Goal: Task Accomplishment & Management: Manage account settings

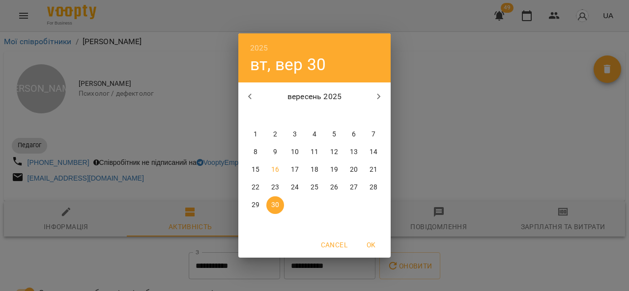
click at [196, 53] on div "2025 вт, вер 30 вересень 2025 пн вт ср чт пт сб нд 1 2 3 4 5 6 7 8 9 10 11 12 1…" at bounding box center [314, 145] width 629 height 291
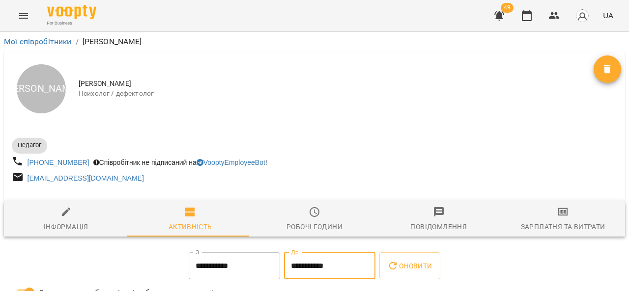
click at [28, 11] on icon "Menu" at bounding box center [24, 16] width 12 height 12
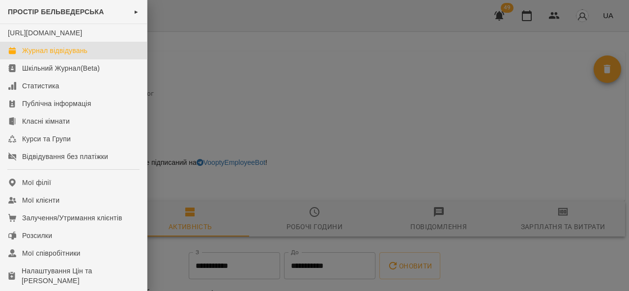
click at [59, 56] on div "Журнал відвідувань" at bounding box center [54, 51] width 65 height 10
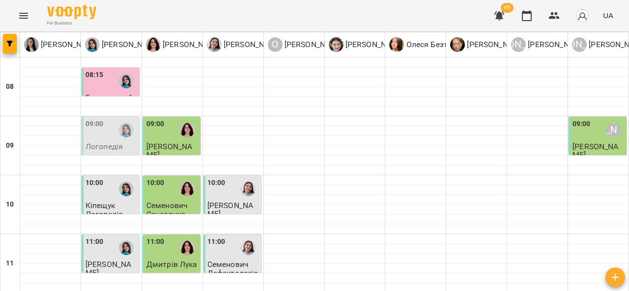
scroll to position [539, 0]
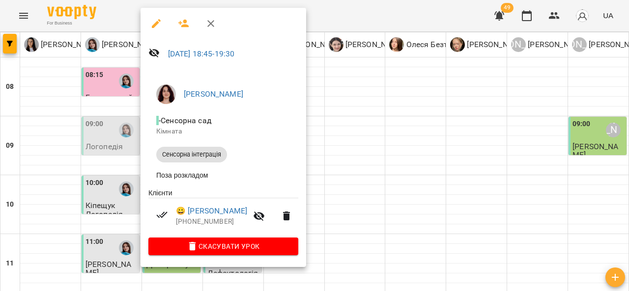
click at [382, 204] on div at bounding box center [314, 145] width 629 height 291
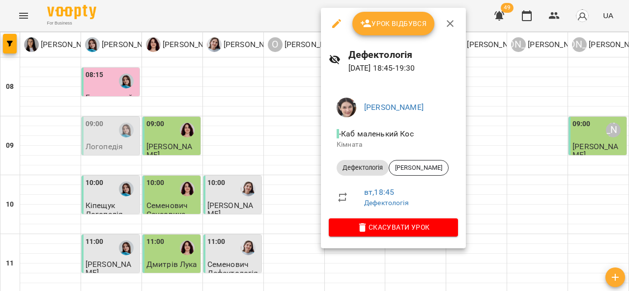
click at [289, 181] on div at bounding box center [314, 145] width 629 height 291
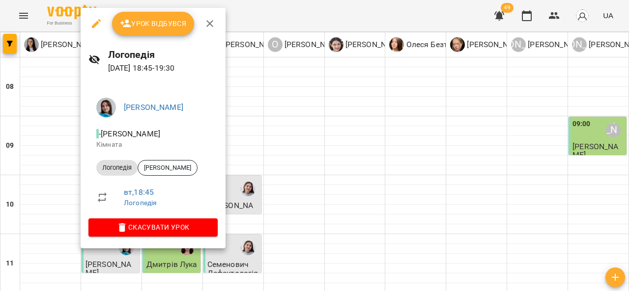
click at [159, 23] on span "Урок відбувся" at bounding box center [153, 24] width 67 height 12
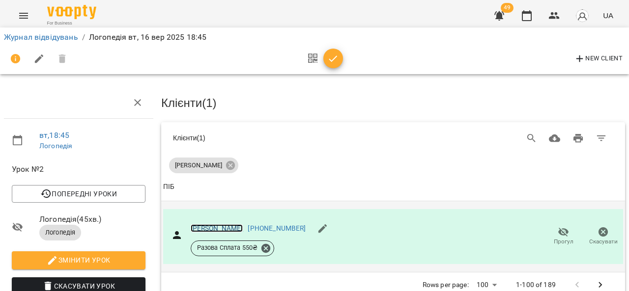
click at [224, 228] on link "[PERSON_NAME]" at bounding box center [217, 229] width 53 height 8
click at [25, 12] on icon "Menu" at bounding box center [24, 16] width 12 height 12
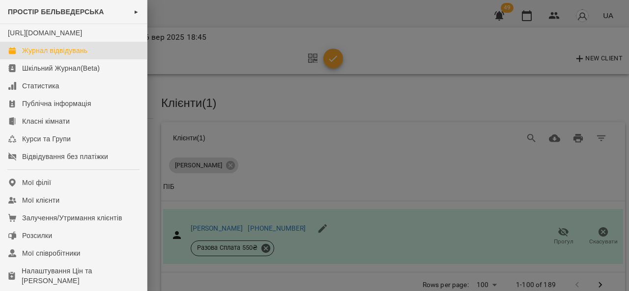
click at [75, 56] on div "Журнал відвідувань" at bounding box center [54, 51] width 65 height 10
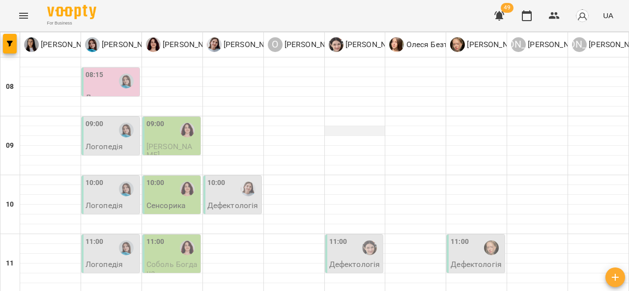
scroll to position [37, 0]
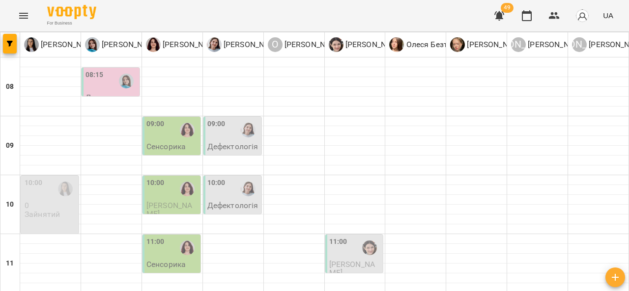
scroll to position [31, 0]
click at [233, 142] on p "Дефектологія" at bounding box center [232, 146] width 51 height 8
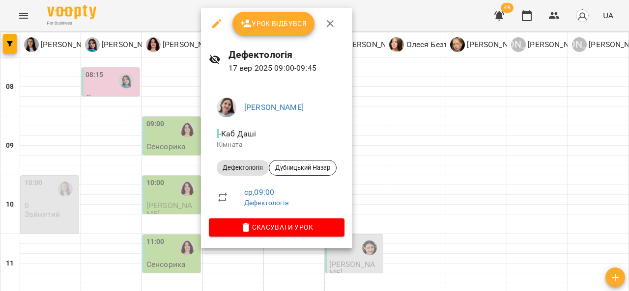
click at [408, 111] on div at bounding box center [314, 145] width 629 height 291
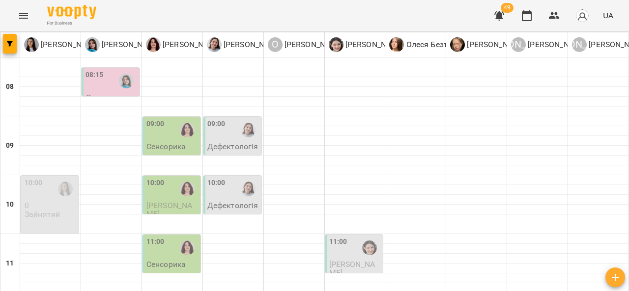
click at [158, 219] on p "Сенсорна" at bounding box center [163, 223] width 35 height 8
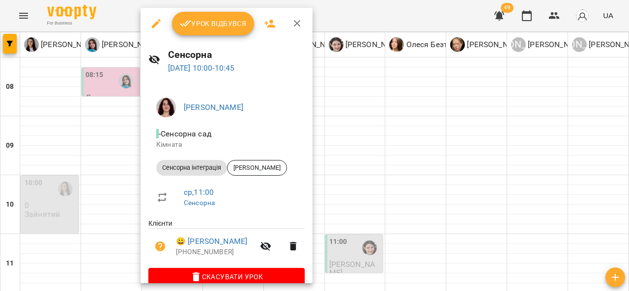
click at [396, 106] on div at bounding box center [314, 145] width 629 height 291
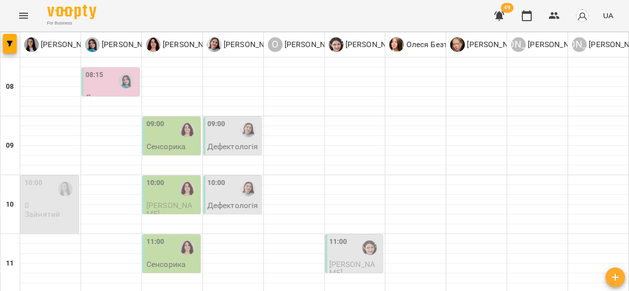
scroll to position [57, 0]
click at [230, 178] on div "10:00" at bounding box center [233, 189] width 52 height 23
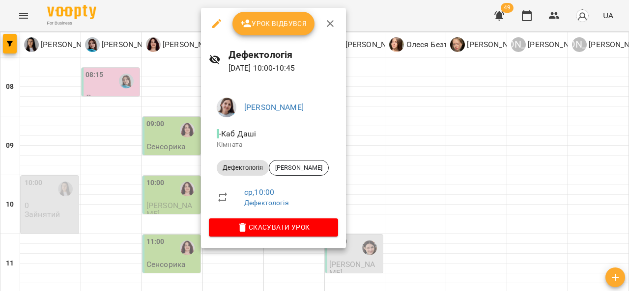
click at [400, 106] on div at bounding box center [314, 145] width 629 height 291
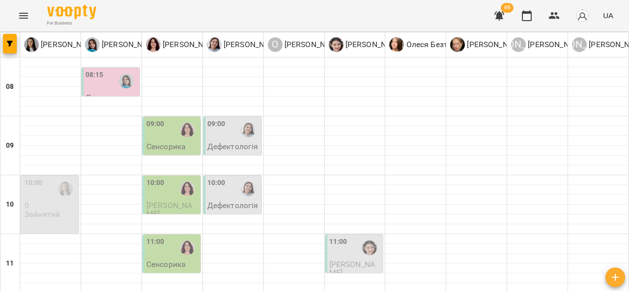
scroll to position [58, 0]
click at [237, 142] on p "Дефектологія" at bounding box center [232, 146] width 51 height 8
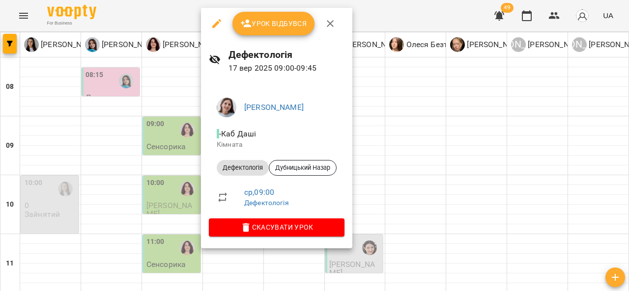
click at [396, 110] on div at bounding box center [314, 145] width 629 height 291
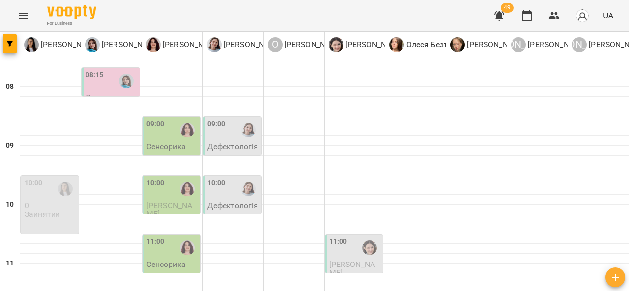
scroll to position [22, 0]
click at [158, 178] on div "10:00" at bounding box center [155, 189] width 18 height 23
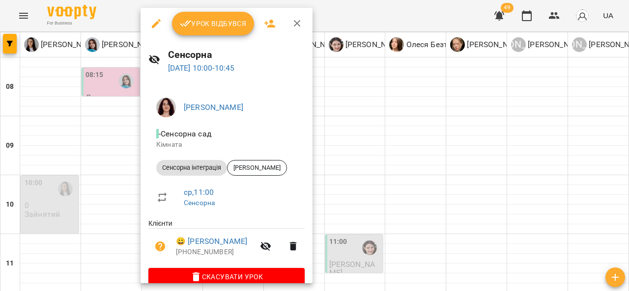
click at [358, 122] on div at bounding box center [314, 145] width 629 height 291
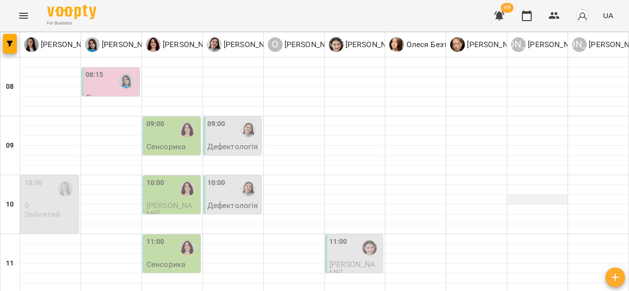
click at [512, 195] on div at bounding box center [537, 200] width 60 height 10
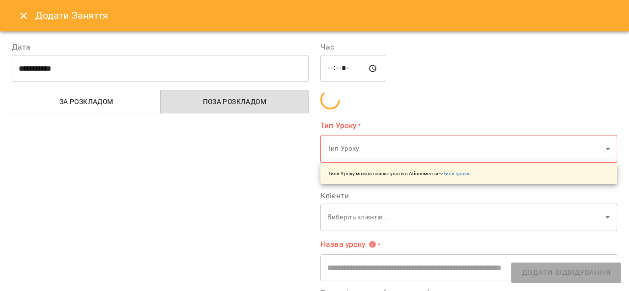
type input "**********"
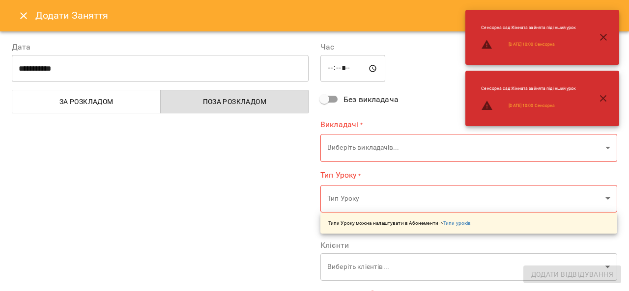
click at [512, 180] on label "Тип Уроку *" at bounding box center [468, 175] width 297 height 11
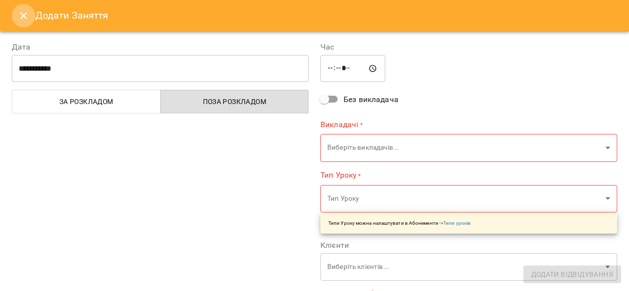
click at [31, 15] on button "Close" at bounding box center [24, 16] width 24 height 24
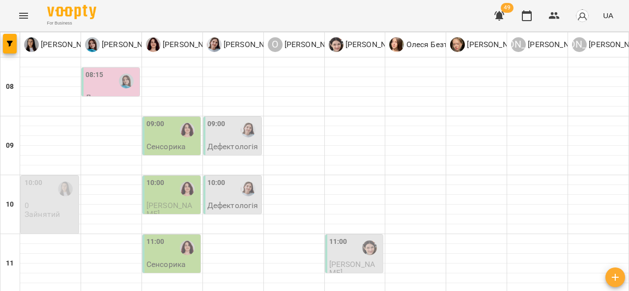
scroll to position [429, 0]
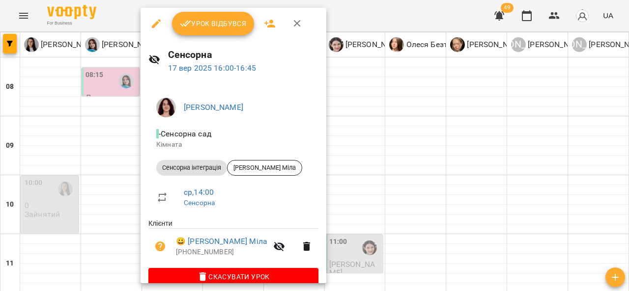
click at [421, 128] on div at bounding box center [314, 145] width 629 height 291
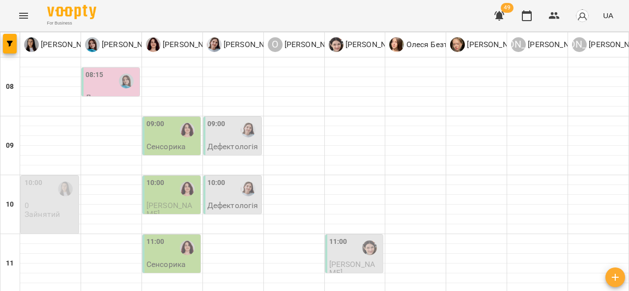
scroll to position [416, 0]
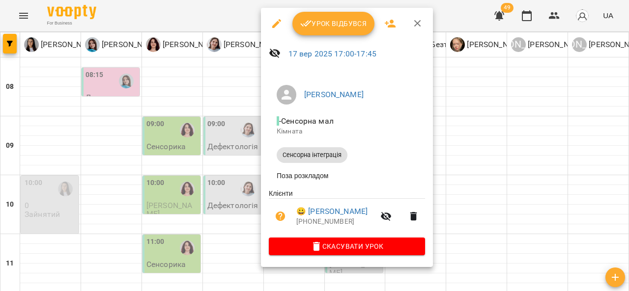
click at [222, 182] on div at bounding box center [314, 145] width 629 height 291
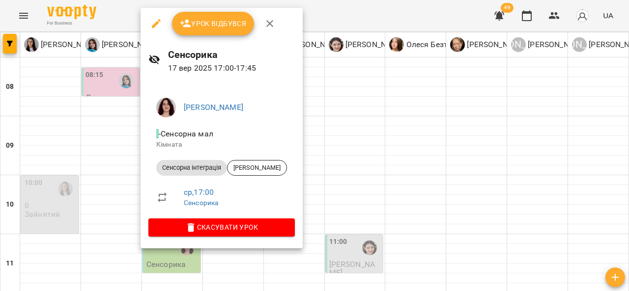
click at [426, 129] on div at bounding box center [314, 145] width 629 height 291
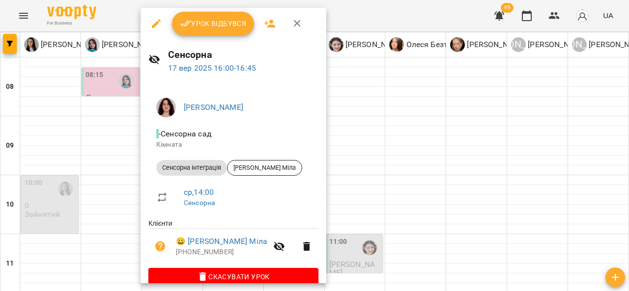
click at [422, 114] on div at bounding box center [314, 145] width 629 height 291
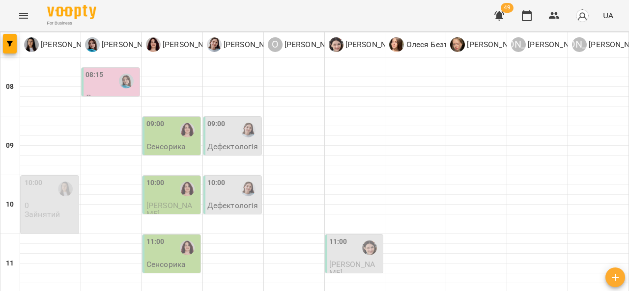
scroll to position [513, 0]
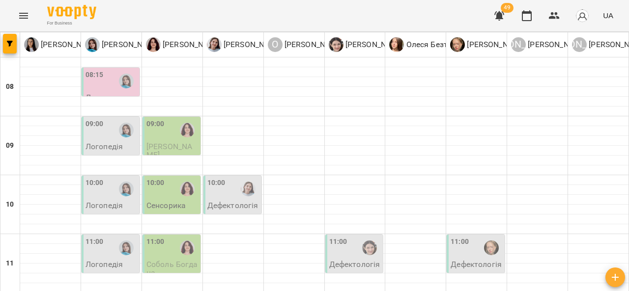
scroll to position [200, 0]
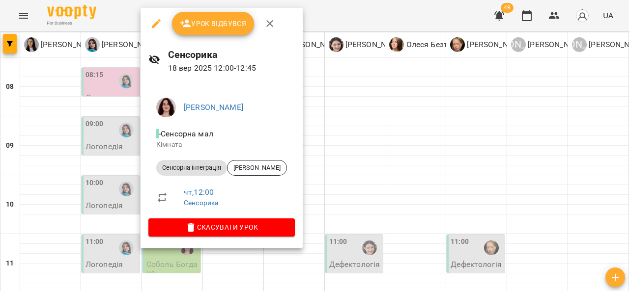
click at [340, 150] on div at bounding box center [314, 145] width 629 height 291
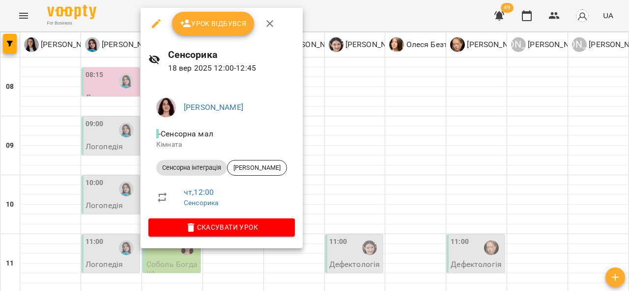
click at [340, 136] on div at bounding box center [314, 145] width 629 height 291
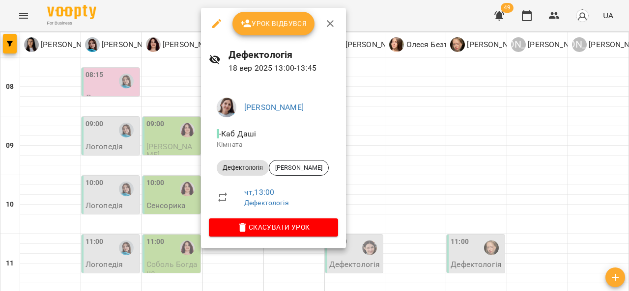
click at [388, 136] on div at bounding box center [314, 145] width 629 height 291
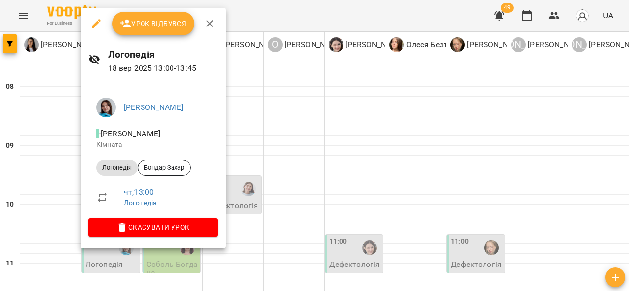
click at [350, 155] on div at bounding box center [314, 145] width 629 height 291
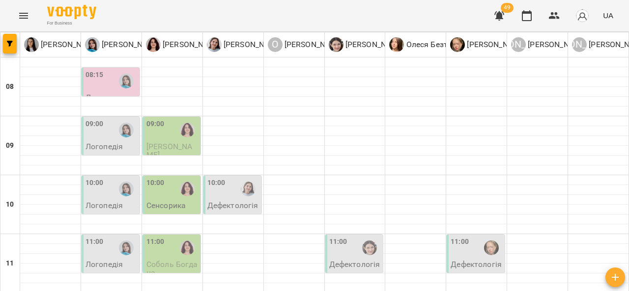
scroll to position [149, 0]
click at [100, 237] on div "11:00" at bounding box center [94, 248] width 18 height 23
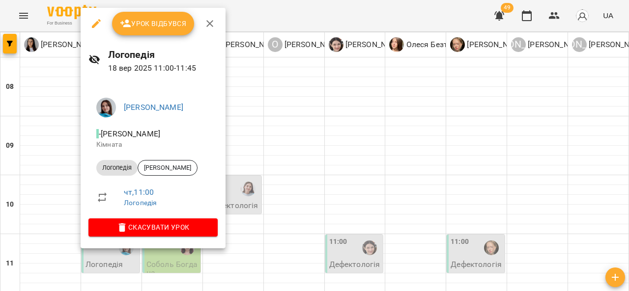
click at [308, 154] on div at bounding box center [314, 145] width 629 height 291
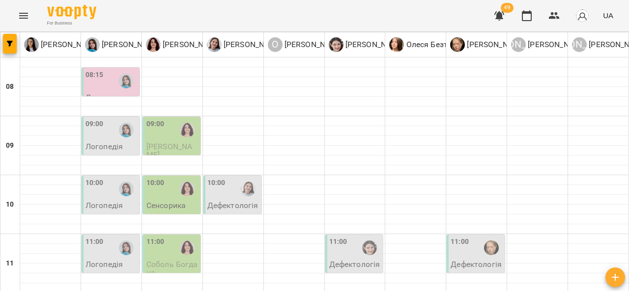
click at [112, 260] on p "Логопедія" at bounding box center [103, 264] width 37 height 8
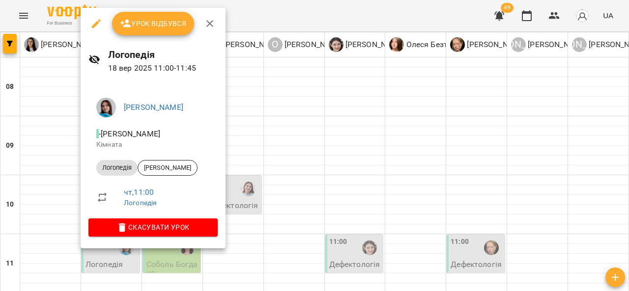
click at [164, 220] on button "Скасувати Урок" at bounding box center [152, 228] width 129 height 18
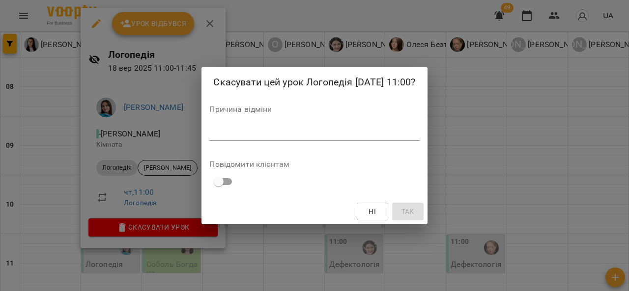
click at [281, 125] on div "*" at bounding box center [314, 133] width 210 height 16
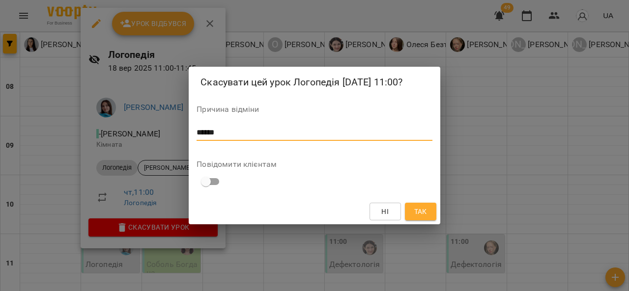
type textarea "******"
click at [421, 206] on span "Так" at bounding box center [420, 212] width 13 height 12
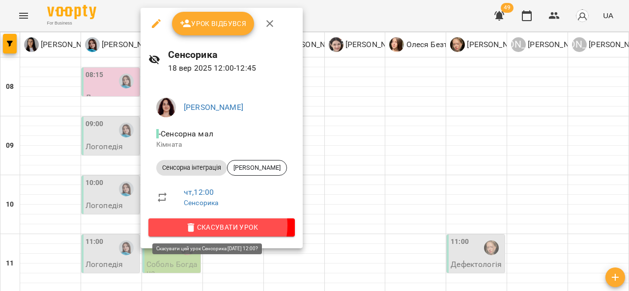
click at [217, 226] on span "Скасувати Урок" at bounding box center [221, 228] width 131 height 12
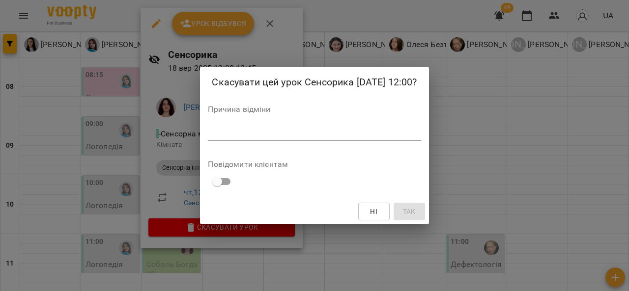
click at [224, 138] on div "*" at bounding box center [314, 133] width 213 height 16
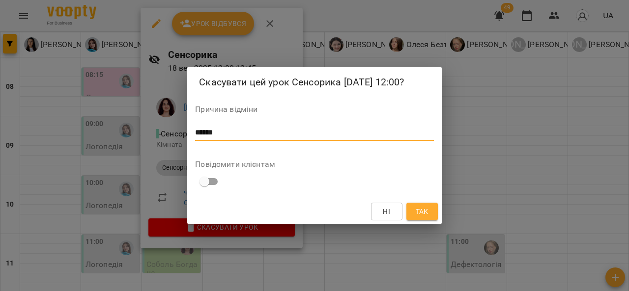
type textarea "******"
click at [423, 209] on span "Так" at bounding box center [422, 212] width 13 height 12
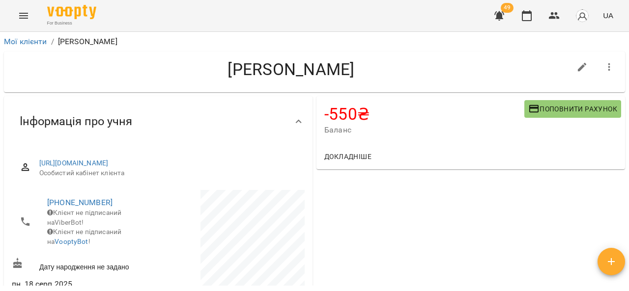
click at [541, 112] on span "Поповнити рахунок" at bounding box center [572, 109] width 89 height 12
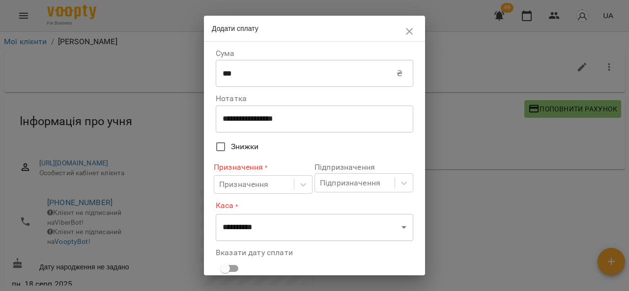
click at [307, 77] on input "***" at bounding box center [306, 74] width 181 height 28
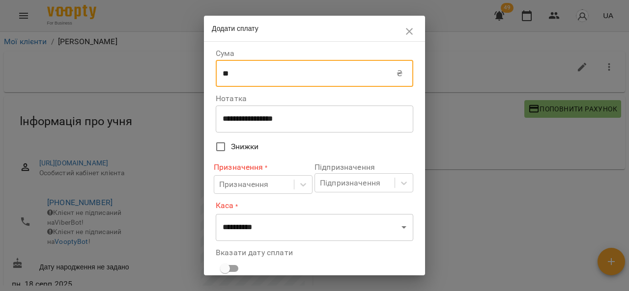
type input "*"
type input "****"
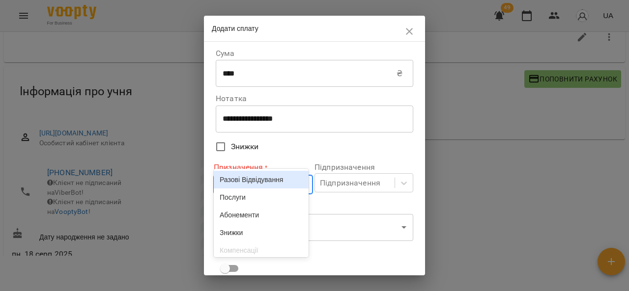
click at [280, 189] on div "Разові Відвідування" at bounding box center [261, 180] width 95 height 18
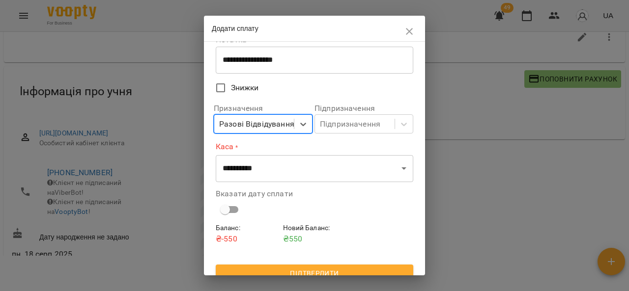
scroll to position [70, 0]
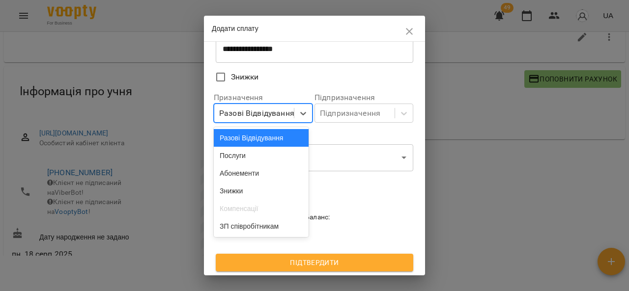
click at [260, 165] on div "Послуги" at bounding box center [261, 156] width 95 height 18
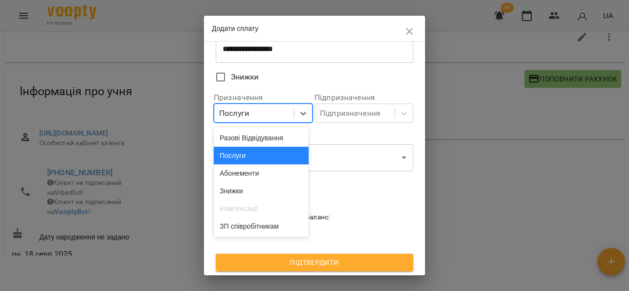
click at [277, 154] on div "Послуги" at bounding box center [261, 156] width 95 height 18
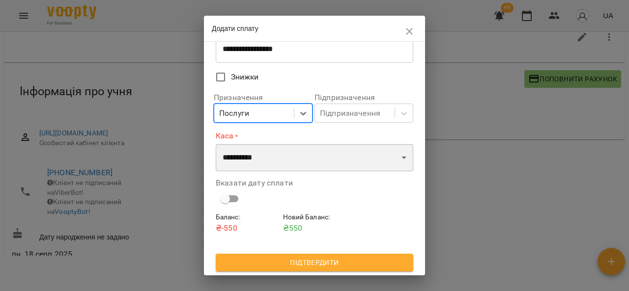
click at [306, 160] on select "**********" at bounding box center [315, 158] width 198 height 28
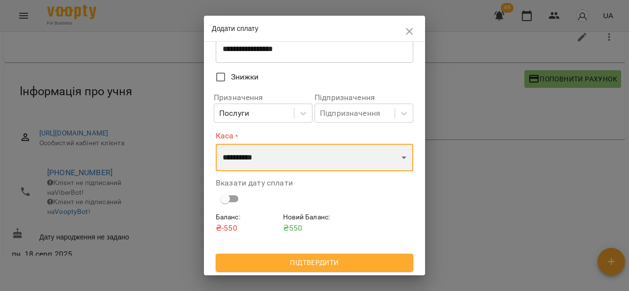
select select "****"
click at [216, 144] on select "**********" at bounding box center [315, 158] width 198 height 28
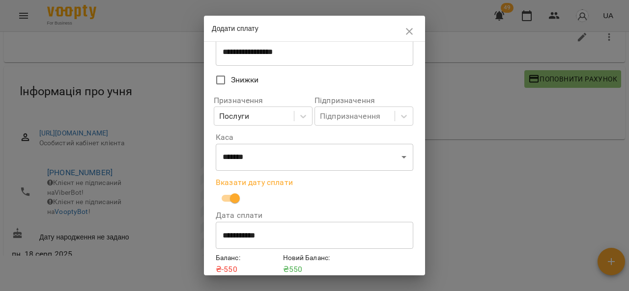
scroll to position [109, 0]
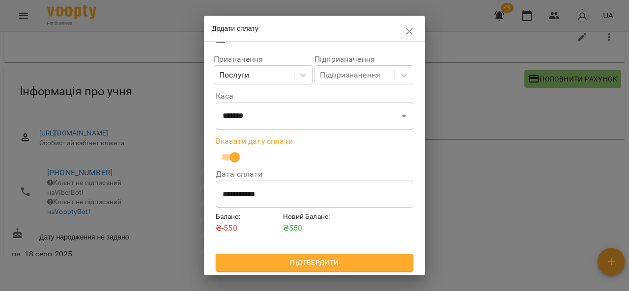
click at [289, 260] on span "Підтвердити" at bounding box center [315, 263] width 182 height 12
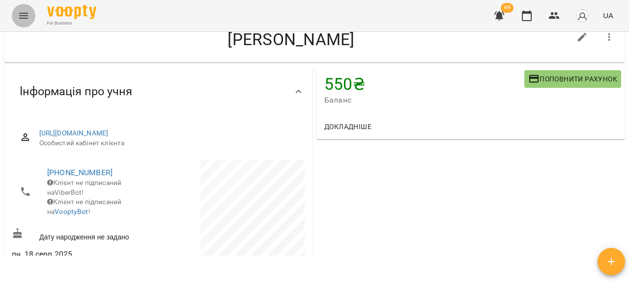
click at [22, 16] on icon "Menu" at bounding box center [24, 16] width 12 height 12
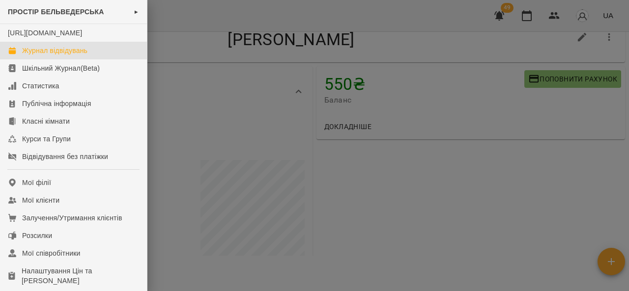
click at [38, 56] on div "Журнал відвідувань" at bounding box center [54, 51] width 65 height 10
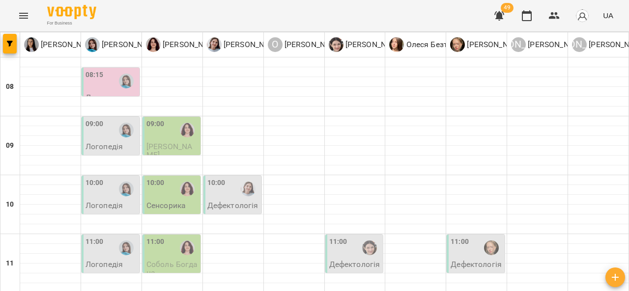
scroll to position [42, 0]
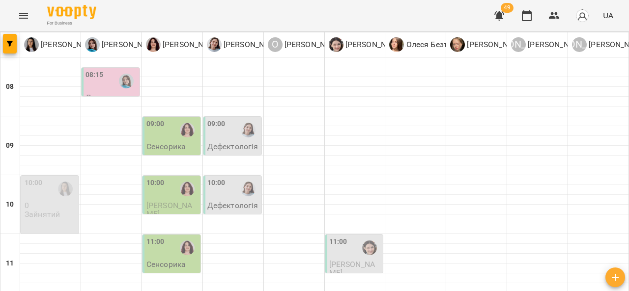
scroll to position [0, 0]
click at [157, 138] on div "09:00" at bounding box center [155, 130] width 18 height 23
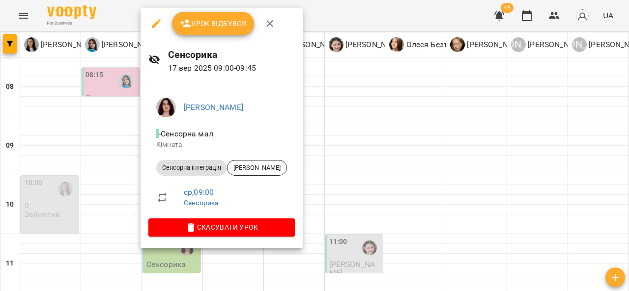
click at [378, 145] on div at bounding box center [314, 145] width 629 height 291
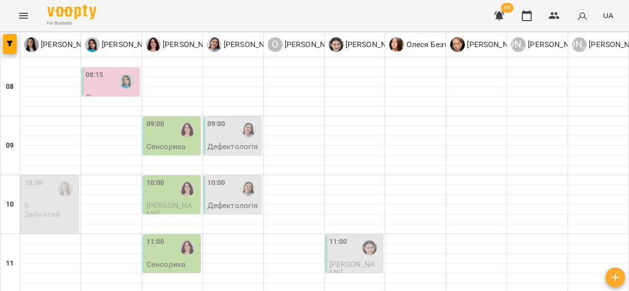
click at [226, 138] on div "09:00" at bounding box center [233, 130] width 52 height 23
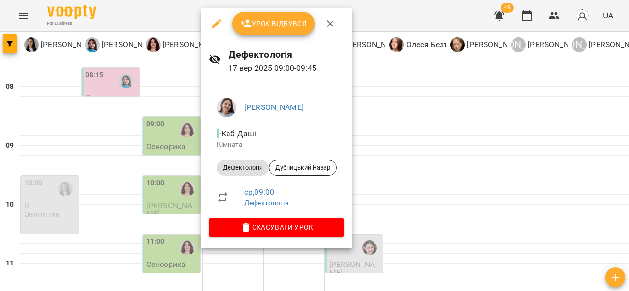
click at [407, 142] on div at bounding box center [314, 145] width 629 height 291
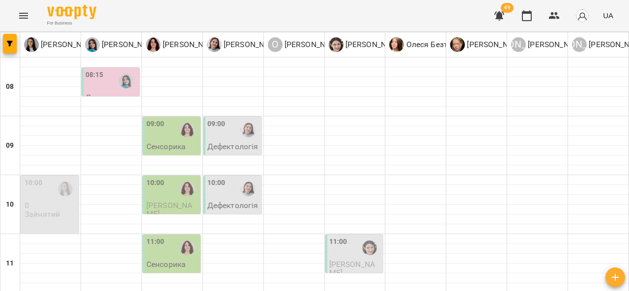
click at [228, 202] on p "Дефектологія" at bounding box center [232, 205] width 51 height 8
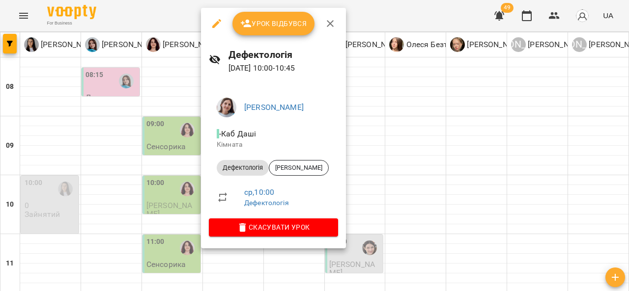
click at [404, 148] on div at bounding box center [314, 145] width 629 height 291
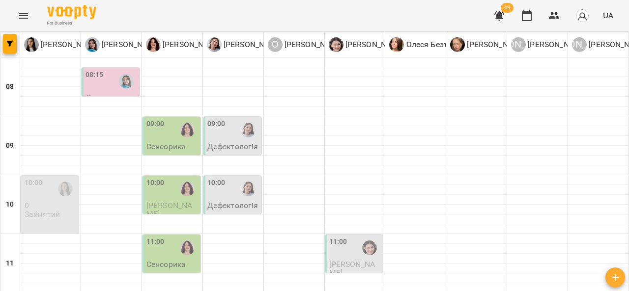
click at [158, 142] on p "Сенсорика" at bounding box center [165, 146] width 39 height 8
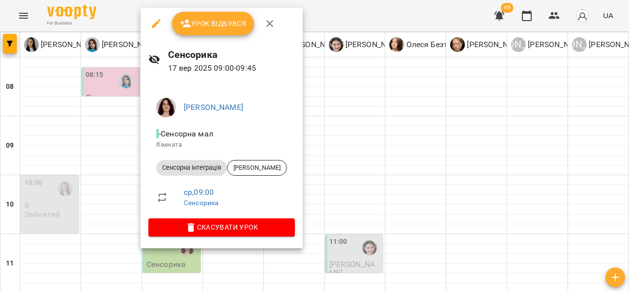
click at [352, 137] on div at bounding box center [314, 145] width 629 height 291
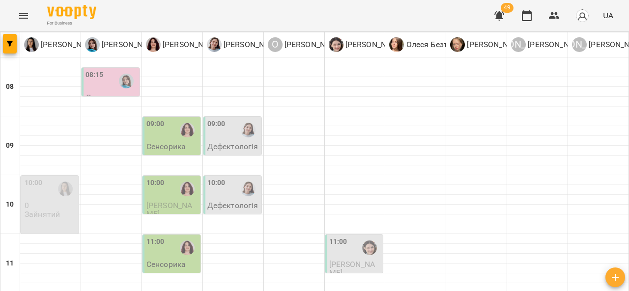
click at [167, 138] on div "09:00" at bounding box center [172, 130] width 52 height 23
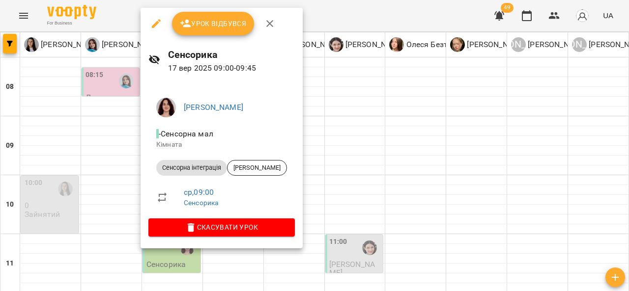
click at [210, 18] on span "Урок відбувся" at bounding box center [213, 24] width 67 height 12
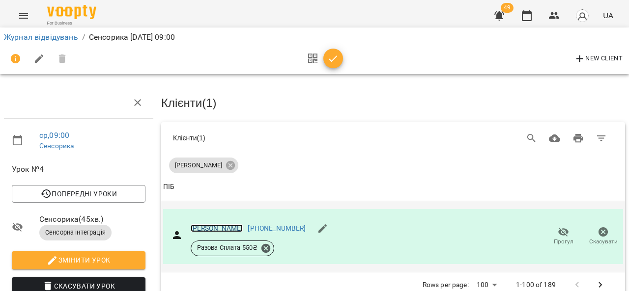
click at [214, 228] on link "Яценко Олексій" at bounding box center [217, 229] width 53 height 8
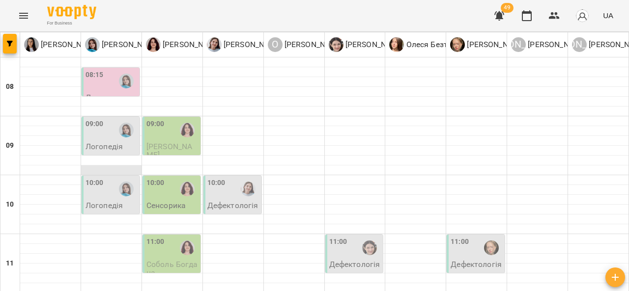
scroll to position [151, 0]
click at [113, 254] on div at bounding box center [111, 259] width 60 height 10
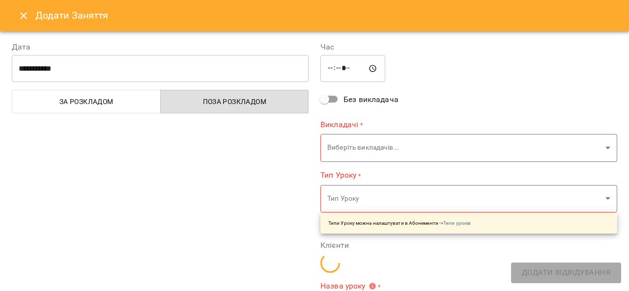
type input "**********"
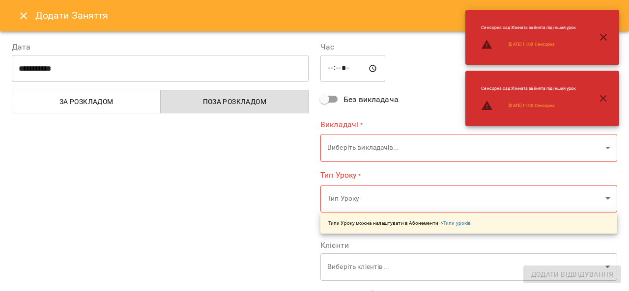
click at [20, 10] on icon "Close" at bounding box center [24, 16] width 12 height 12
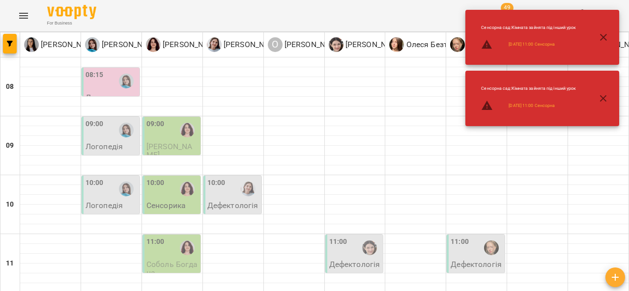
scroll to position [0, 0]
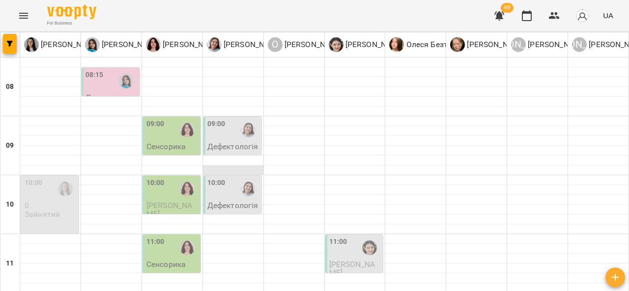
scroll to position [238, 0]
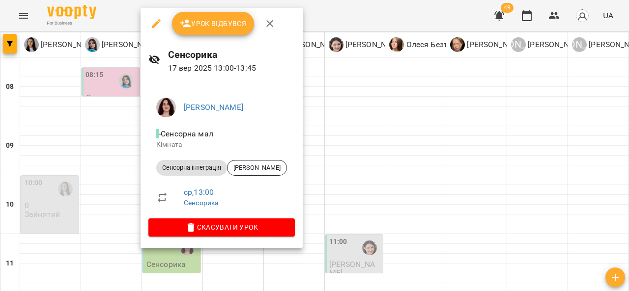
click at [349, 111] on div at bounding box center [314, 145] width 629 height 291
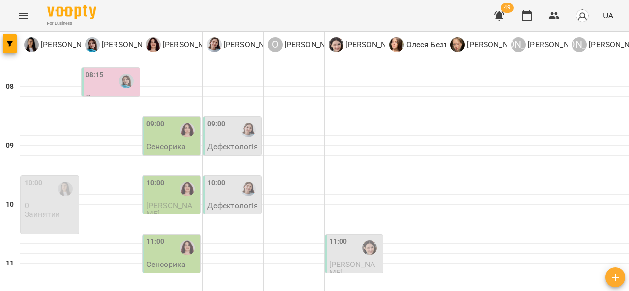
scroll to position [211, 0]
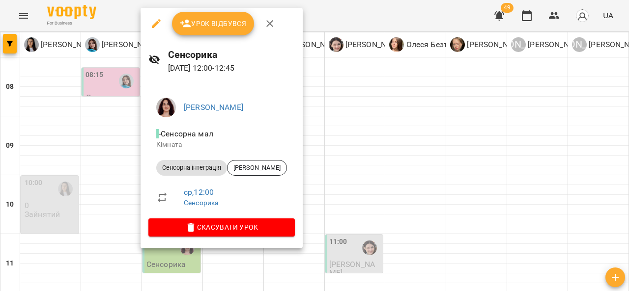
click at [362, 145] on div at bounding box center [314, 145] width 629 height 291
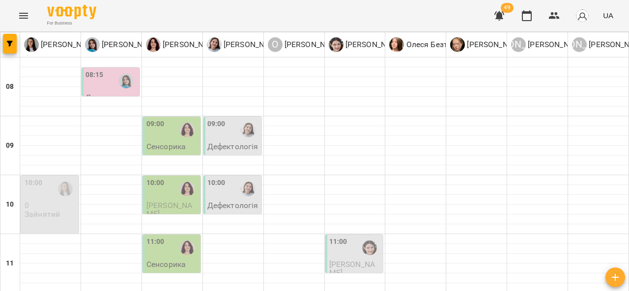
scroll to position [197, 0]
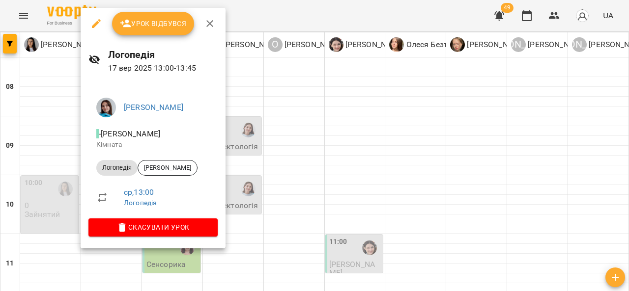
click at [303, 175] on div at bounding box center [314, 145] width 629 height 291
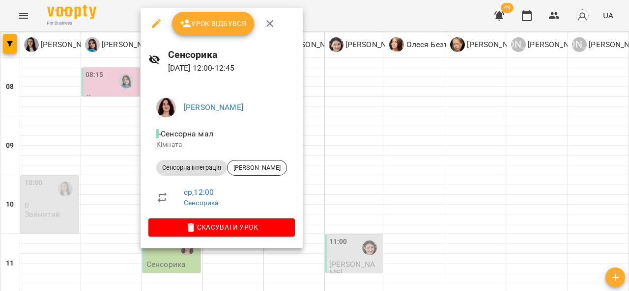
click at [347, 122] on div at bounding box center [314, 145] width 629 height 291
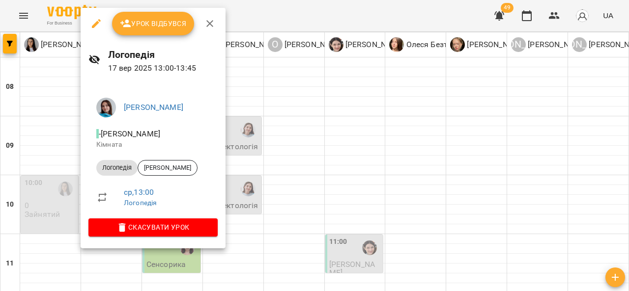
click at [323, 156] on div at bounding box center [314, 145] width 629 height 291
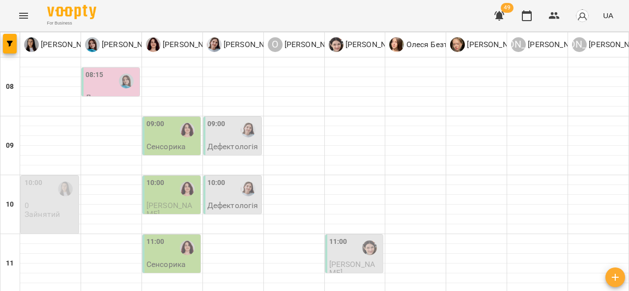
scroll to position [0, 0]
click at [228, 192] on div "10:00" at bounding box center [233, 189] width 52 height 23
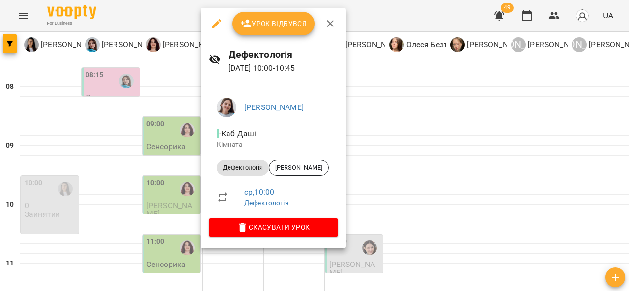
click at [400, 174] on div at bounding box center [314, 145] width 629 height 291
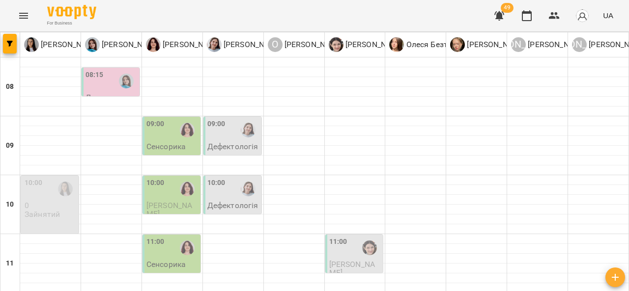
click at [172, 135] on div "09:00" at bounding box center [172, 130] width 52 height 23
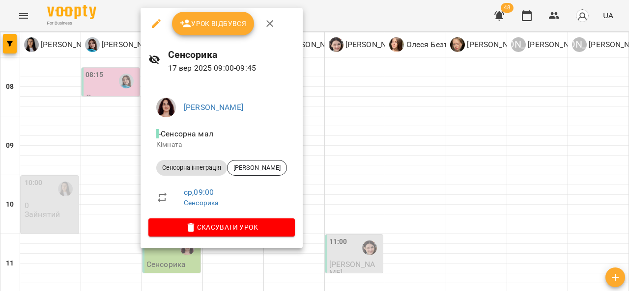
click at [365, 139] on div at bounding box center [314, 145] width 629 height 291
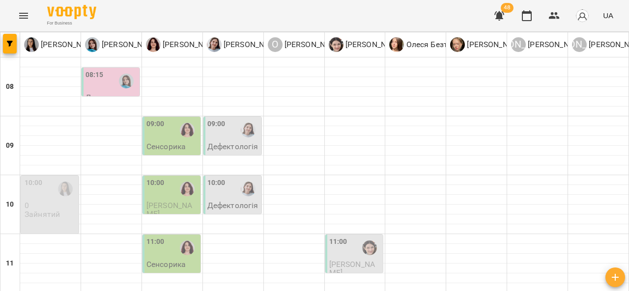
click at [172, 136] on div "09:00" at bounding box center [172, 130] width 52 height 23
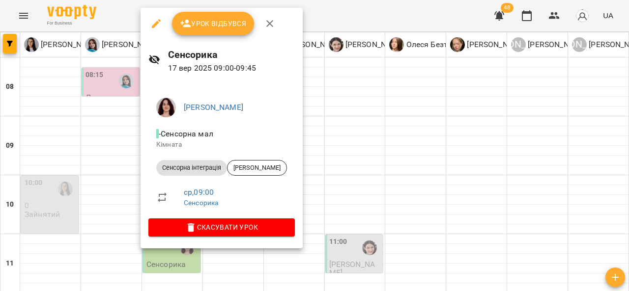
click at [329, 139] on div at bounding box center [314, 145] width 629 height 291
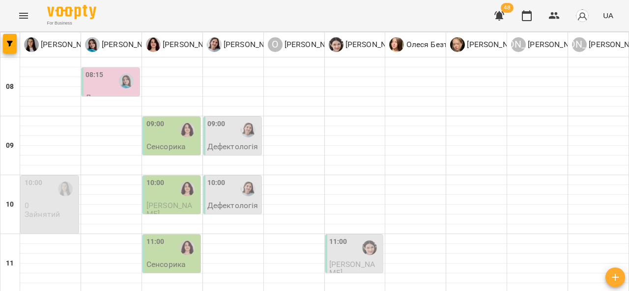
click at [245, 214] on div "10:00 Дефектологія" at bounding box center [232, 194] width 59 height 39
click at [229, 190] on div "10:00" at bounding box center [233, 189] width 52 height 23
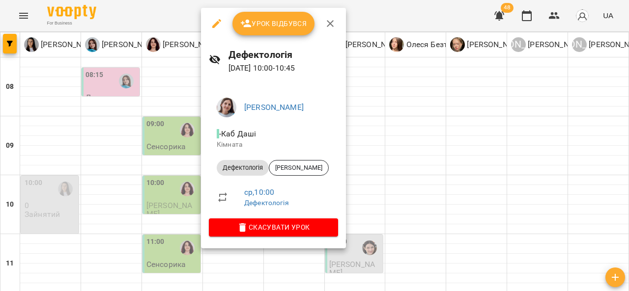
click at [374, 158] on div at bounding box center [314, 145] width 629 height 291
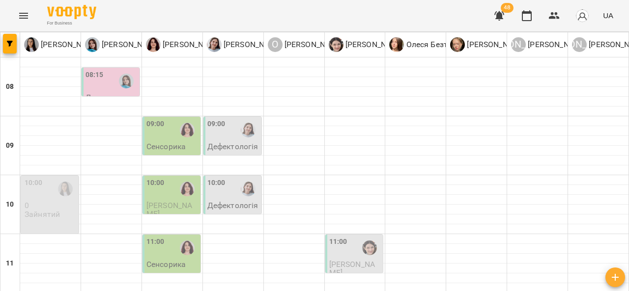
click at [242, 143] on p "Дефектологія" at bounding box center [232, 146] width 51 height 8
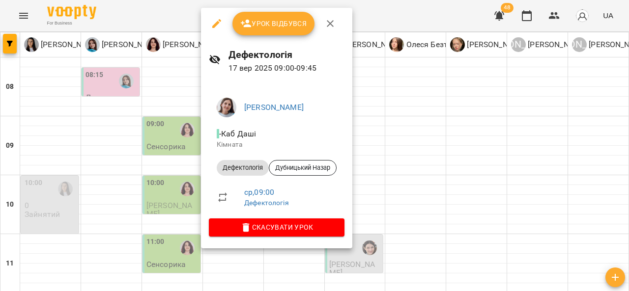
click at [383, 148] on div at bounding box center [314, 145] width 629 height 291
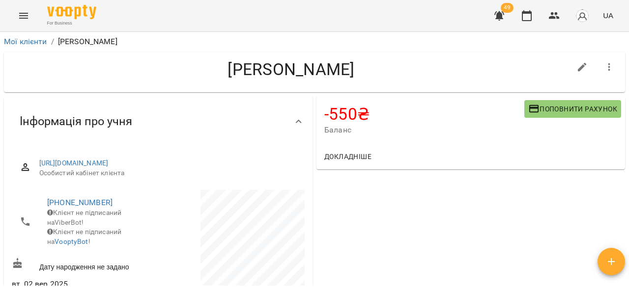
click at [557, 107] on span "Поповнити рахунок" at bounding box center [572, 109] width 89 height 12
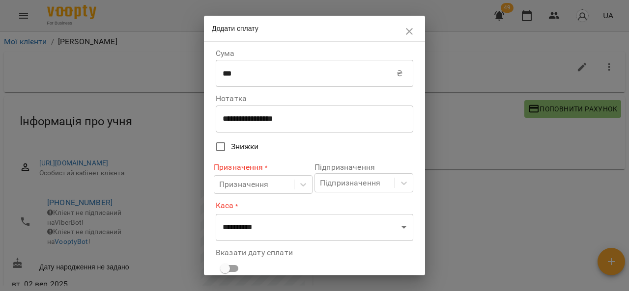
click at [315, 77] on input "***" at bounding box center [306, 74] width 181 height 28
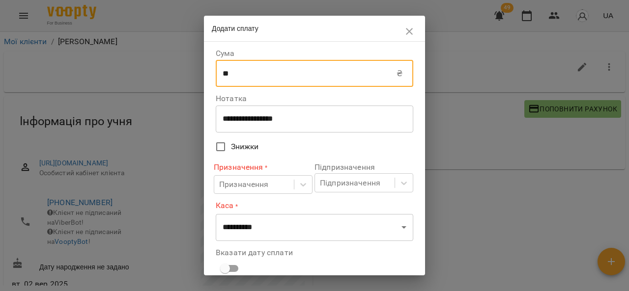
type input "*"
type input "****"
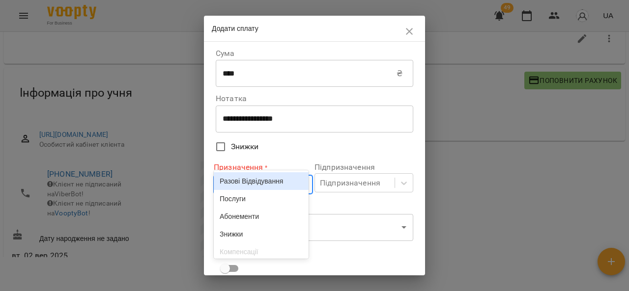
click at [293, 188] on body "For Business 49 UA Мої клієнти / Яценко Олексій Яценко Олексій -550 ₴ Баланс По…" at bounding box center [314, 133] width 629 height 323
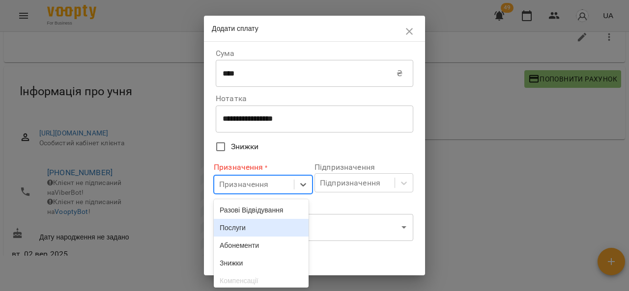
click at [254, 237] on div "Послуги" at bounding box center [261, 228] width 95 height 18
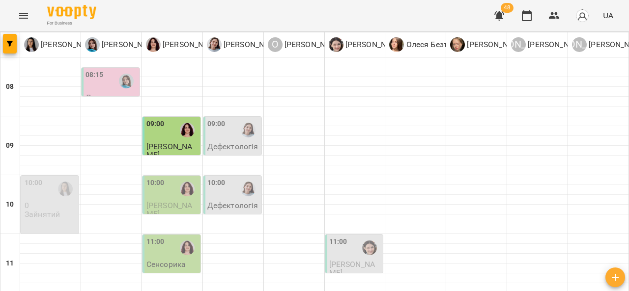
click at [177, 144] on span "[PERSON_NAME]" at bounding box center [169, 151] width 46 height 18
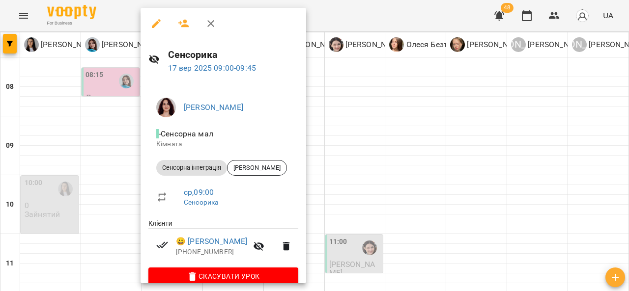
click at [351, 143] on div at bounding box center [314, 145] width 629 height 291
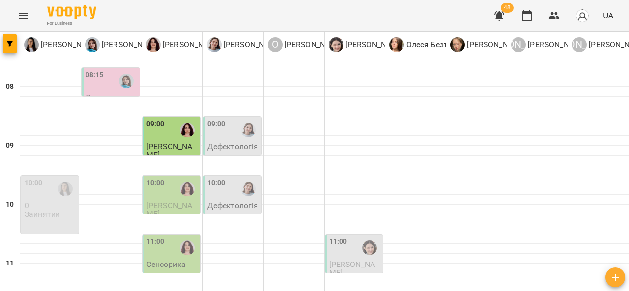
click at [244, 179] on div at bounding box center [248, 189] width 23 height 23
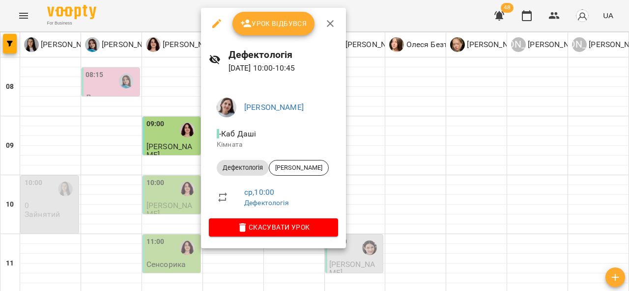
click at [286, 33] on button "Урок відбувся" at bounding box center [273, 24] width 83 height 24
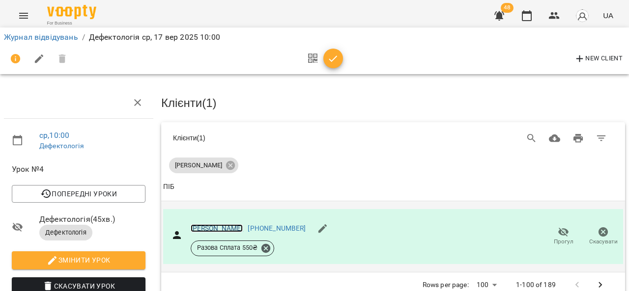
click at [213, 226] on link "[PERSON_NAME]" at bounding box center [217, 229] width 53 height 8
click at [213, 228] on link "[PERSON_NAME]" at bounding box center [217, 229] width 53 height 8
click at [67, 39] on link "Журнал відвідувань" at bounding box center [41, 36] width 74 height 9
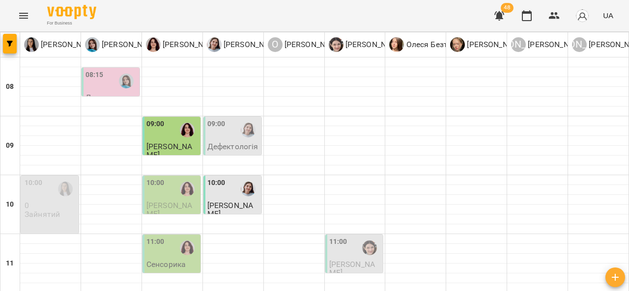
click at [99, 85] on div "08:15" at bounding box center [94, 81] width 18 height 23
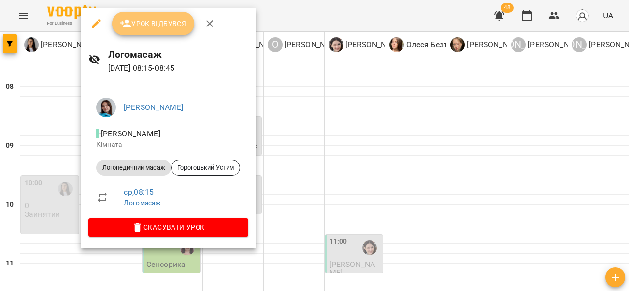
click at [161, 29] on span "Урок відбувся" at bounding box center [153, 24] width 67 height 12
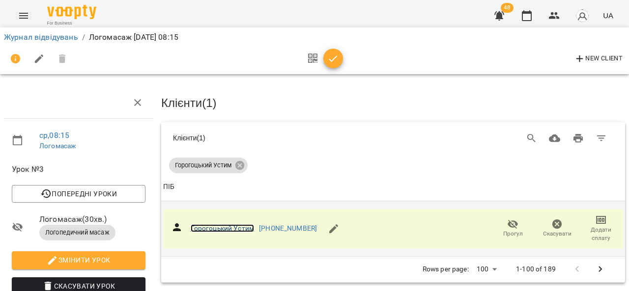
click at [231, 226] on link "Горогоцький Устим" at bounding box center [223, 229] width 64 height 8
click at [18, 17] on icon "Menu" at bounding box center [24, 16] width 12 height 12
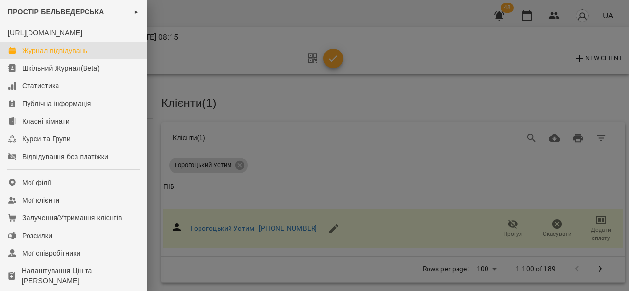
click at [73, 59] on link "Журнал відвідувань" at bounding box center [73, 51] width 147 height 18
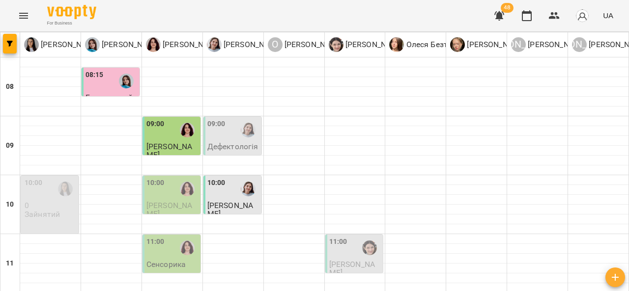
scroll to position [52, 0]
click at [228, 201] on span "[PERSON_NAME]" at bounding box center [230, 210] width 46 height 18
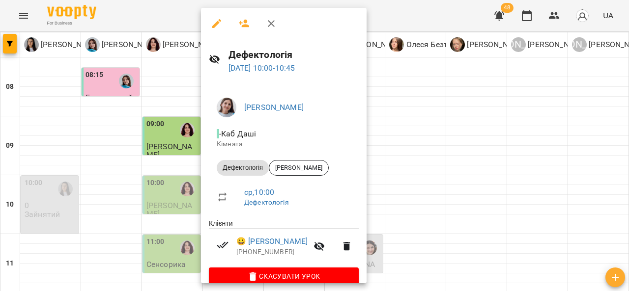
click at [397, 142] on div at bounding box center [314, 145] width 629 height 291
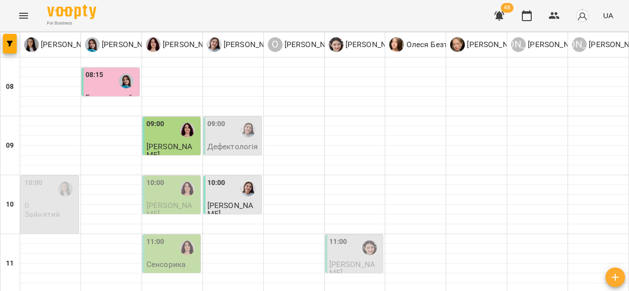
click at [237, 119] on div at bounding box center [248, 130] width 23 height 23
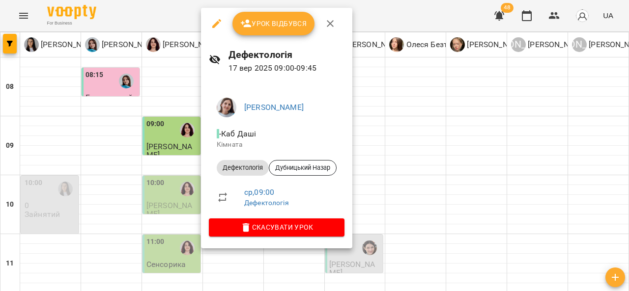
click at [286, 24] on span "Урок відбувся" at bounding box center [273, 24] width 67 height 12
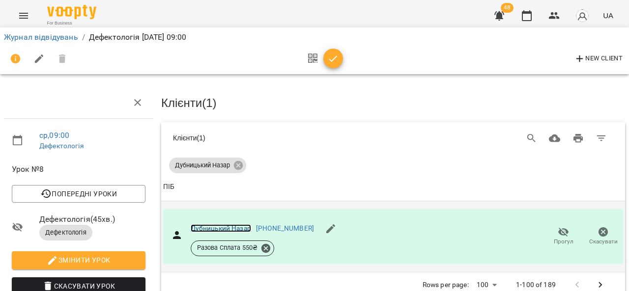
click at [243, 229] on link "Дубницький Назар" at bounding box center [221, 229] width 60 height 8
click at [23, 21] on icon "Menu" at bounding box center [24, 16] width 12 height 12
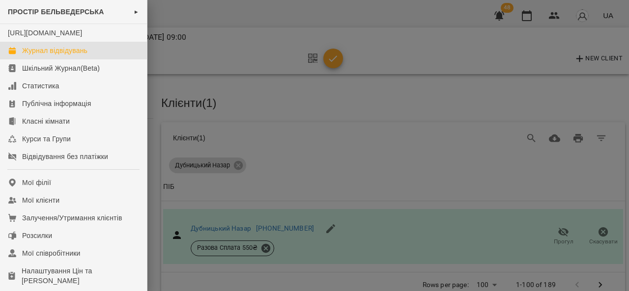
click at [65, 56] on div "Журнал відвідувань" at bounding box center [54, 51] width 65 height 10
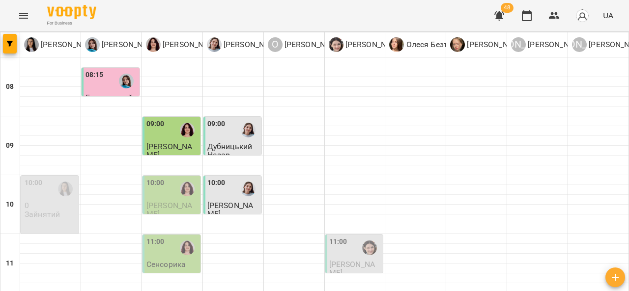
scroll to position [96, 0]
click at [177, 235] on div "11:00 Сенсорика" at bounding box center [171, 254] width 58 height 38
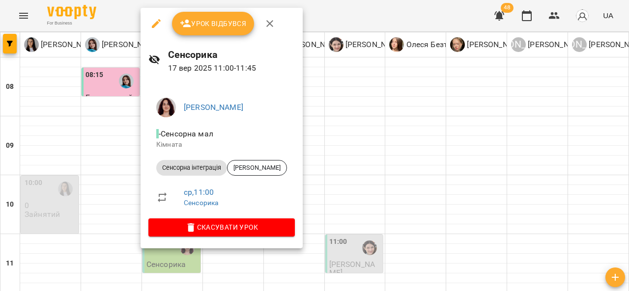
click at [361, 103] on div at bounding box center [314, 145] width 629 height 291
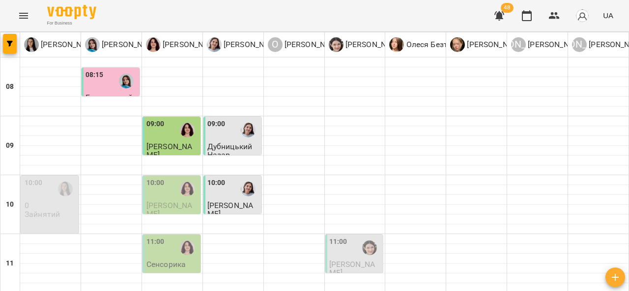
scroll to position [75, 0]
click at [185, 237] on div "11:00 Сенсорика" at bounding box center [172, 253] width 52 height 32
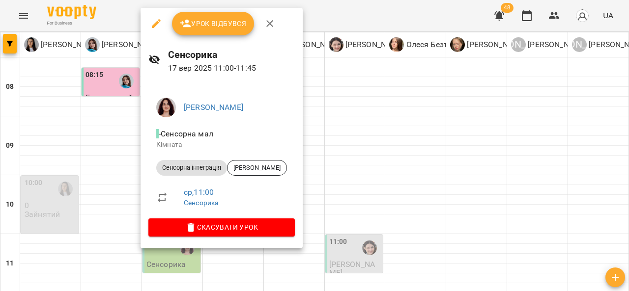
click at [303, 126] on div "[PERSON_NAME] мал Кімната Сенсорна інтеграція [PERSON_NAME] ср , 11:00 Сенсорик…" at bounding box center [222, 165] width 162 height 167
click at [355, 172] on div at bounding box center [314, 145] width 629 height 291
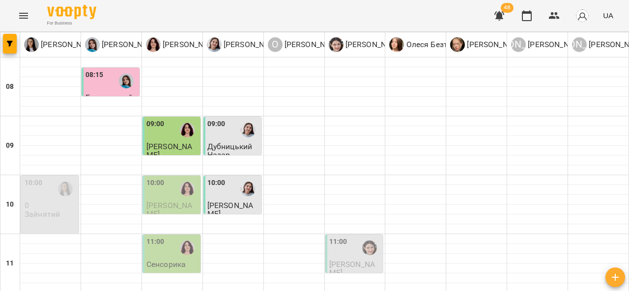
scroll to position [302, 0]
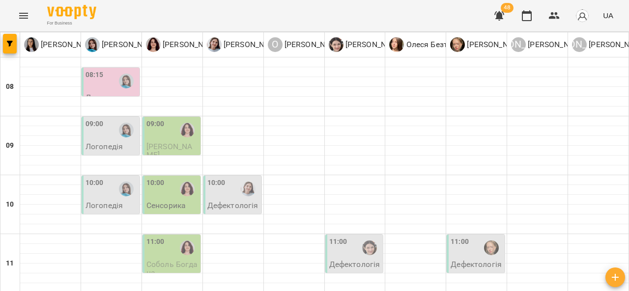
scroll to position [202, 0]
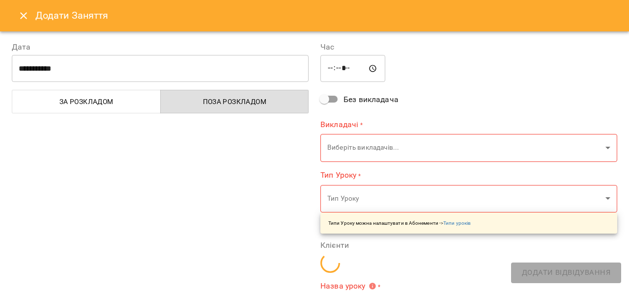
type input "**********"
click at [22, 17] on icon "Close" at bounding box center [23, 15] width 7 height 7
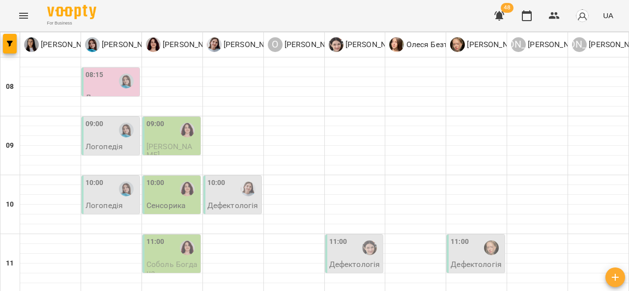
scroll to position [302, 0]
click at [19, 25] on button "Menu" at bounding box center [24, 16] width 24 height 24
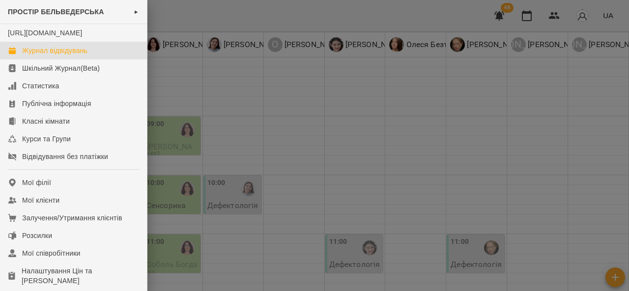
click at [335, 240] on div at bounding box center [314, 145] width 629 height 291
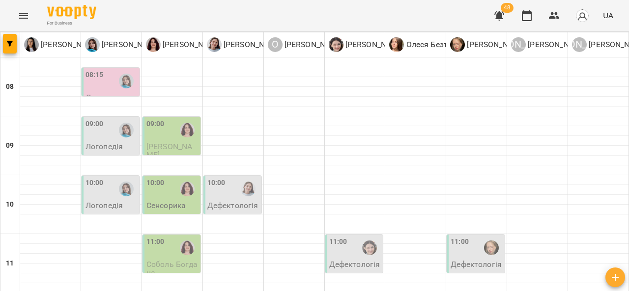
scroll to position [184, 0]
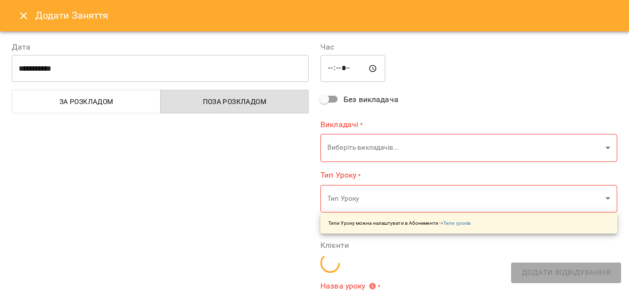
type input "**********"
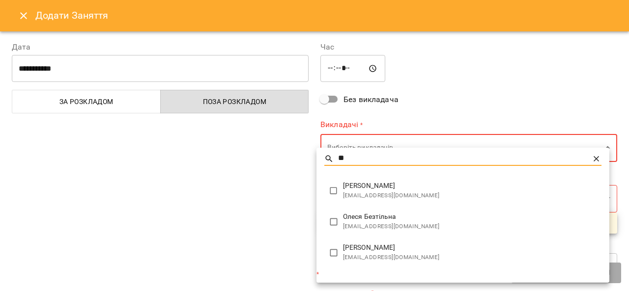
type input "**"
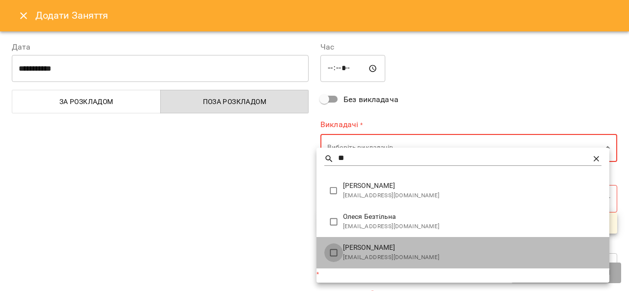
type input "**********"
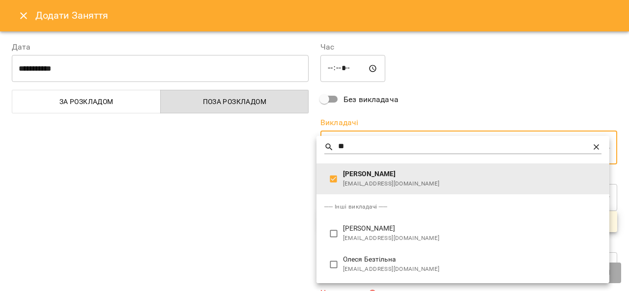
click at [279, 212] on div at bounding box center [314, 145] width 629 height 291
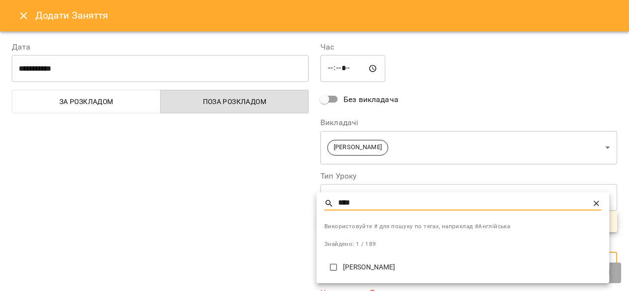
type input "****"
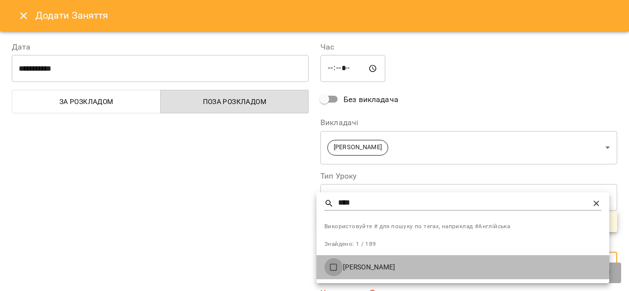
type input "**********"
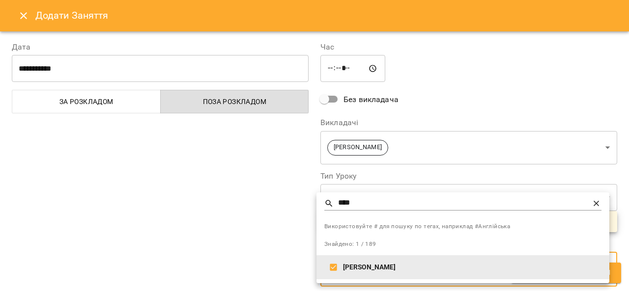
click at [277, 239] on div at bounding box center [314, 145] width 629 height 291
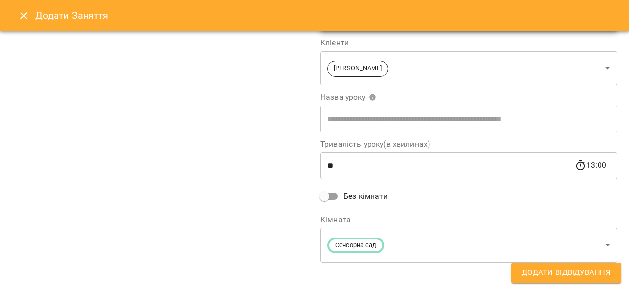
scroll to position [203, 0]
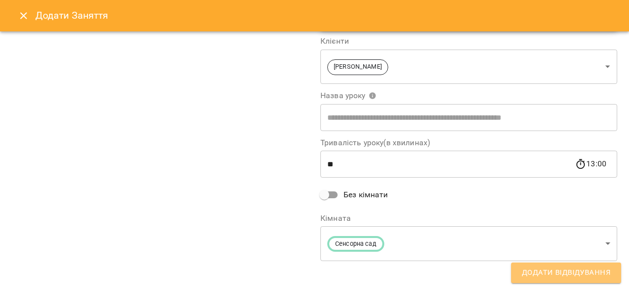
click at [576, 269] on span "Додати Відвідування" at bounding box center [566, 273] width 88 height 13
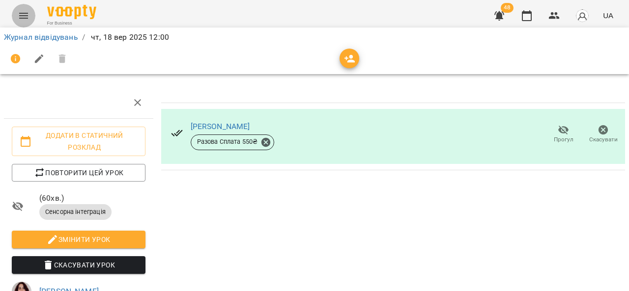
click at [25, 14] on icon "Menu" at bounding box center [24, 16] width 12 height 12
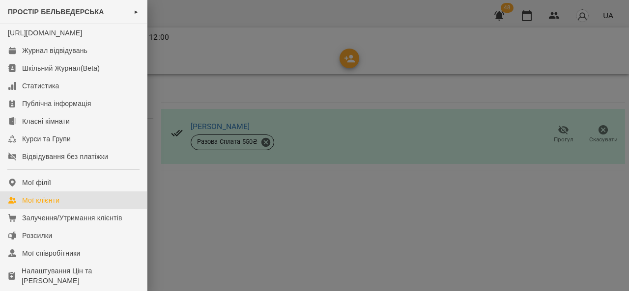
click at [80, 209] on link "Мої клієнти" at bounding box center [73, 201] width 147 height 18
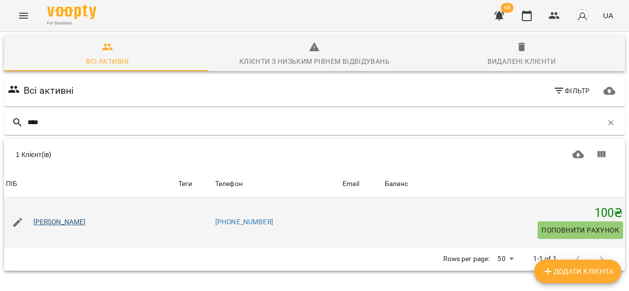
type input "****"
click at [62, 221] on link "[PERSON_NAME]" at bounding box center [59, 223] width 53 height 10
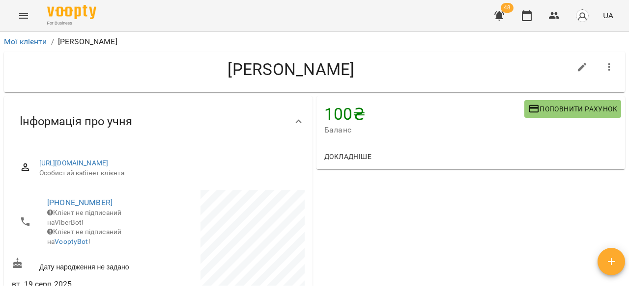
drag, startPoint x: 628, startPoint y: 56, endPoint x: 628, endPoint y: 60, distance: 4.9
click at [628, 60] on div "Мої клієнти / [PERSON_NAME] [PERSON_NAME] 100 ₴ Баланс Поповнити рахунок Доклад…" at bounding box center [314, 177] width 629 height 291
drag, startPoint x: 628, startPoint y: 60, endPoint x: 625, endPoint y: 73, distance: 13.2
click at [625, 73] on div "Мої клієнти / [PERSON_NAME] [PERSON_NAME] 100 ₴ Баланс Поповнити рахунок Доклад…" at bounding box center [314, 177] width 629 height 291
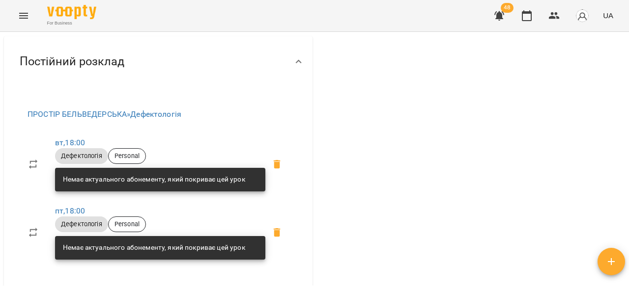
scroll to position [276, 0]
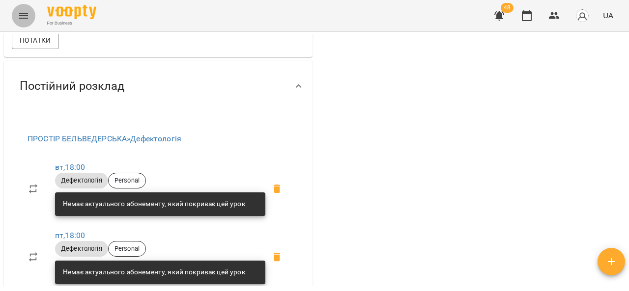
click at [28, 17] on icon "Menu" at bounding box center [24, 16] width 12 height 12
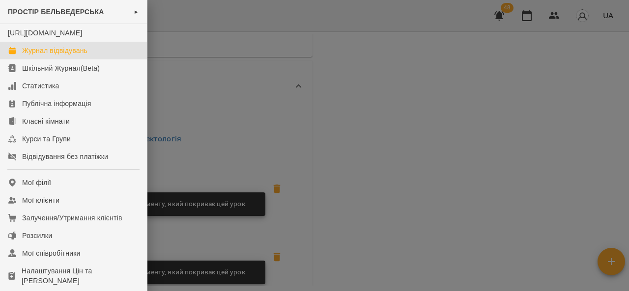
click at [62, 55] on link "Журнал відвідувань" at bounding box center [73, 51] width 147 height 18
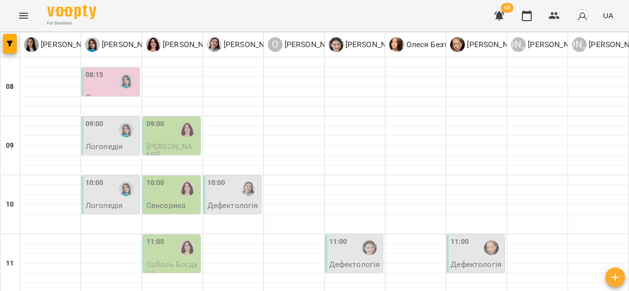
scroll to position [176, 0]
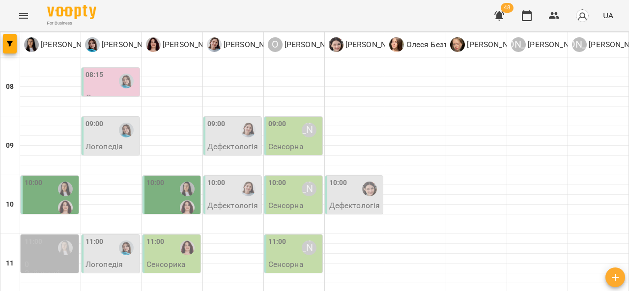
scroll to position [539, 0]
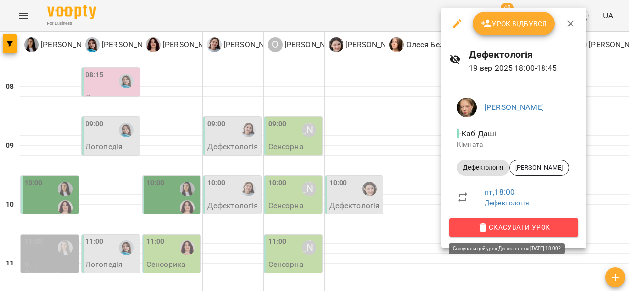
click at [493, 224] on span "Скасувати Урок" at bounding box center [514, 228] width 114 height 12
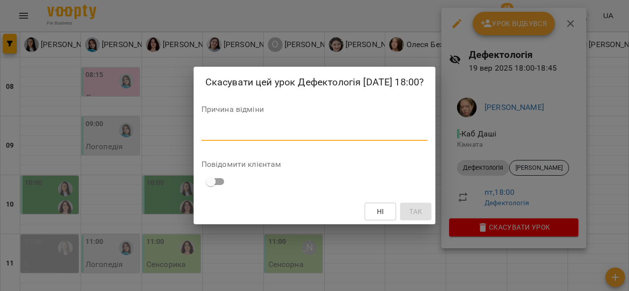
click at [342, 138] on textarea at bounding box center [314, 132] width 227 height 9
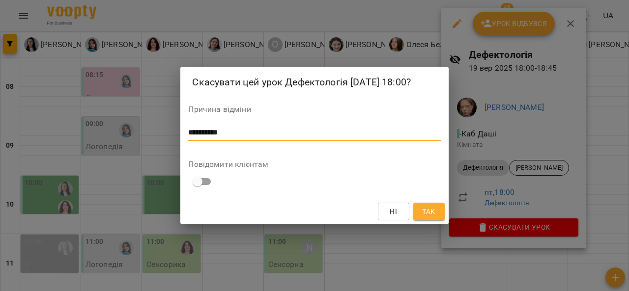
type textarea "**********"
click at [424, 209] on span "Так" at bounding box center [428, 212] width 13 height 12
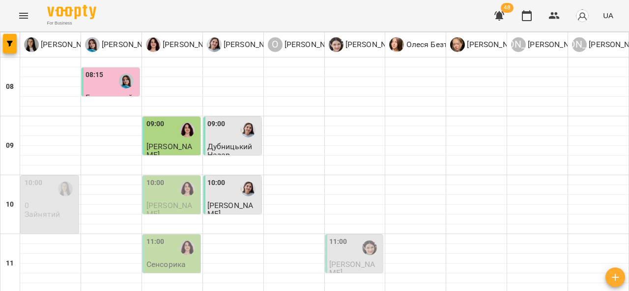
scroll to position [328, 0]
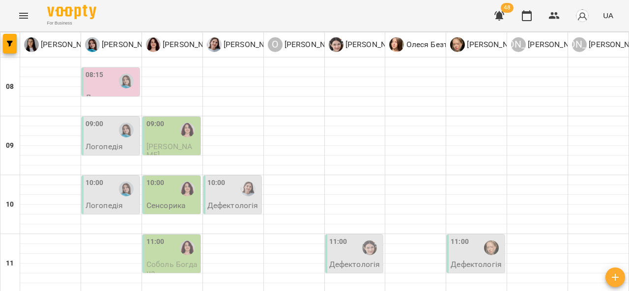
scroll to position [133, 0]
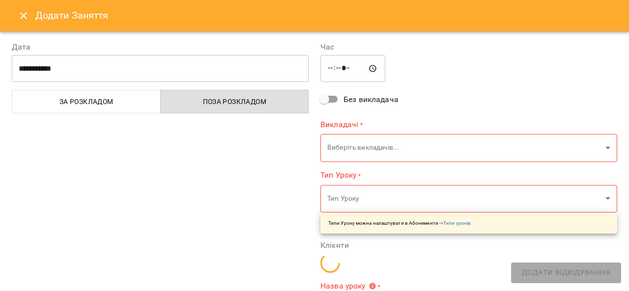
type input "**********"
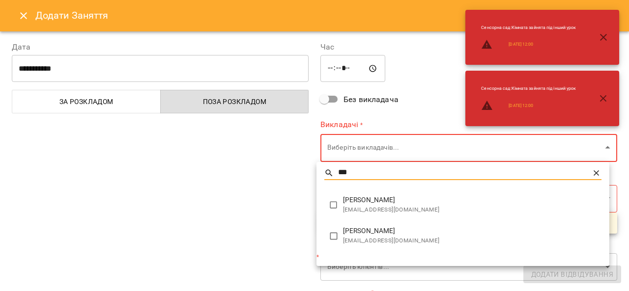
type input "***"
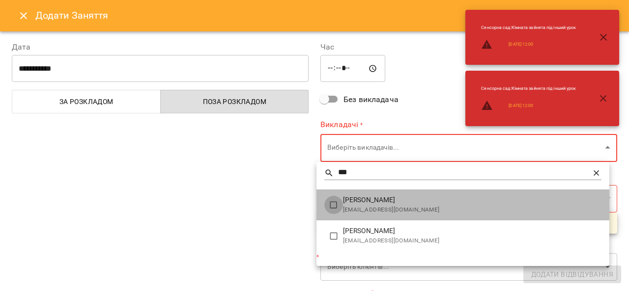
type input "**********"
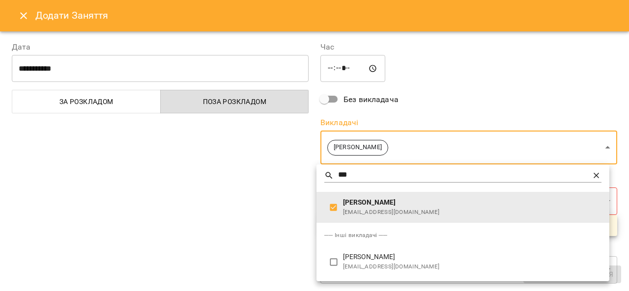
click at [290, 207] on div at bounding box center [314, 145] width 629 height 291
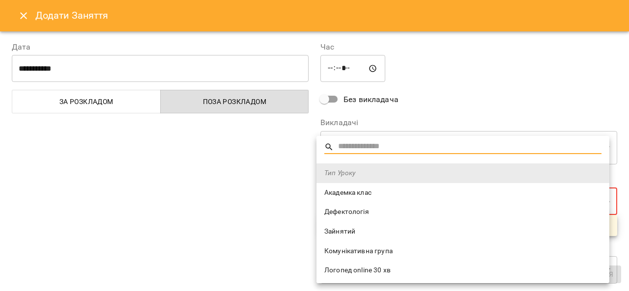
click at [279, 210] on div at bounding box center [314, 145] width 629 height 291
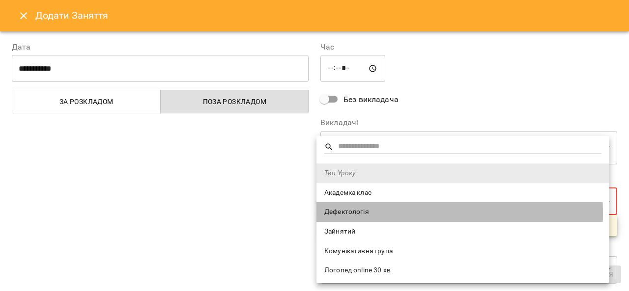
click at [344, 213] on span "Дефектологія" at bounding box center [462, 212] width 277 height 10
type input "**********"
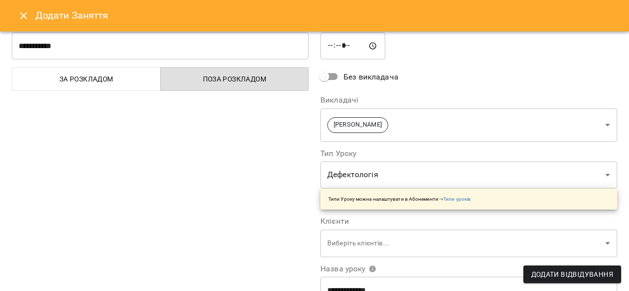
scroll to position [32, 0]
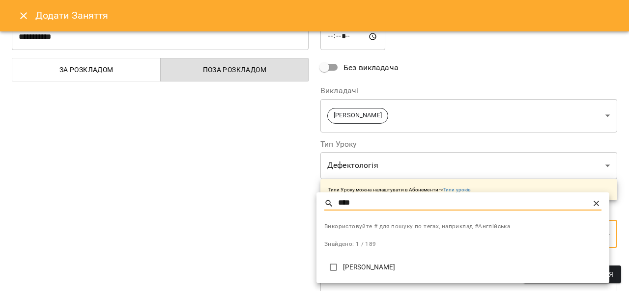
type input "****"
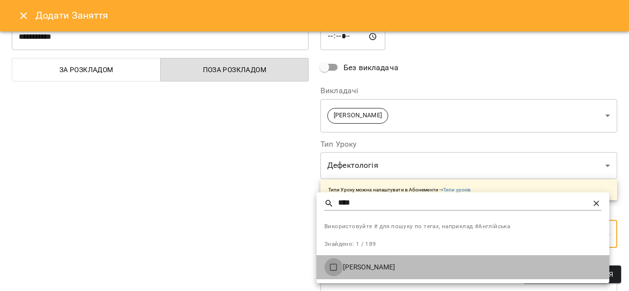
type input "**********"
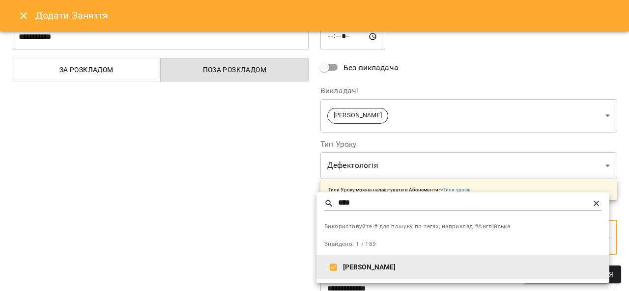
click at [260, 239] on div at bounding box center [314, 145] width 629 height 291
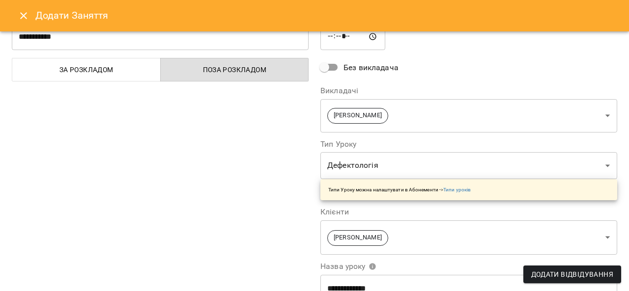
scroll to position [206, 0]
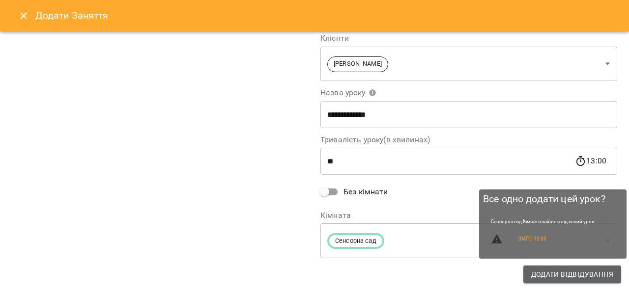
click at [560, 278] on span "Додати Відвідування" at bounding box center [572, 275] width 82 height 12
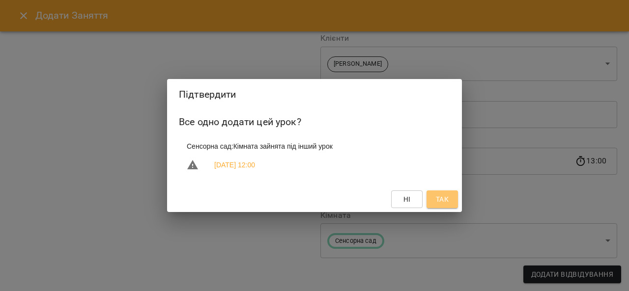
click at [446, 199] on span "Так" at bounding box center [442, 200] width 13 height 12
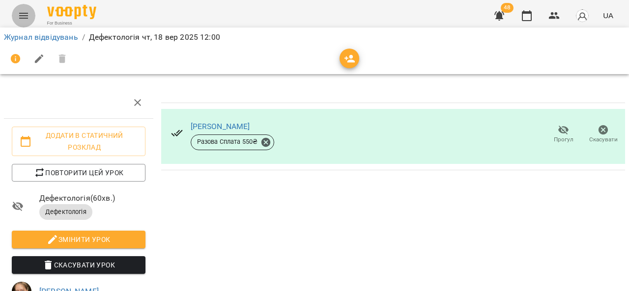
click at [25, 6] on button "Menu" at bounding box center [24, 16] width 24 height 24
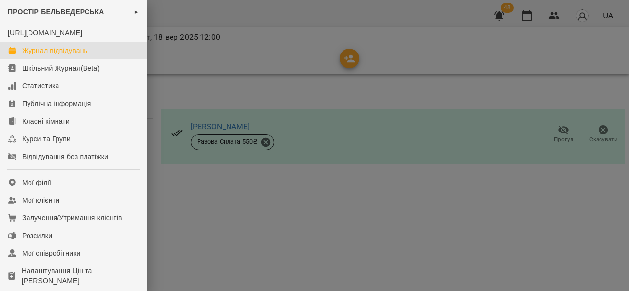
click at [57, 56] on div "Журнал відвідувань" at bounding box center [54, 51] width 65 height 10
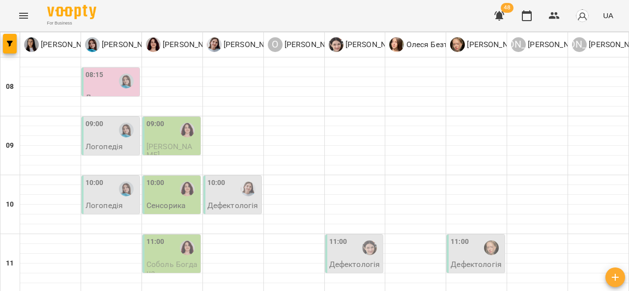
scroll to position [232, 0]
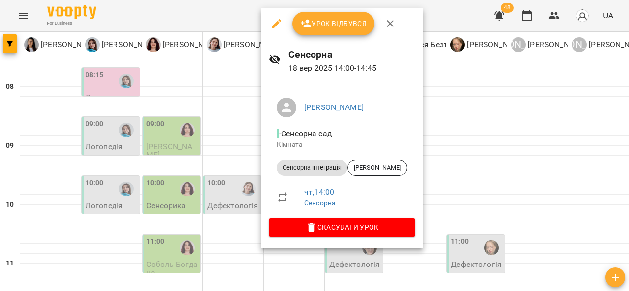
click at [460, 155] on div at bounding box center [314, 145] width 629 height 291
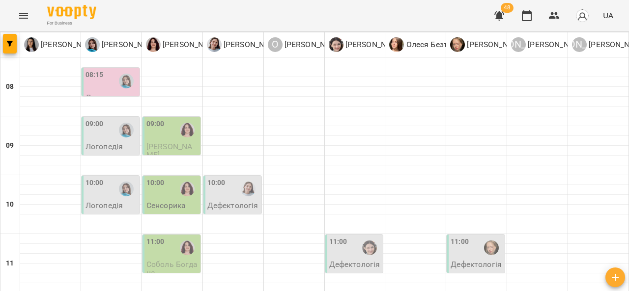
scroll to position [5, 0]
click at [100, 78] on div "08:15" at bounding box center [94, 81] width 18 height 23
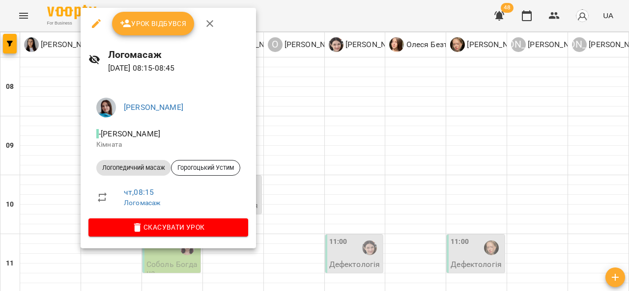
click at [33, 210] on div at bounding box center [314, 145] width 629 height 291
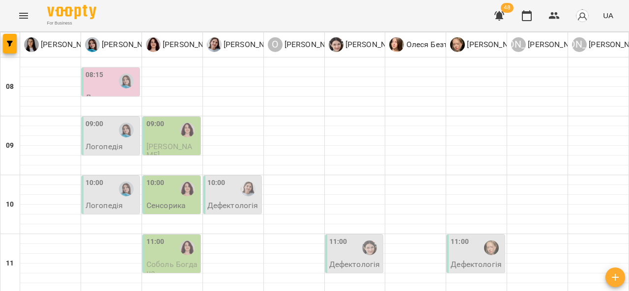
click at [106, 134] on div "09:00" at bounding box center [111, 130] width 52 height 23
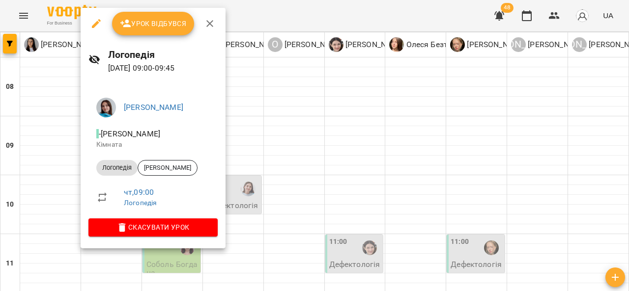
click at [331, 148] on div at bounding box center [314, 145] width 629 height 291
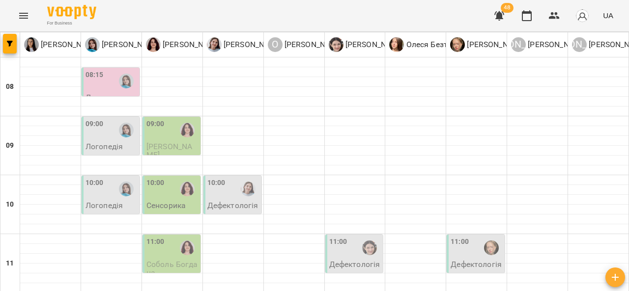
click at [106, 134] on div "09:00" at bounding box center [111, 130] width 52 height 23
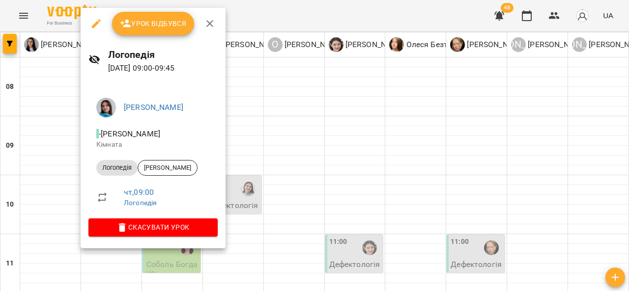
click at [308, 122] on div at bounding box center [314, 145] width 629 height 291
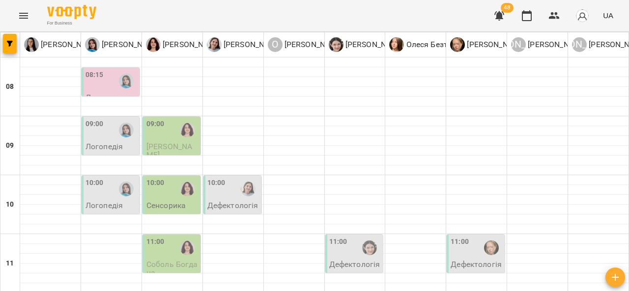
click at [186, 133] on div at bounding box center [187, 130] width 23 height 23
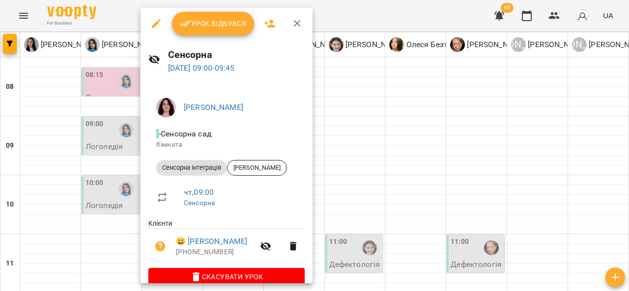
click at [393, 143] on div at bounding box center [314, 145] width 629 height 291
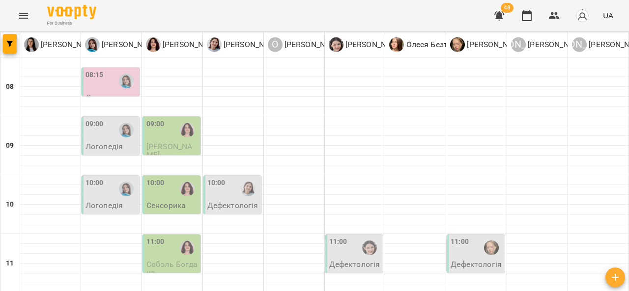
scroll to position [57, 0]
click at [111, 178] on div "10:00" at bounding box center [111, 189] width 52 height 23
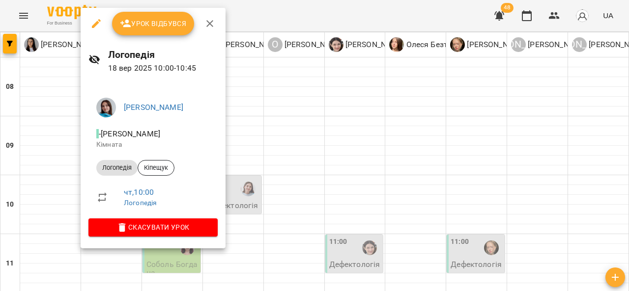
click at [334, 167] on div at bounding box center [314, 145] width 629 height 291
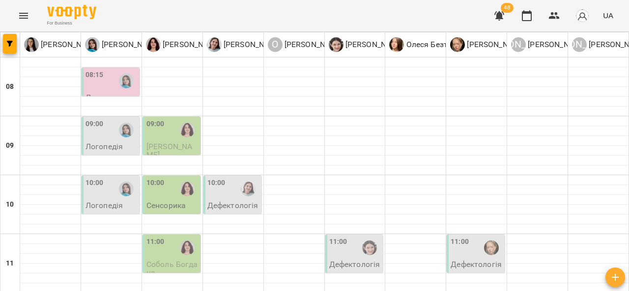
click at [164, 175] on div "10:00 Сенсорика" at bounding box center [171, 194] width 59 height 39
click at [169, 178] on div "10:00" at bounding box center [172, 189] width 52 height 23
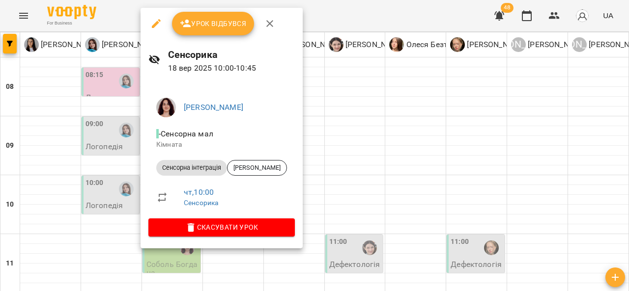
click at [357, 141] on div at bounding box center [314, 145] width 629 height 291
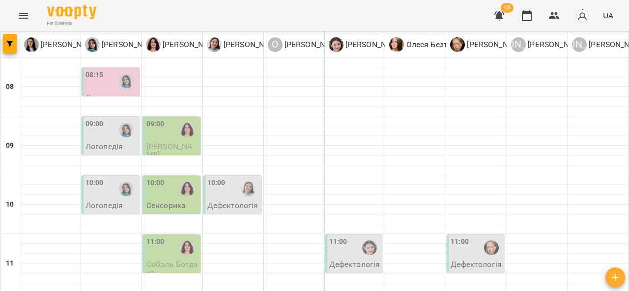
click at [110, 201] on p "Логопедія" at bounding box center [103, 205] width 37 height 8
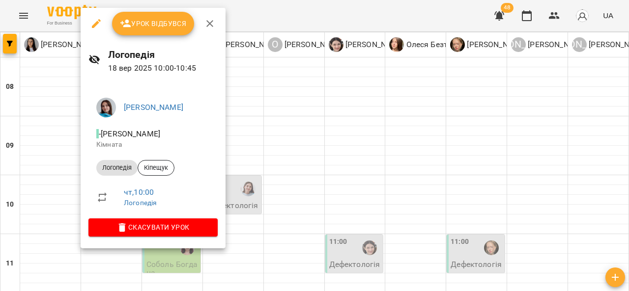
click at [314, 112] on div at bounding box center [314, 145] width 629 height 291
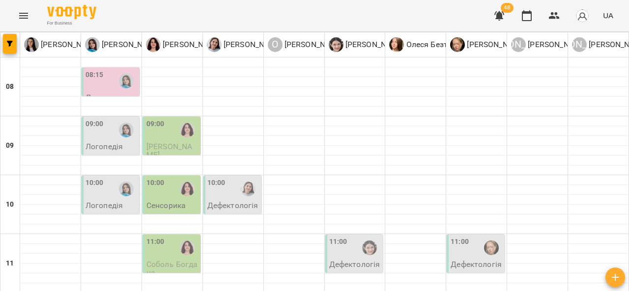
click at [182, 178] on div at bounding box center [187, 189] width 23 height 23
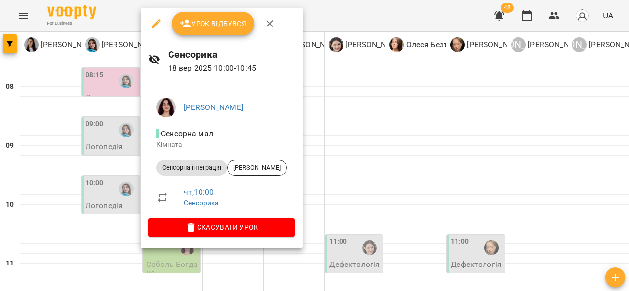
click at [335, 135] on div at bounding box center [314, 145] width 629 height 291
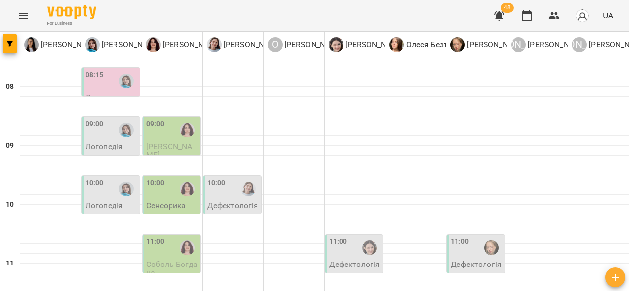
click at [221, 178] on div "10:00" at bounding box center [216, 189] width 18 height 23
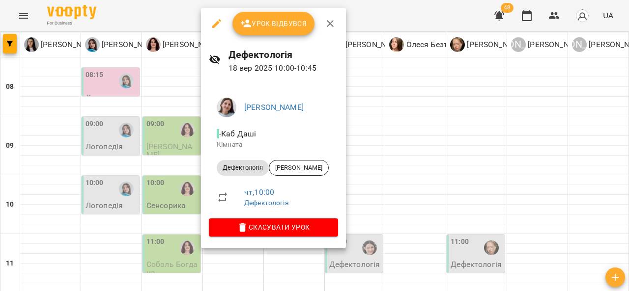
click at [386, 125] on div at bounding box center [314, 145] width 629 height 291
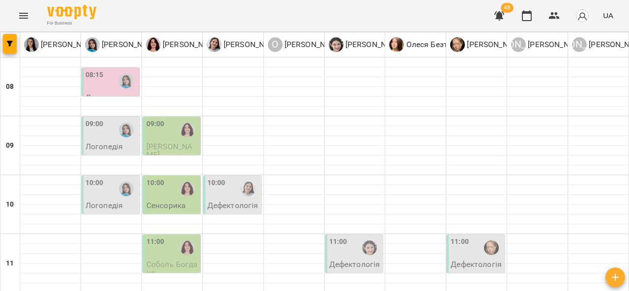
click at [219, 178] on div "10:00" at bounding box center [216, 189] width 18 height 23
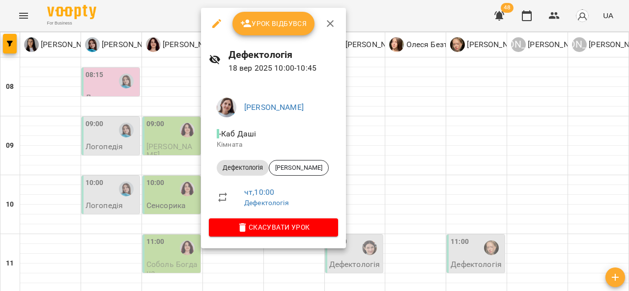
click at [104, 194] on div at bounding box center [314, 145] width 629 height 291
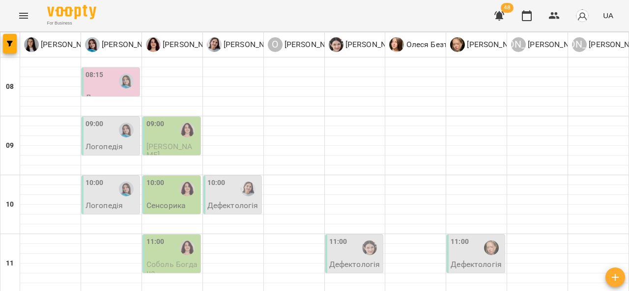
click at [169, 178] on div "10:00" at bounding box center [172, 189] width 52 height 23
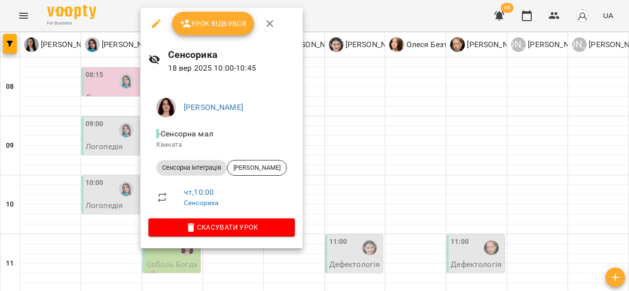
click at [89, 195] on div at bounding box center [314, 145] width 629 height 291
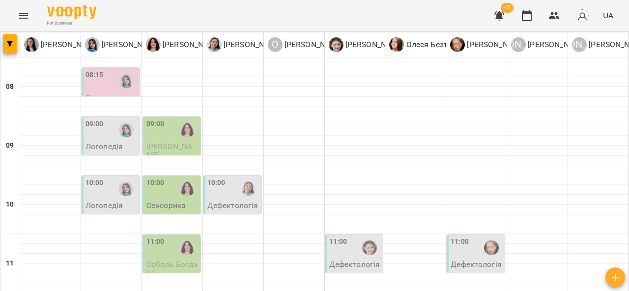
click at [97, 178] on div "10:00" at bounding box center [94, 189] width 18 height 23
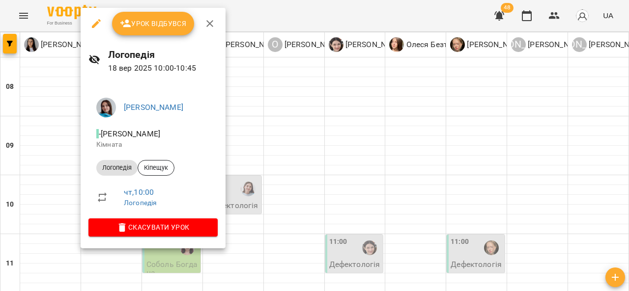
click at [327, 123] on div at bounding box center [314, 145] width 629 height 291
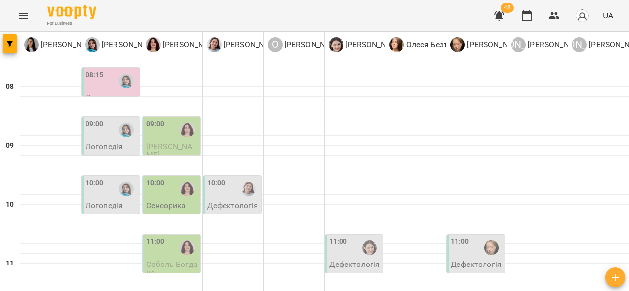
scroll to position [112, 0]
click at [342, 237] on div "11:00" at bounding box center [355, 248] width 52 height 23
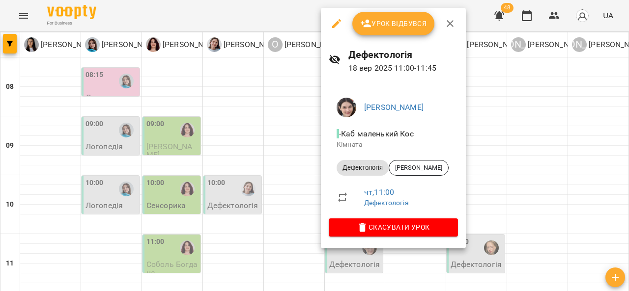
click at [297, 177] on div at bounding box center [314, 145] width 629 height 291
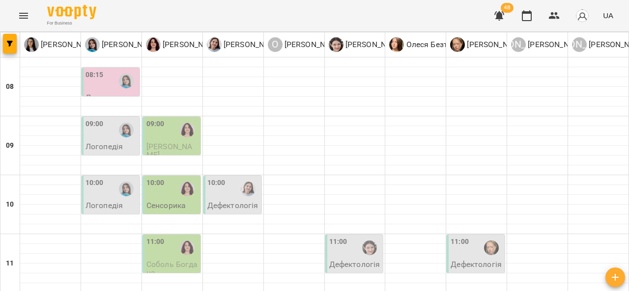
click at [455, 237] on div "11:00" at bounding box center [460, 248] width 18 height 23
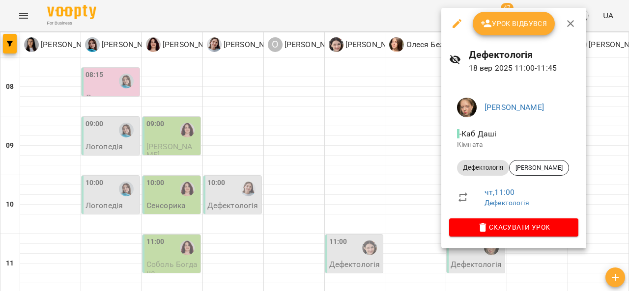
click at [226, 248] on div at bounding box center [314, 145] width 629 height 291
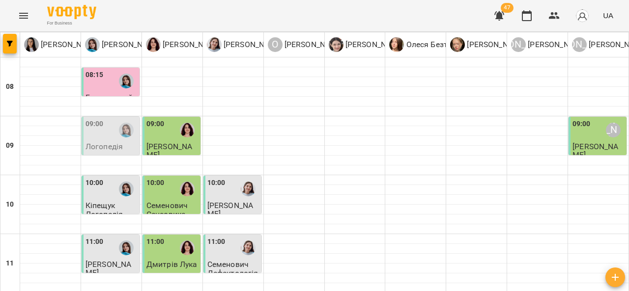
scroll to position [539, 0]
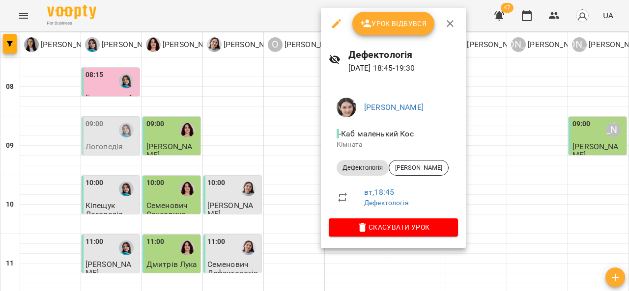
click at [397, 24] on span "Урок відбувся" at bounding box center [393, 24] width 67 height 12
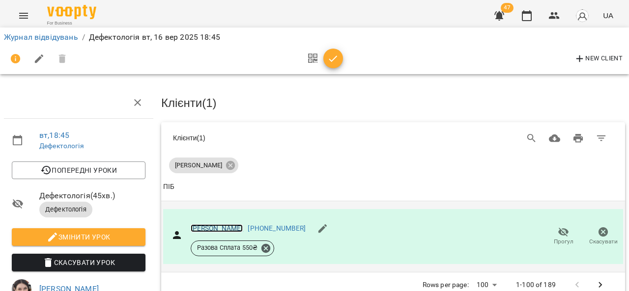
click at [228, 228] on link "[PERSON_NAME]" at bounding box center [217, 229] width 53 height 8
click at [24, 23] on button "Menu" at bounding box center [24, 16] width 24 height 24
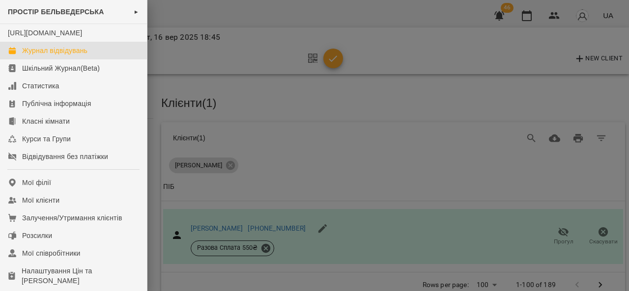
click at [42, 56] on div "Журнал відвідувань" at bounding box center [54, 51] width 65 height 10
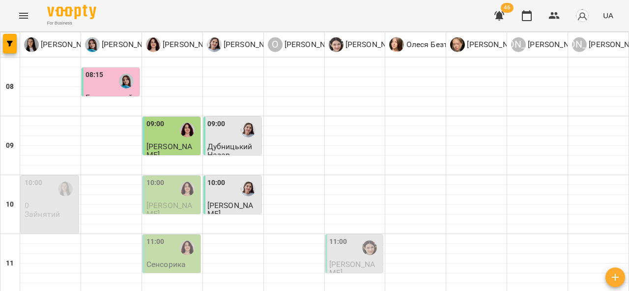
scroll to position [1, 0]
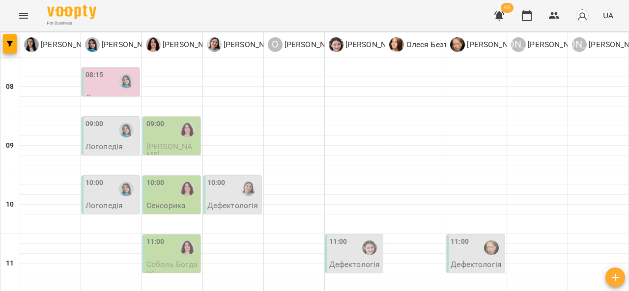
scroll to position [62, 0]
click at [237, 178] on div at bounding box center [248, 189] width 23 height 23
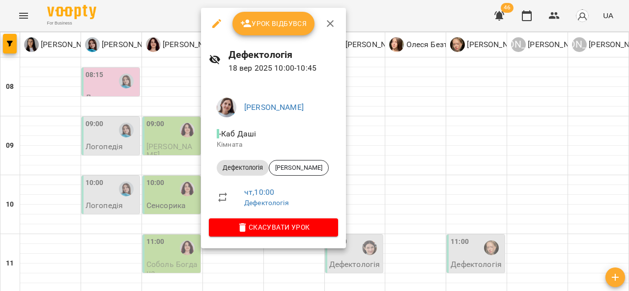
click at [374, 114] on div at bounding box center [314, 145] width 629 height 291
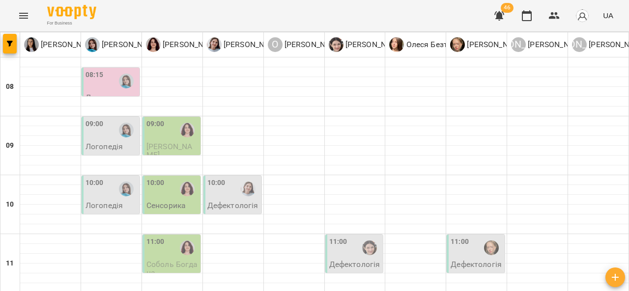
scroll to position [55, 0]
click at [176, 178] on div at bounding box center [187, 189] width 23 height 23
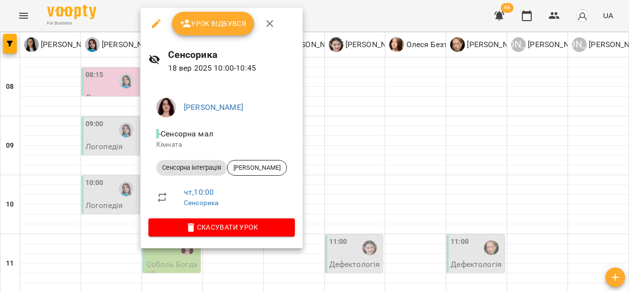
click at [347, 123] on div at bounding box center [314, 145] width 629 height 291
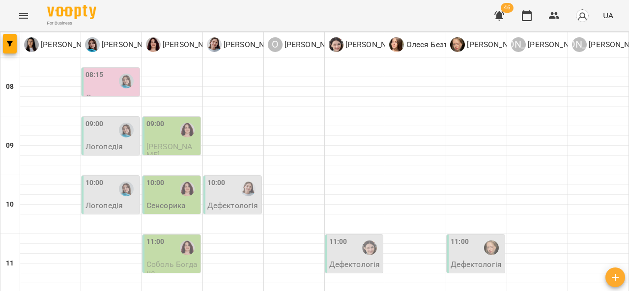
click at [348, 237] on div "11:00" at bounding box center [355, 248] width 52 height 23
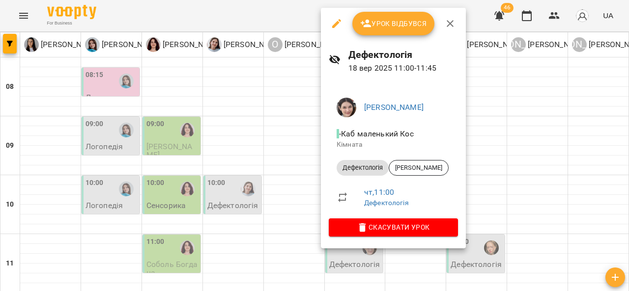
click at [479, 196] on div at bounding box center [314, 145] width 629 height 291
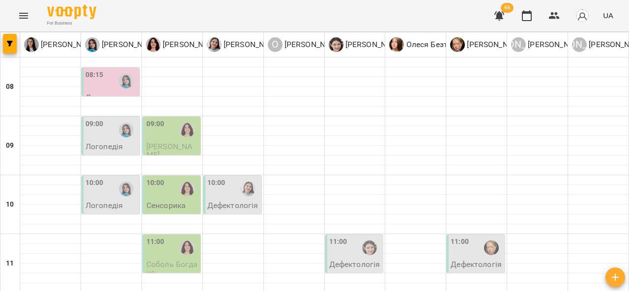
click at [473, 237] on div "11:00" at bounding box center [477, 248] width 52 height 23
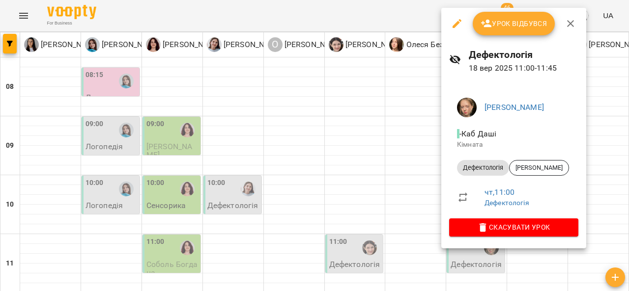
click at [424, 143] on div at bounding box center [314, 145] width 629 height 291
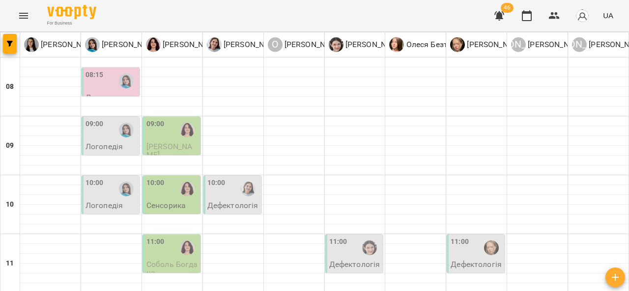
scroll to position [151, 0]
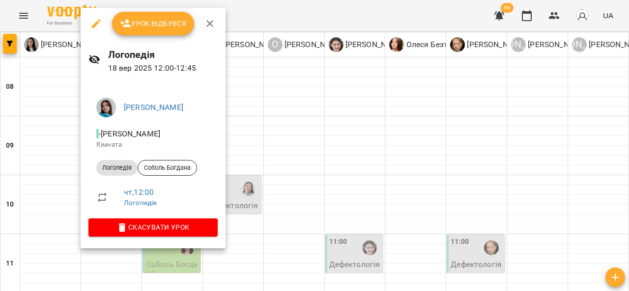
click at [292, 173] on div at bounding box center [314, 145] width 629 height 291
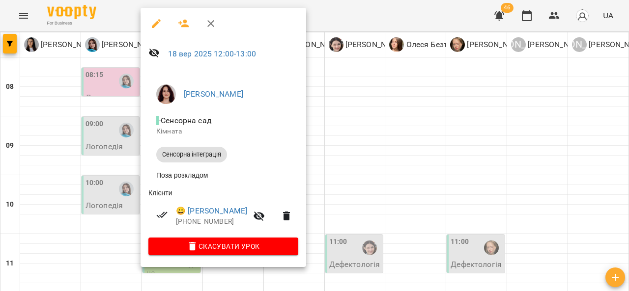
click at [353, 166] on div at bounding box center [314, 145] width 629 height 291
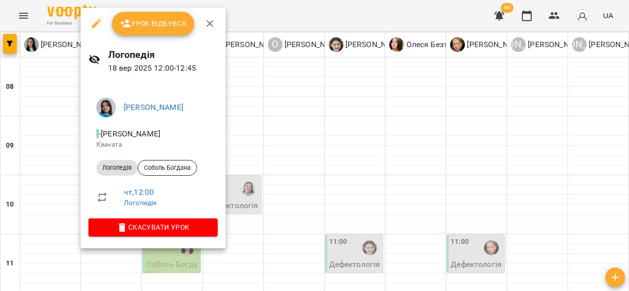
click at [311, 165] on div at bounding box center [314, 145] width 629 height 291
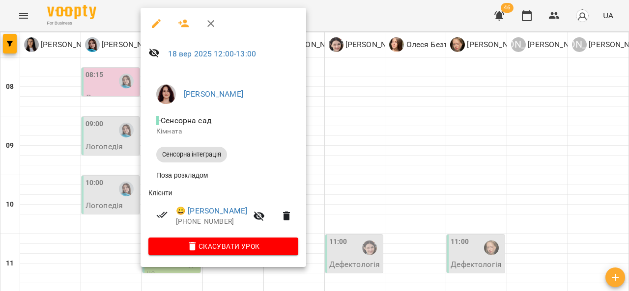
click at [321, 171] on div at bounding box center [314, 145] width 629 height 291
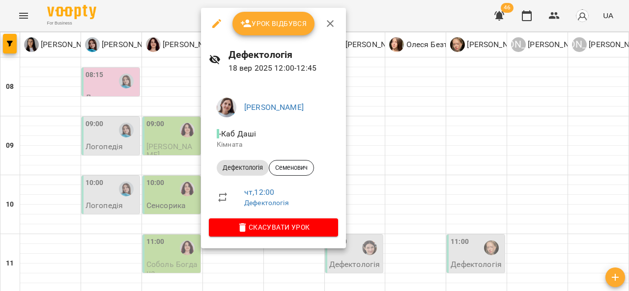
click at [176, 177] on div at bounding box center [314, 145] width 629 height 291
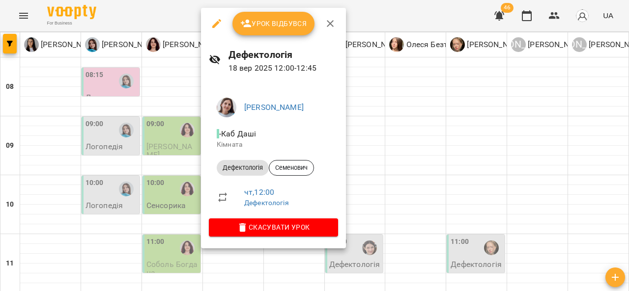
click at [384, 181] on div at bounding box center [314, 145] width 629 height 291
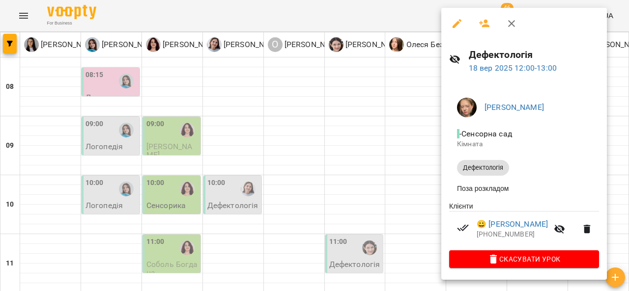
click at [294, 132] on div at bounding box center [314, 145] width 629 height 291
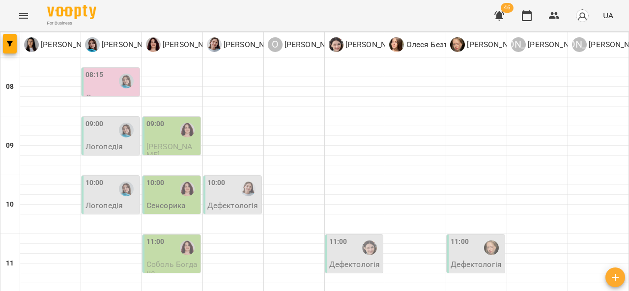
scroll to position [225, 0]
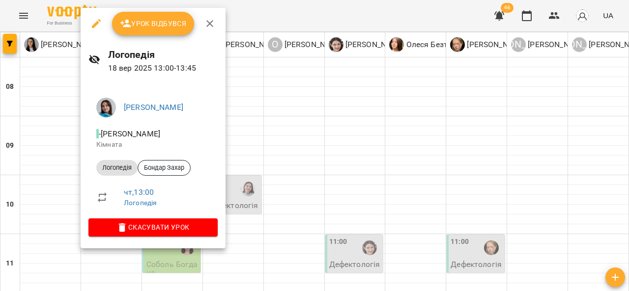
click at [287, 137] on div at bounding box center [314, 145] width 629 height 291
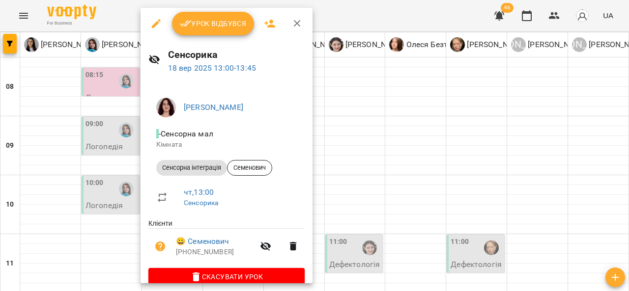
click at [339, 145] on div at bounding box center [314, 145] width 629 height 291
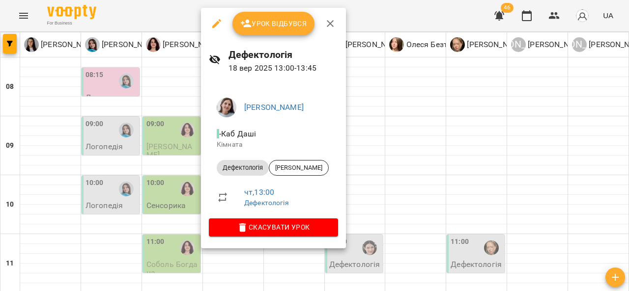
click at [108, 139] on div at bounding box center [314, 145] width 629 height 291
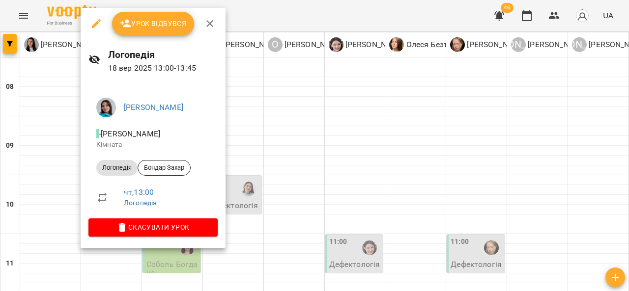
click at [301, 154] on div at bounding box center [314, 145] width 629 height 291
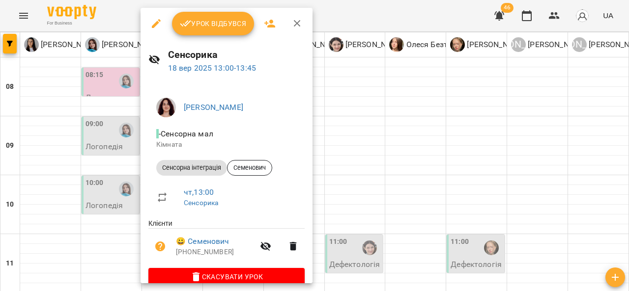
click at [334, 159] on div at bounding box center [314, 145] width 629 height 291
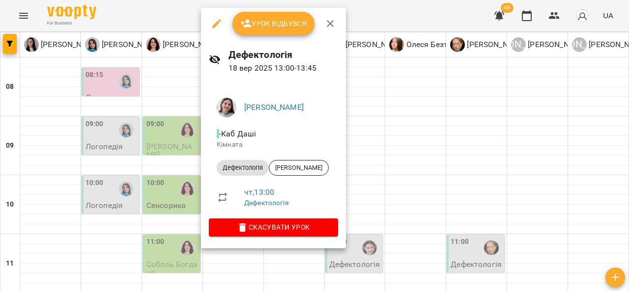
click at [419, 168] on div at bounding box center [314, 145] width 629 height 291
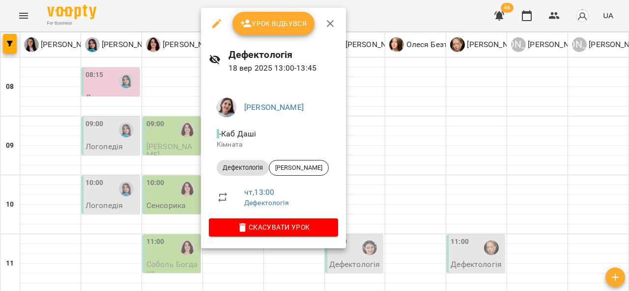
click at [388, 162] on div at bounding box center [314, 145] width 629 height 291
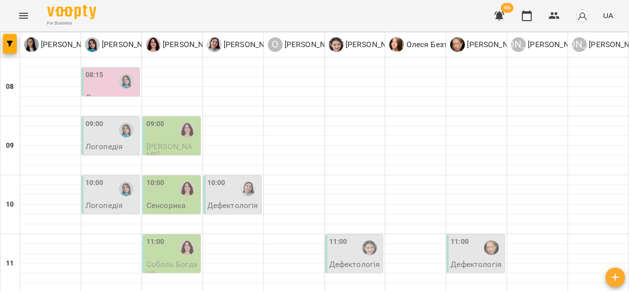
scroll to position [285, 0]
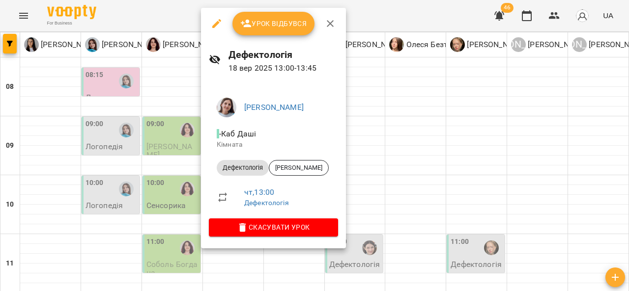
click at [167, 88] on div at bounding box center [314, 145] width 629 height 291
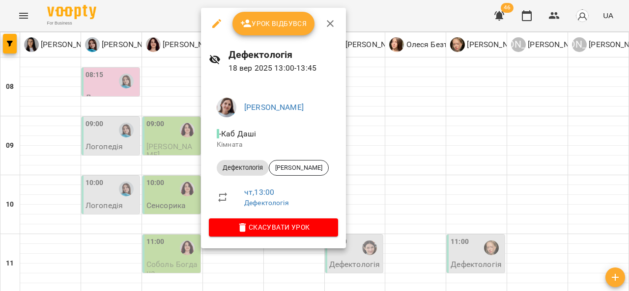
click at [169, 94] on div at bounding box center [314, 145] width 629 height 291
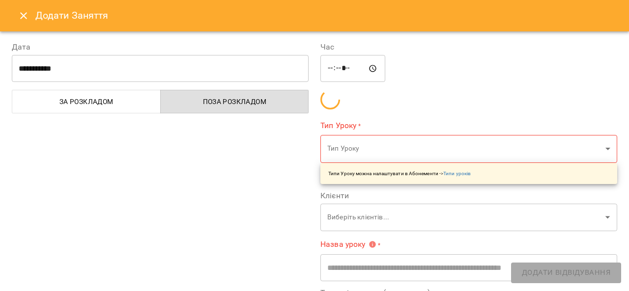
click at [238, 89] on div "**********" at bounding box center [160, 225] width 309 height 393
type input "**********"
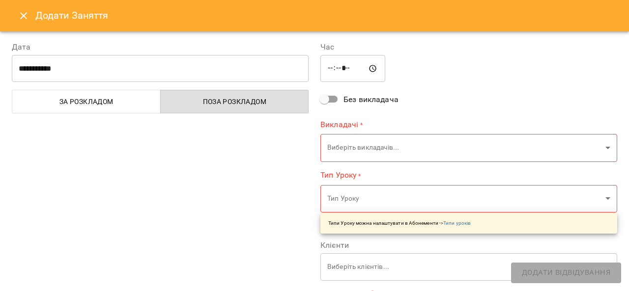
click at [24, 17] on icon "Close" at bounding box center [24, 16] width 12 height 12
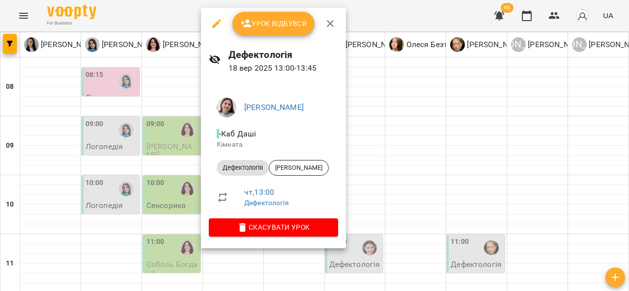
click at [384, 141] on div at bounding box center [314, 145] width 629 height 291
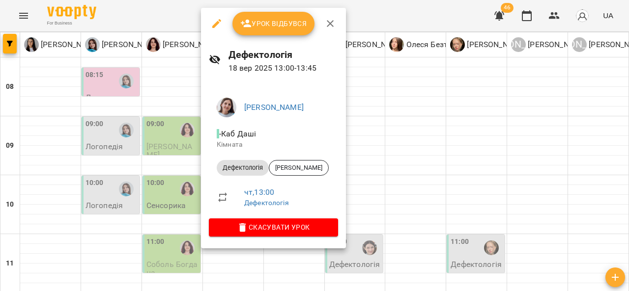
click at [395, 159] on div at bounding box center [314, 145] width 629 height 291
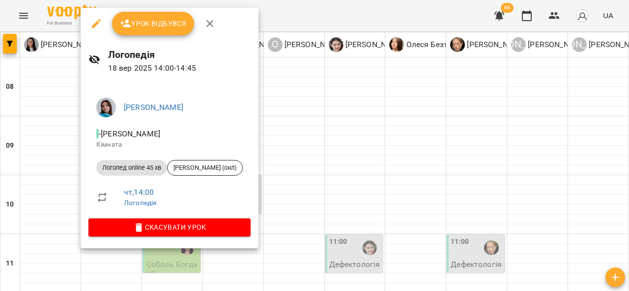
click at [368, 139] on div at bounding box center [314, 145] width 629 height 291
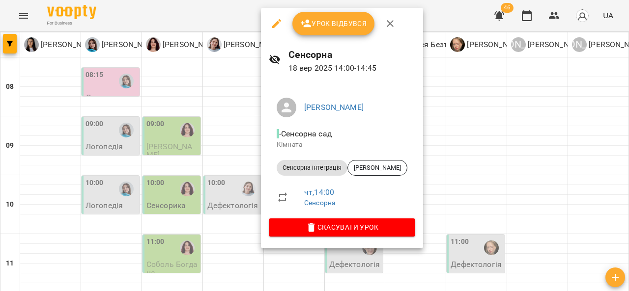
click at [449, 161] on div at bounding box center [314, 145] width 629 height 291
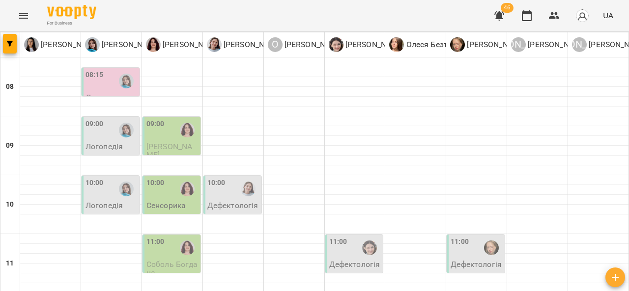
scroll to position [337, 0]
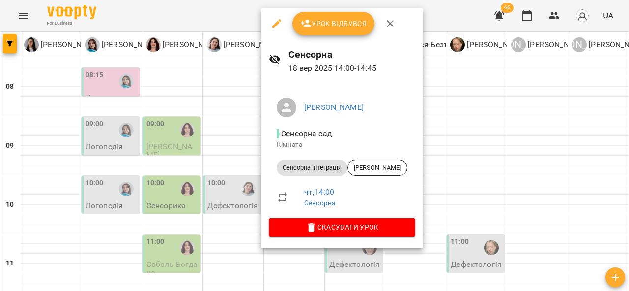
click at [462, 138] on div at bounding box center [314, 145] width 629 height 291
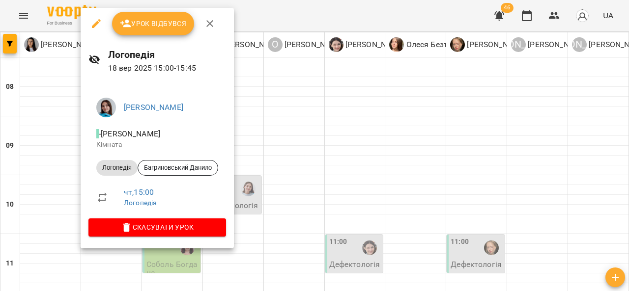
click at [317, 166] on div at bounding box center [314, 145] width 629 height 291
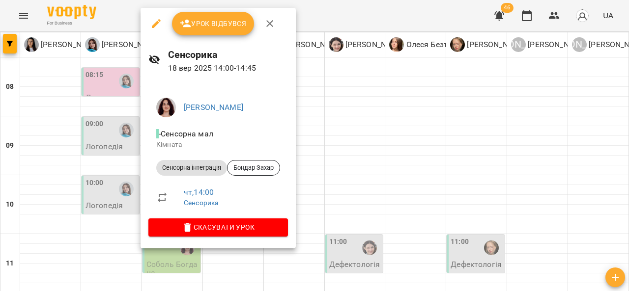
click at [358, 171] on div at bounding box center [314, 145] width 629 height 291
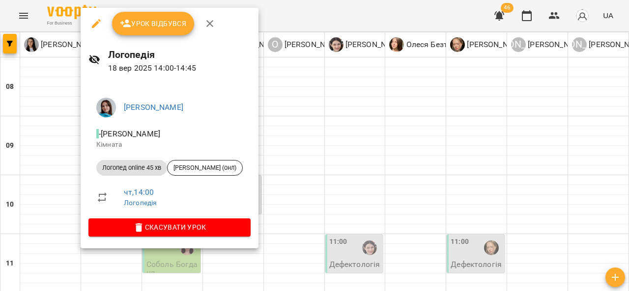
click at [298, 160] on div at bounding box center [314, 145] width 629 height 291
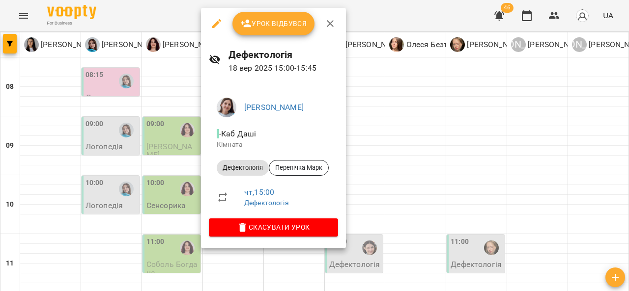
click at [368, 151] on div at bounding box center [314, 145] width 629 height 291
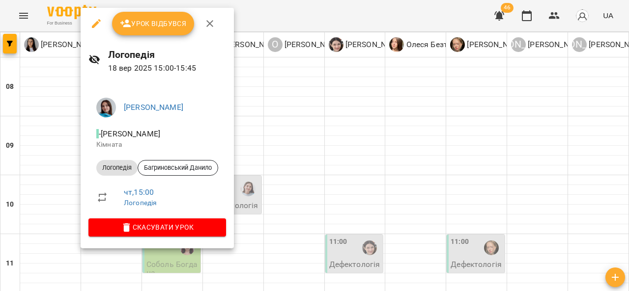
click at [315, 180] on div at bounding box center [314, 145] width 629 height 291
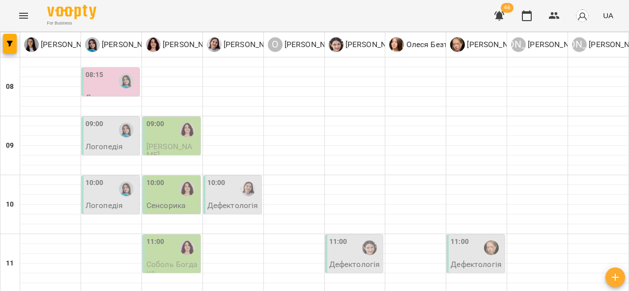
scroll to position [286, 0]
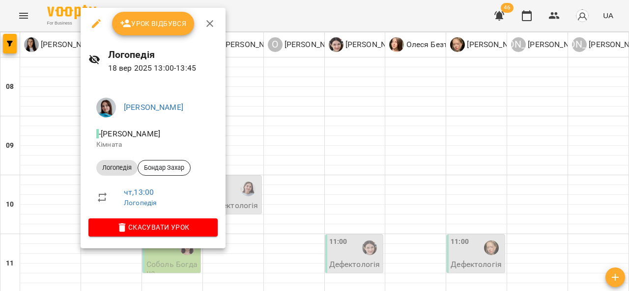
click at [242, 150] on div at bounding box center [314, 145] width 629 height 291
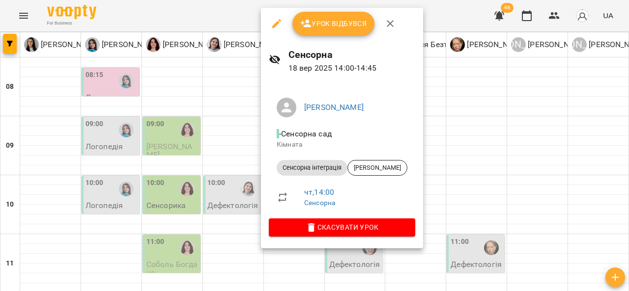
click at [450, 149] on div at bounding box center [314, 145] width 629 height 291
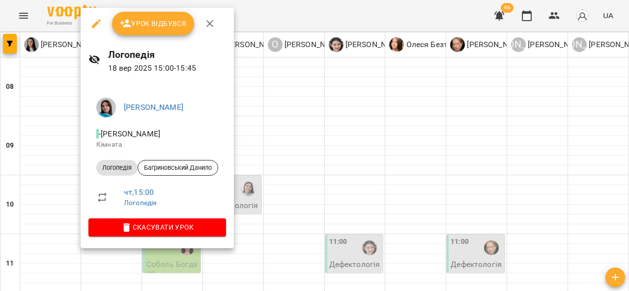
click at [277, 180] on div at bounding box center [314, 145] width 629 height 291
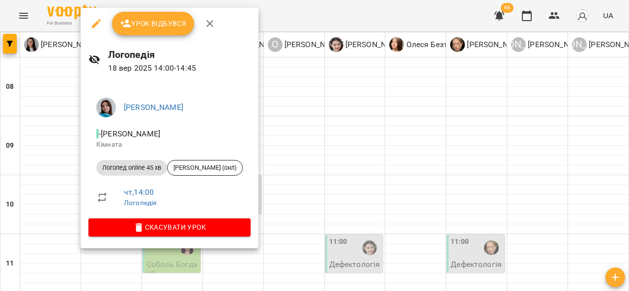
click at [306, 189] on div at bounding box center [314, 145] width 629 height 291
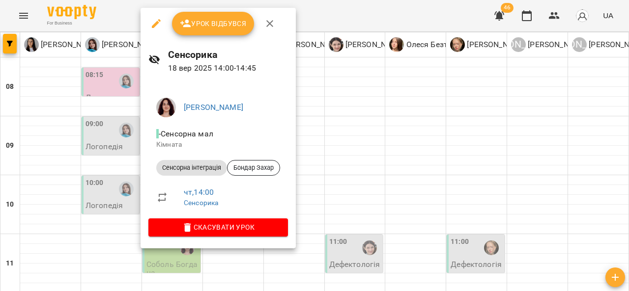
click at [327, 187] on div at bounding box center [314, 145] width 629 height 291
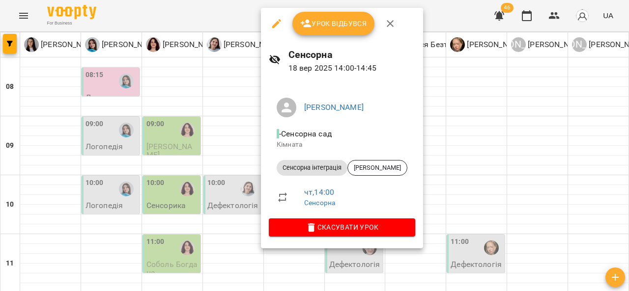
click at [458, 127] on div at bounding box center [314, 145] width 629 height 291
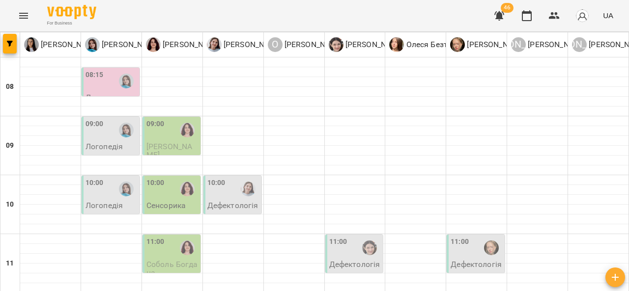
scroll to position [347, 0]
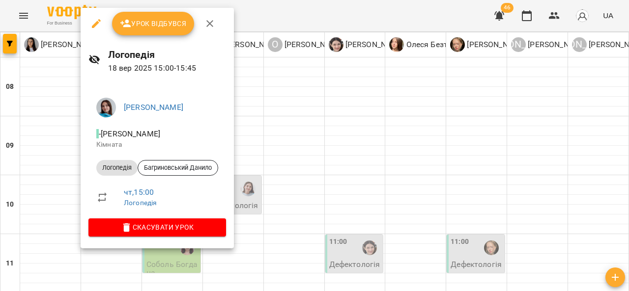
click at [309, 160] on div at bounding box center [314, 145] width 629 height 291
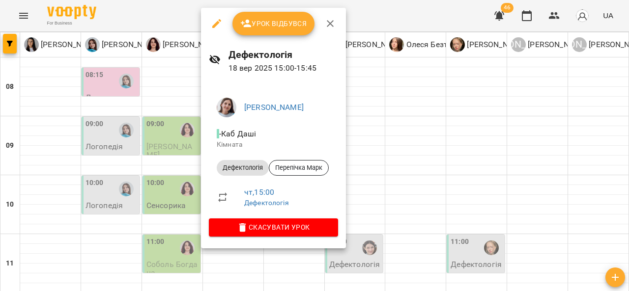
click at [387, 132] on div at bounding box center [314, 145] width 629 height 291
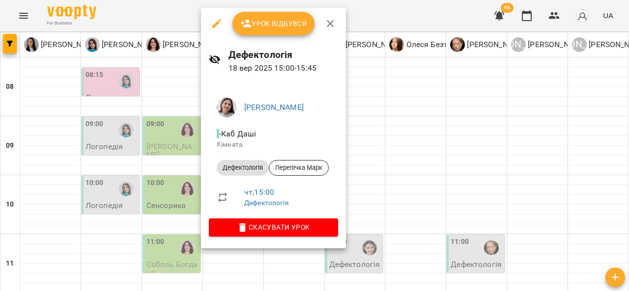
click at [400, 139] on div at bounding box center [314, 145] width 629 height 291
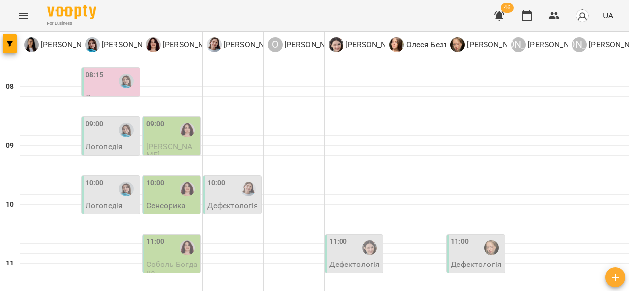
scroll to position [406, 0]
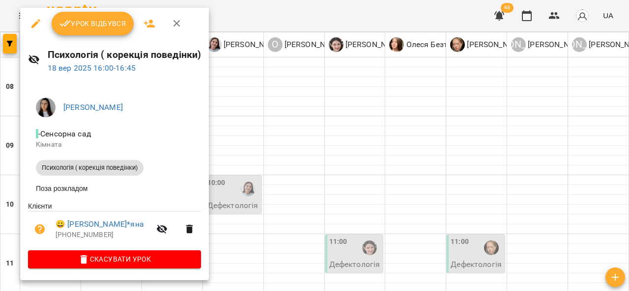
click at [314, 136] on div at bounding box center [314, 145] width 629 height 291
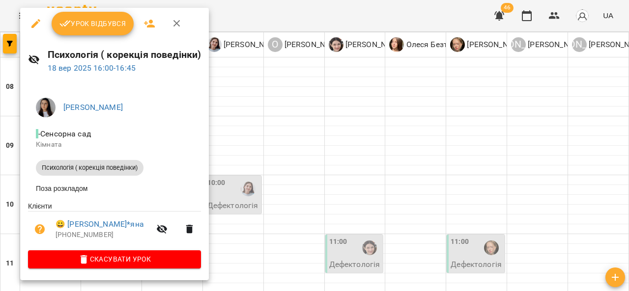
click at [293, 126] on div at bounding box center [314, 145] width 629 height 291
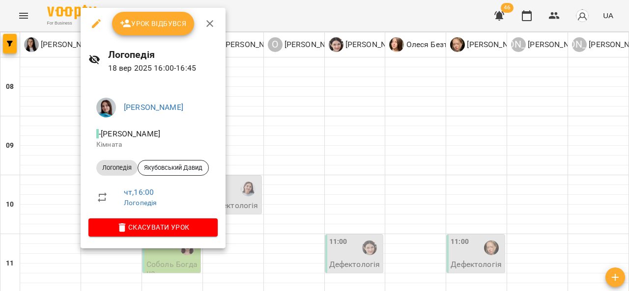
click at [293, 113] on div at bounding box center [314, 145] width 629 height 291
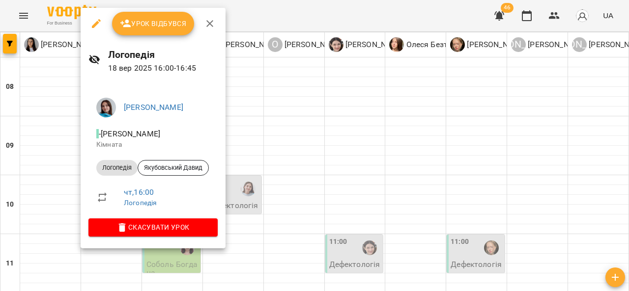
click at [328, 136] on div at bounding box center [314, 145] width 629 height 291
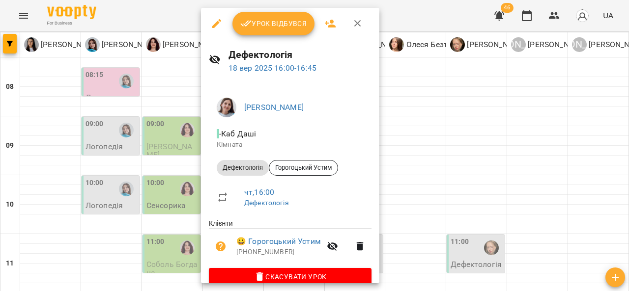
click at [420, 116] on div at bounding box center [314, 145] width 629 height 291
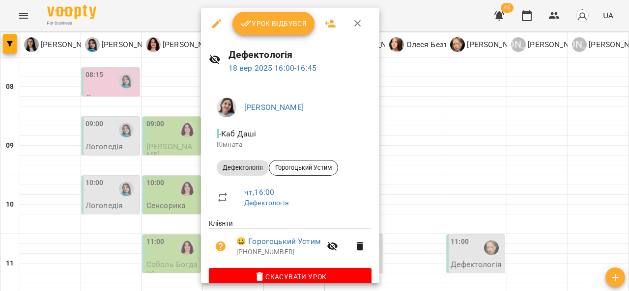
click at [427, 115] on div at bounding box center [314, 145] width 629 height 291
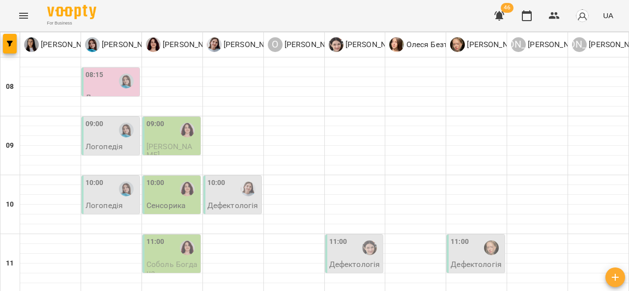
scroll to position [486, 0]
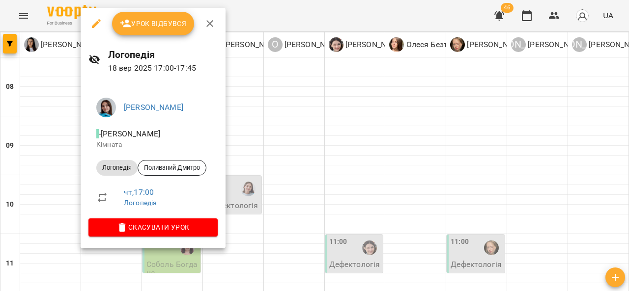
click at [247, 179] on div at bounding box center [314, 145] width 629 height 291
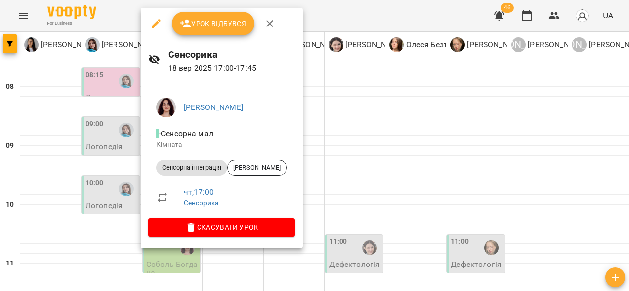
click at [61, 182] on div at bounding box center [314, 145] width 629 height 291
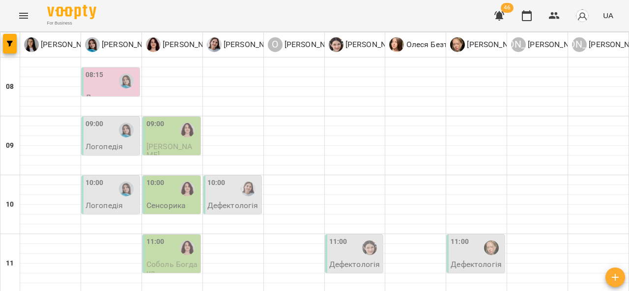
scroll to position [418, 0]
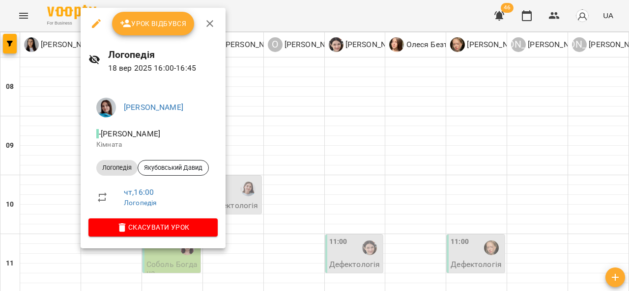
click at [329, 127] on div at bounding box center [314, 145] width 629 height 291
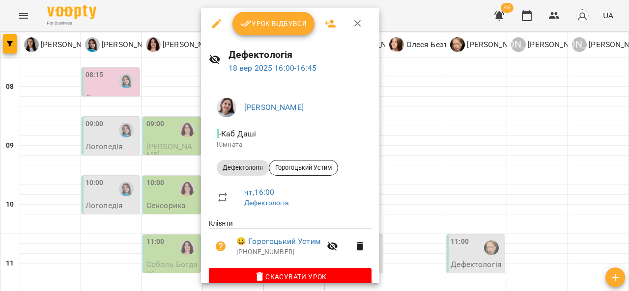
click at [416, 121] on div at bounding box center [314, 145] width 629 height 291
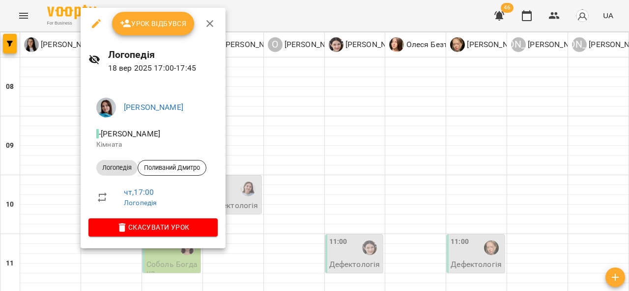
click at [342, 138] on div at bounding box center [314, 145] width 629 height 291
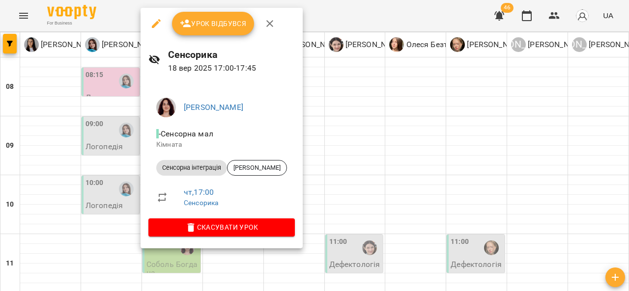
click at [364, 139] on div at bounding box center [314, 145] width 629 height 291
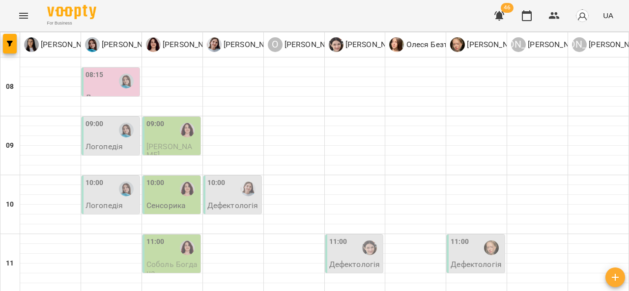
scroll to position [458, 0]
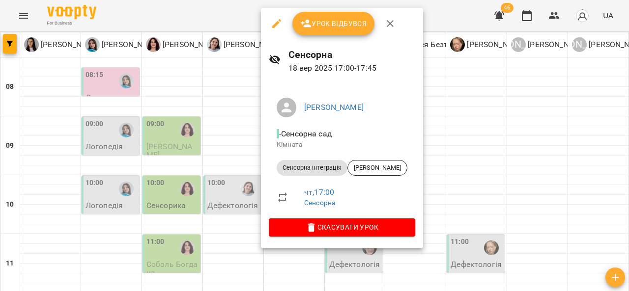
click at [476, 97] on div at bounding box center [314, 145] width 629 height 291
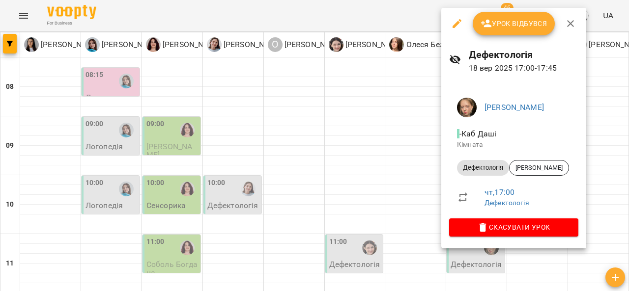
click at [356, 199] on div at bounding box center [314, 145] width 629 height 291
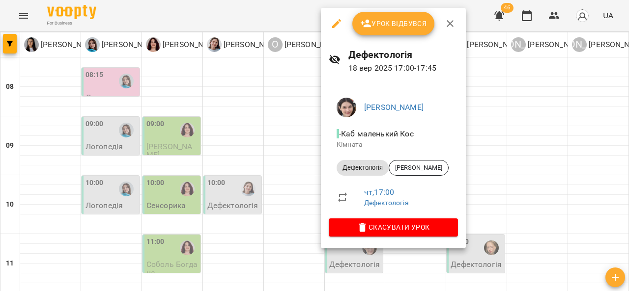
click at [230, 170] on div at bounding box center [314, 145] width 629 height 291
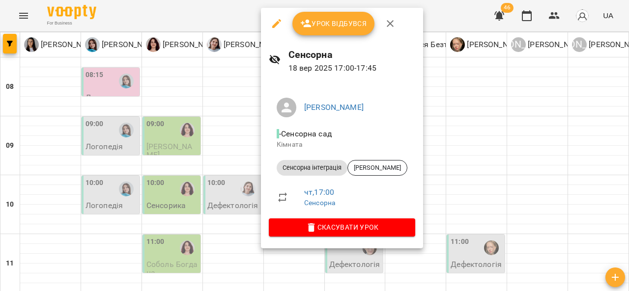
click at [481, 105] on div at bounding box center [314, 145] width 629 height 291
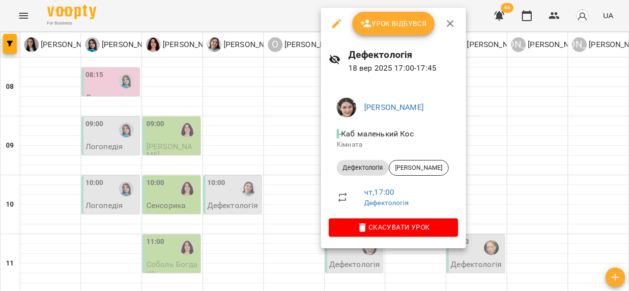
click at [507, 101] on div at bounding box center [314, 145] width 629 height 291
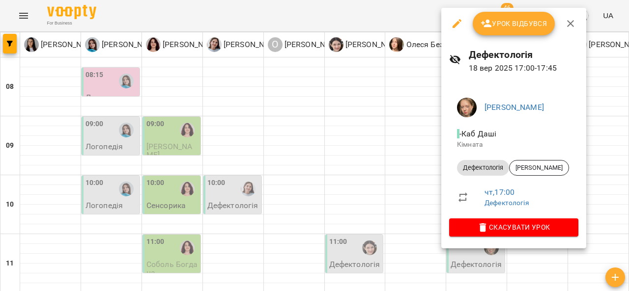
click at [374, 199] on div at bounding box center [314, 145] width 629 height 291
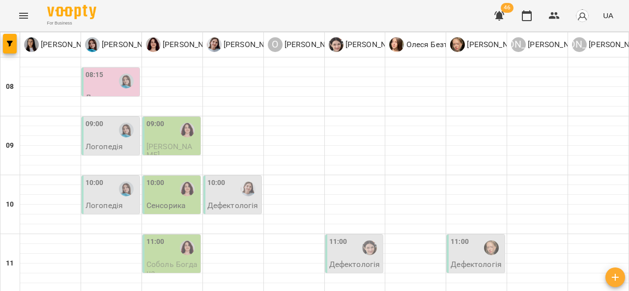
scroll to position [539, 0]
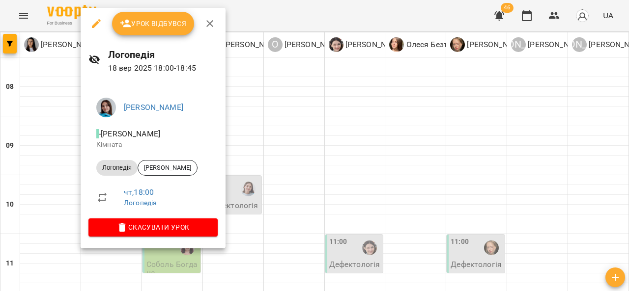
click at [252, 174] on div at bounding box center [314, 145] width 629 height 291
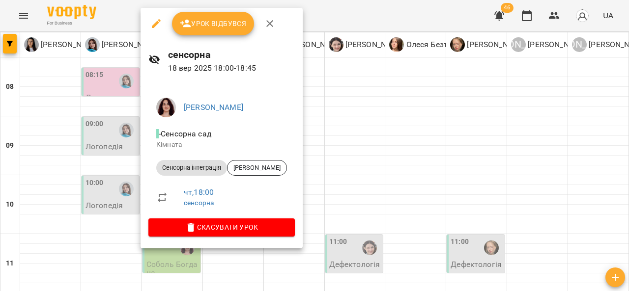
click at [327, 182] on div at bounding box center [314, 145] width 629 height 291
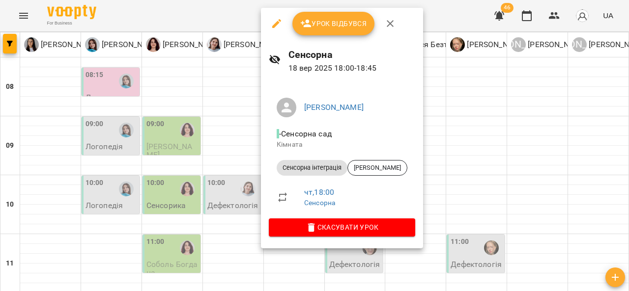
click at [188, 211] on div at bounding box center [314, 145] width 629 height 291
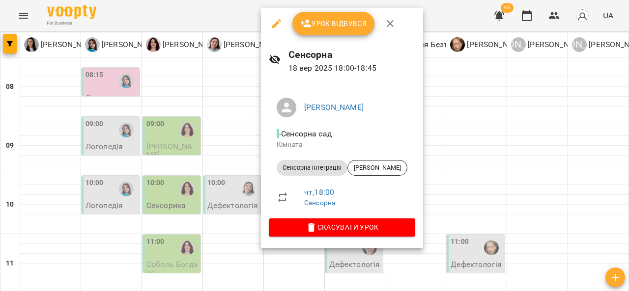
click at [440, 185] on div at bounding box center [314, 145] width 629 height 291
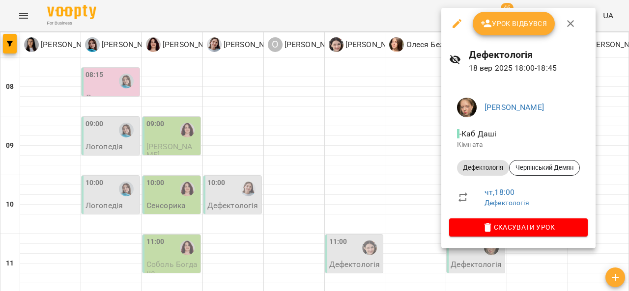
click at [391, 190] on div at bounding box center [314, 145] width 629 height 291
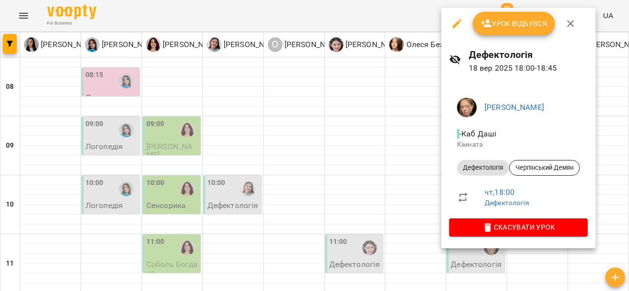
click at [372, 181] on div at bounding box center [314, 145] width 629 height 291
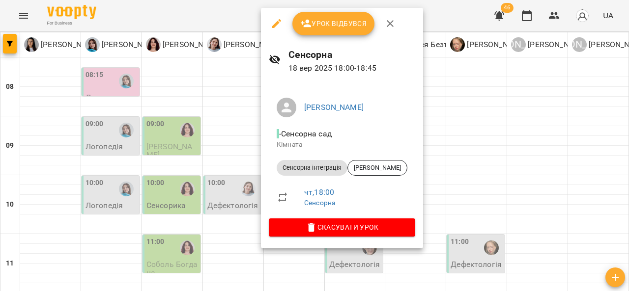
click at [241, 194] on div at bounding box center [314, 145] width 629 height 291
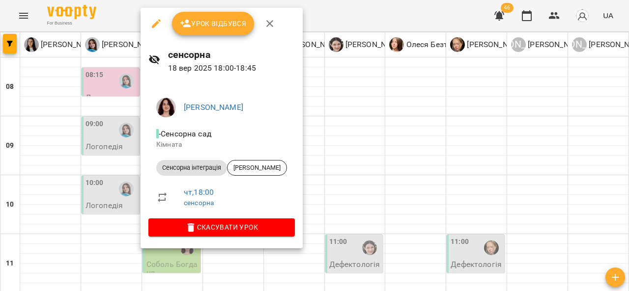
click at [57, 168] on div at bounding box center [314, 145] width 629 height 291
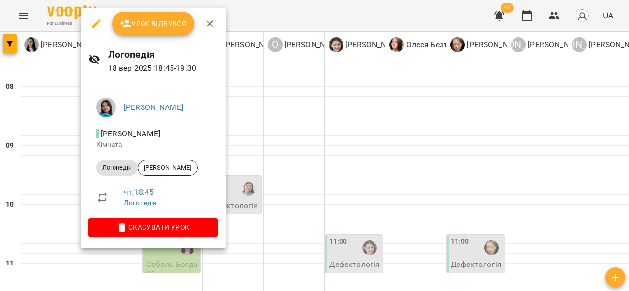
click at [331, 204] on div at bounding box center [314, 145] width 629 height 291
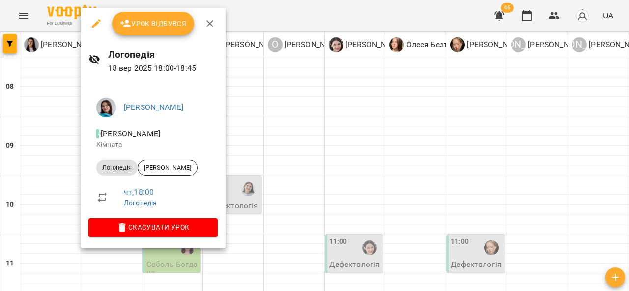
click at [339, 170] on div at bounding box center [314, 145] width 629 height 291
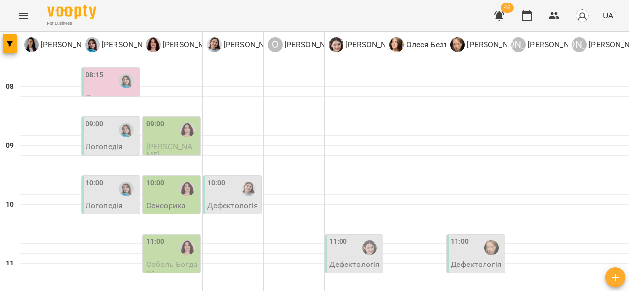
scroll to position [285, 0]
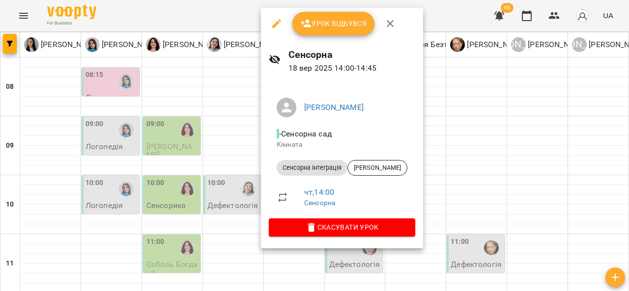
click at [510, 161] on div at bounding box center [314, 145] width 629 height 291
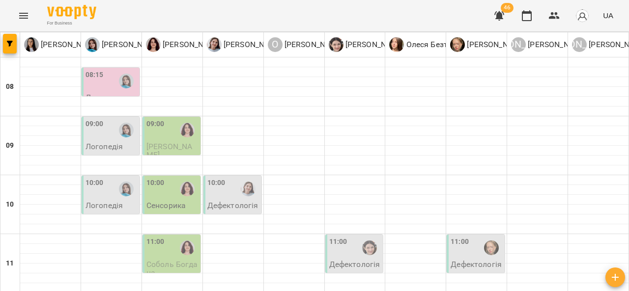
scroll to position [256, 0]
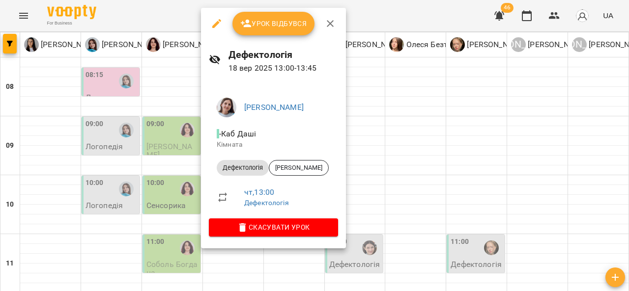
click at [384, 165] on div at bounding box center [314, 145] width 629 height 291
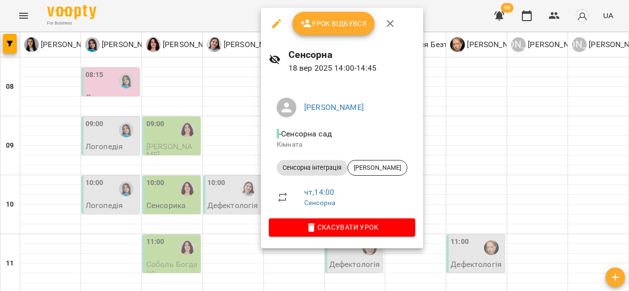
click at [473, 175] on div at bounding box center [314, 145] width 629 height 291
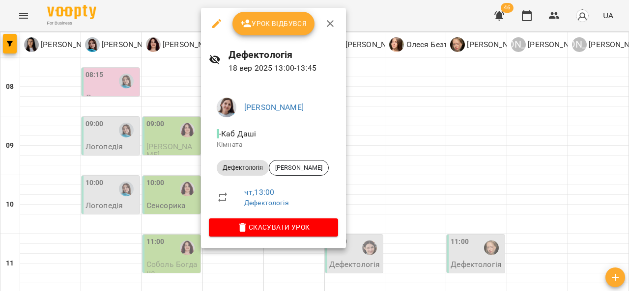
click at [426, 158] on div at bounding box center [314, 145] width 629 height 291
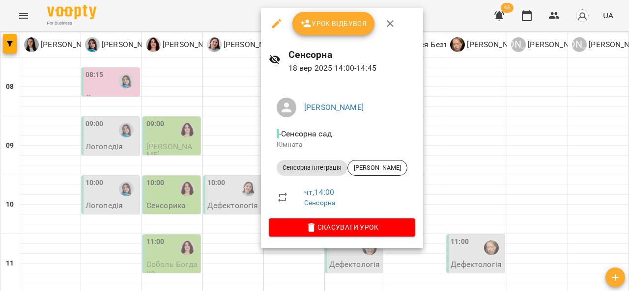
click at [531, 116] on div at bounding box center [314, 145] width 629 height 291
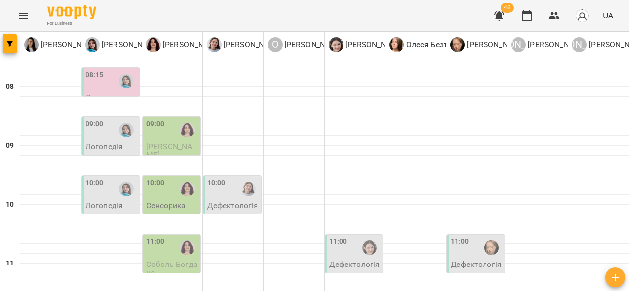
scroll to position [0, 0]
click at [236, 201] on p "Дефектологія" at bounding box center [232, 205] width 51 height 8
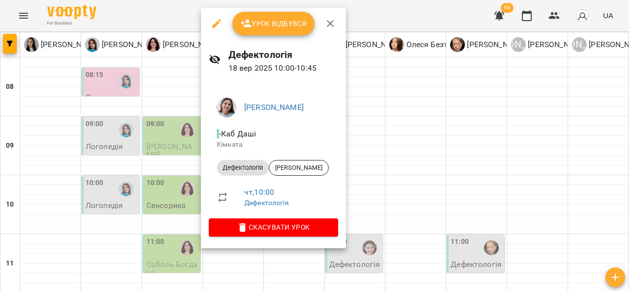
click at [384, 167] on div at bounding box center [314, 145] width 629 height 291
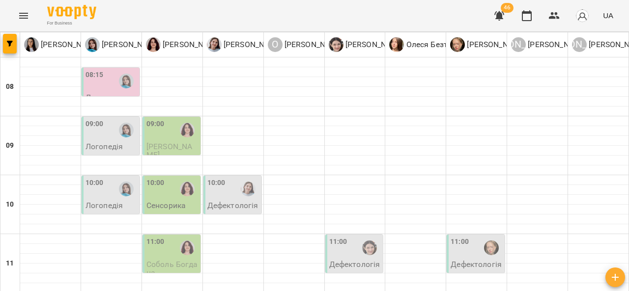
scroll to position [50, 0]
click at [178, 178] on div at bounding box center [187, 189] width 23 height 23
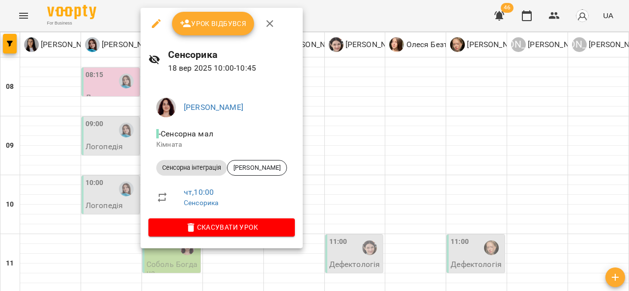
click at [338, 156] on div at bounding box center [314, 145] width 629 height 291
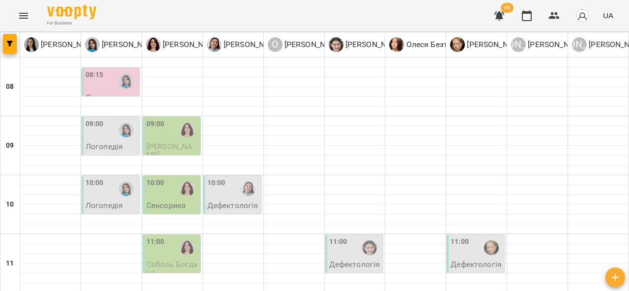
scroll to position [147, 0]
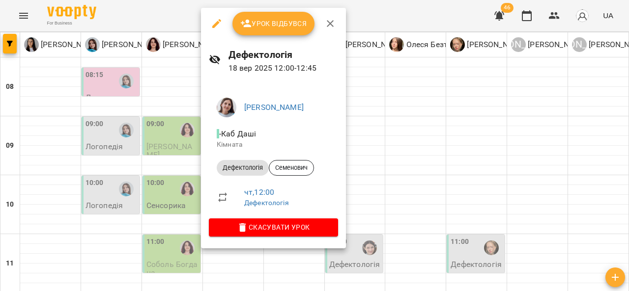
click at [375, 162] on div at bounding box center [314, 145] width 629 height 291
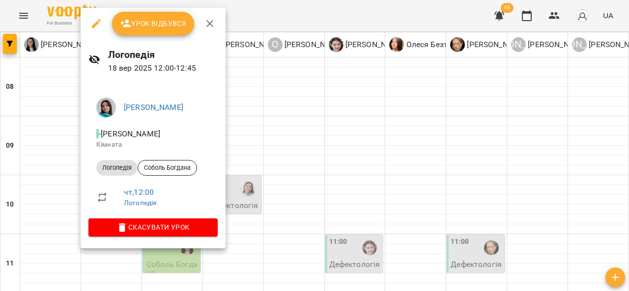
click at [295, 154] on div at bounding box center [314, 145] width 629 height 291
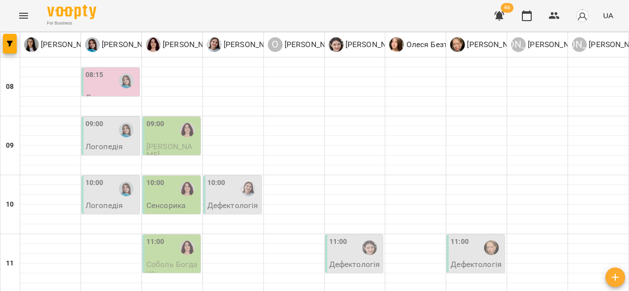
click at [182, 241] on img "Ольга Крикун" at bounding box center [187, 248] width 15 height 15
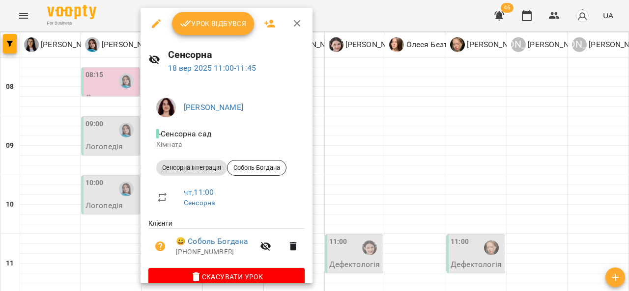
click at [231, 278] on span "Скасувати Урок" at bounding box center [226, 277] width 141 height 12
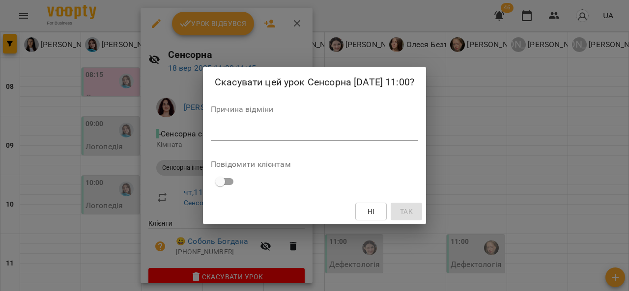
click at [271, 129] on textarea at bounding box center [314, 132] width 207 height 9
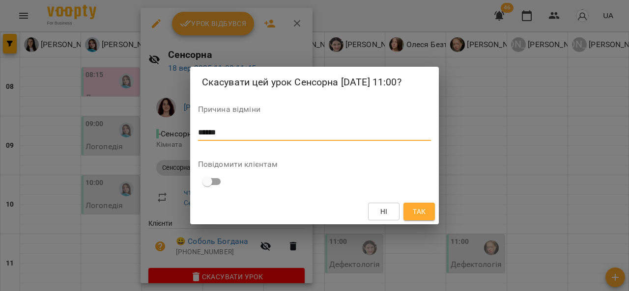
type textarea "******"
click at [422, 209] on span "Так" at bounding box center [419, 212] width 13 height 12
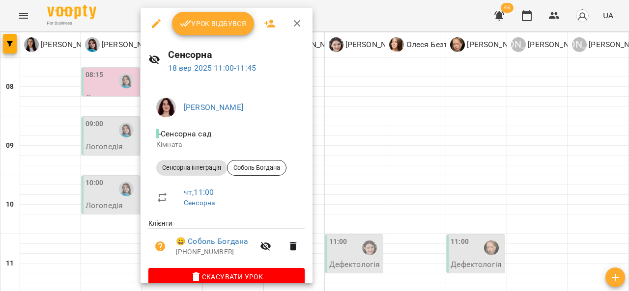
scroll to position [3, 0]
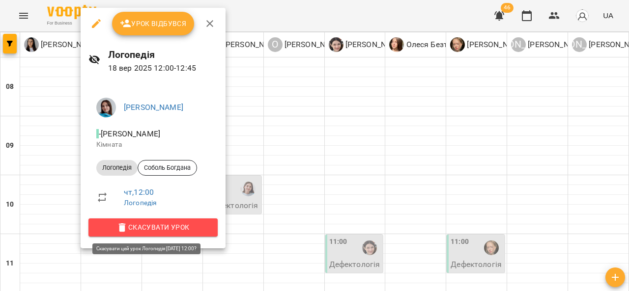
click at [147, 226] on span "Скасувати Урок" at bounding box center [153, 228] width 114 height 12
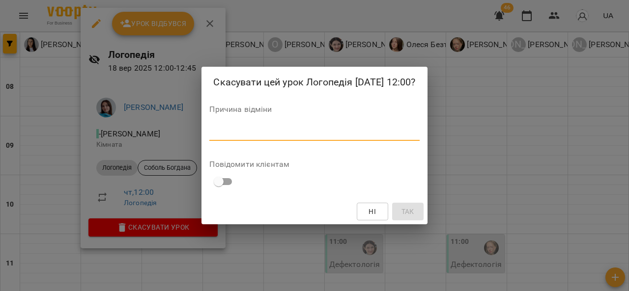
click at [257, 137] on textarea at bounding box center [314, 132] width 210 height 9
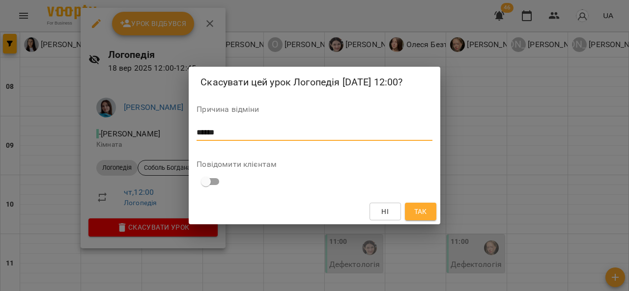
type textarea "******"
click at [418, 212] on span "Так" at bounding box center [420, 212] width 13 height 12
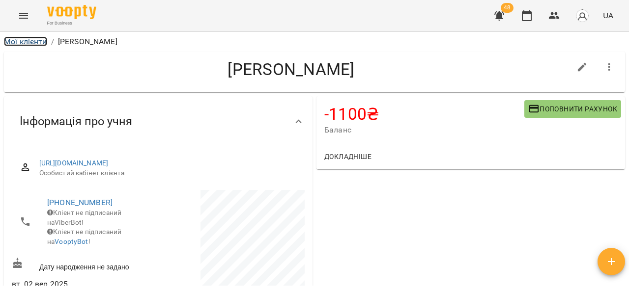
click at [34, 40] on link "Мої клієнти" at bounding box center [25, 41] width 43 height 9
click at [533, 114] on span "Поповнити рахунок" at bounding box center [572, 109] width 89 height 12
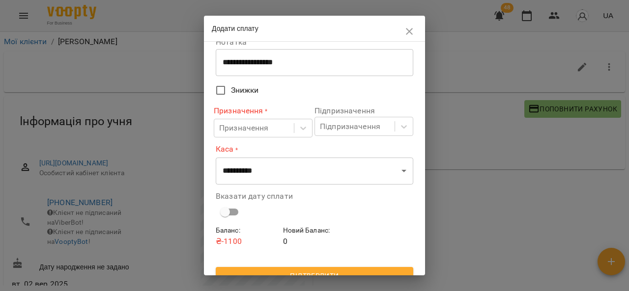
scroll to position [67, 0]
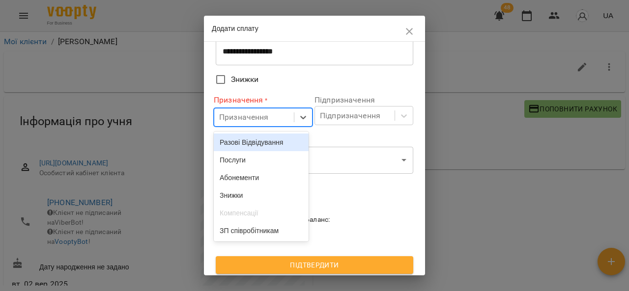
click at [265, 164] on div "Послуги" at bounding box center [261, 160] width 95 height 18
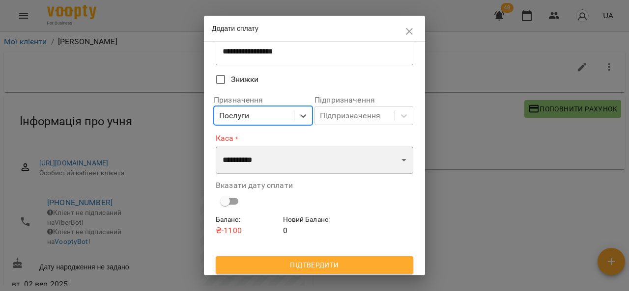
click at [282, 161] on select "**********" at bounding box center [315, 160] width 198 height 28
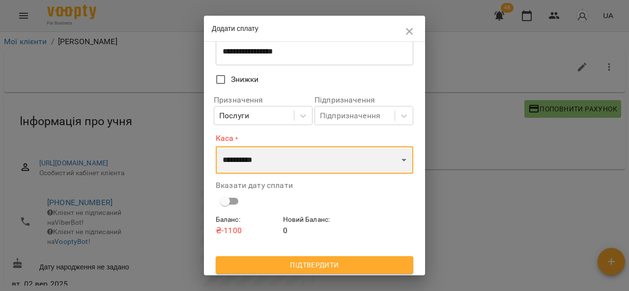
select select "****"
click at [216, 146] on select "**********" at bounding box center [315, 160] width 198 height 28
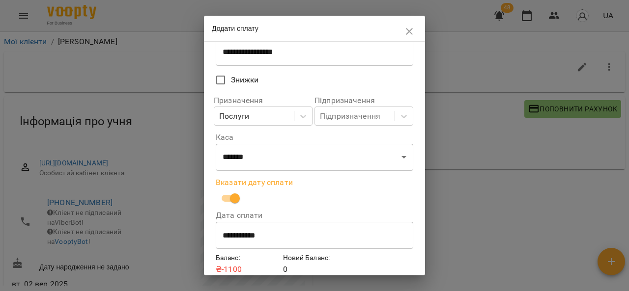
scroll to position [109, 0]
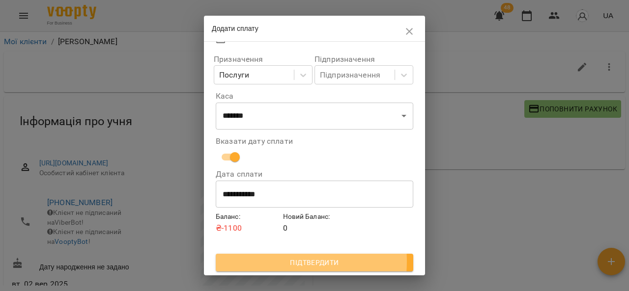
click at [280, 262] on span "Підтвердити" at bounding box center [315, 263] width 182 height 12
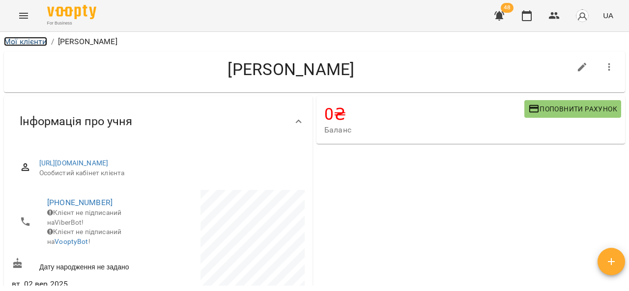
click at [25, 45] on link "Мої клієнти" at bounding box center [25, 41] width 43 height 9
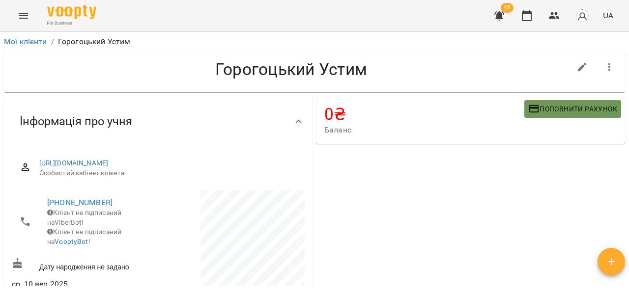
click at [550, 114] on span "Поповнити рахунок" at bounding box center [572, 109] width 89 height 12
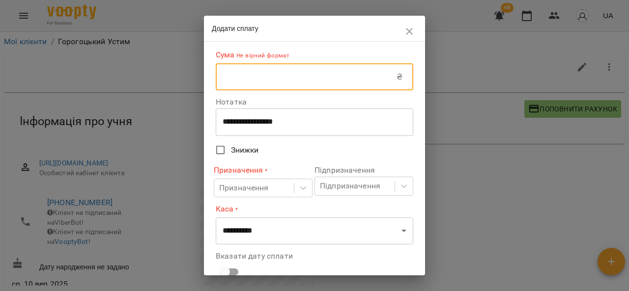
click at [287, 84] on input "text" at bounding box center [306, 77] width 181 height 28
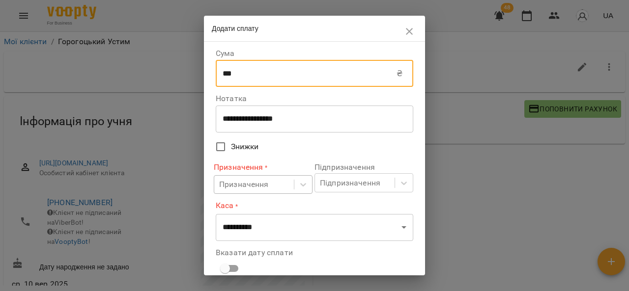
type input "***"
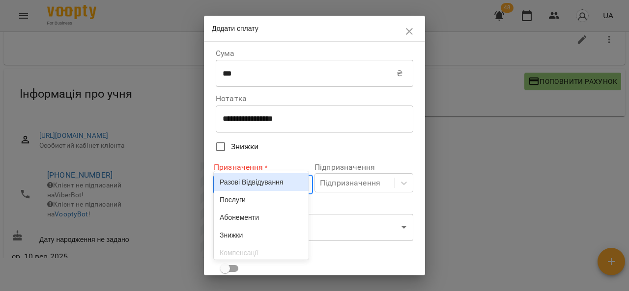
click at [264, 188] on body "For Business 48 UA Мої клієнти / Горогоцький Устим Горогоцький Устим 0 ₴ Баланс…" at bounding box center [314, 133] width 629 height 323
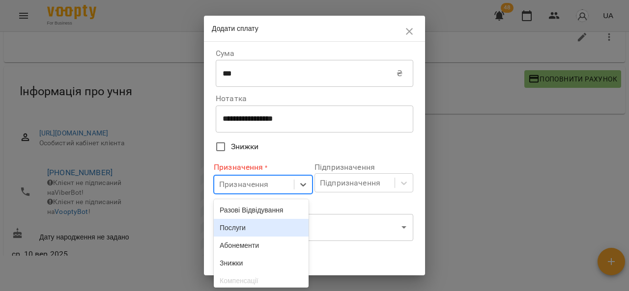
click at [265, 228] on div "Послуги" at bounding box center [261, 228] width 95 height 18
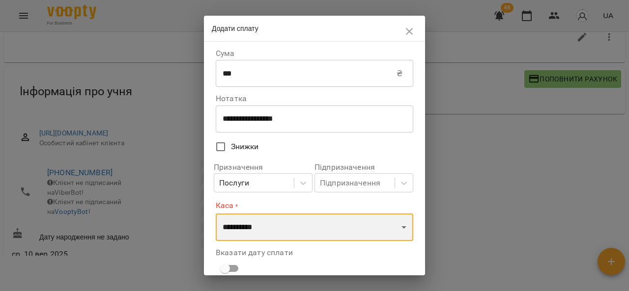
click at [265, 228] on select "**********" at bounding box center [315, 228] width 198 height 28
select select "****"
click at [216, 214] on select "**********" at bounding box center [315, 228] width 198 height 28
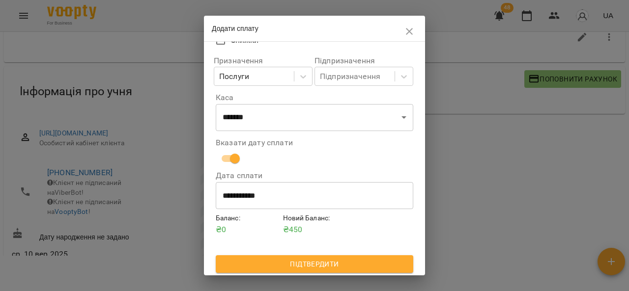
scroll to position [109, 0]
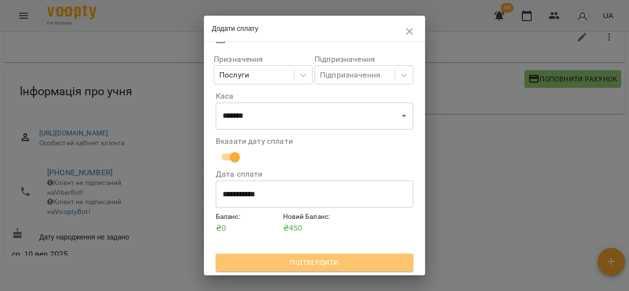
click at [358, 262] on span "Підтвердити" at bounding box center [315, 263] width 182 height 12
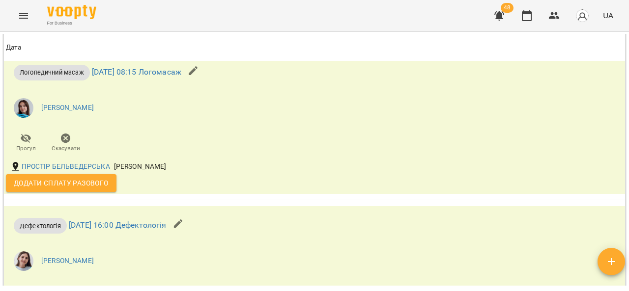
scroll to position [1983, 0]
click at [89, 189] on span "Додати сплату разового" at bounding box center [61, 183] width 95 height 12
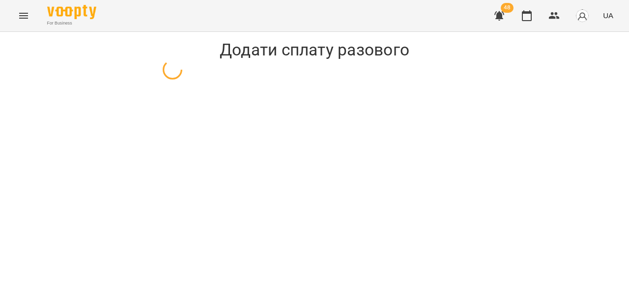
select select "**********"
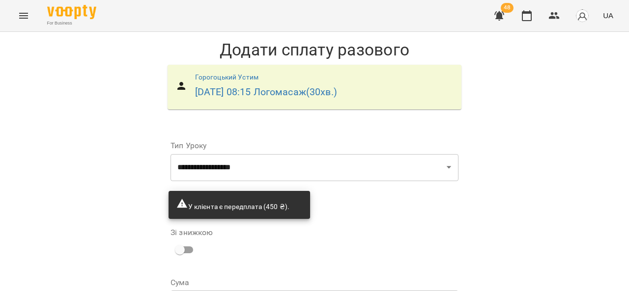
scroll to position [101, 0]
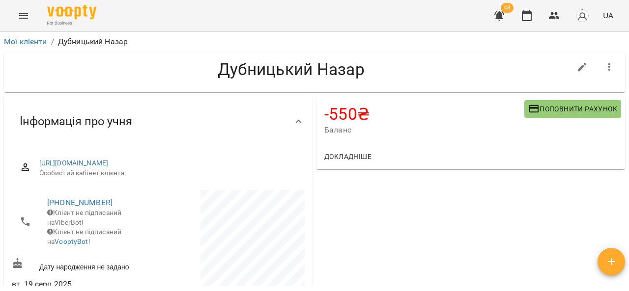
click at [542, 109] on span "Поповнити рахунок" at bounding box center [572, 109] width 89 height 12
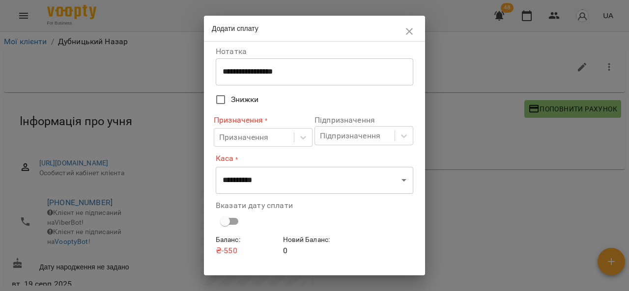
scroll to position [49, 0]
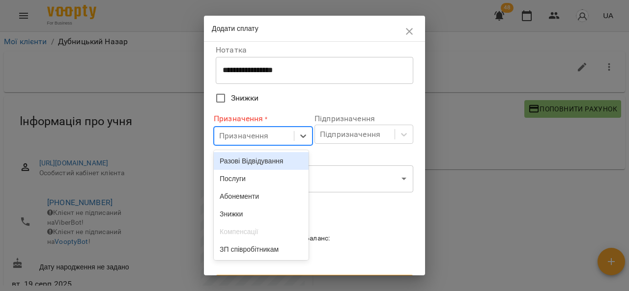
click at [269, 180] on div "Послуги" at bounding box center [261, 179] width 95 height 18
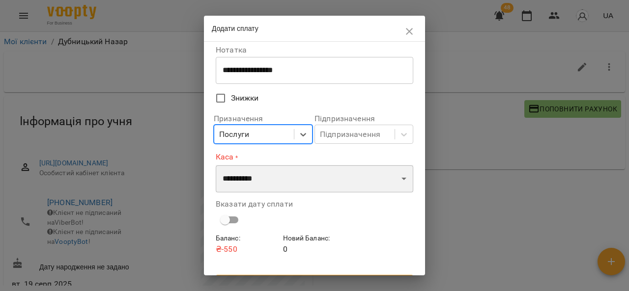
click at [270, 185] on select "**********" at bounding box center [315, 179] width 198 height 28
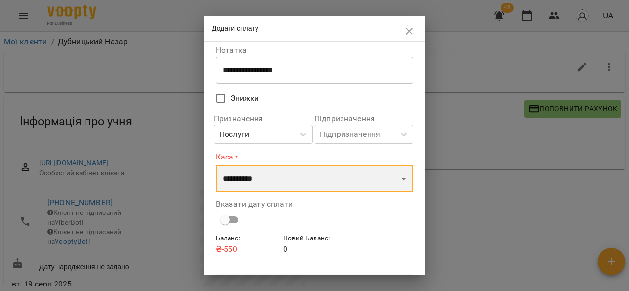
select select "****"
click at [216, 165] on select "**********" at bounding box center [315, 179] width 198 height 28
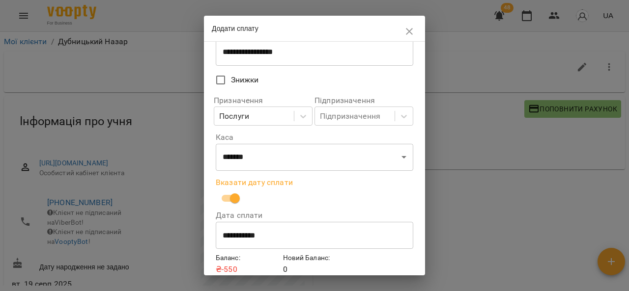
scroll to position [109, 0]
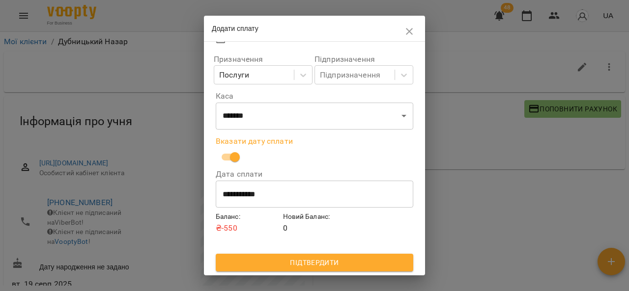
click at [280, 262] on span "Підтвердити" at bounding box center [315, 263] width 182 height 12
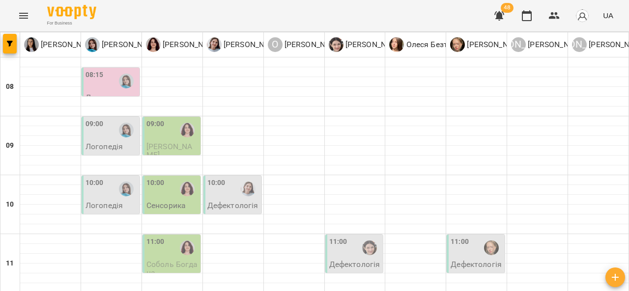
scroll to position [88, 0]
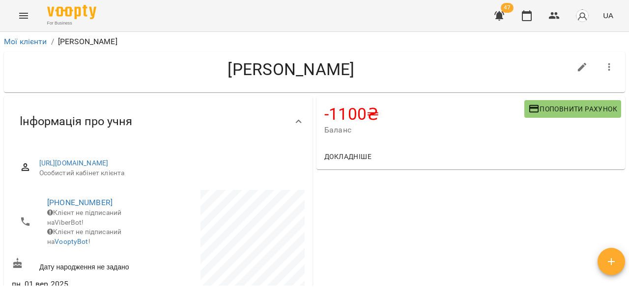
click at [553, 104] on span "Поповнити рахунок" at bounding box center [572, 109] width 89 height 12
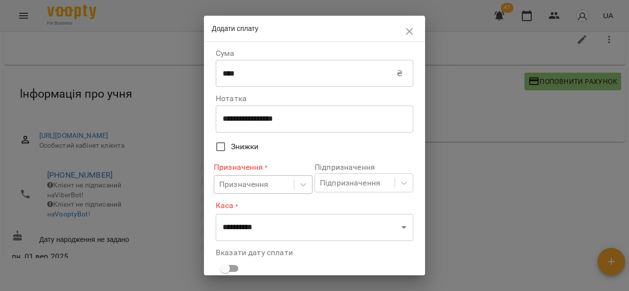
click at [272, 192] on div "Призначення" at bounding box center [254, 185] width 80 height 18
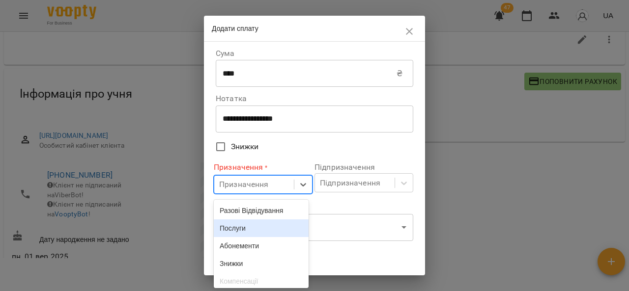
scroll to position [30, 0]
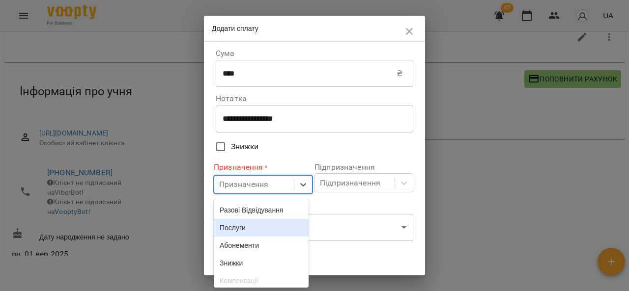
click at [268, 228] on div "Послуги" at bounding box center [261, 228] width 95 height 18
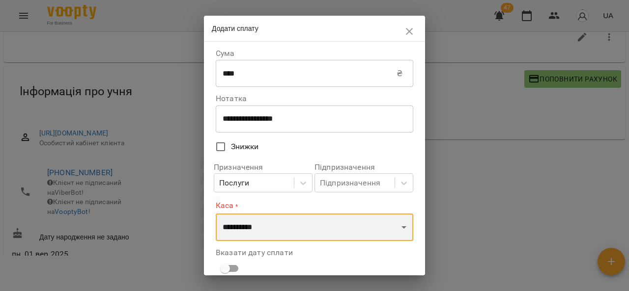
click at [276, 228] on select "**********" at bounding box center [315, 228] width 198 height 28
select select "****"
click at [216, 214] on select "**********" at bounding box center [315, 228] width 198 height 28
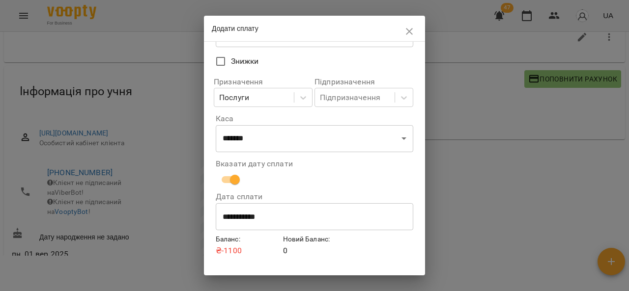
scroll to position [109, 0]
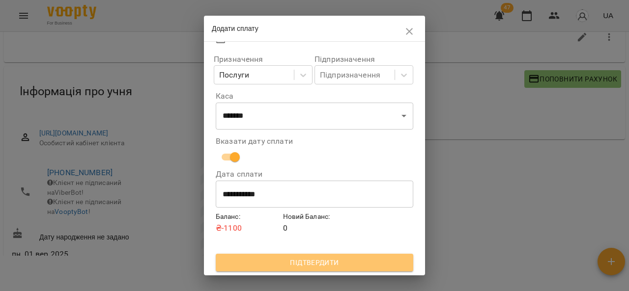
click at [373, 258] on span "Підтвердити" at bounding box center [315, 263] width 182 height 12
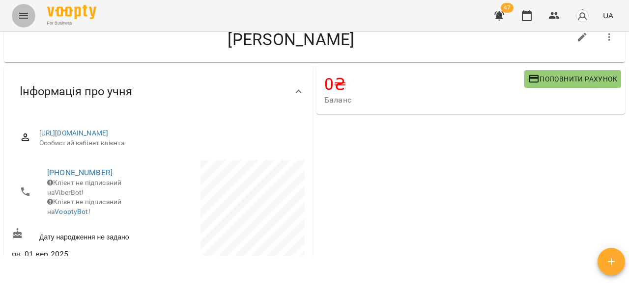
click at [32, 13] on button "Menu" at bounding box center [24, 16] width 24 height 24
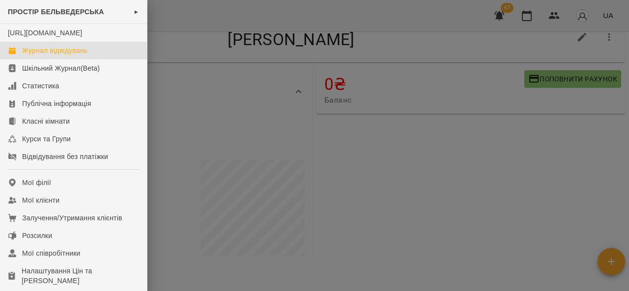
click at [77, 56] on div "Журнал відвідувань" at bounding box center [54, 51] width 65 height 10
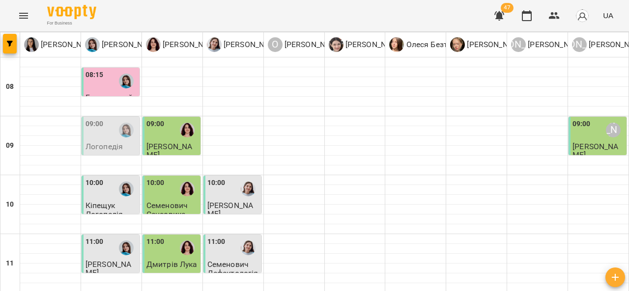
scroll to position [539, 0]
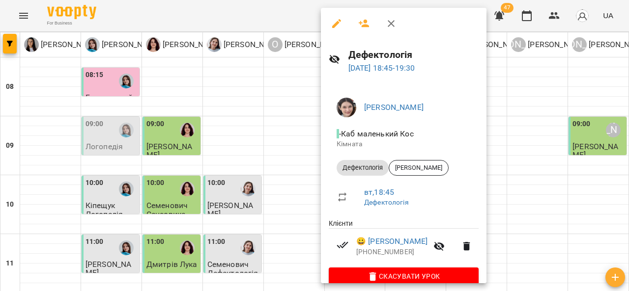
click at [276, 140] on div at bounding box center [314, 145] width 629 height 291
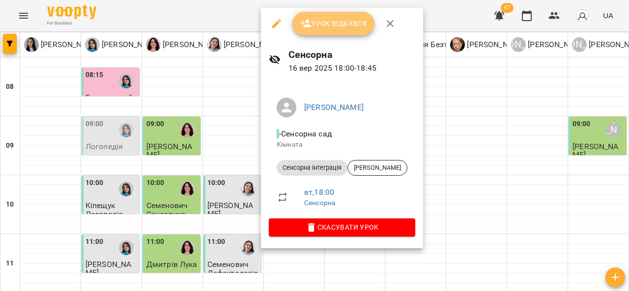
click at [343, 23] on span "Урок відбувся" at bounding box center [333, 24] width 67 height 12
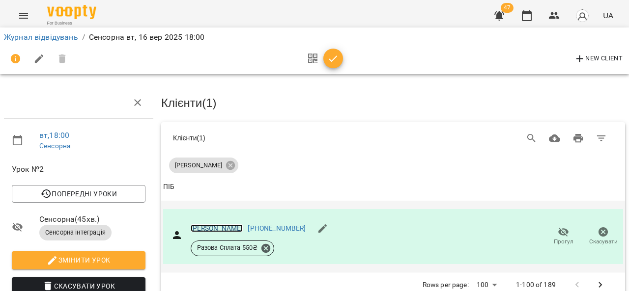
click at [224, 228] on link "Соломон Кузишин" at bounding box center [217, 229] width 53 height 8
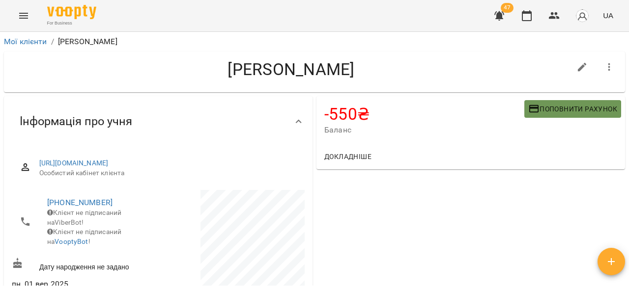
click at [551, 111] on span "Поповнити рахунок" at bounding box center [572, 109] width 89 height 12
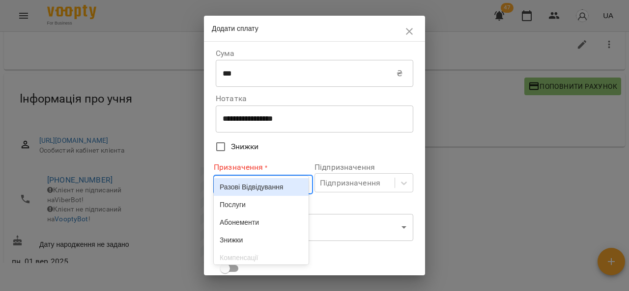
scroll to position [30, 0]
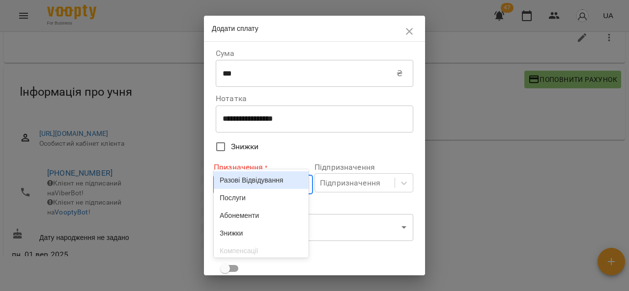
click at [287, 191] on div "Призначення" at bounding box center [254, 185] width 80 height 18
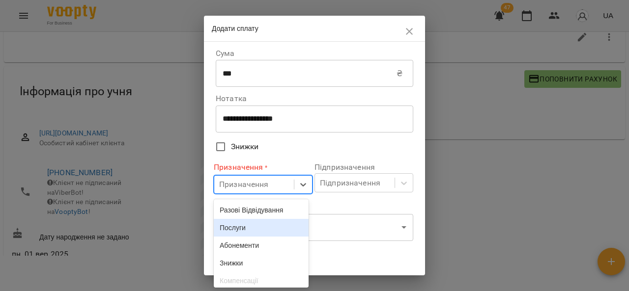
click at [273, 235] on div "Послуги" at bounding box center [261, 228] width 95 height 18
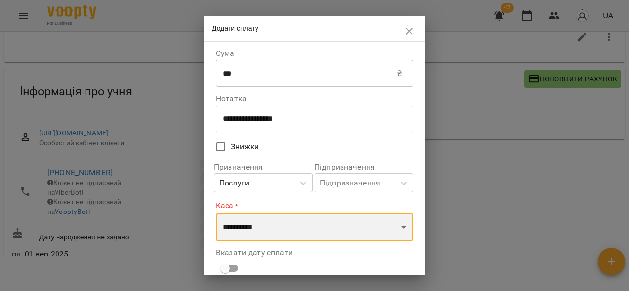
click at [278, 221] on select "**********" at bounding box center [315, 228] width 198 height 28
select select "****"
click at [216, 214] on select "**********" at bounding box center [315, 228] width 198 height 28
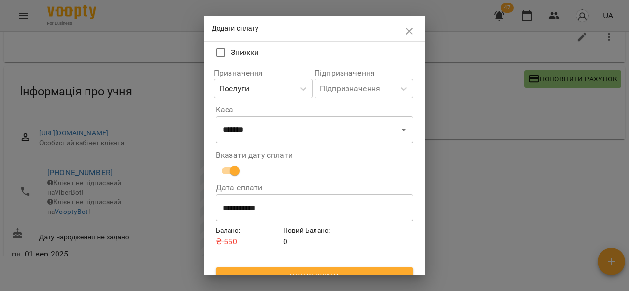
scroll to position [102, 0]
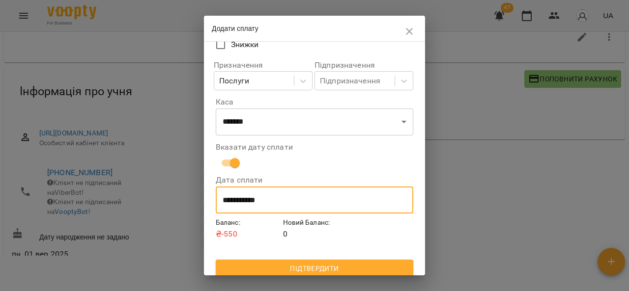
click at [232, 199] on input "**********" at bounding box center [315, 201] width 198 height 28
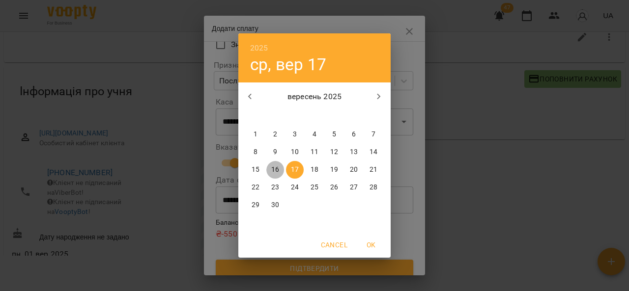
click at [278, 170] on p "16" at bounding box center [275, 170] width 8 height 10
type input "**********"
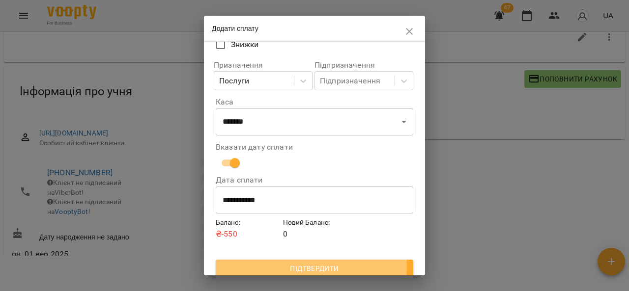
click at [299, 268] on span "Підтвердити" at bounding box center [315, 269] width 182 height 12
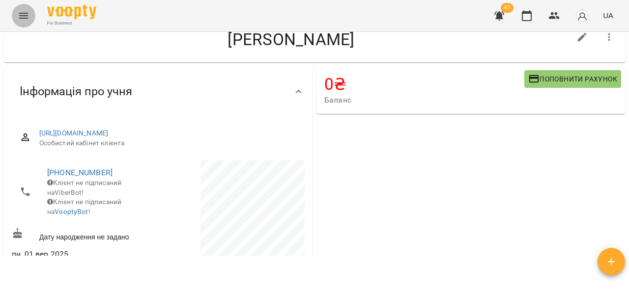
click at [24, 18] on icon "Menu" at bounding box center [23, 16] width 9 height 6
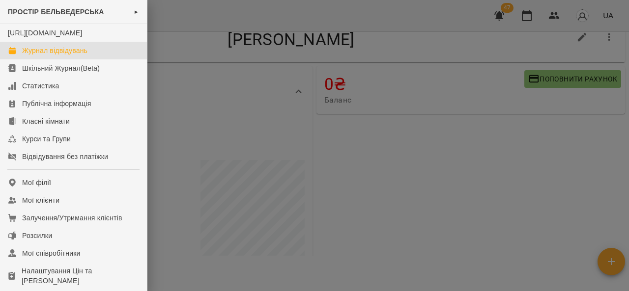
click at [63, 53] on link "Журнал відвідувань" at bounding box center [73, 51] width 147 height 18
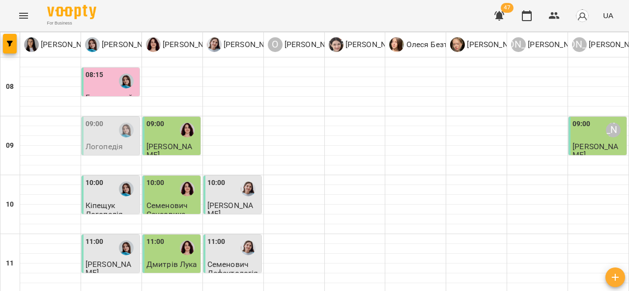
scroll to position [539, 0]
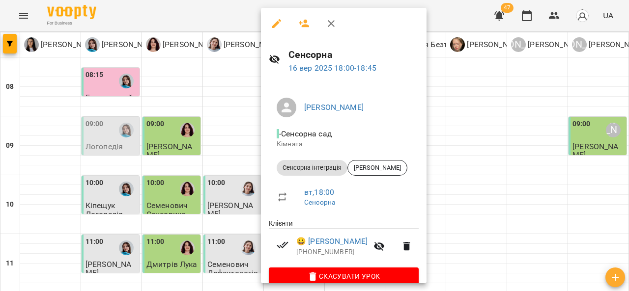
click at [246, 175] on div at bounding box center [314, 145] width 629 height 291
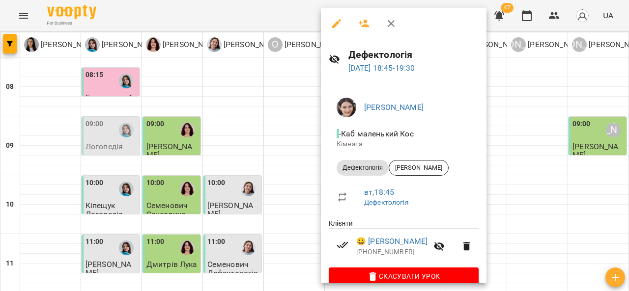
click at [238, 181] on div at bounding box center [314, 145] width 629 height 291
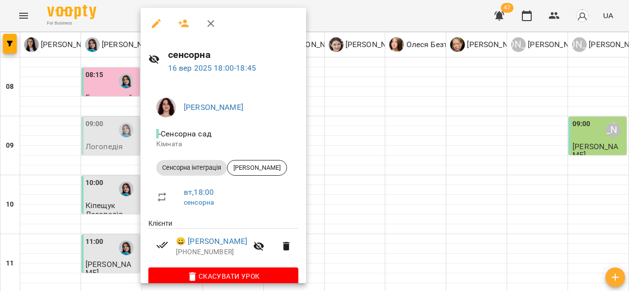
click at [387, 117] on div at bounding box center [314, 145] width 629 height 291
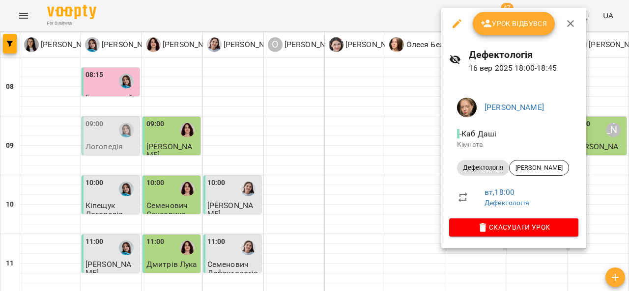
click at [512, 23] on span "Урок відбувся" at bounding box center [514, 24] width 67 height 12
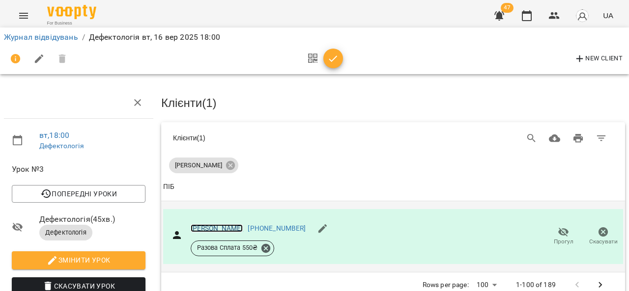
click at [222, 229] on link "[PERSON_NAME]" at bounding box center [217, 229] width 53 height 8
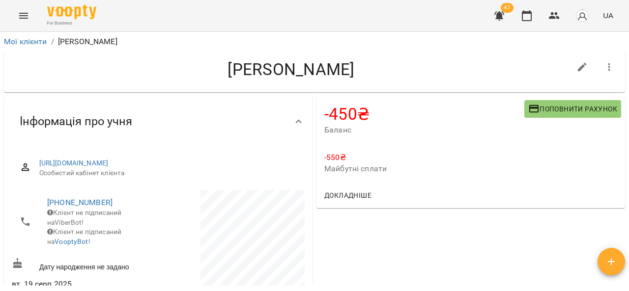
click at [542, 115] on button "Поповнити рахунок" at bounding box center [572, 109] width 97 height 18
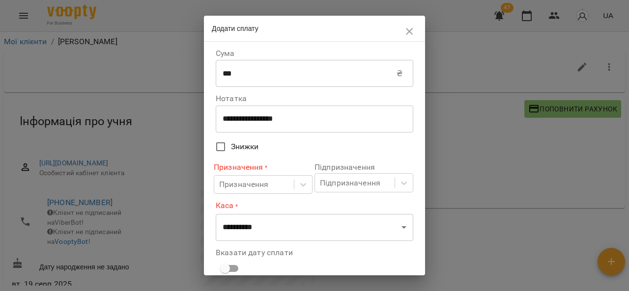
click at [296, 76] on input "***" at bounding box center [306, 74] width 181 height 28
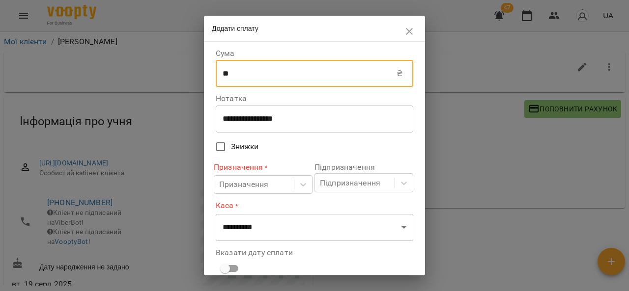
type input "*"
type input "***"
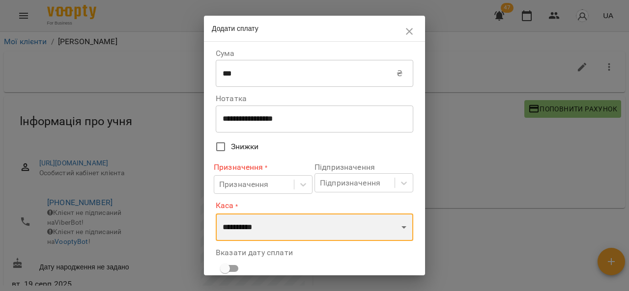
click at [269, 235] on select "**********" at bounding box center [315, 228] width 198 height 28
select select "****"
click at [216, 214] on select "**********" at bounding box center [315, 228] width 198 height 28
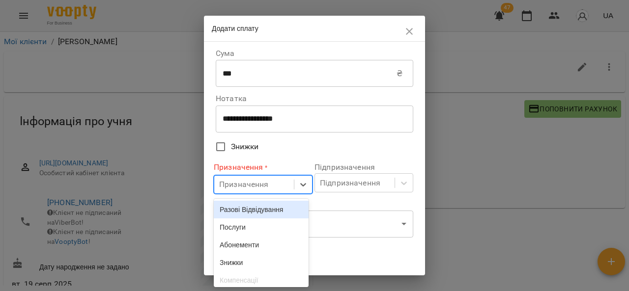
scroll to position [30, 0]
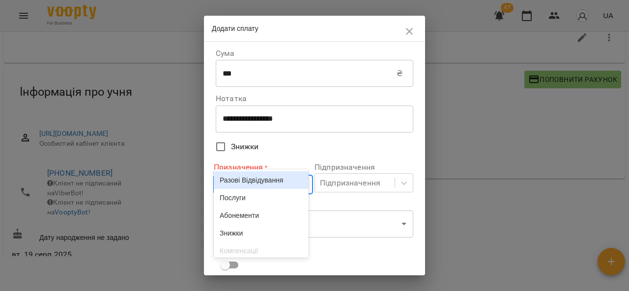
click at [242, 187] on body "For Business 47 UA Мої клієнти / [PERSON_NAME] [PERSON_NAME] -450 ₴ Баланс Попо…" at bounding box center [314, 132] width 629 height 323
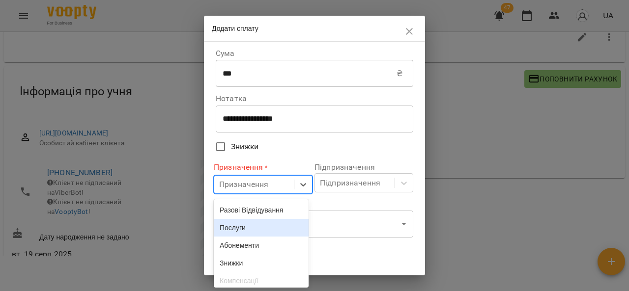
click at [246, 225] on div "Послуги" at bounding box center [261, 228] width 95 height 18
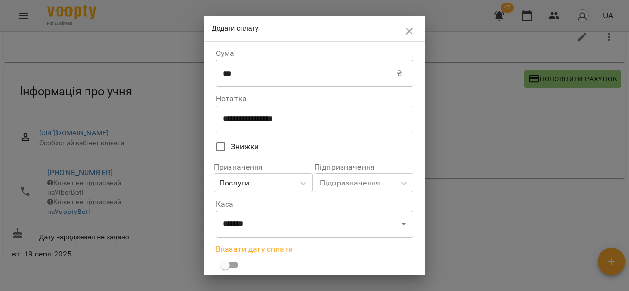
click at [422, 179] on div "**********" at bounding box center [314, 159] width 221 height 234
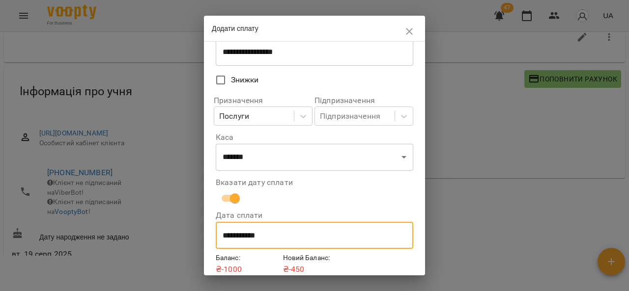
click at [231, 240] on input "**********" at bounding box center [315, 236] width 198 height 28
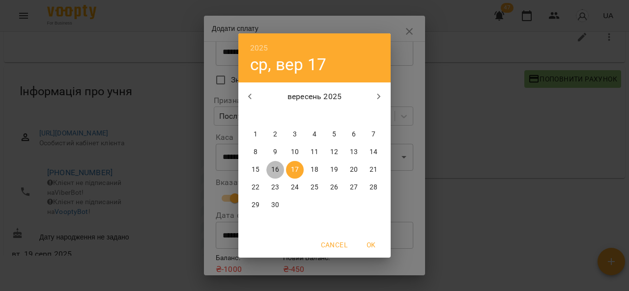
click at [276, 168] on p "16" at bounding box center [275, 170] width 8 height 10
type input "**********"
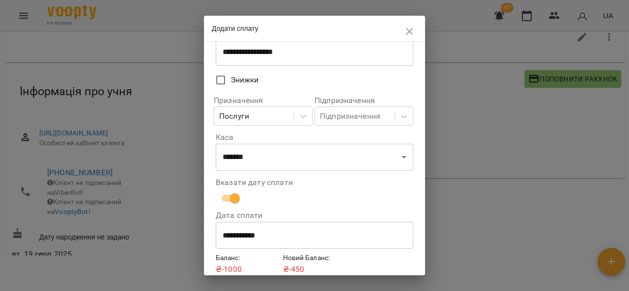
scroll to position [0, 0]
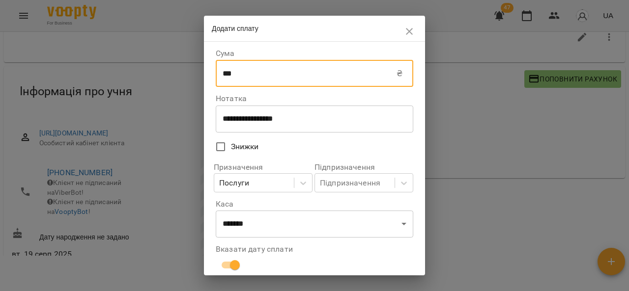
click at [244, 70] on input "***" at bounding box center [306, 74] width 181 height 28
type input "*"
type input "****"
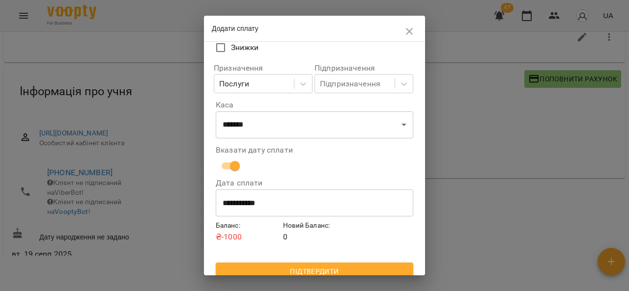
scroll to position [109, 0]
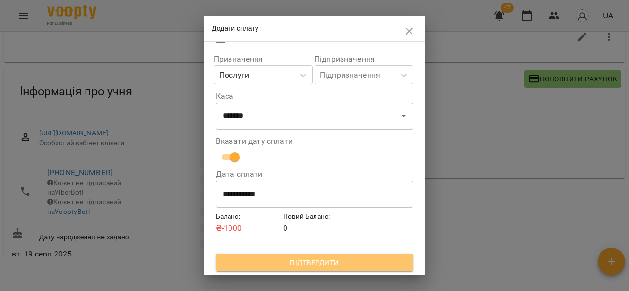
click at [338, 263] on span "Підтвердити" at bounding box center [315, 263] width 182 height 12
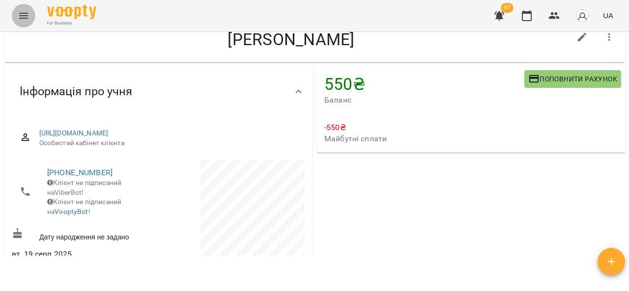
click at [22, 20] on icon "Menu" at bounding box center [24, 16] width 12 height 12
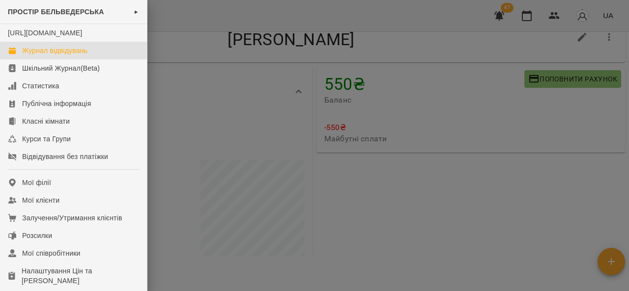
click at [53, 56] on div "Журнал відвідувань" at bounding box center [54, 51] width 65 height 10
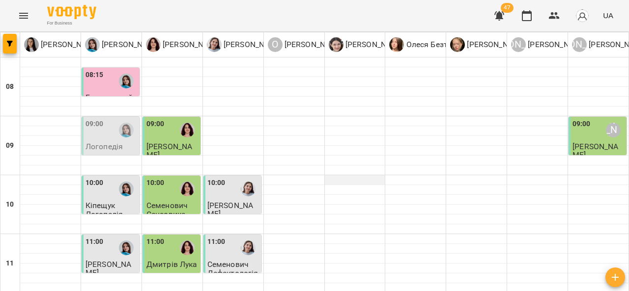
scroll to position [511, 0]
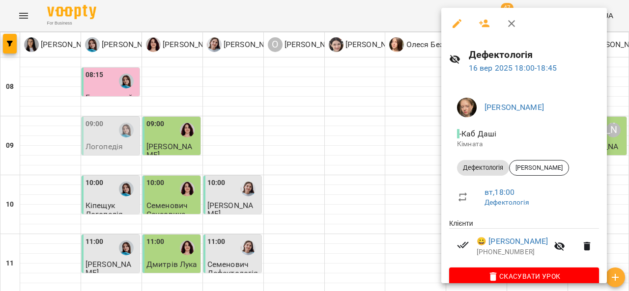
click at [105, 206] on div at bounding box center [314, 145] width 629 height 291
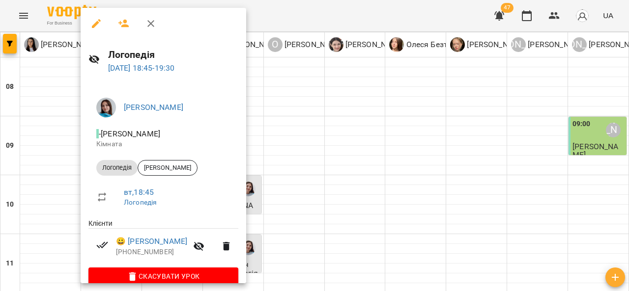
click at [304, 197] on div at bounding box center [314, 145] width 629 height 291
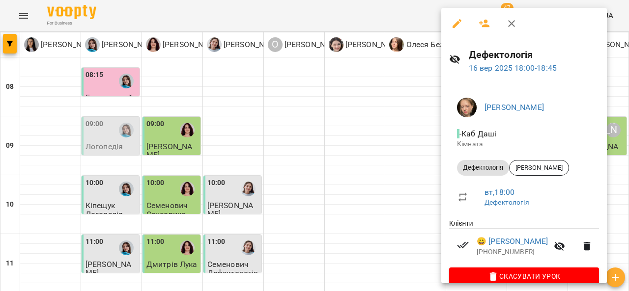
click at [354, 140] on div at bounding box center [314, 145] width 629 height 291
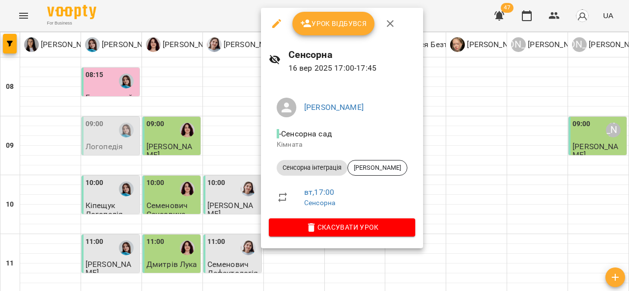
click at [229, 142] on div at bounding box center [314, 145] width 629 height 291
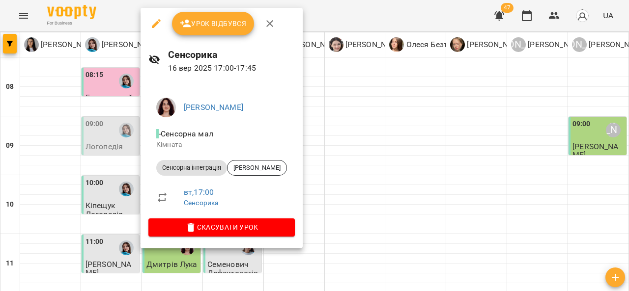
click at [382, 135] on div at bounding box center [314, 145] width 629 height 291
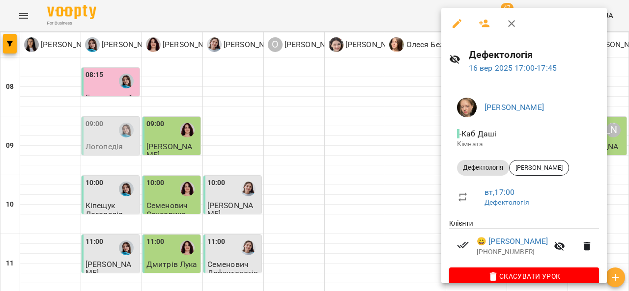
click at [366, 126] on div at bounding box center [314, 145] width 629 height 291
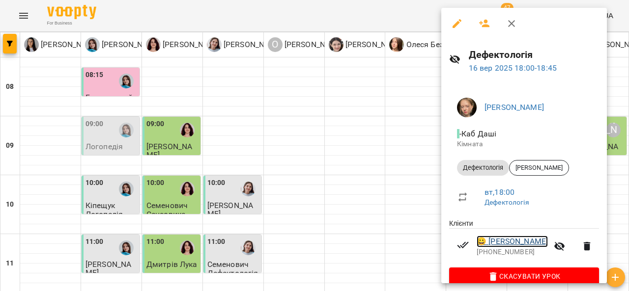
click at [516, 246] on link "😀 [PERSON_NAME]" at bounding box center [512, 242] width 71 height 12
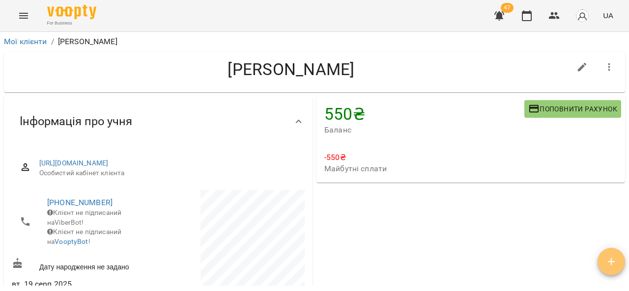
click at [610, 266] on icon "button" at bounding box center [611, 262] width 12 height 12
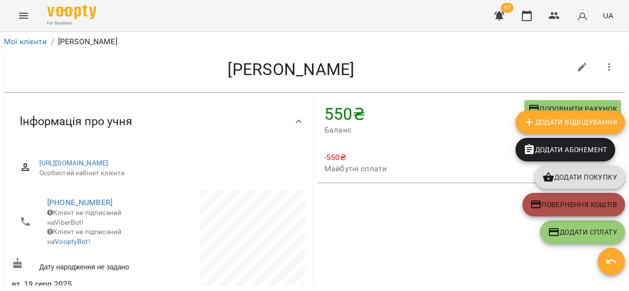
click at [587, 206] on span "Повернення коштів" at bounding box center [573, 205] width 87 height 12
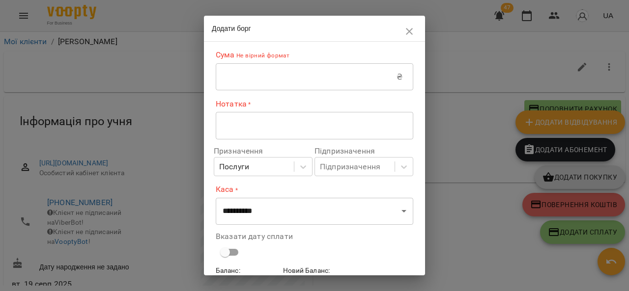
click at [287, 71] on input "text" at bounding box center [306, 77] width 181 height 28
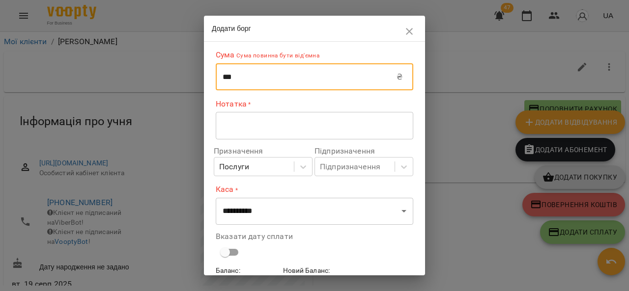
type input "***"
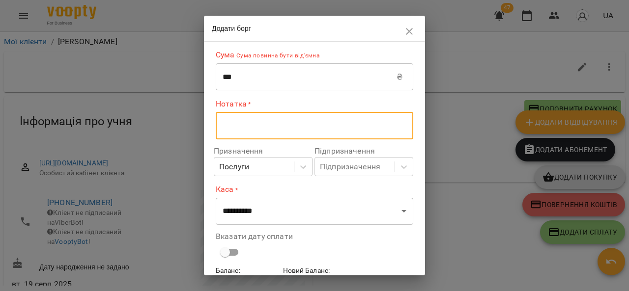
click at [263, 130] on textarea at bounding box center [315, 125] width 184 height 9
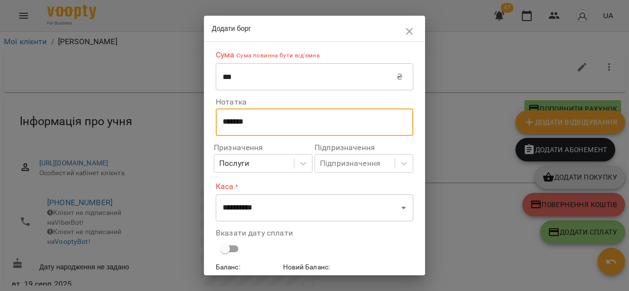
type textarea "*******"
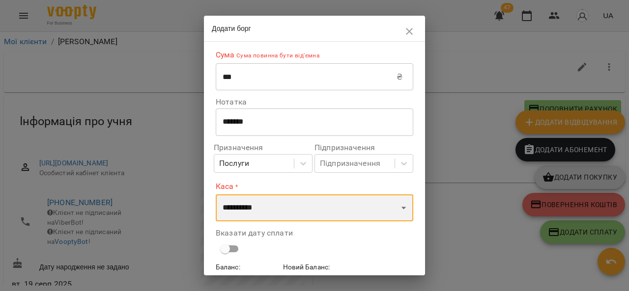
click at [265, 199] on select "**********" at bounding box center [315, 209] width 198 height 28
select select "****"
click at [216, 195] on select "**********" at bounding box center [315, 209] width 198 height 28
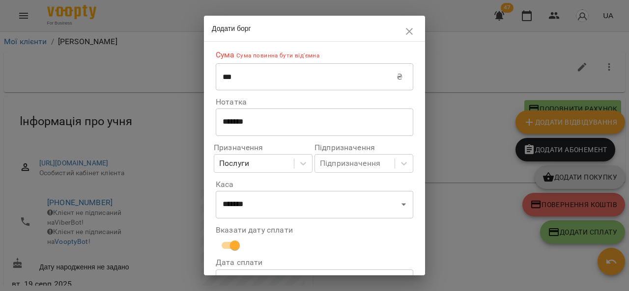
scroll to position [89, 0]
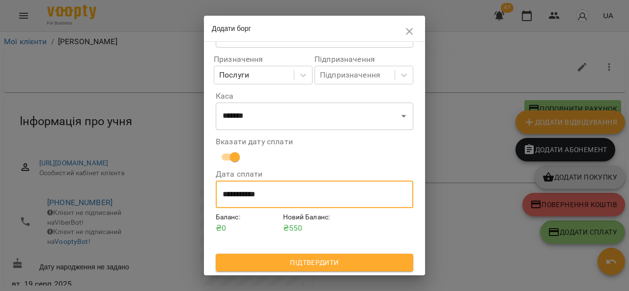
click at [224, 194] on input "**********" at bounding box center [315, 195] width 198 height 28
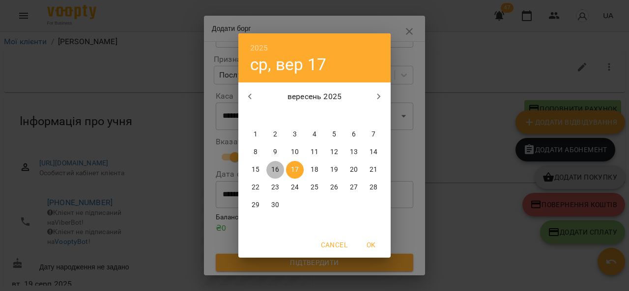
click at [275, 168] on p "16" at bounding box center [275, 170] width 8 height 10
type input "**********"
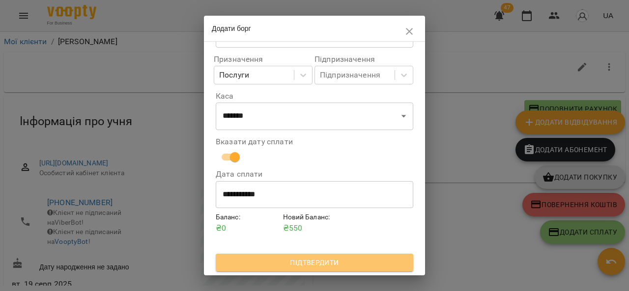
click at [352, 262] on span "Підтвердити" at bounding box center [315, 263] width 182 height 12
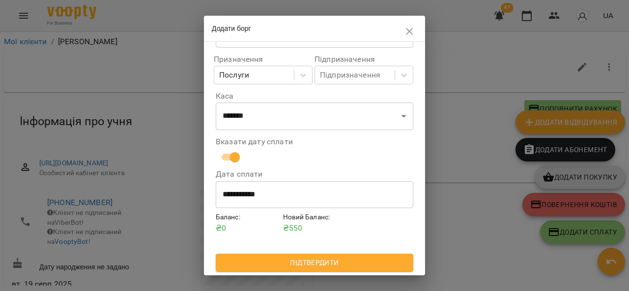
click at [353, 261] on span "Підтвердити" at bounding box center [315, 263] width 182 height 12
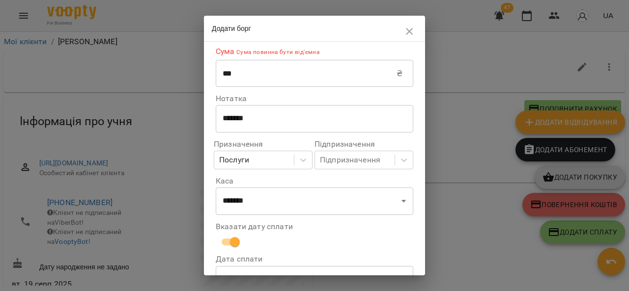
scroll to position [0, 0]
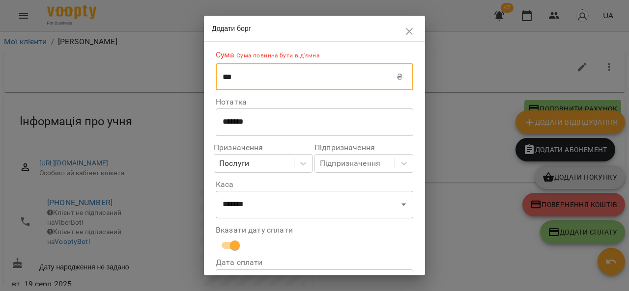
click at [222, 75] on input "***" at bounding box center [306, 77] width 181 height 28
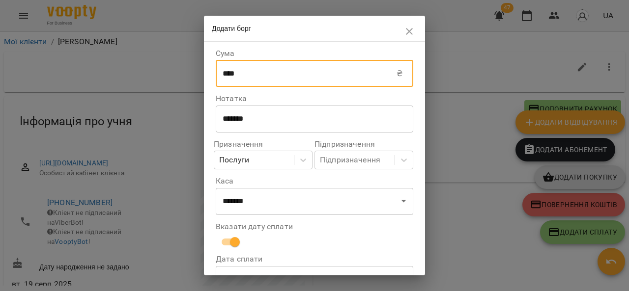
type input "****"
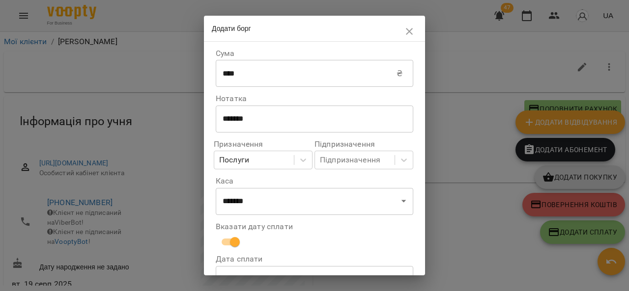
scroll to position [85, 0]
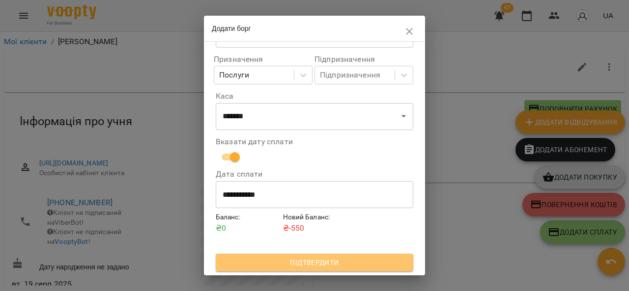
click at [356, 260] on span "Підтвердити" at bounding box center [315, 263] width 182 height 12
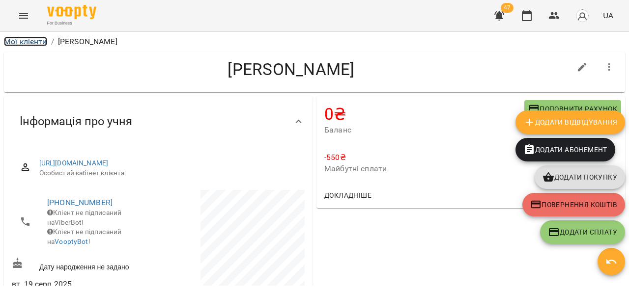
click at [16, 38] on link "Мої клієнти" at bounding box center [25, 41] width 43 height 9
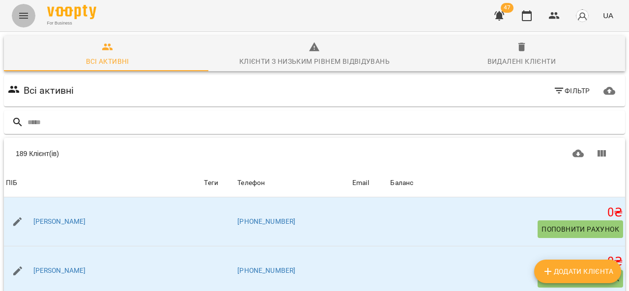
click at [28, 13] on icon "Menu" at bounding box center [24, 16] width 12 height 12
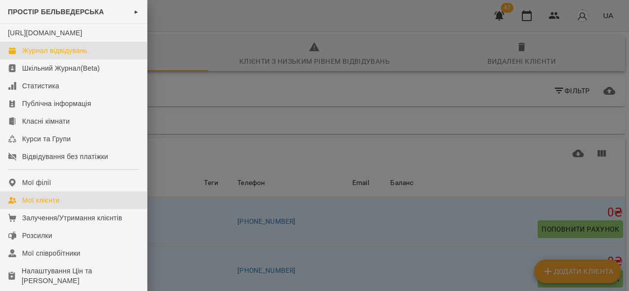
click at [40, 55] on link "Журнал відвідувань" at bounding box center [73, 51] width 147 height 18
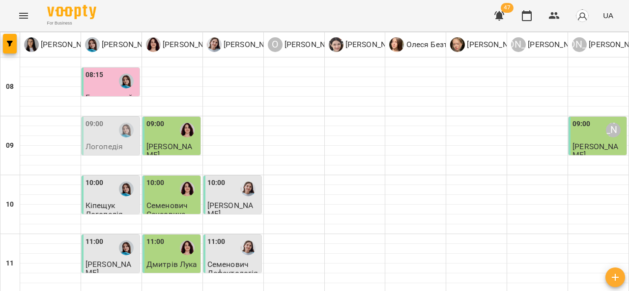
scroll to position [539, 0]
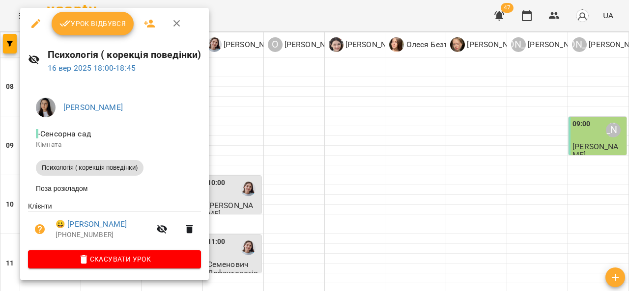
click at [101, 28] on span "Урок відбувся" at bounding box center [92, 24] width 67 height 12
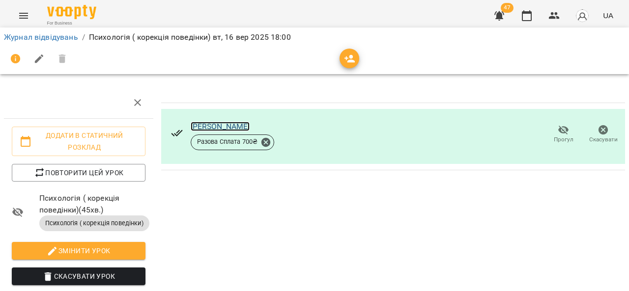
click at [233, 127] on link "[PERSON_NAME]" at bounding box center [220, 126] width 59 height 9
click at [19, 17] on icon "Menu" at bounding box center [24, 16] width 12 height 12
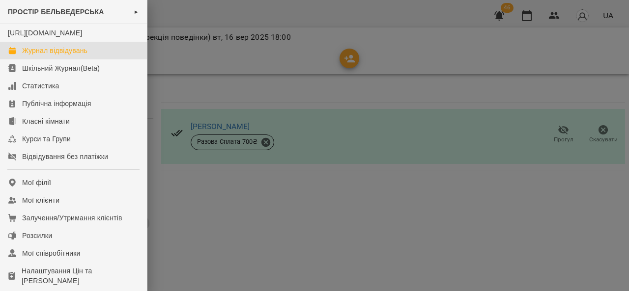
click at [68, 56] on div "Журнал відвідувань" at bounding box center [54, 51] width 65 height 10
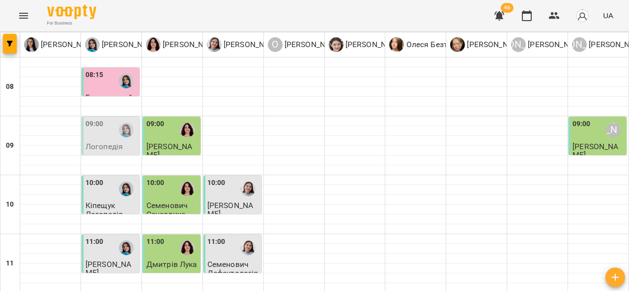
scroll to position [539, 0]
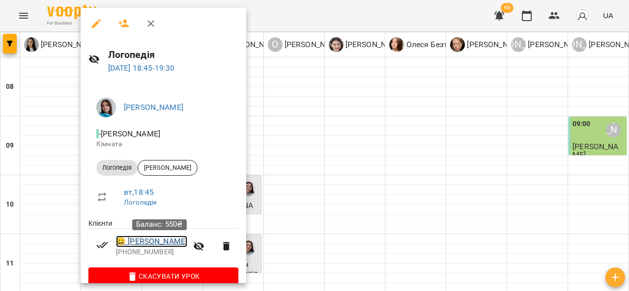
click at [187, 244] on link "😀 [PERSON_NAME]" at bounding box center [151, 242] width 71 height 12
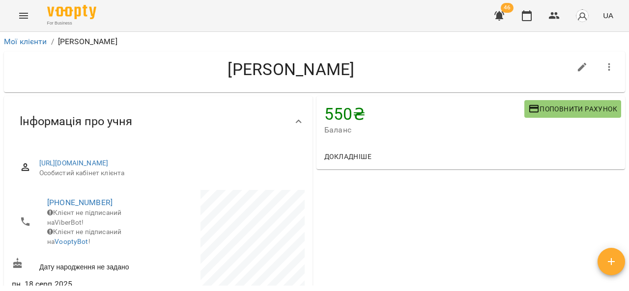
click at [23, 19] on icon "Menu" at bounding box center [24, 16] width 12 height 12
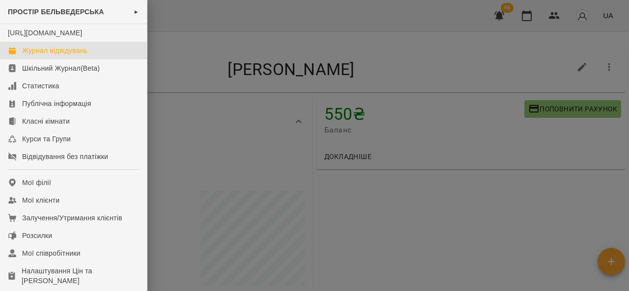
click at [46, 56] on div "Журнал відвідувань" at bounding box center [54, 51] width 65 height 10
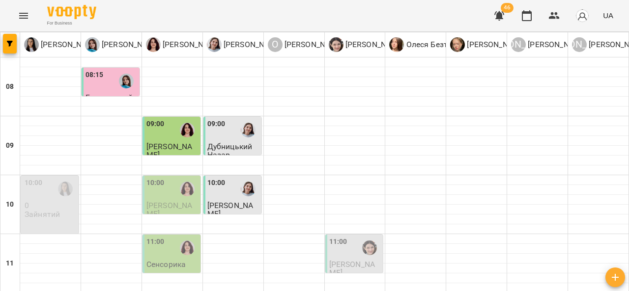
click at [177, 138] on div at bounding box center [187, 130] width 23 height 23
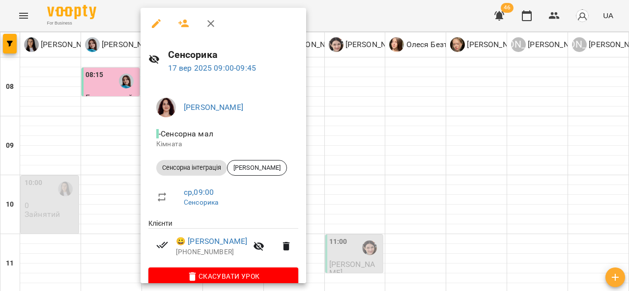
click at [373, 168] on div at bounding box center [314, 145] width 629 height 291
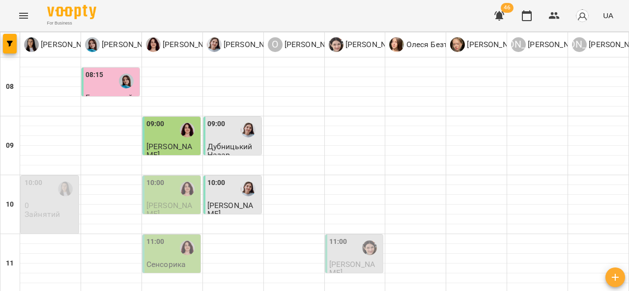
click at [240, 139] on div at bounding box center [248, 130] width 23 height 23
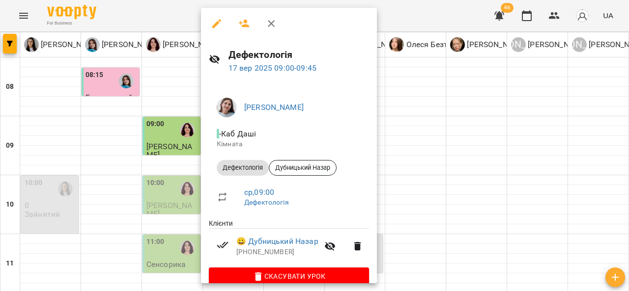
click at [439, 119] on div at bounding box center [314, 145] width 629 height 291
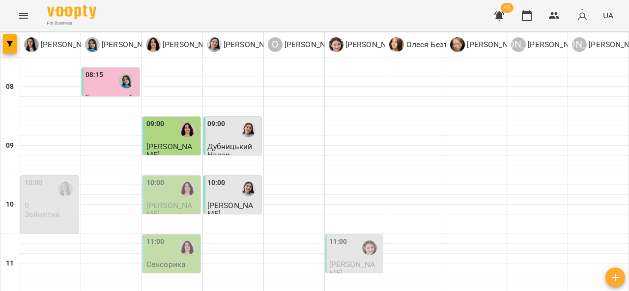
click at [244, 140] on div at bounding box center [248, 130] width 23 height 23
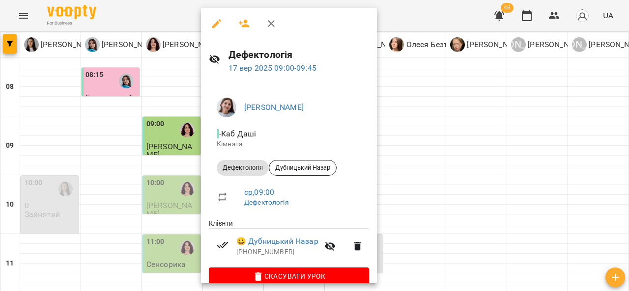
click at [429, 164] on div at bounding box center [314, 145] width 629 height 291
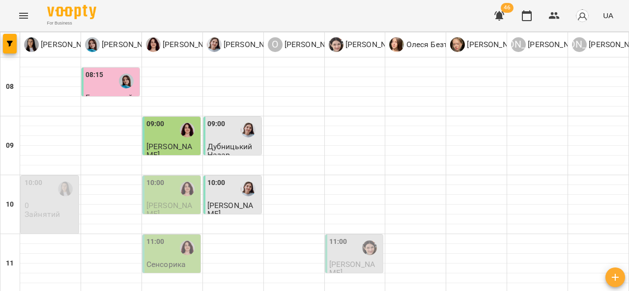
click at [176, 138] on div at bounding box center [187, 130] width 23 height 23
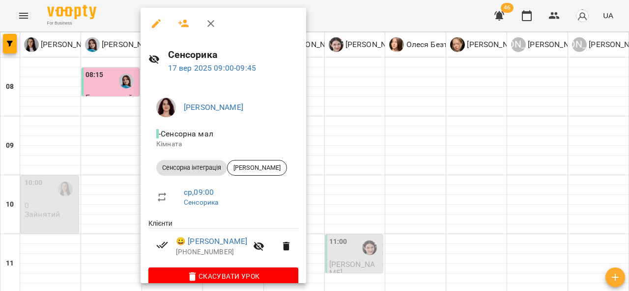
click at [397, 150] on div at bounding box center [314, 145] width 629 height 291
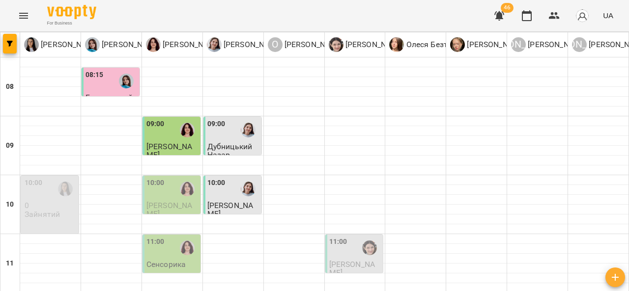
scroll to position [51, 0]
click at [184, 201] on span "[PERSON_NAME]" at bounding box center [169, 210] width 46 height 18
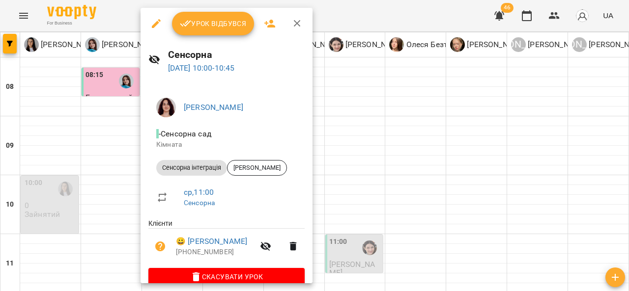
click at [339, 173] on div at bounding box center [314, 145] width 629 height 291
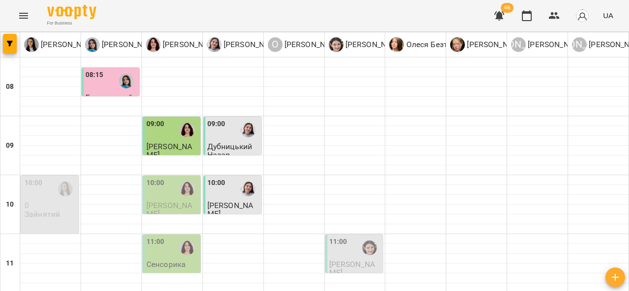
click at [232, 201] on span "[PERSON_NAME]" at bounding box center [230, 210] width 46 height 18
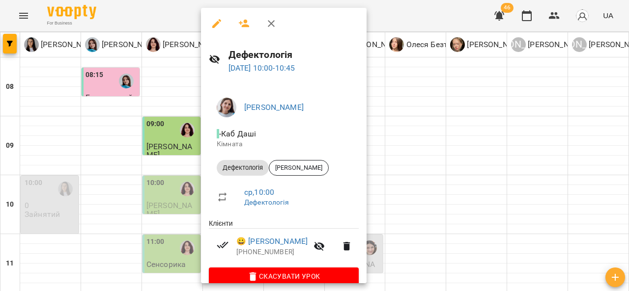
click at [397, 160] on div at bounding box center [314, 145] width 629 height 291
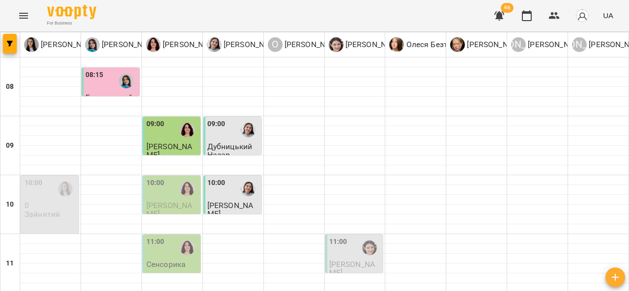
click at [178, 201] on span "[PERSON_NAME]" at bounding box center [169, 210] width 46 height 18
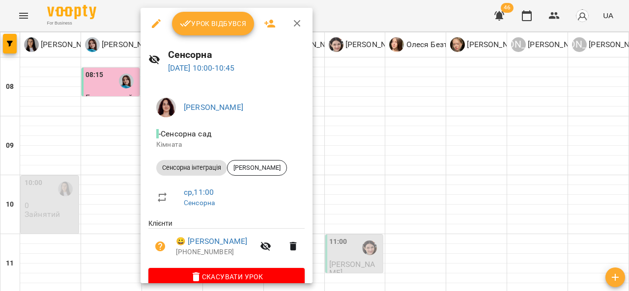
click at [388, 105] on div at bounding box center [314, 145] width 629 height 291
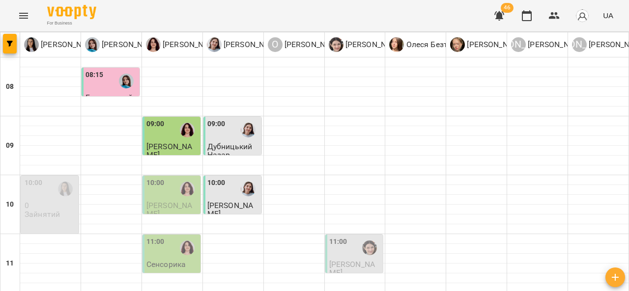
click at [173, 119] on div "09:00" at bounding box center [172, 130] width 52 height 23
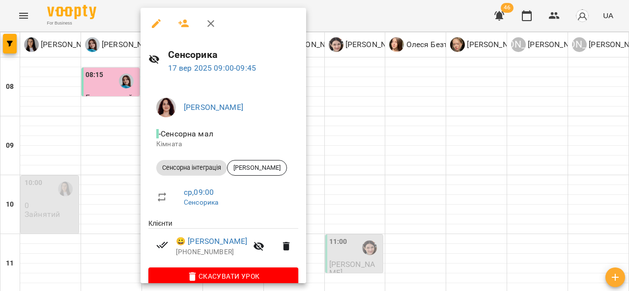
click at [360, 112] on div at bounding box center [314, 145] width 629 height 291
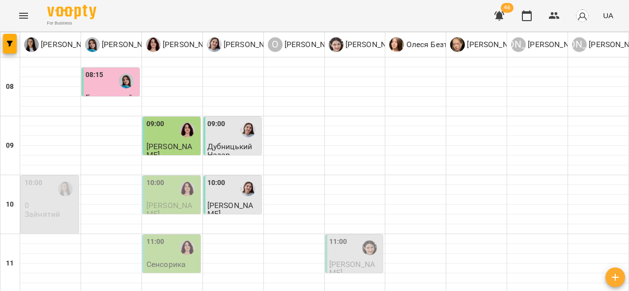
click at [245, 123] on img "Дарія Тріпадуш" at bounding box center [248, 130] width 15 height 15
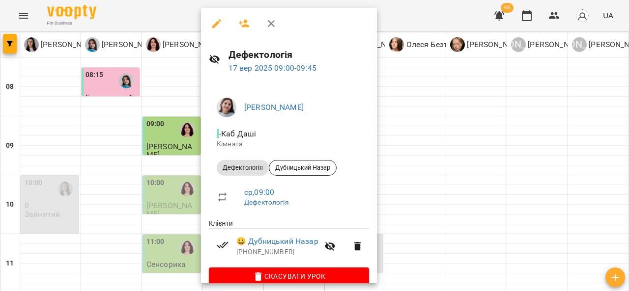
click at [427, 106] on div at bounding box center [314, 145] width 629 height 291
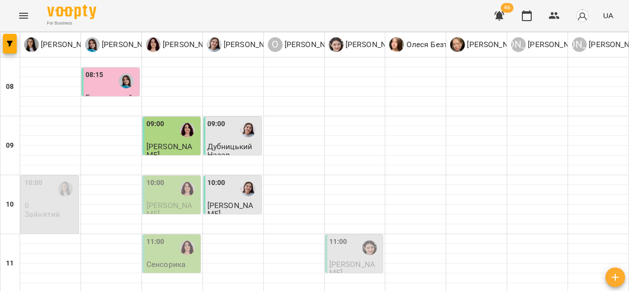
scroll to position [77, 0]
click at [243, 201] on span "[PERSON_NAME]" at bounding box center [230, 210] width 46 height 18
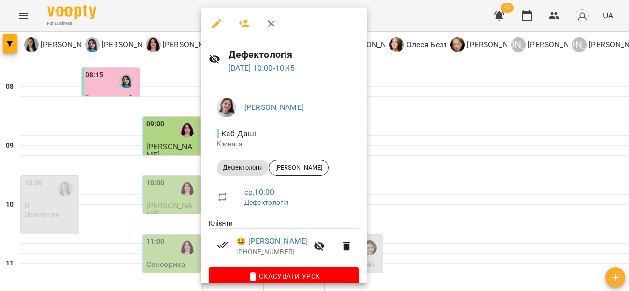
click at [404, 132] on div at bounding box center [314, 145] width 629 height 291
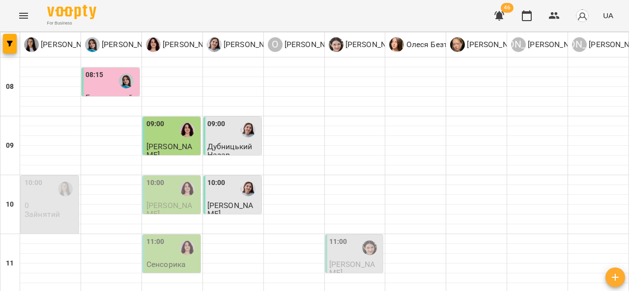
scroll to position [79, 0]
click at [168, 237] on div "11:00" at bounding box center [172, 248] width 52 height 23
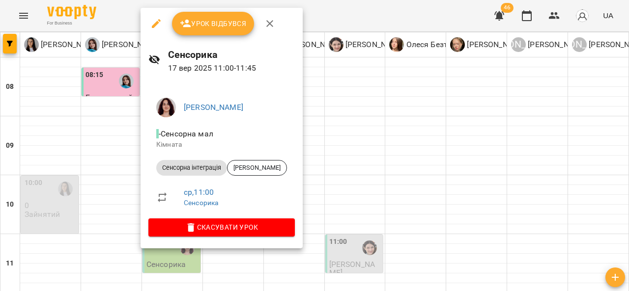
click at [412, 114] on div at bounding box center [314, 145] width 629 height 291
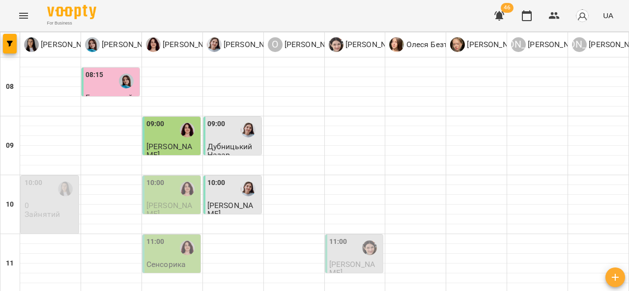
scroll to position [107, 0]
click at [177, 260] on p "Сенсорика" at bounding box center [165, 264] width 39 height 8
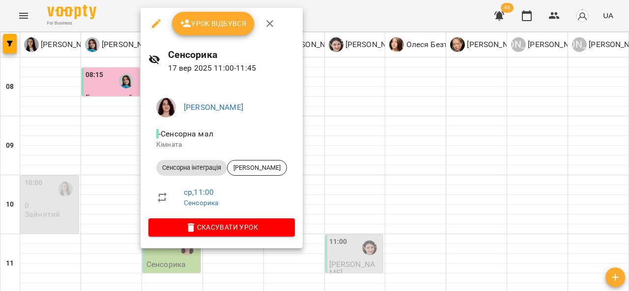
click at [416, 102] on div at bounding box center [314, 145] width 629 height 291
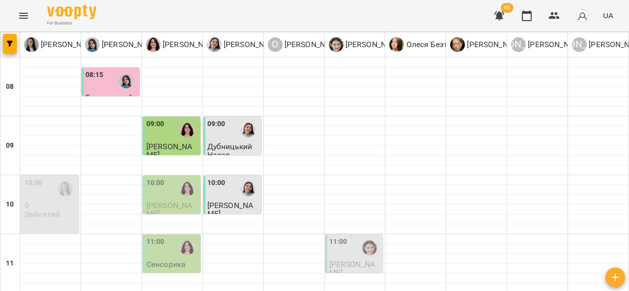
click at [353, 278] on p "Дефектологія" at bounding box center [354, 282] width 51 height 8
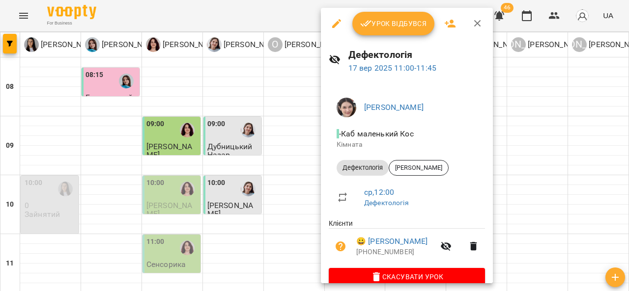
click at [297, 185] on div at bounding box center [314, 145] width 629 height 291
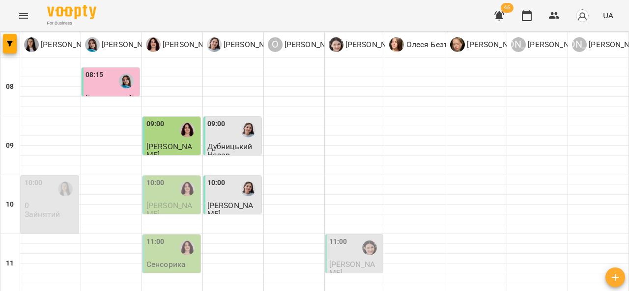
scroll to position [160, 0]
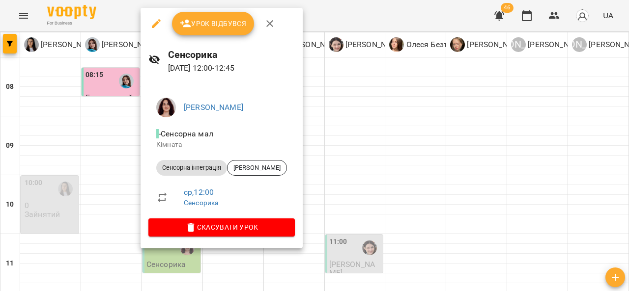
click at [347, 162] on div at bounding box center [314, 145] width 629 height 291
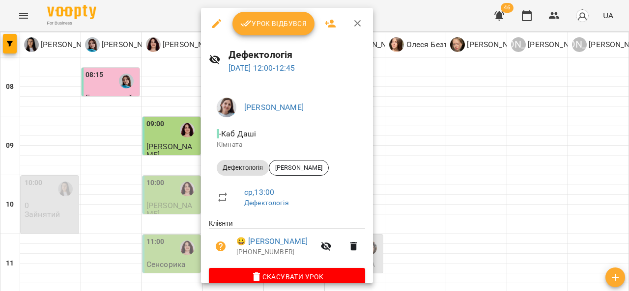
click at [431, 139] on div at bounding box center [314, 145] width 629 height 291
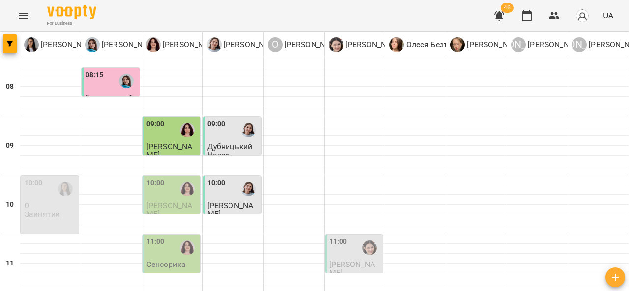
scroll to position [190, 0]
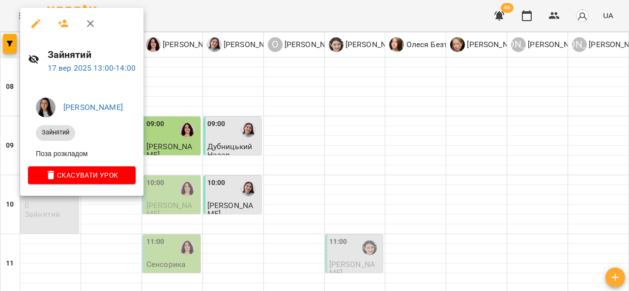
click at [103, 179] on span "Скасувати Урок" at bounding box center [82, 176] width 92 height 12
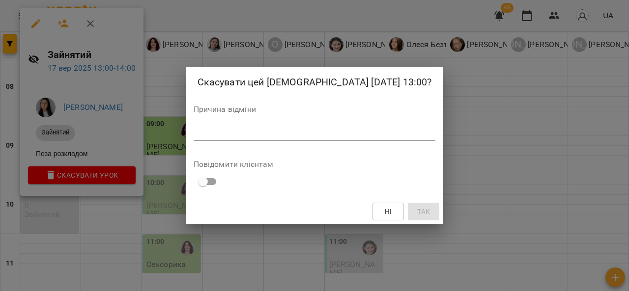
click at [173, 147] on div "Скасувати цей [DEMOGRAPHIC_DATA] [DATE] 13:00? Причина відміни * Повідомити клі…" at bounding box center [314, 145] width 629 height 291
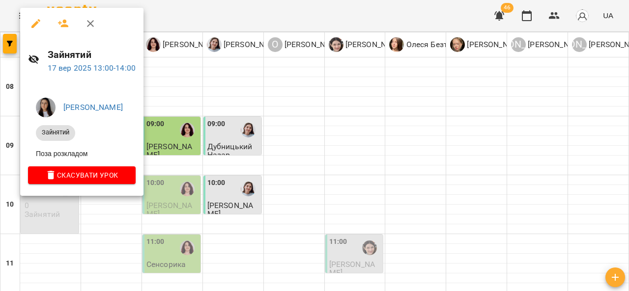
click at [88, 24] on icon "button" at bounding box center [91, 24] width 12 height 12
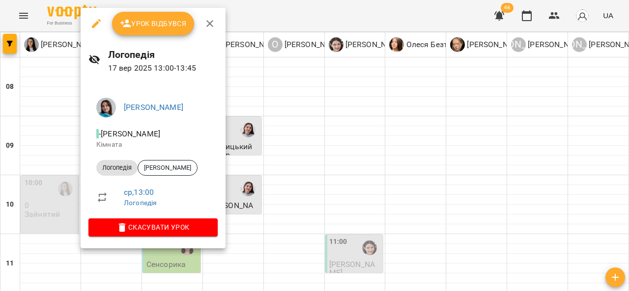
click at [299, 167] on div at bounding box center [314, 145] width 629 height 291
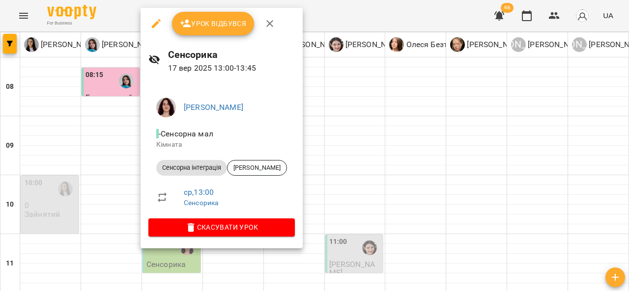
click at [331, 137] on div at bounding box center [314, 145] width 629 height 291
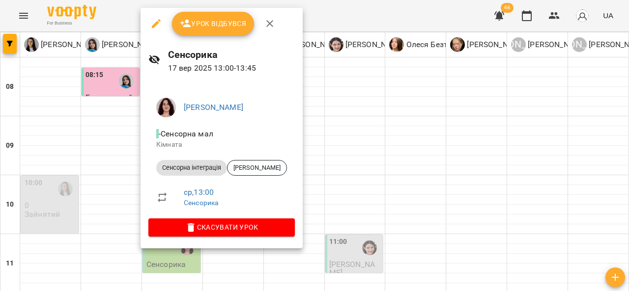
click at [418, 149] on div at bounding box center [314, 145] width 629 height 291
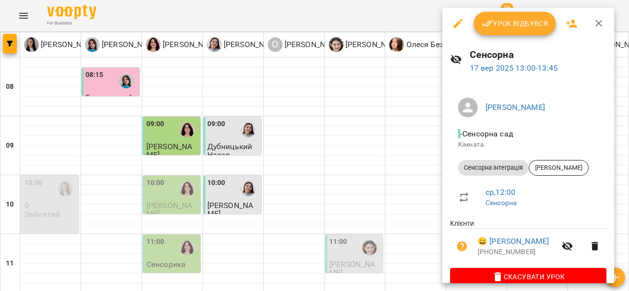
click at [350, 161] on div at bounding box center [314, 145] width 629 height 291
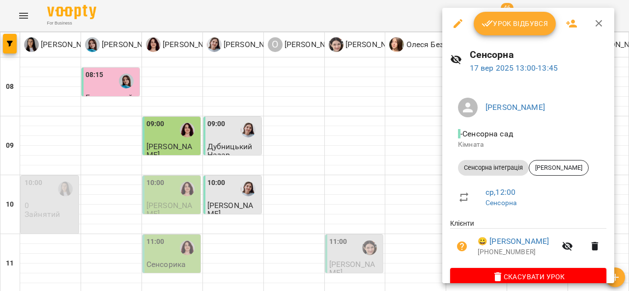
click at [425, 177] on div at bounding box center [314, 145] width 629 height 291
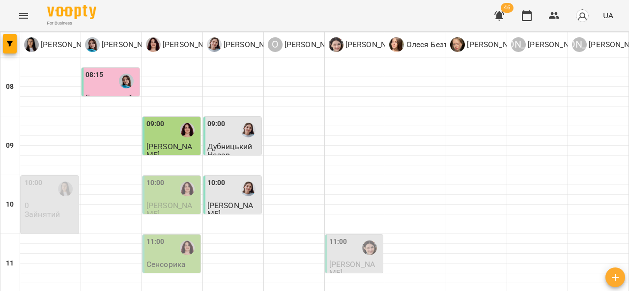
scroll to position [256, 0]
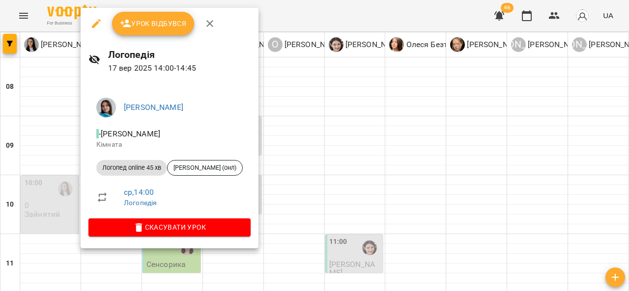
click at [310, 115] on div at bounding box center [314, 145] width 629 height 291
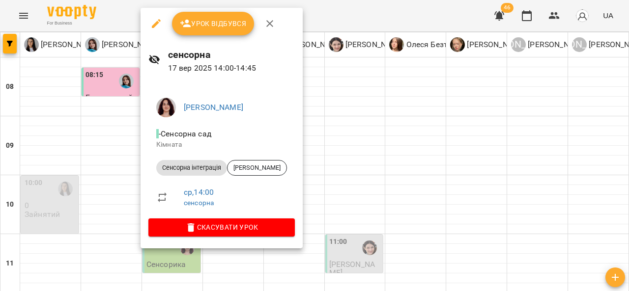
click at [400, 131] on div at bounding box center [314, 145] width 629 height 291
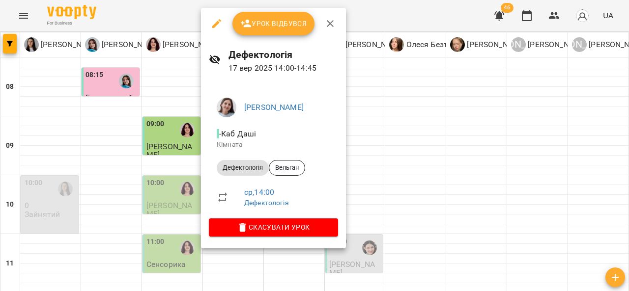
click at [424, 152] on div at bounding box center [314, 145] width 629 height 291
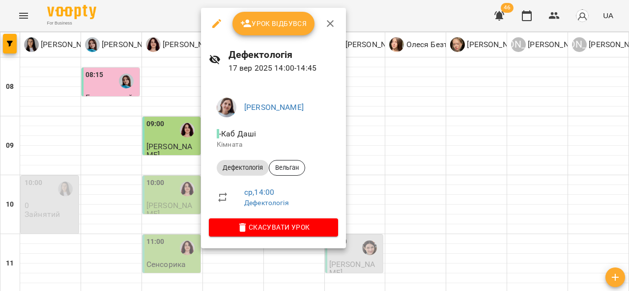
click at [443, 178] on div at bounding box center [314, 145] width 629 height 291
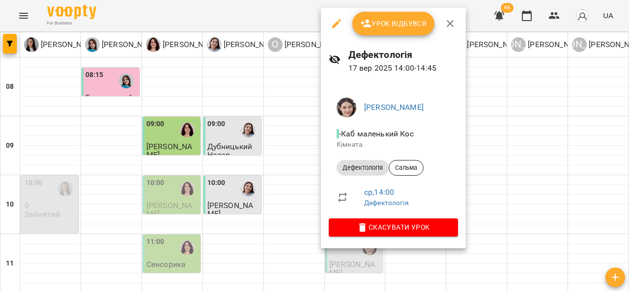
click at [505, 193] on div at bounding box center [314, 145] width 629 height 291
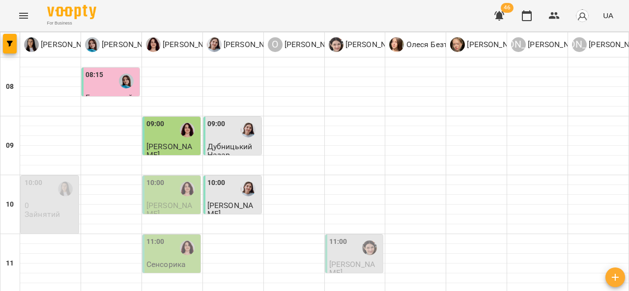
scroll to position [303, 0]
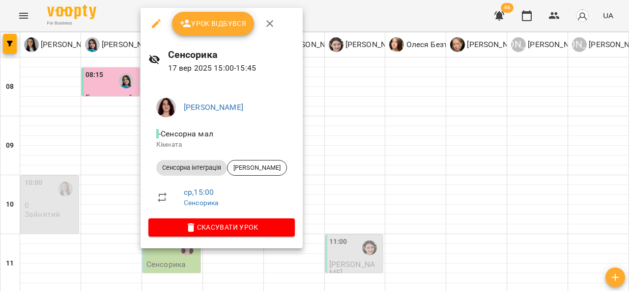
click at [367, 155] on div at bounding box center [314, 145] width 629 height 291
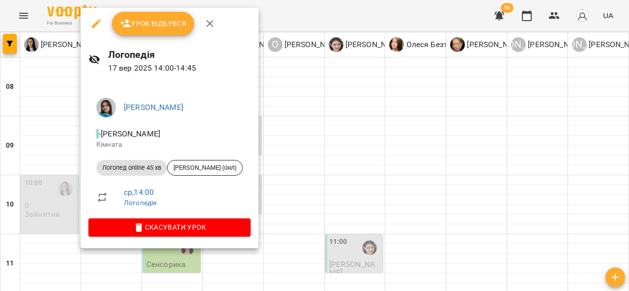
click at [295, 103] on div at bounding box center [314, 145] width 629 height 291
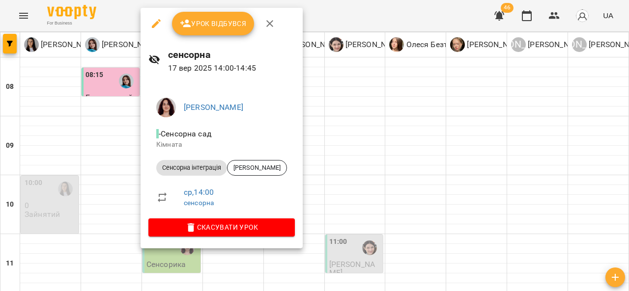
click at [319, 103] on div at bounding box center [314, 145] width 629 height 291
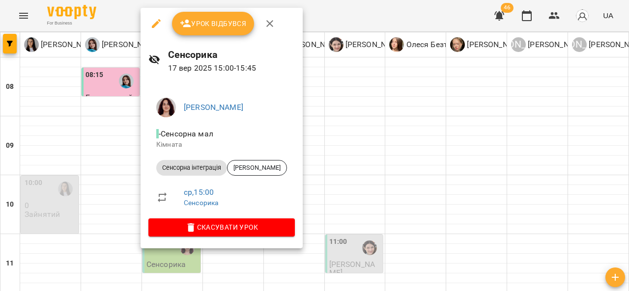
click at [341, 162] on div at bounding box center [314, 145] width 629 height 291
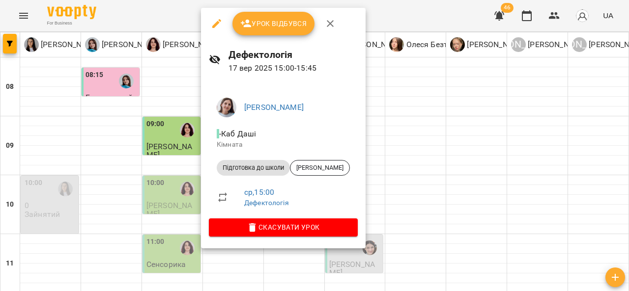
click at [380, 183] on div at bounding box center [314, 145] width 629 height 291
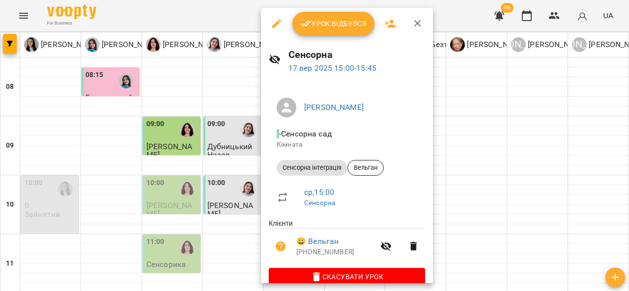
click at [491, 171] on div at bounding box center [314, 145] width 629 height 291
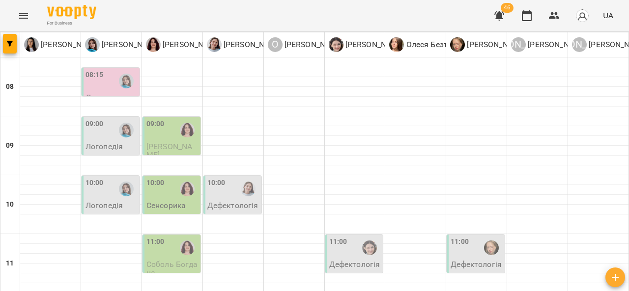
scroll to position [88, 0]
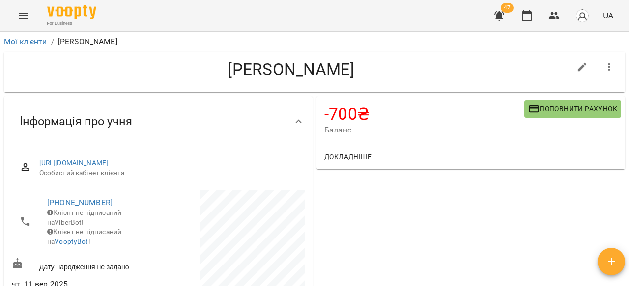
click at [546, 114] on span "Поповнити рахунок" at bounding box center [572, 109] width 89 height 12
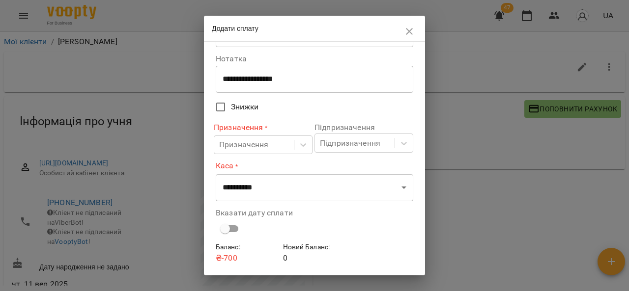
scroll to position [48, 0]
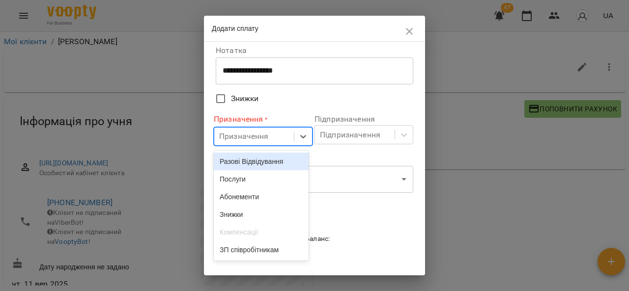
click at [268, 183] on div "Послуги" at bounding box center [261, 180] width 95 height 18
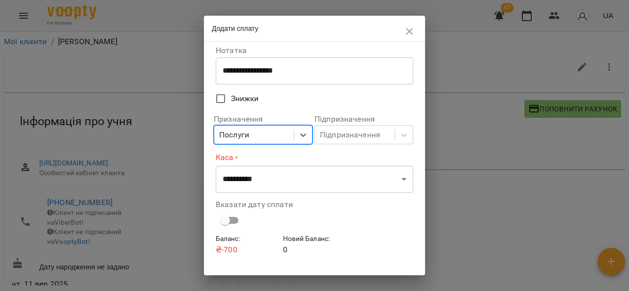
scroll to position [70, 0]
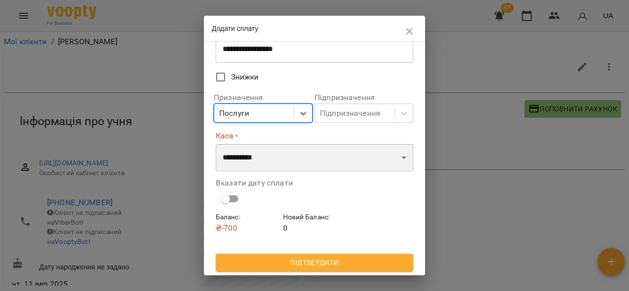
click at [321, 144] on select "**********" at bounding box center [315, 158] width 198 height 28
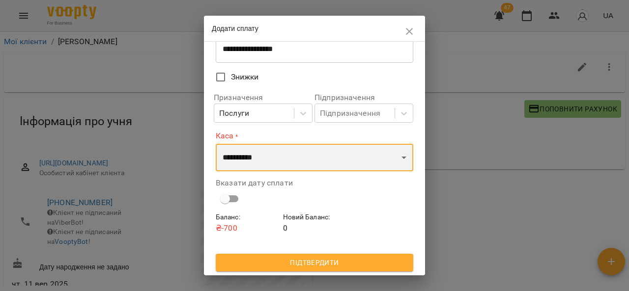
select select "****"
click at [216, 144] on select "**********" at bounding box center [315, 158] width 198 height 28
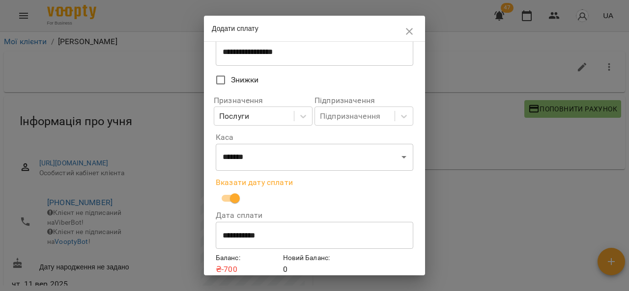
scroll to position [109, 0]
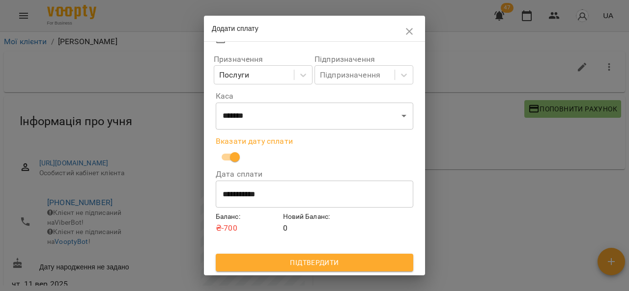
click at [228, 195] on input "**********" at bounding box center [315, 195] width 198 height 28
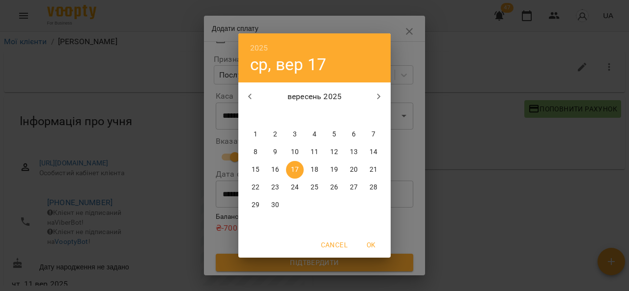
click at [273, 170] on p "16" at bounding box center [275, 170] width 8 height 10
type input "**********"
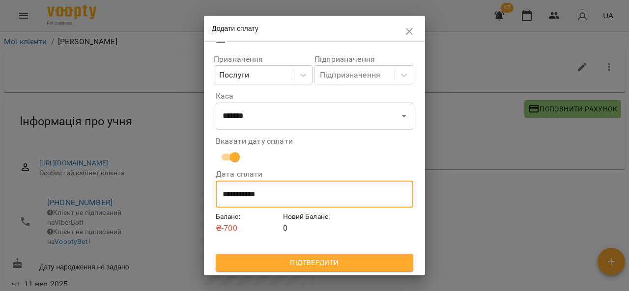
click at [296, 266] on span "Підтвердити" at bounding box center [315, 263] width 182 height 12
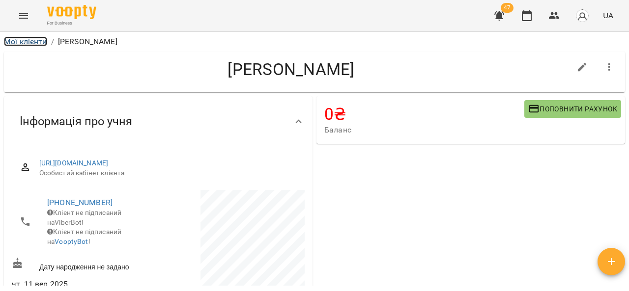
click at [21, 44] on link "Мої клієнти" at bounding box center [25, 41] width 43 height 9
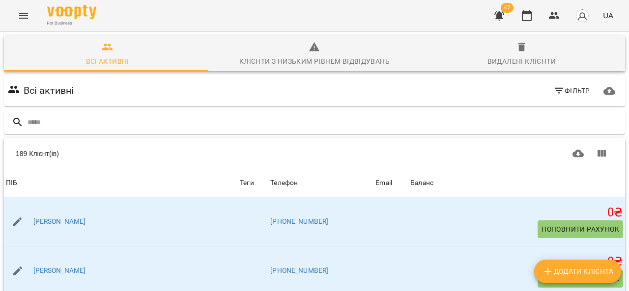
click at [17, 9] on button "Menu" at bounding box center [24, 16] width 24 height 24
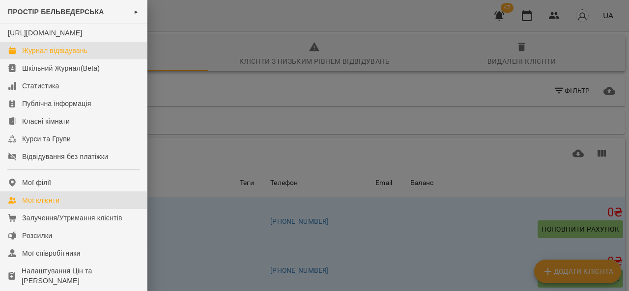
click at [64, 56] on div "Журнал відвідувань" at bounding box center [54, 51] width 65 height 10
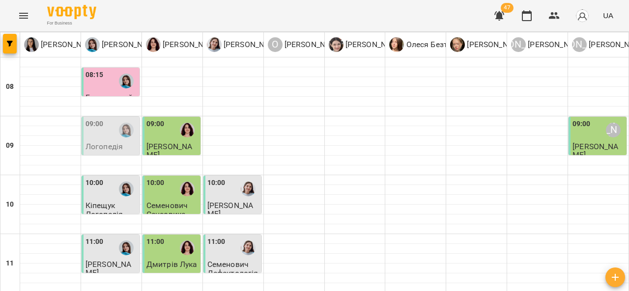
scroll to position [539, 0]
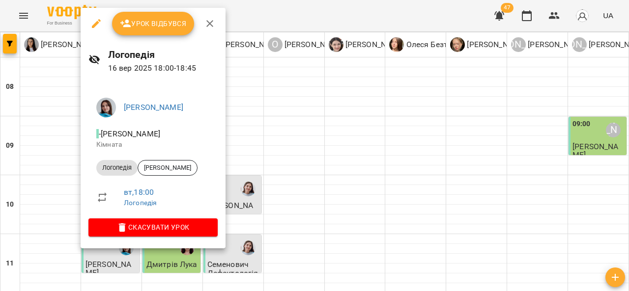
click at [173, 23] on span "Урок відбувся" at bounding box center [153, 24] width 67 height 12
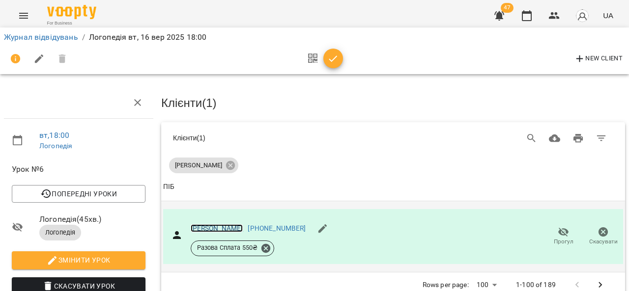
click at [214, 229] on link "[PERSON_NAME]" at bounding box center [217, 229] width 53 height 8
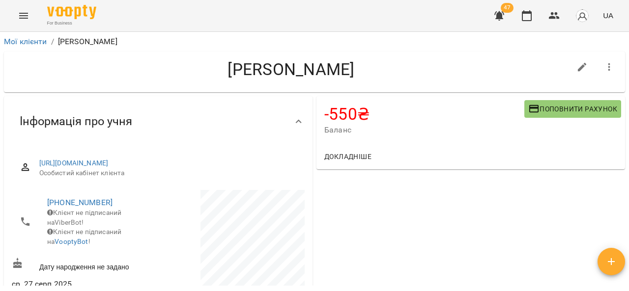
click at [529, 109] on icon "button" at bounding box center [534, 109] width 10 height 8
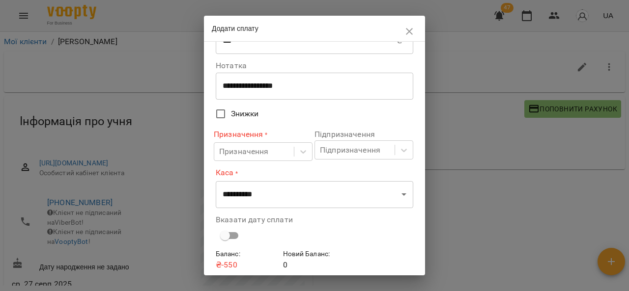
scroll to position [36, 0]
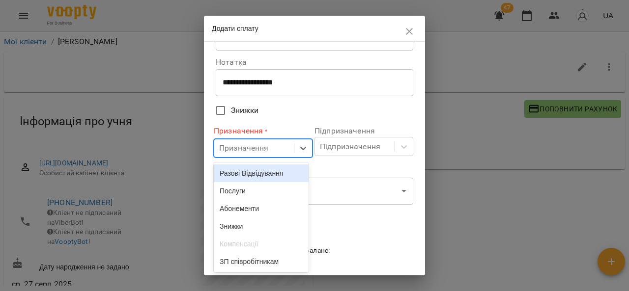
click at [269, 194] on div "Послуги" at bounding box center [261, 191] width 95 height 18
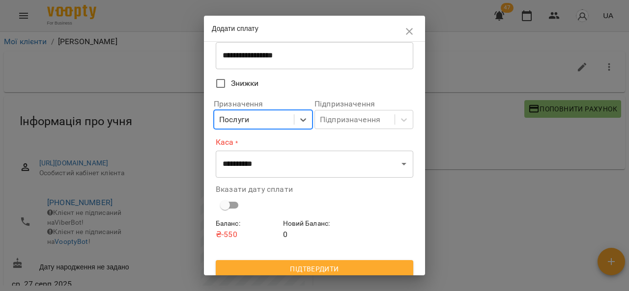
scroll to position [70, 0]
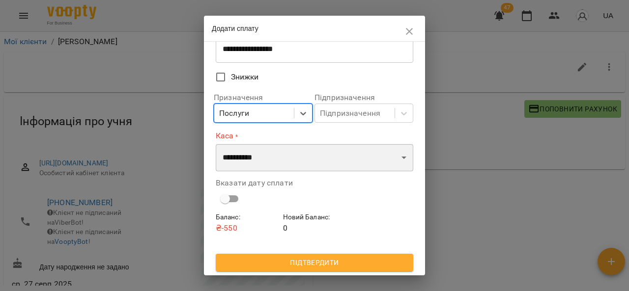
click at [300, 166] on select "**********" at bounding box center [315, 158] width 198 height 28
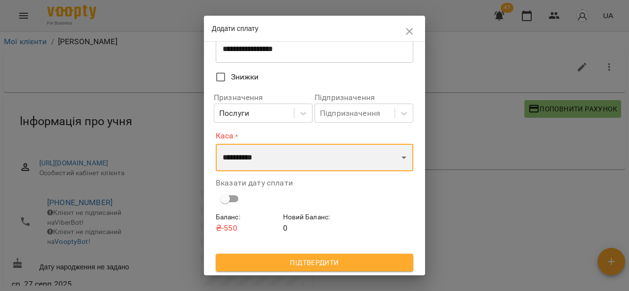
select select "****"
click at [216, 144] on select "**********" at bounding box center [315, 158] width 198 height 28
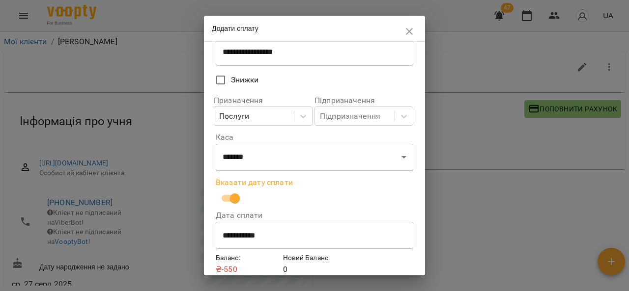
click at [284, 237] on input "**********" at bounding box center [315, 236] width 198 height 28
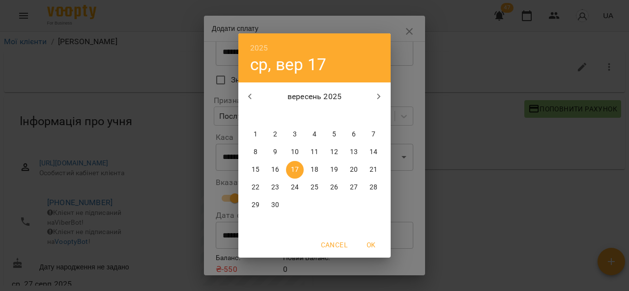
click at [272, 172] on p "16" at bounding box center [275, 170] width 8 height 10
type input "**********"
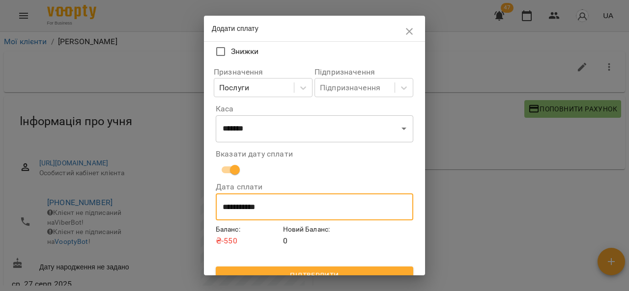
scroll to position [109, 0]
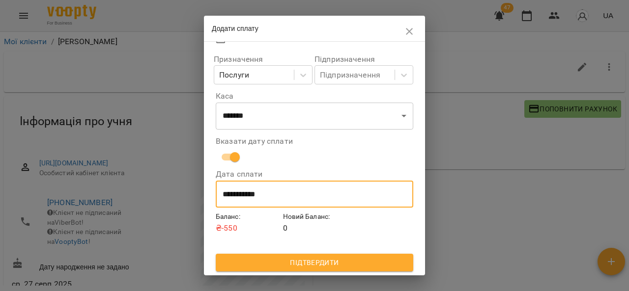
click at [309, 260] on span "Підтвердити" at bounding box center [315, 263] width 182 height 12
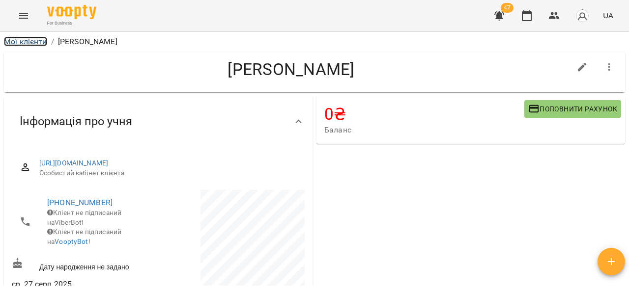
click at [28, 43] on link "Мої клієнти" at bounding box center [25, 41] width 43 height 9
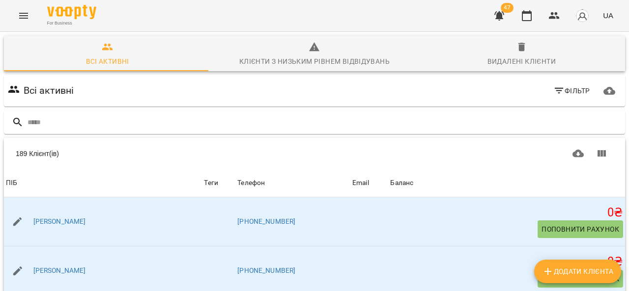
click at [13, 23] on div "For Business 47 UA" at bounding box center [314, 15] width 629 height 31
click at [24, 17] on icon "Menu" at bounding box center [24, 16] width 12 height 12
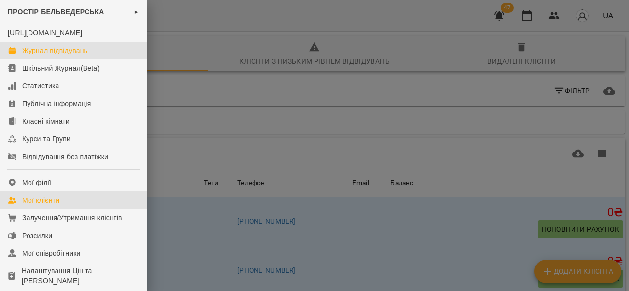
click at [78, 56] on div "Журнал відвідувань" at bounding box center [54, 51] width 65 height 10
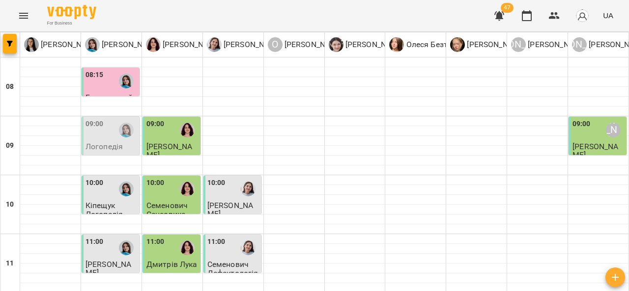
scroll to position [539, 0]
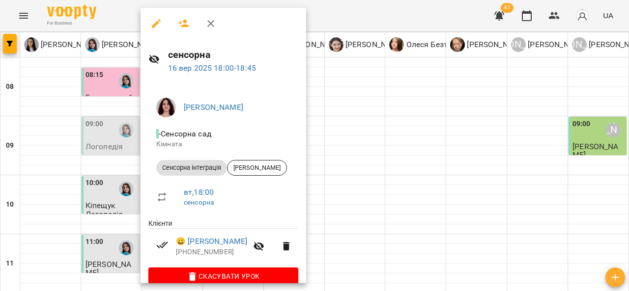
click at [314, 187] on div at bounding box center [314, 145] width 629 height 291
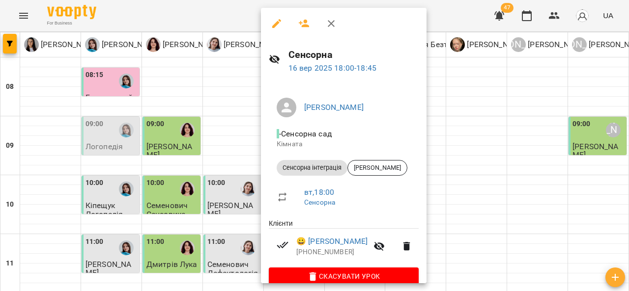
click at [502, 173] on div at bounding box center [314, 145] width 629 height 291
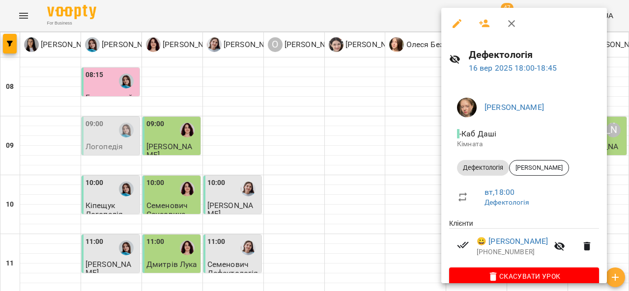
click at [391, 134] on div at bounding box center [314, 145] width 629 height 291
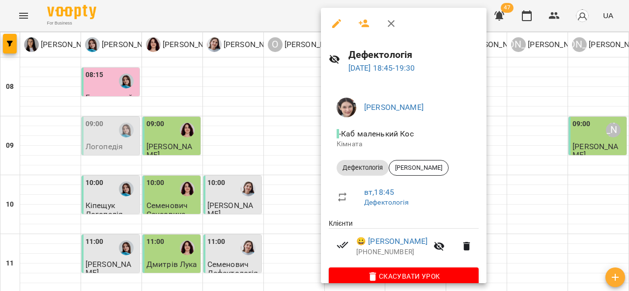
click at [284, 194] on div at bounding box center [314, 145] width 629 height 291
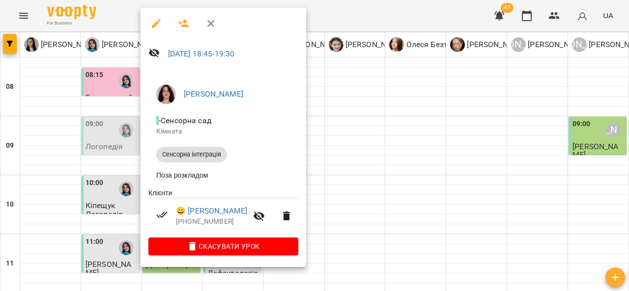
click at [54, 186] on div at bounding box center [314, 145] width 629 height 291
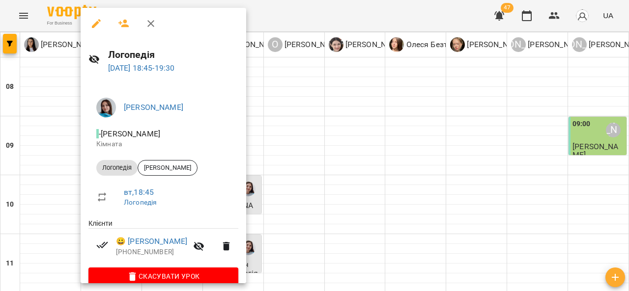
click at [53, 199] on div at bounding box center [314, 145] width 629 height 291
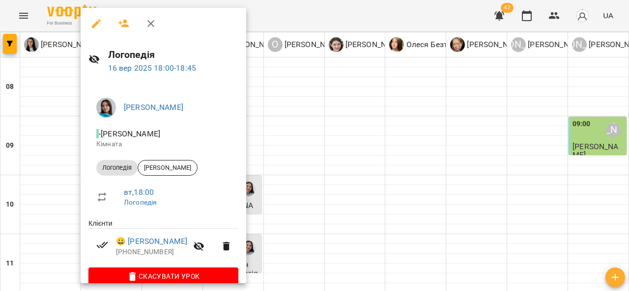
click at [58, 189] on div at bounding box center [314, 145] width 629 height 291
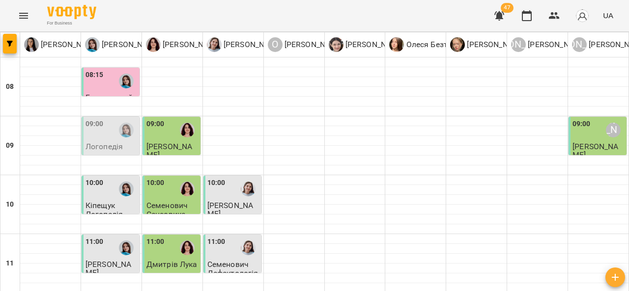
scroll to position [498, 0]
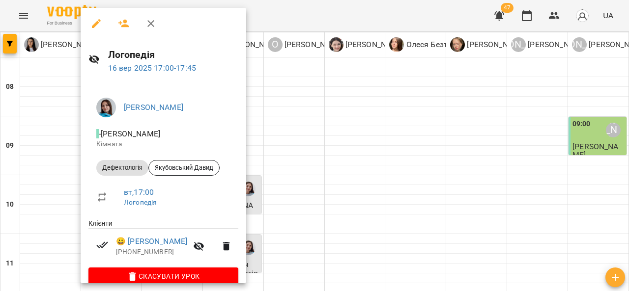
click at [369, 114] on div at bounding box center [314, 145] width 629 height 291
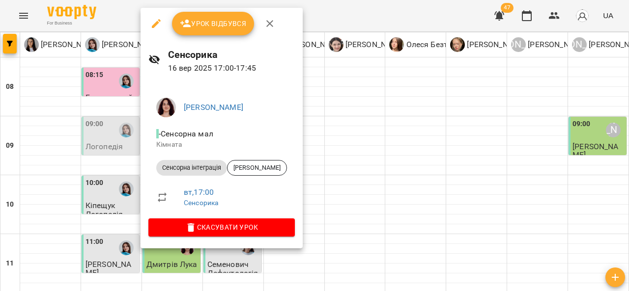
click at [229, 25] on span "Урок відбувся" at bounding box center [213, 24] width 67 height 12
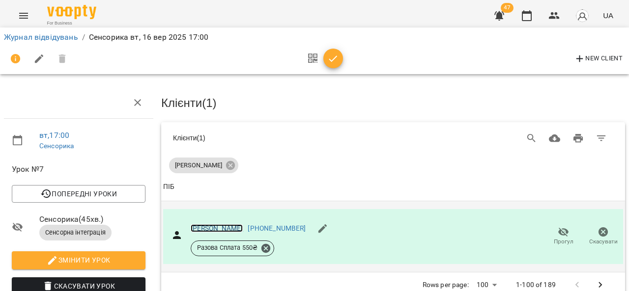
click at [222, 225] on link "[PERSON_NAME]" at bounding box center [217, 229] width 53 height 8
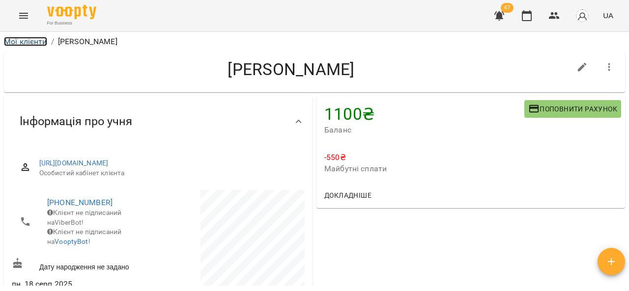
click at [25, 44] on link "Мої клієнти" at bounding box center [25, 41] width 43 height 9
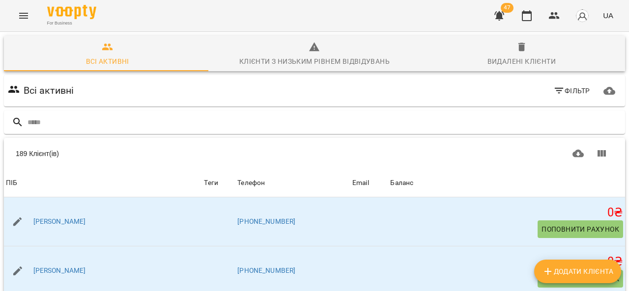
click at [23, 11] on icon "Menu" at bounding box center [24, 16] width 12 height 12
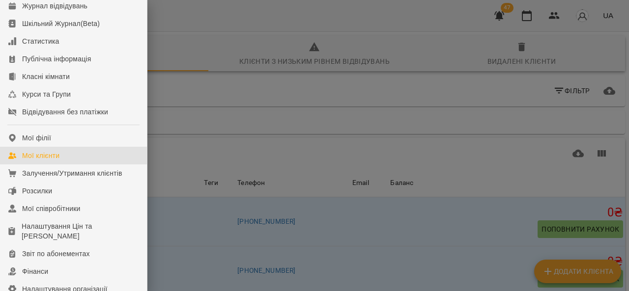
scroll to position [43, 0]
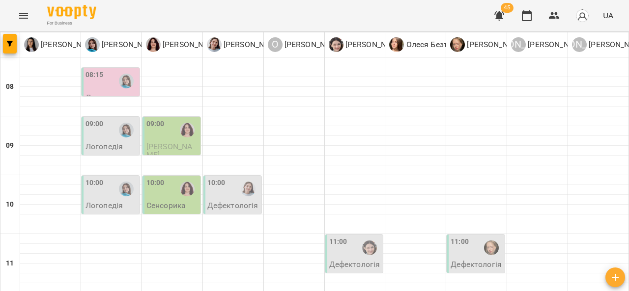
scroll to position [28, 0]
click at [347, 260] on p "Дефектологія" at bounding box center [354, 264] width 51 height 8
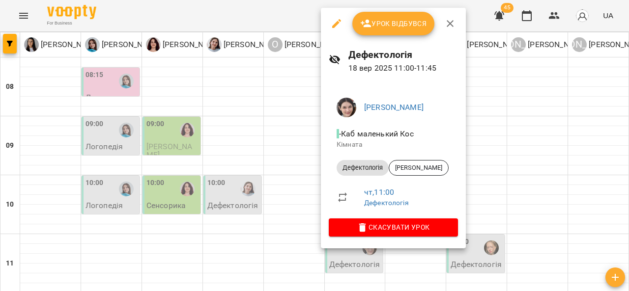
click at [305, 155] on div at bounding box center [314, 145] width 629 height 291
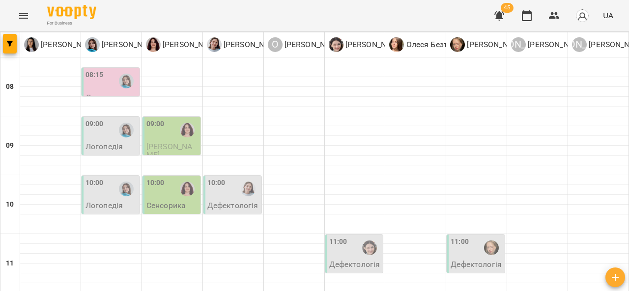
click at [476, 260] on p "Дефектологія" at bounding box center [476, 264] width 51 height 8
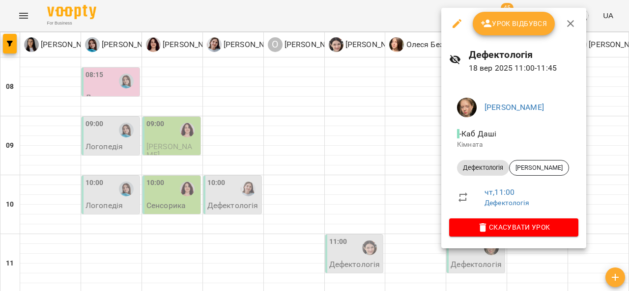
click at [390, 194] on div at bounding box center [314, 145] width 629 height 291
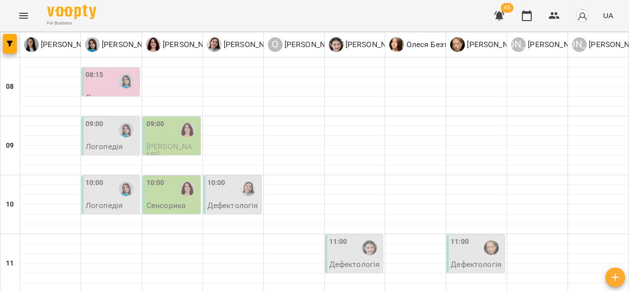
click at [462, 237] on div "11:00" at bounding box center [460, 248] width 18 height 23
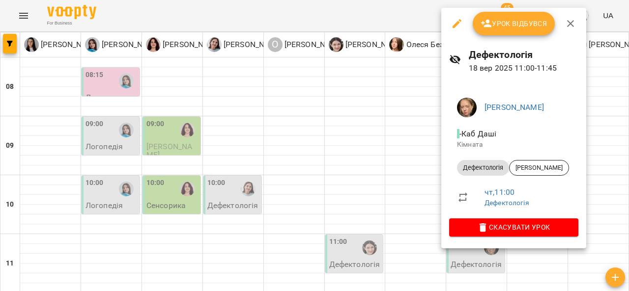
click at [423, 147] on div at bounding box center [314, 145] width 629 height 291
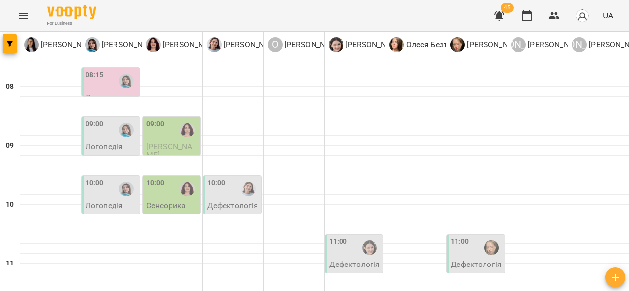
scroll to position [247, 0]
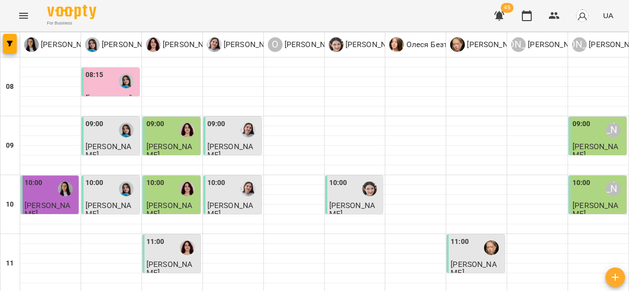
scroll to position [489, 0]
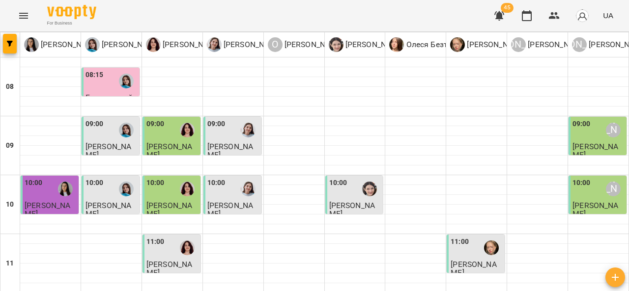
scroll to position [47, 0]
click at [54, 201] on span "[PERSON_NAME]" at bounding box center [48, 210] width 46 height 18
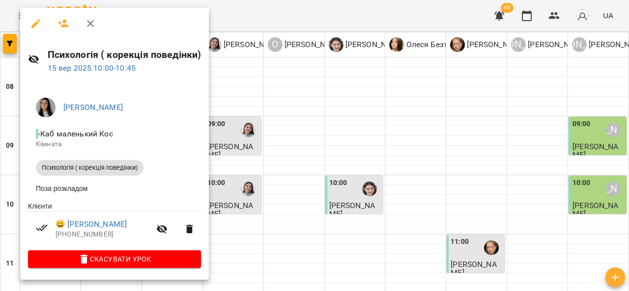
click at [324, 106] on div at bounding box center [314, 145] width 629 height 291
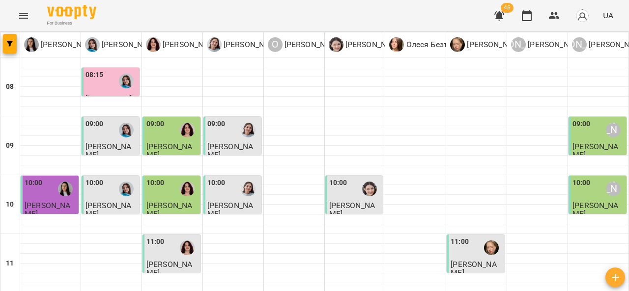
scroll to position [539, 0]
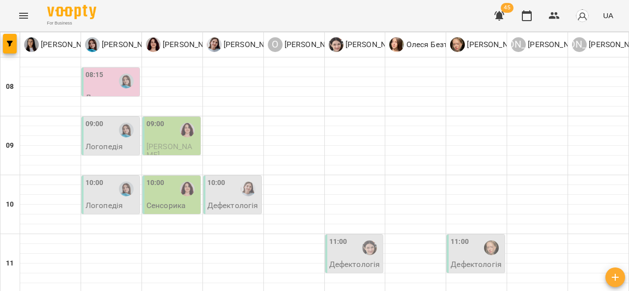
scroll to position [290, 0]
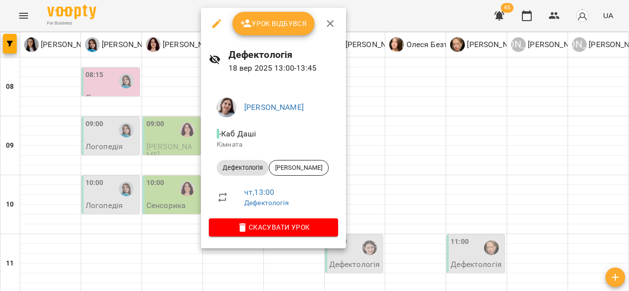
click at [367, 169] on div at bounding box center [314, 145] width 629 height 291
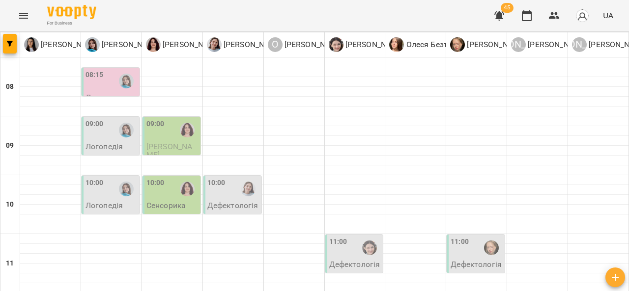
scroll to position [0, 0]
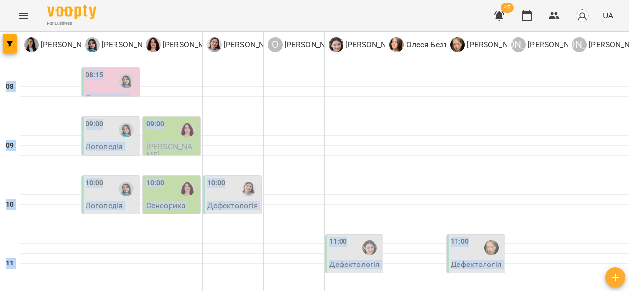
drag, startPoint x: 626, startPoint y: 32, endPoint x: 628, endPoint y: 96, distance: 64.4
click at [369, 146] on div at bounding box center [355, 151] width 60 height 10
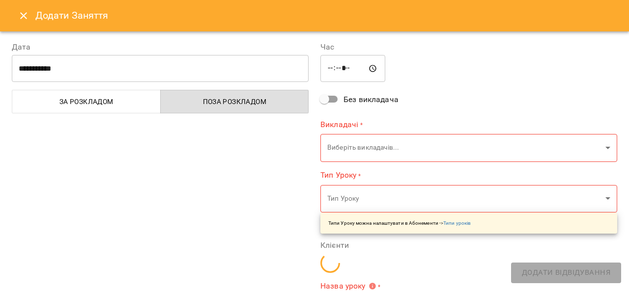
type input "**********"
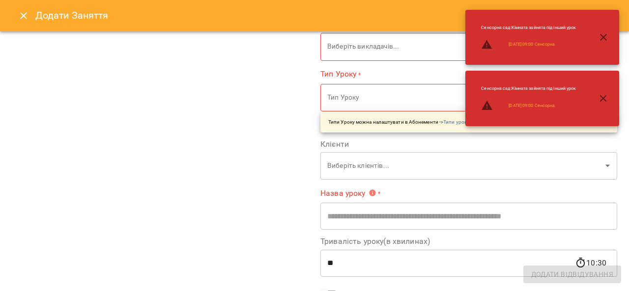
scroll to position [103, 0]
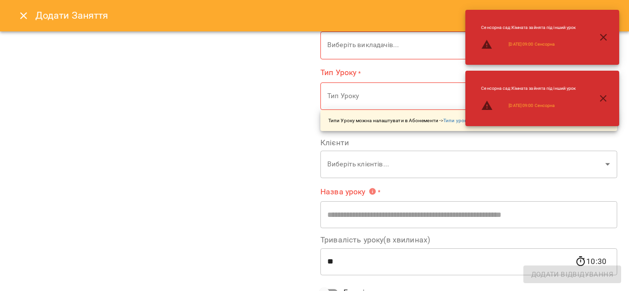
click at [17, 22] on button "Close" at bounding box center [24, 16] width 24 height 24
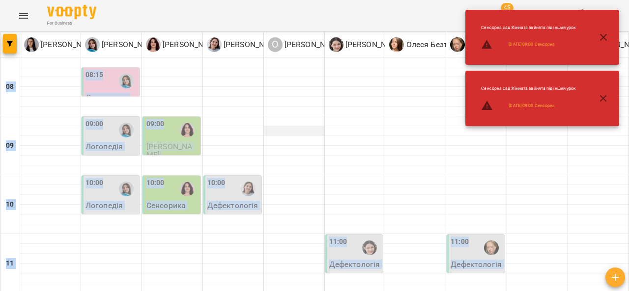
click at [312, 126] on div at bounding box center [294, 131] width 60 height 10
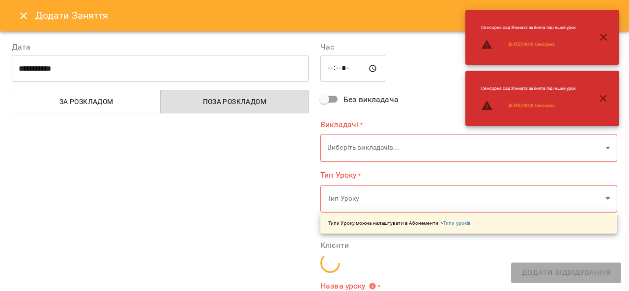
type input "**********"
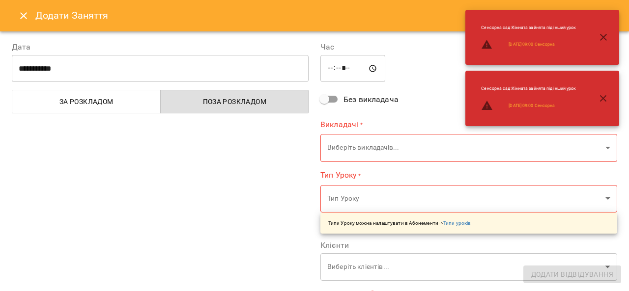
click at [20, 10] on icon "Close" at bounding box center [24, 16] width 12 height 12
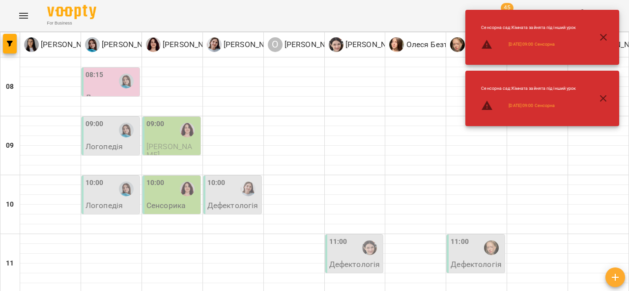
click at [606, 38] on icon "button" at bounding box center [604, 37] width 12 height 12
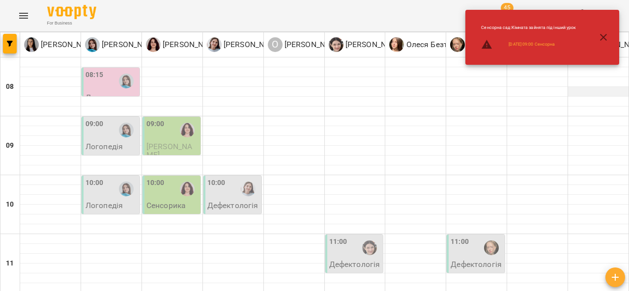
click at [605, 93] on div at bounding box center [598, 92] width 60 height 10
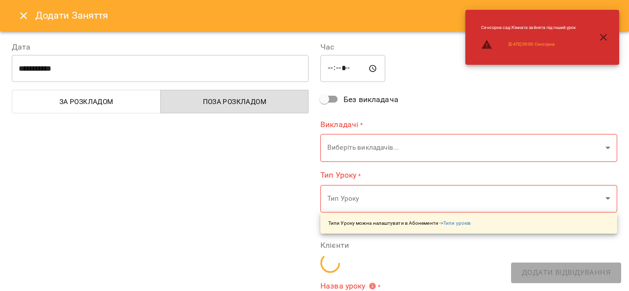
type input "**********"
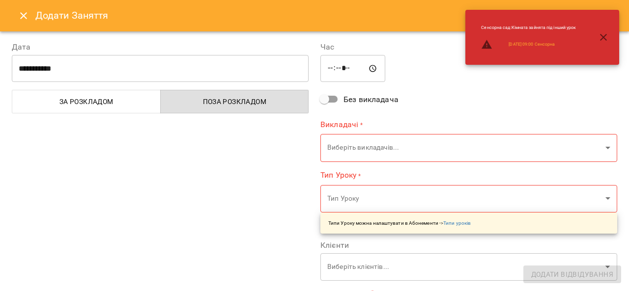
click at [21, 21] on icon "Close" at bounding box center [24, 16] width 12 height 12
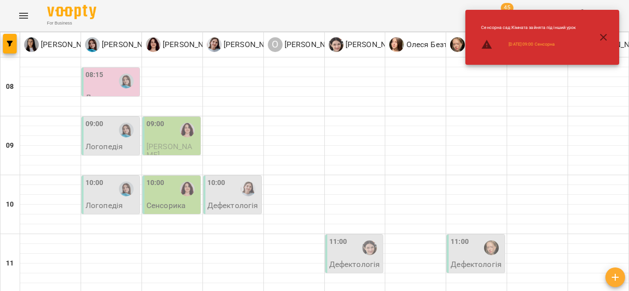
click at [600, 39] on icon "button" at bounding box center [604, 37] width 12 height 12
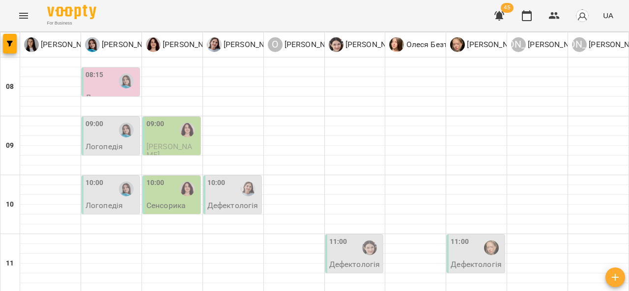
scroll to position [294, 0]
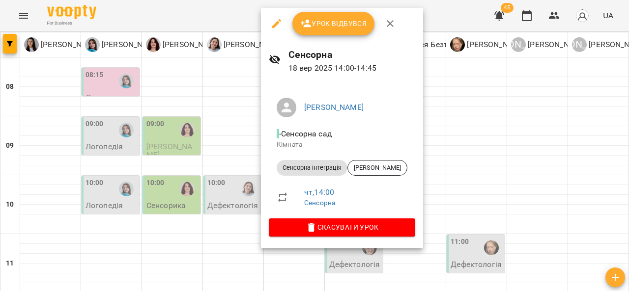
click at [461, 119] on div at bounding box center [314, 145] width 629 height 291
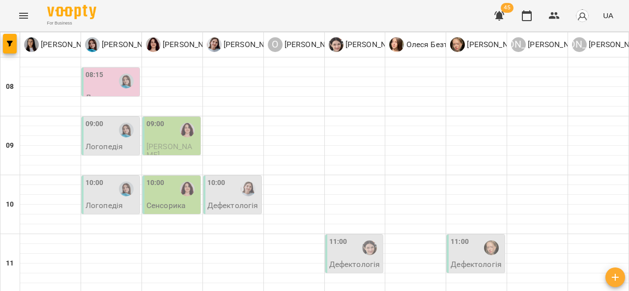
scroll to position [472, 0]
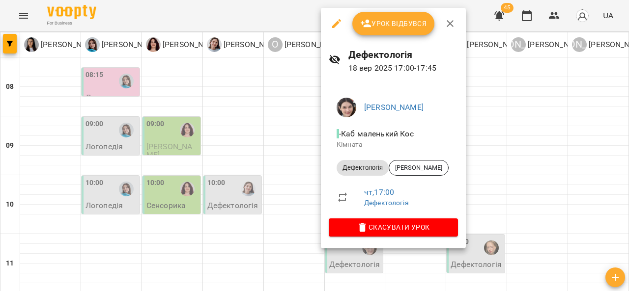
click at [246, 164] on div at bounding box center [314, 145] width 629 height 291
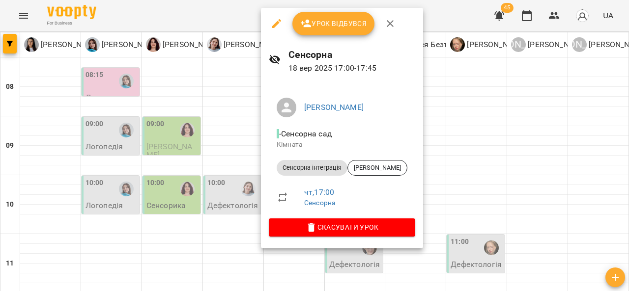
click at [230, 186] on div at bounding box center [314, 145] width 629 height 291
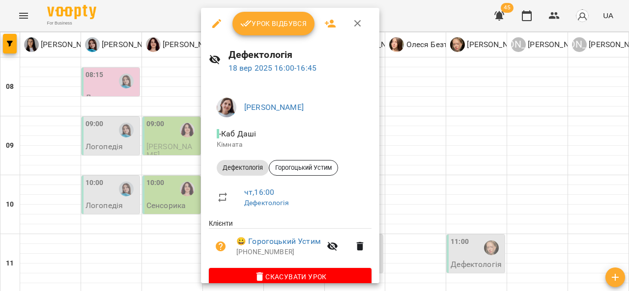
click at [424, 99] on div at bounding box center [314, 145] width 629 height 291
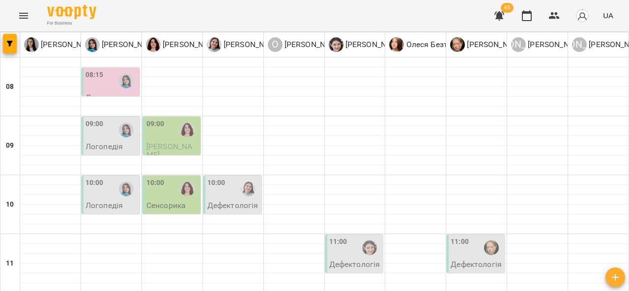
scroll to position [0, 0]
click at [105, 143] on p "Логопедія" at bounding box center [103, 146] width 37 height 8
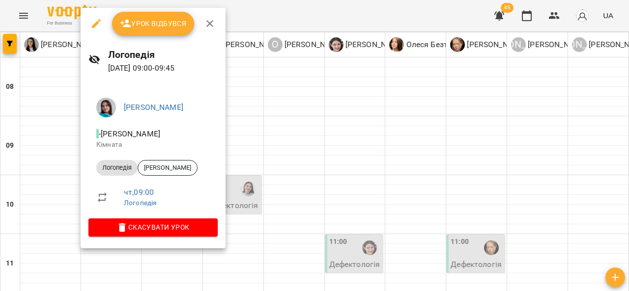
click at [270, 145] on div at bounding box center [314, 145] width 629 height 291
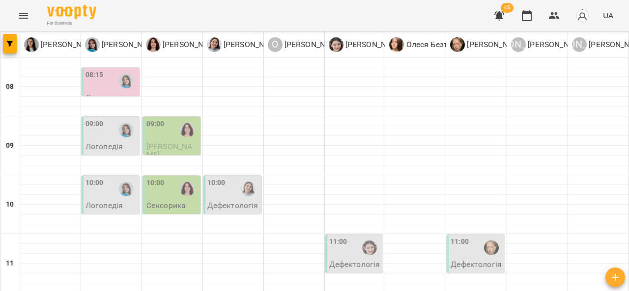
click at [171, 137] on div "09:00" at bounding box center [172, 130] width 52 height 23
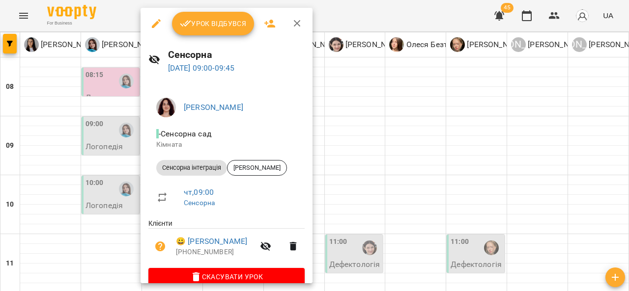
click at [363, 131] on div at bounding box center [314, 145] width 629 height 291
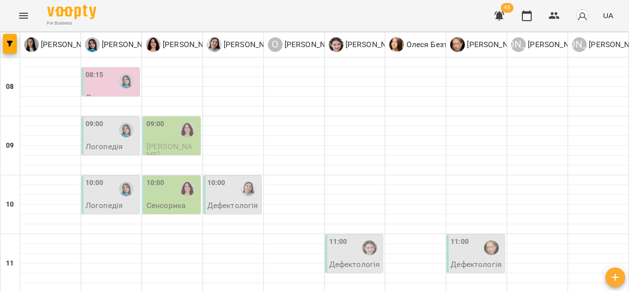
click at [114, 144] on p "Логопедія" at bounding box center [103, 146] width 37 height 8
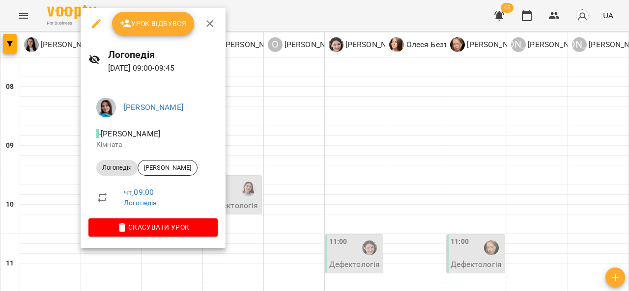
click at [289, 146] on div at bounding box center [314, 145] width 629 height 291
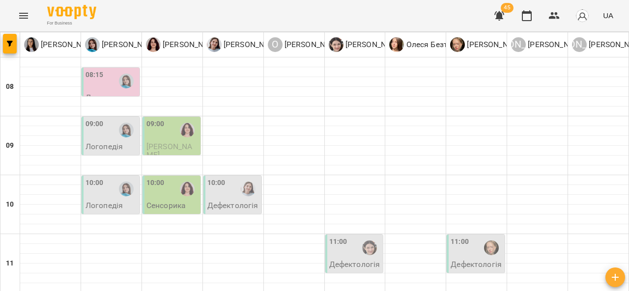
scroll to position [20, 0]
click at [115, 179] on div at bounding box center [126, 189] width 23 height 23
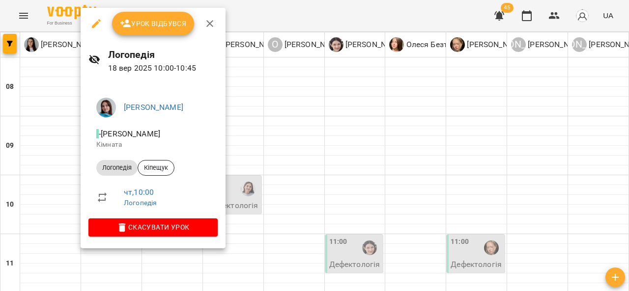
click at [279, 106] on div at bounding box center [314, 145] width 629 height 291
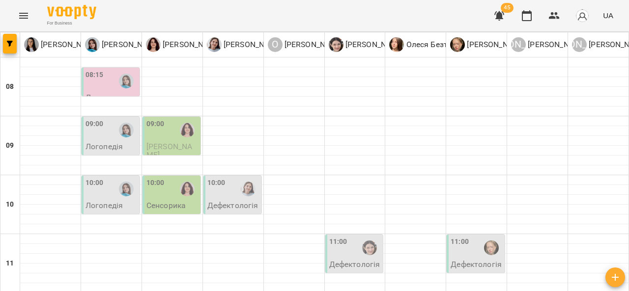
click at [177, 179] on div at bounding box center [187, 189] width 23 height 23
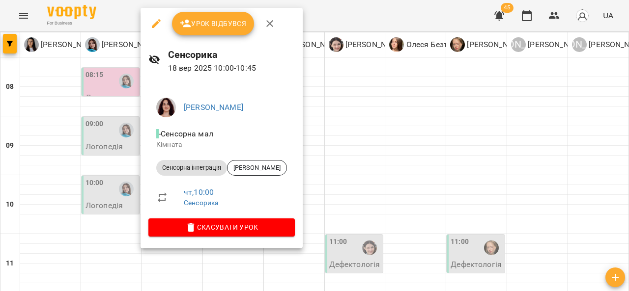
click at [337, 133] on div at bounding box center [314, 145] width 629 height 291
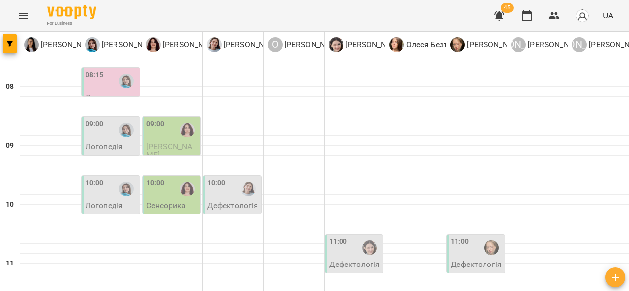
click at [228, 201] on p "Дефектологія" at bounding box center [232, 205] width 51 height 8
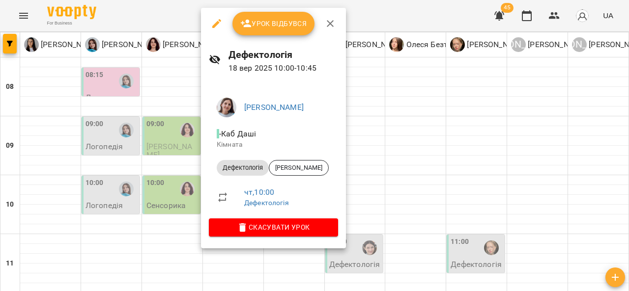
click at [398, 127] on div at bounding box center [314, 145] width 629 height 291
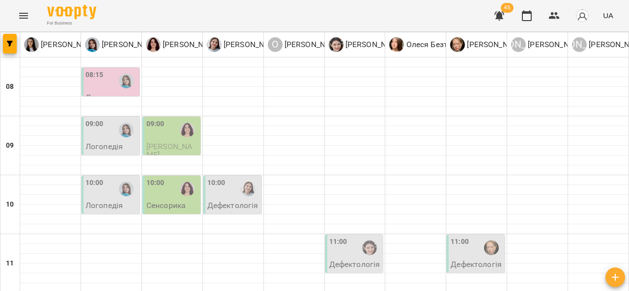
click at [102, 178] on div "10:00" at bounding box center [111, 189] width 52 height 23
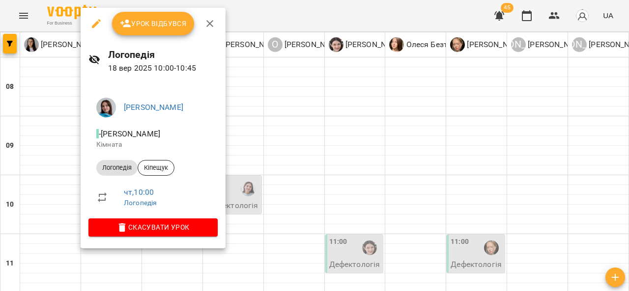
click at [102, 173] on div "Логопедія" at bounding box center [116, 168] width 41 height 16
click at [318, 140] on div at bounding box center [314, 145] width 629 height 291
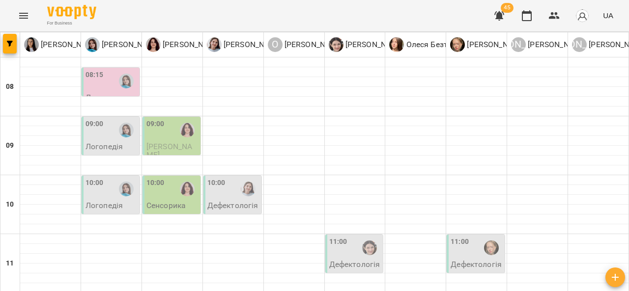
click at [114, 142] on p "Логопедія" at bounding box center [103, 146] width 37 height 8
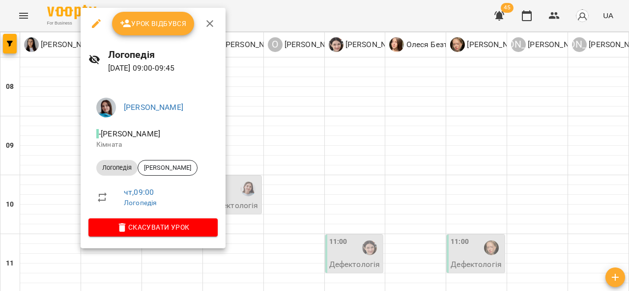
click at [109, 177] on li "Логопедія Грінченко Влад" at bounding box center [152, 168] width 129 height 24
click at [221, 25] on div "Урок відбувся" at bounding box center [153, 23] width 145 height 31
click at [207, 24] on icon "button" at bounding box center [210, 24] width 12 height 12
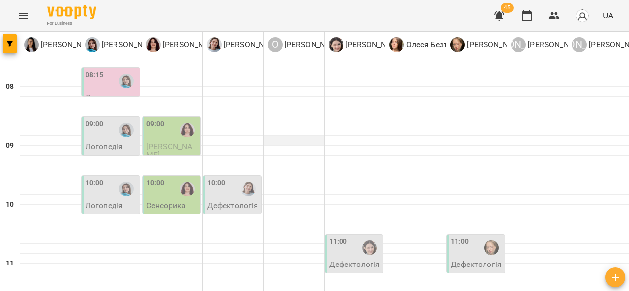
click at [275, 136] on div at bounding box center [294, 141] width 60 height 10
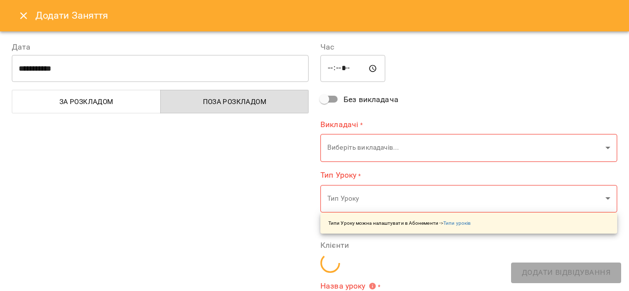
type input "**********"
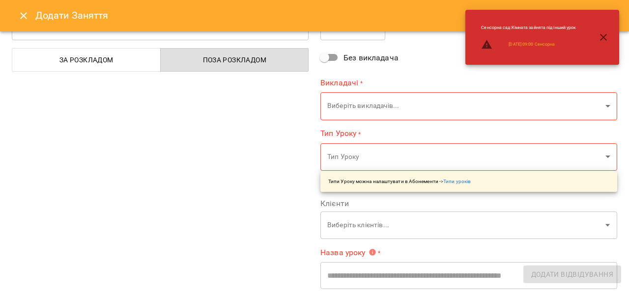
scroll to position [50, 0]
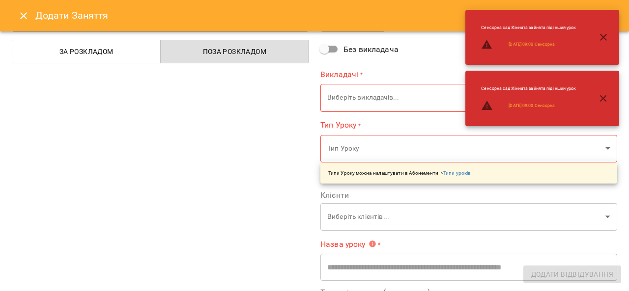
click at [25, 16] on icon "Close" at bounding box center [24, 16] width 12 height 12
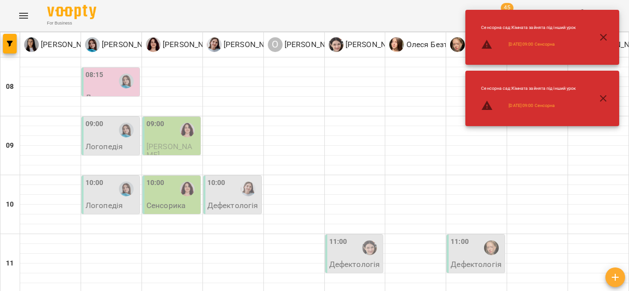
scroll to position [54, 0]
click at [107, 178] on div "10:00" at bounding box center [111, 189] width 52 height 23
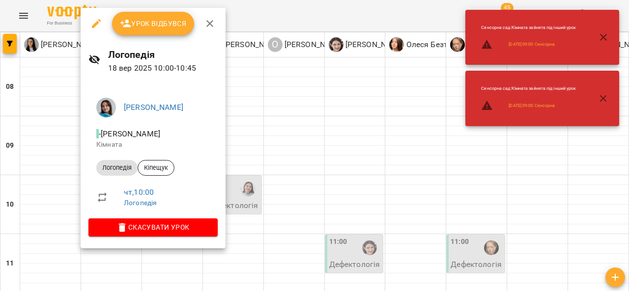
click at [313, 131] on div at bounding box center [314, 145] width 629 height 291
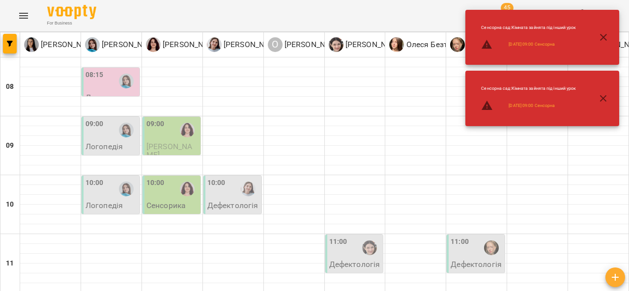
scroll to position [97, 0]
click at [166, 178] on div "10:00" at bounding box center [172, 189] width 52 height 23
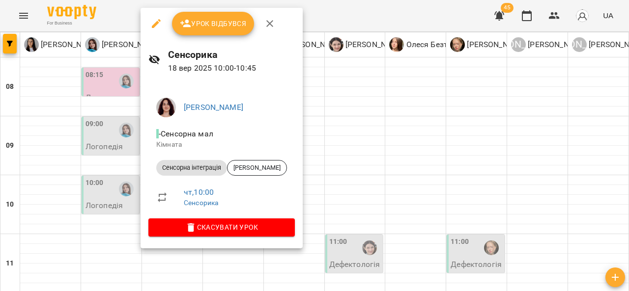
click at [341, 91] on div at bounding box center [314, 145] width 629 height 291
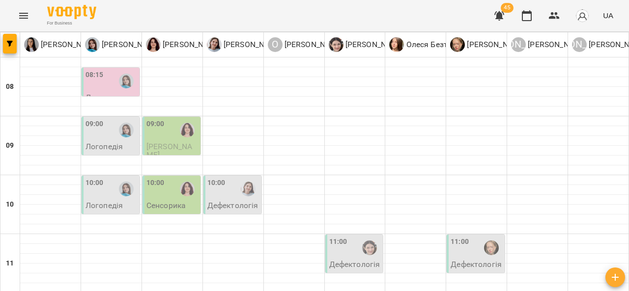
scroll to position [126, 0]
click at [181, 201] on p "Сенсорика" at bounding box center [165, 205] width 39 height 8
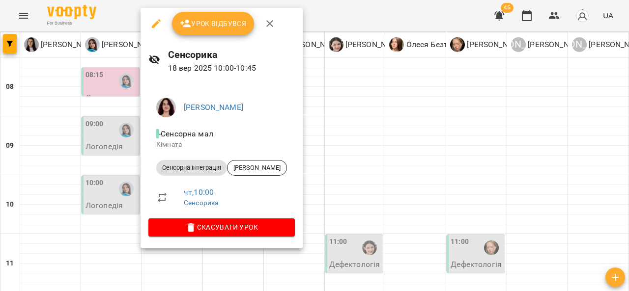
click at [318, 178] on div at bounding box center [314, 145] width 629 height 291
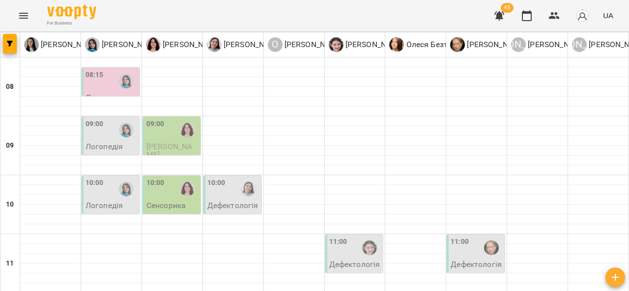
click at [339, 237] on div "11:00" at bounding box center [338, 248] width 18 height 23
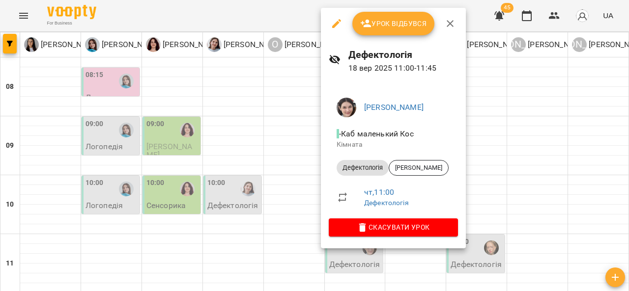
click at [298, 166] on div at bounding box center [314, 145] width 629 height 291
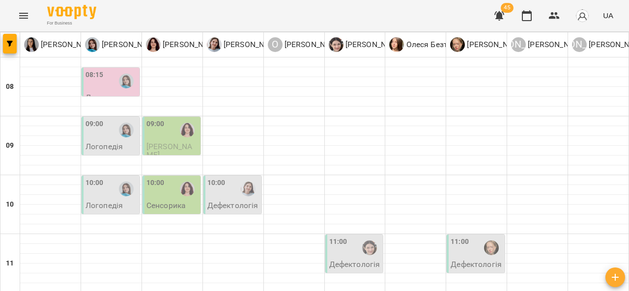
scroll to position [95, 0]
click at [104, 178] on div "10:00" at bounding box center [111, 189] width 52 height 23
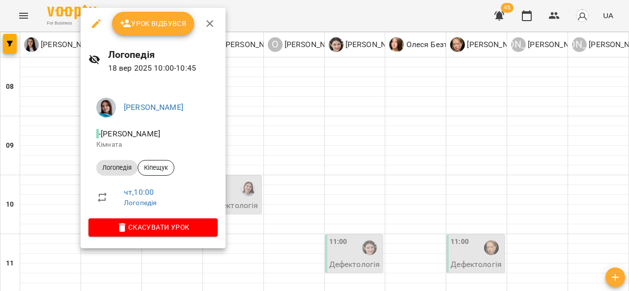
click at [286, 169] on div at bounding box center [314, 145] width 629 height 291
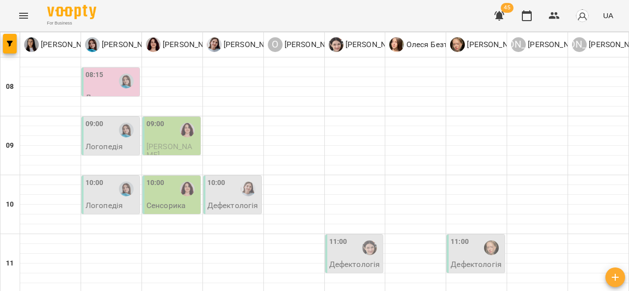
click at [230, 178] on div "10:00" at bounding box center [233, 189] width 52 height 23
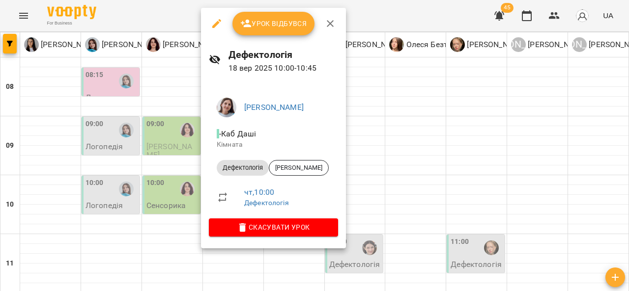
click at [471, 135] on div at bounding box center [314, 145] width 629 height 291
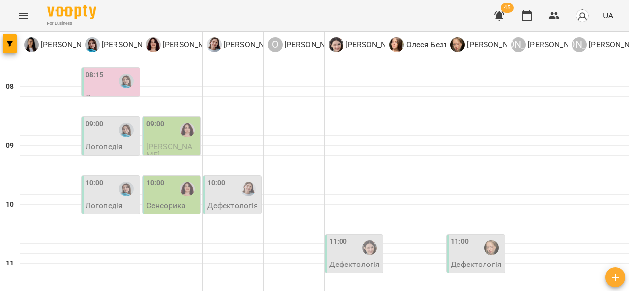
click at [466, 237] on div "11:00" at bounding box center [477, 248] width 52 height 23
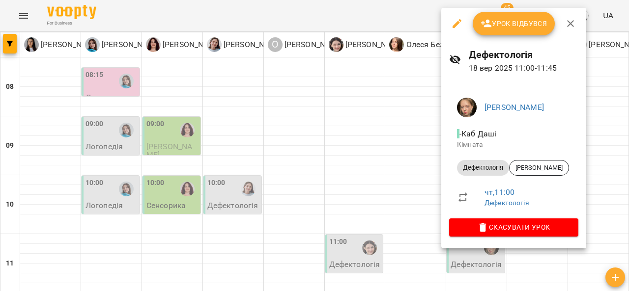
click at [391, 119] on div at bounding box center [314, 145] width 629 height 291
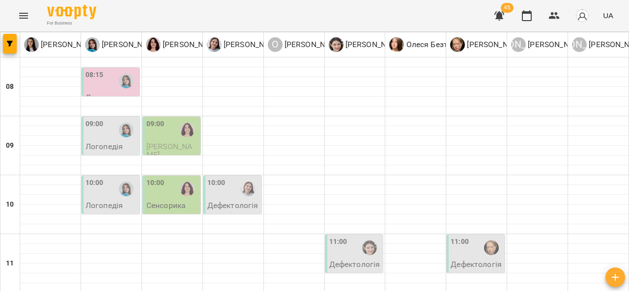
click at [228, 201] on p "Дефектологія" at bounding box center [232, 205] width 51 height 8
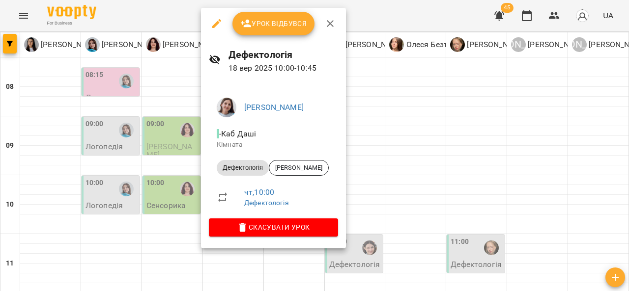
click at [132, 173] on div at bounding box center [314, 145] width 629 height 291
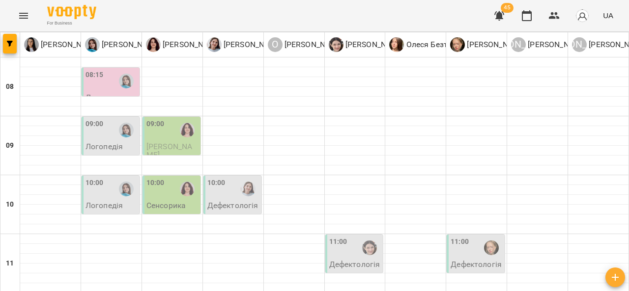
click at [358, 237] on div at bounding box center [369, 248] width 23 height 23
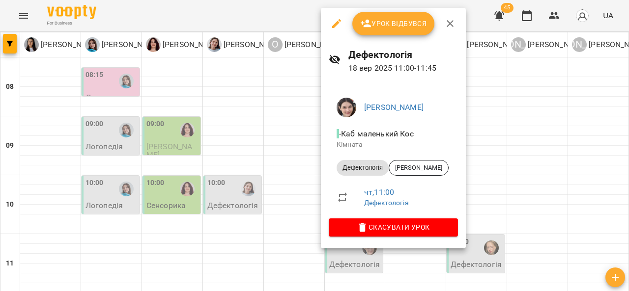
click at [474, 160] on div at bounding box center [314, 145] width 629 height 291
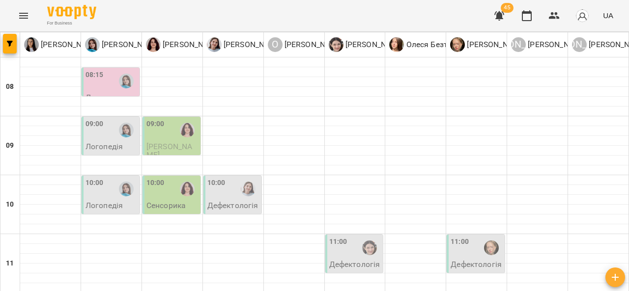
click at [480, 237] on div at bounding box center [491, 248] width 23 height 23
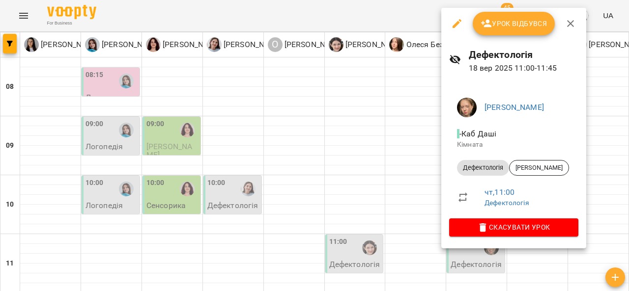
click at [404, 177] on div at bounding box center [314, 145] width 629 height 291
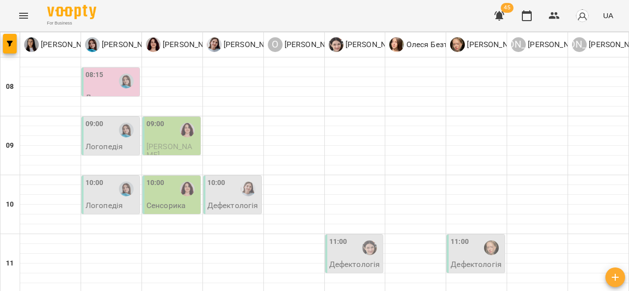
click at [470, 237] on div "11:00" at bounding box center [477, 248] width 52 height 23
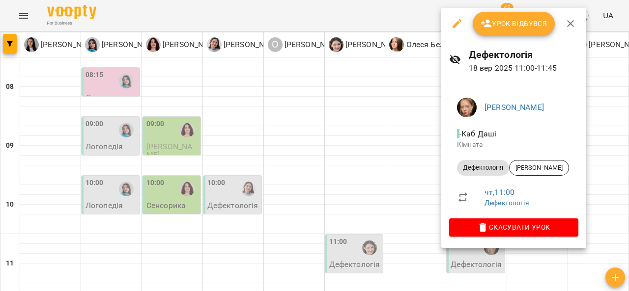
click at [217, 238] on div at bounding box center [314, 145] width 629 height 291
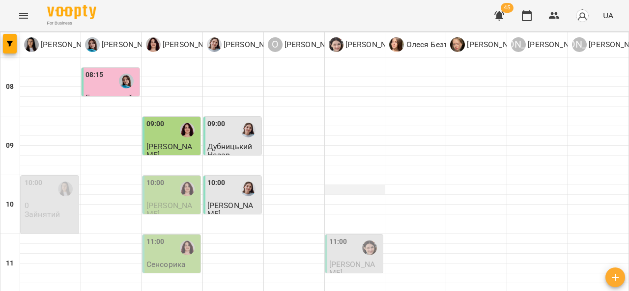
scroll to position [72, 0]
click at [343, 237] on div "11:00" at bounding box center [355, 248] width 52 height 23
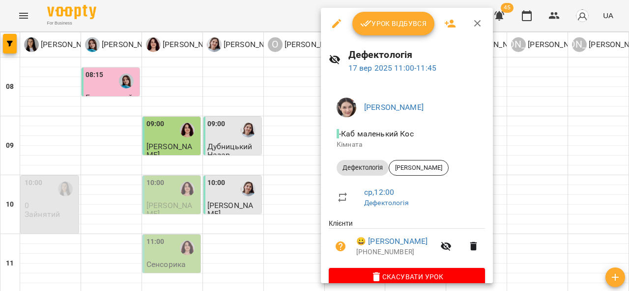
click at [273, 178] on div at bounding box center [314, 145] width 629 height 291
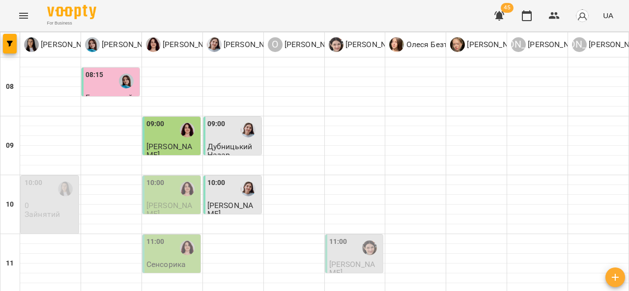
click at [176, 237] on div at bounding box center [187, 248] width 23 height 23
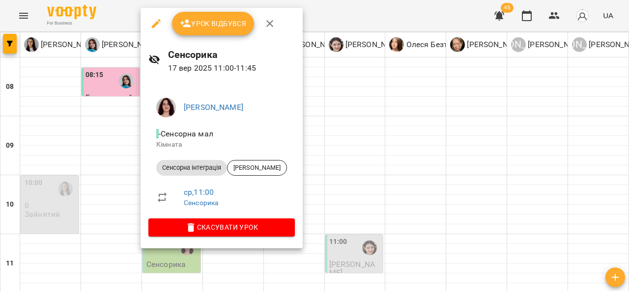
click at [399, 129] on div at bounding box center [314, 145] width 629 height 291
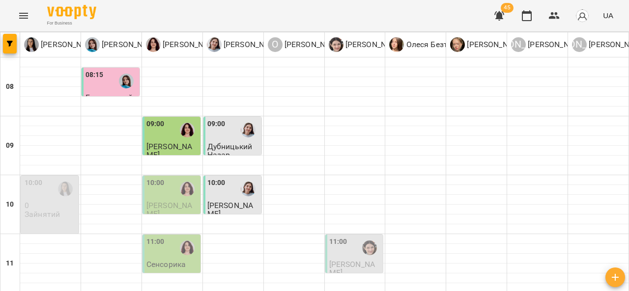
drag, startPoint x: 415, startPoint y: 228, endPoint x: 414, endPoint y: 236, distance: 8.0
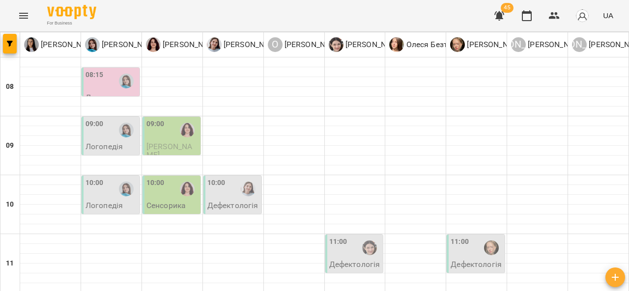
scroll to position [83, 0]
click at [237, 178] on div at bounding box center [248, 189] width 23 height 23
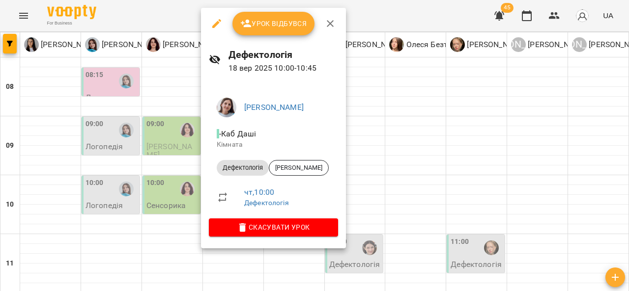
click at [386, 129] on div at bounding box center [314, 145] width 629 height 291
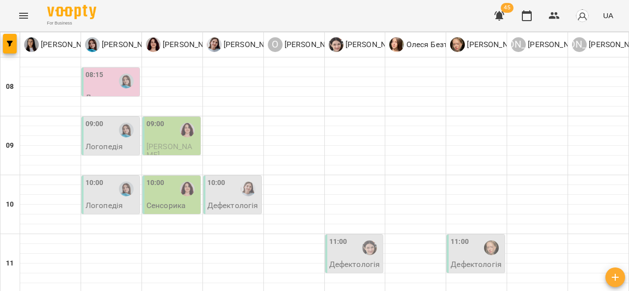
click at [162, 178] on div "10:00" at bounding box center [172, 189] width 52 height 23
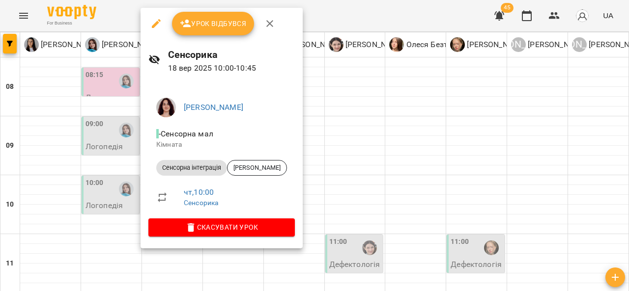
click at [229, 230] on span "Скасувати Урок" at bounding box center [221, 228] width 131 height 12
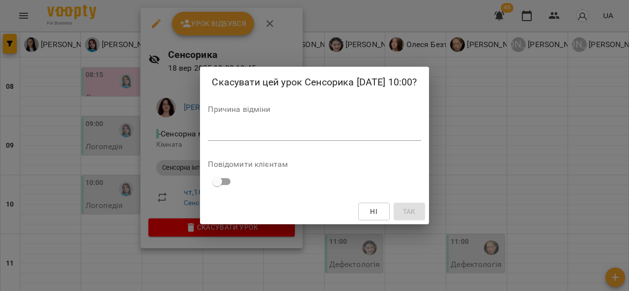
click at [268, 133] on textarea at bounding box center [314, 132] width 213 height 9
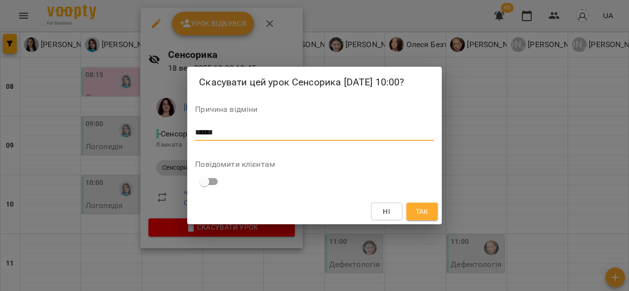
type textarea "******"
click at [427, 210] on span "Так" at bounding box center [422, 212] width 13 height 12
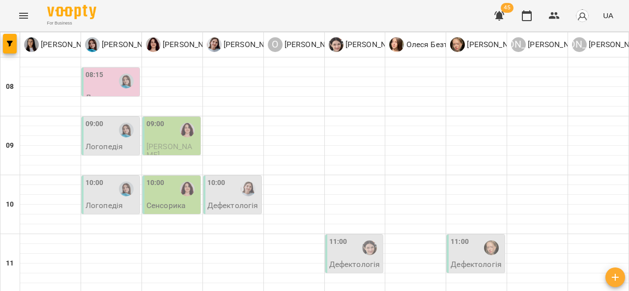
click at [340, 237] on div "11:00" at bounding box center [338, 248] width 18 height 23
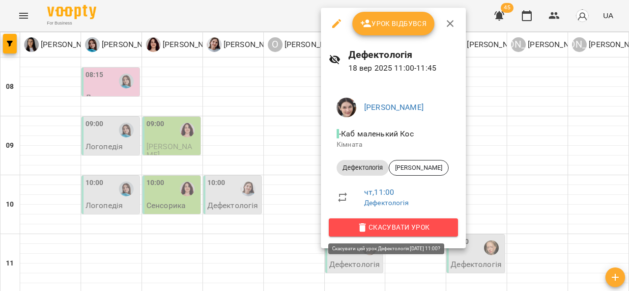
click at [378, 226] on span "Скасувати Урок" at bounding box center [394, 228] width 114 height 12
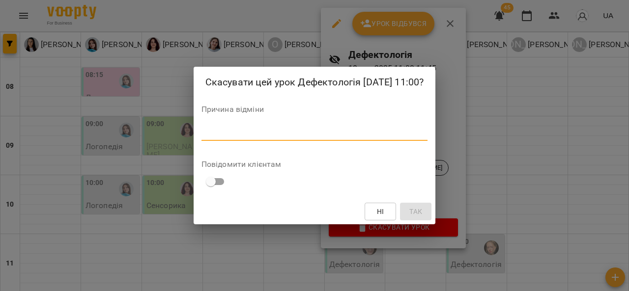
click at [296, 132] on textarea at bounding box center [314, 132] width 227 height 9
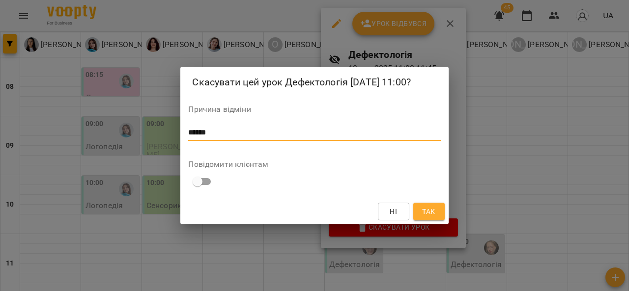
type textarea "******"
click at [431, 213] on span "Так" at bounding box center [428, 212] width 13 height 12
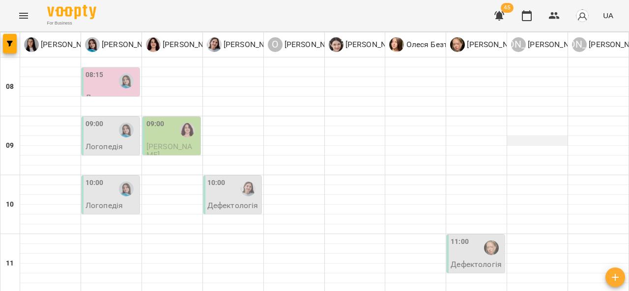
scroll to position [78, 0]
click at [460, 237] on div "11:00" at bounding box center [460, 248] width 18 height 23
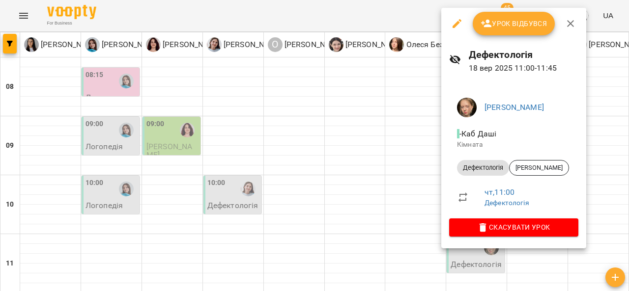
click at [355, 180] on div at bounding box center [314, 145] width 629 height 291
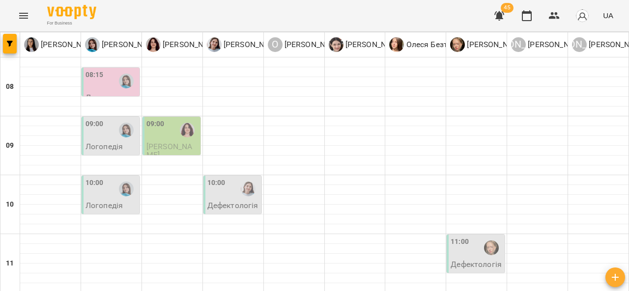
click at [231, 178] on div "10:00" at bounding box center [233, 189] width 52 height 23
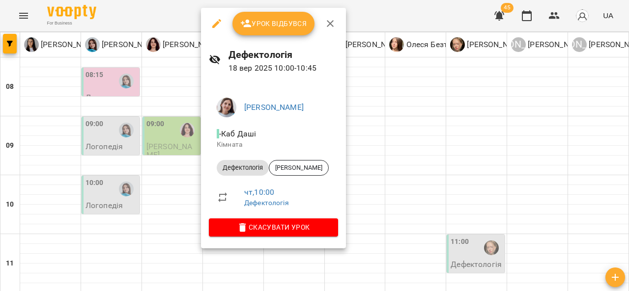
click at [395, 199] on div at bounding box center [314, 145] width 629 height 291
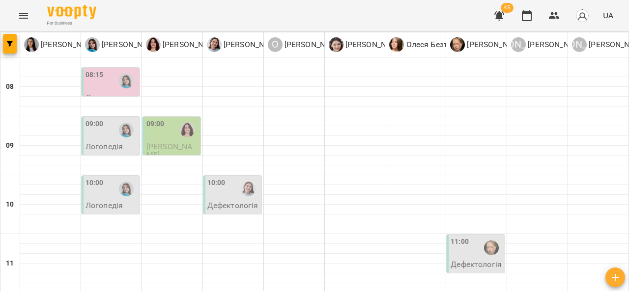
click at [462, 237] on div "11:00" at bounding box center [460, 248] width 18 height 23
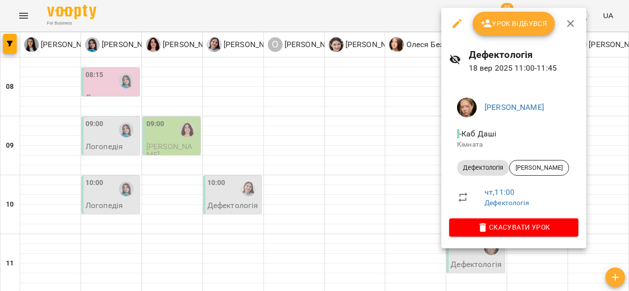
click at [377, 159] on div at bounding box center [314, 145] width 629 height 291
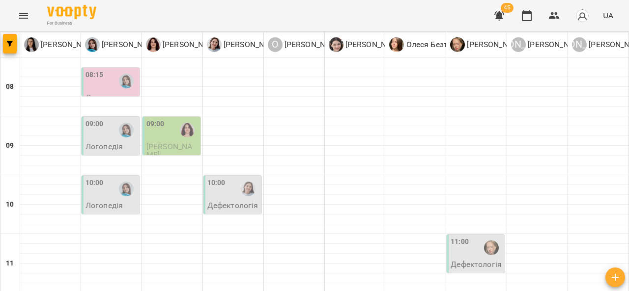
scroll to position [185, 0]
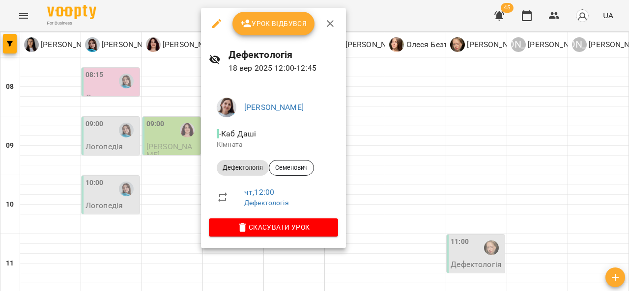
click at [349, 171] on div at bounding box center [314, 145] width 629 height 291
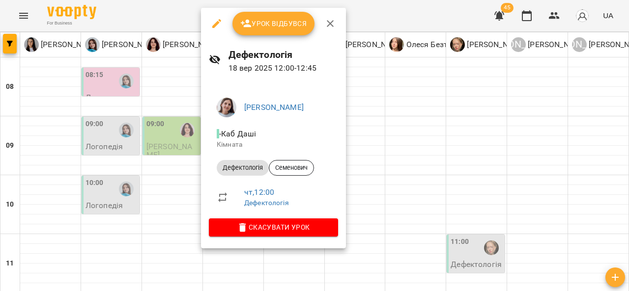
click at [393, 143] on div at bounding box center [314, 145] width 629 height 291
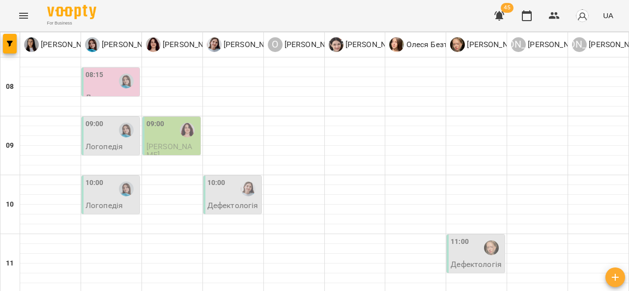
scroll to position [250, 0]
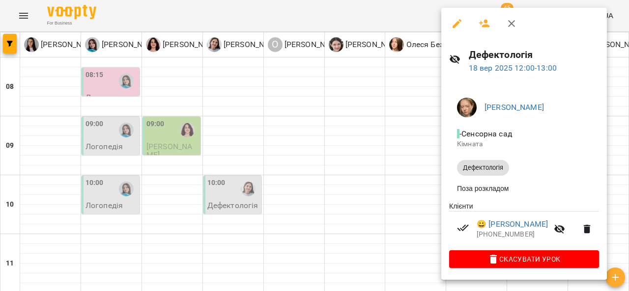
click at [98, 117] on div at bounding box center [314, 145] width 629 height 291
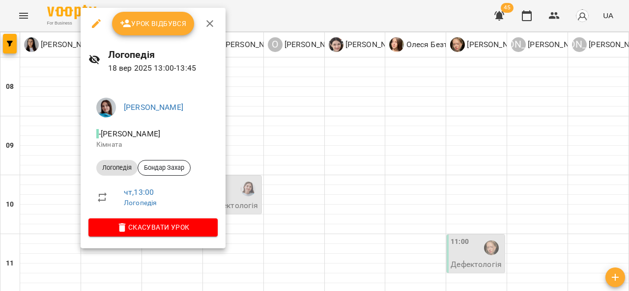
click at [244, 186] on div at bounding box center [314, 145] width 629 height 291
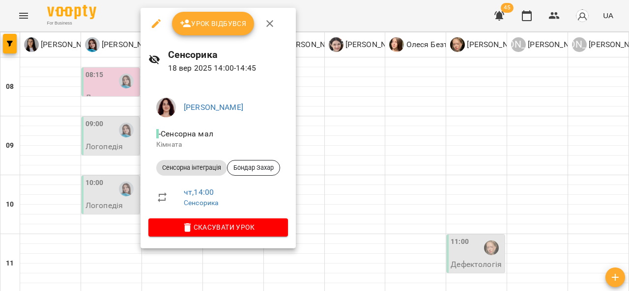
click at [333, 139] on div at bounding box center [314, 145] width 629 height 291
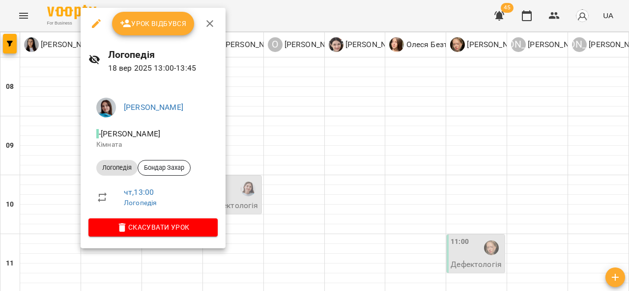
click at [313, 133] on div at bounding box center [314, 145] width 629 height 291
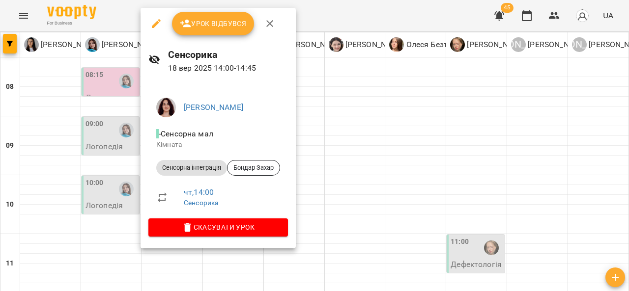
click at [348, 133] on div at bounding box center [314, 145] width 629 height 291
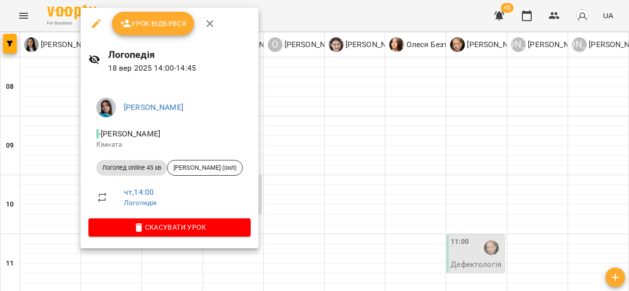
click at [308, 132] on div at bounding box center [314, 145] width 629 height 291
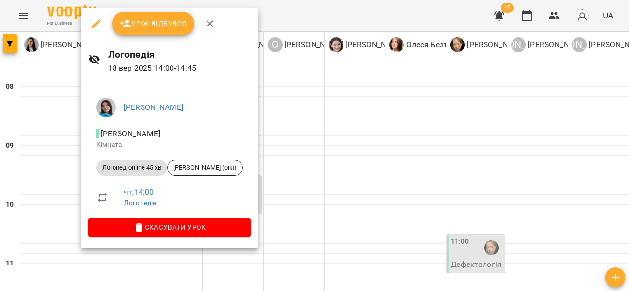
click at [315, 134] on div at bounding box center [314, 145] width 629 height 291
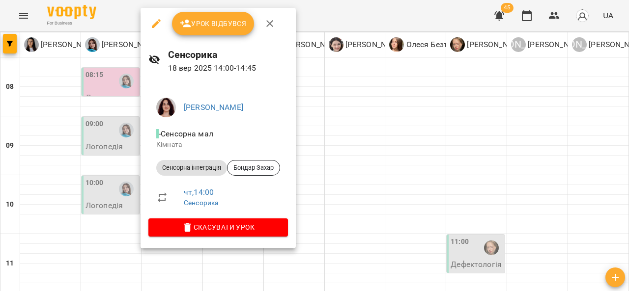
click at [353, 143] on div at bounding box center [314, 145] width 629 height 291
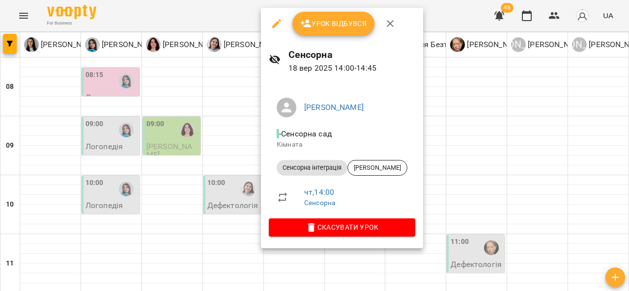
click at [451, 159] on div at bounding box center [314, 145] width 629 height 291
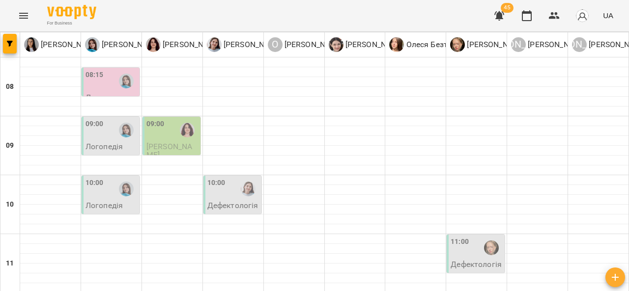
scroll to position [283, 0]
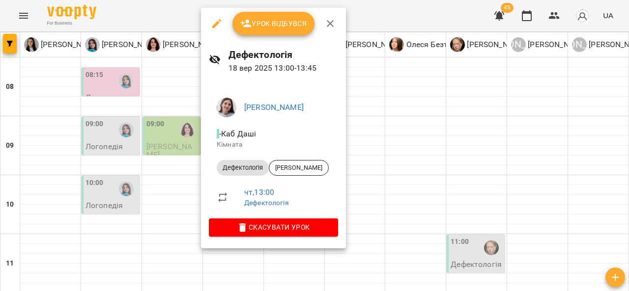
click at [374, 171] on div at bounding box center [314, 145] width 629 height 291
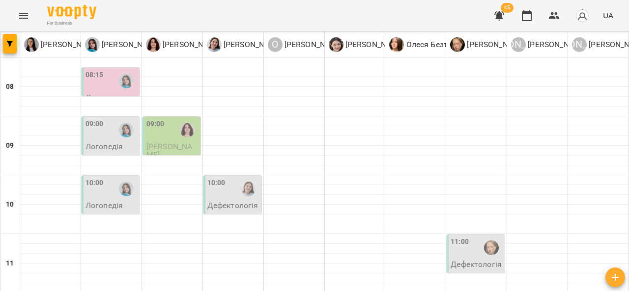
scroll to position [306, 0]
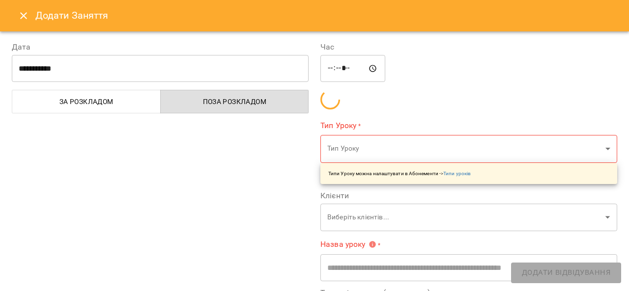
type input "**********"
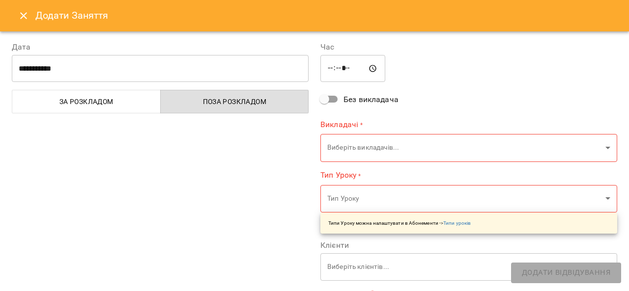
click at [19, 10] on icon "Close" at bounding box center [24, 16] width 12 height 12
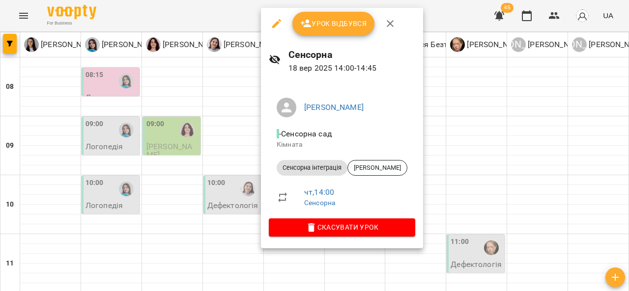
click at [472, 141] on div at bounding box center [314, 145] width 629 height 291
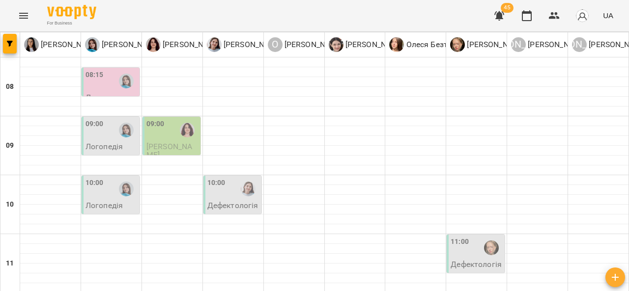
scroll to position [348, 0]
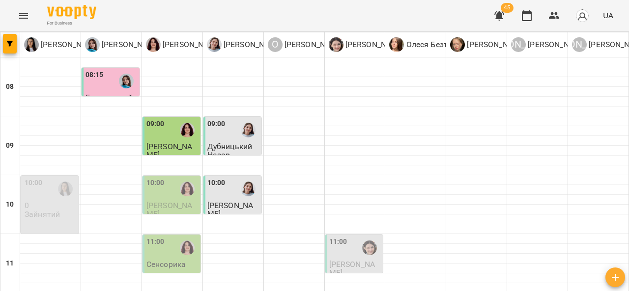
scroll to position [344, 0]
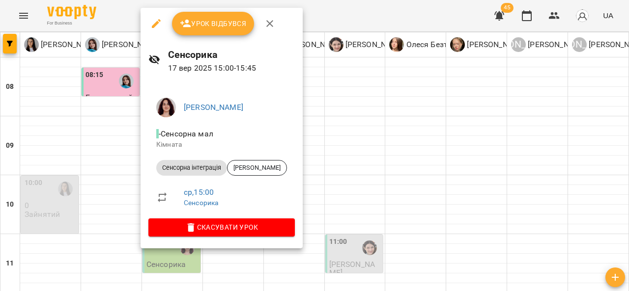
click at [437, 149] on div at bounding box center [314, 145] width 629 height 291
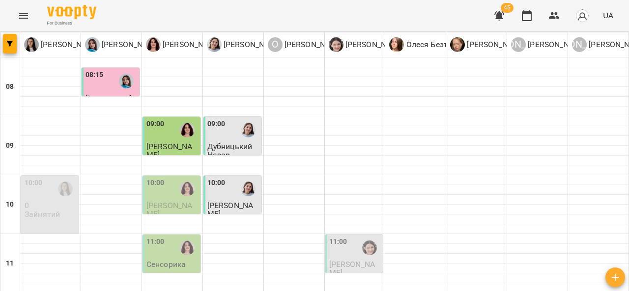
click at [351, 237] on div "11:00" at bounding box center [355, 248] width 52 height 23
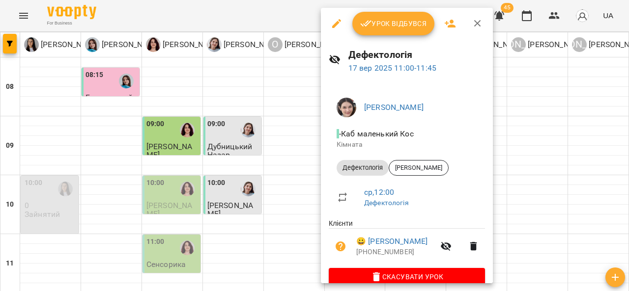
click at [280, 154] on div at bounding box center [314, 145] width 629 height 291
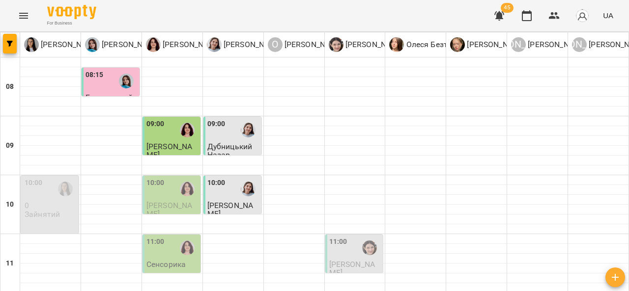
scroll to position [67, 0]
click at [339, 237] on div "11:00" at bounding box center [338, 248] width 18 height 23
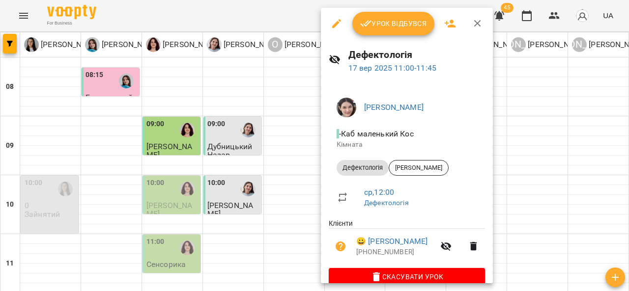
click at [391, 26] on span "Урок відбувся" at bounding box center [393, 24] width 67 height 12
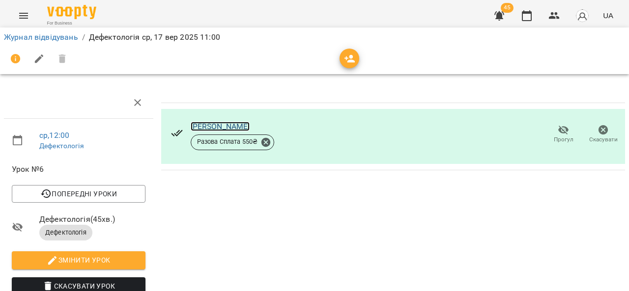
click at [223, 128] on link "[PERSON_NAME]" at bounding box center [220, 126] width 59 height 9
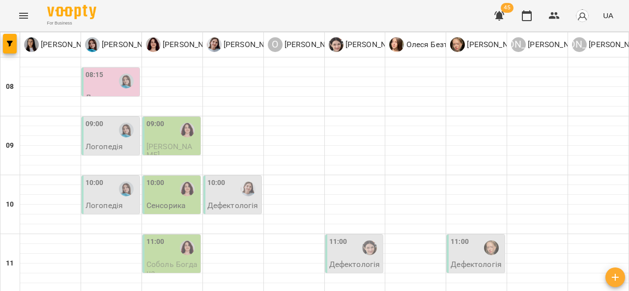
scroll to position [17, 0]
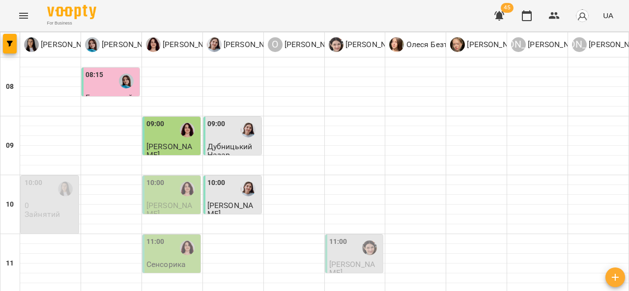
scroll to position [173, 0]
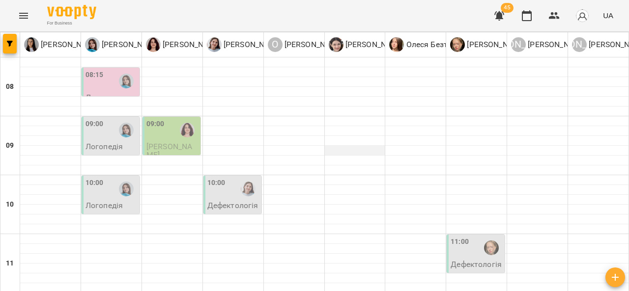
scroll to position [44, 0]
click at [229, 178] on div "10:00" at bounding box center [233, 189] width 52 height 23
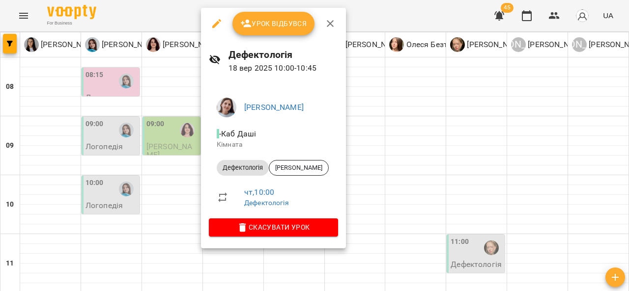
click at [380, 142] on div at bounding box center [314, 145] width 629 height 291
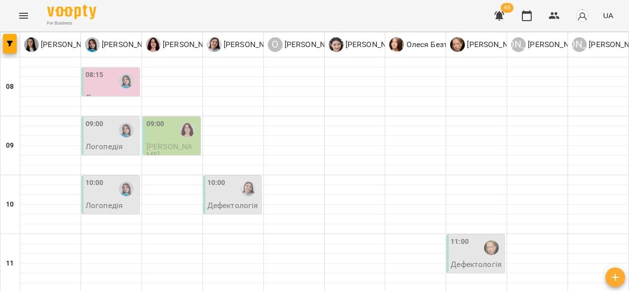
scroll to position [78, 0]
click at [465, 237] on div "11:00" at bounding box center [477, 248] width 52 height 23
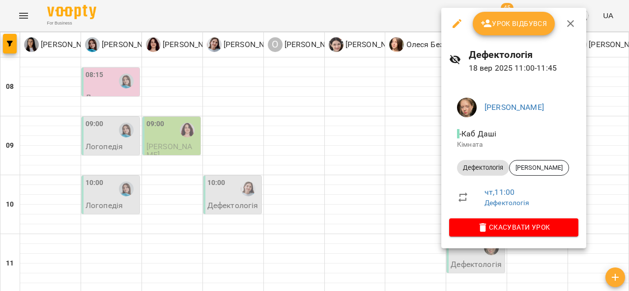
click at [332, 171] on div at bounding box center [314, 145] width 629 height 291
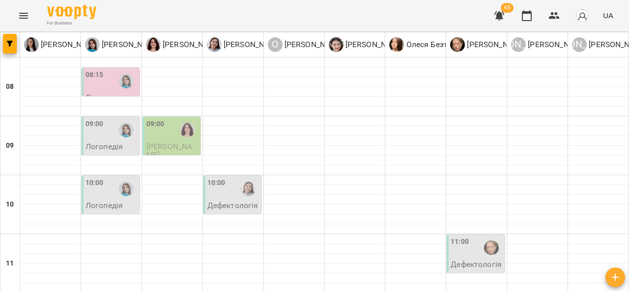
scroll to position [193, 0]
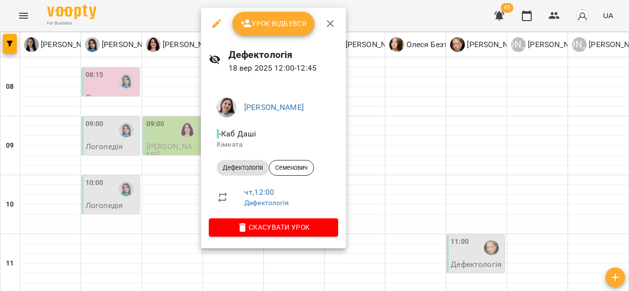
click at [389, 151] on div at bounding box center [314, 145] width 629 height 291
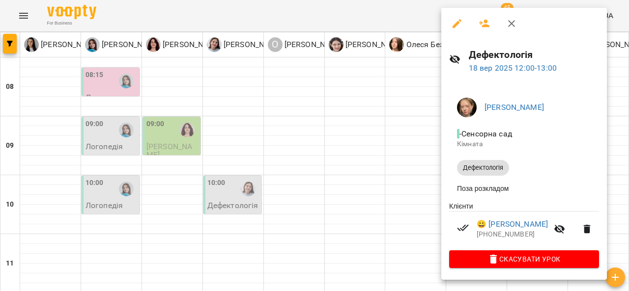
click at [370, 141] on div at bounding box center [314, 145] width 629 height 291
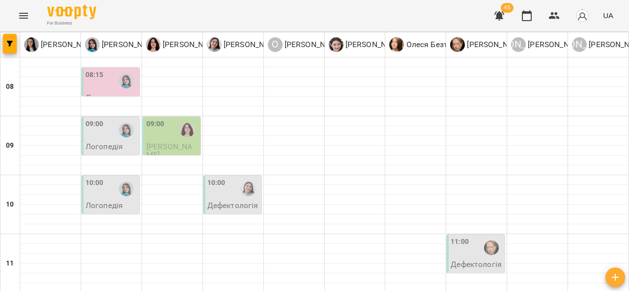
scroll to position [231, 0]
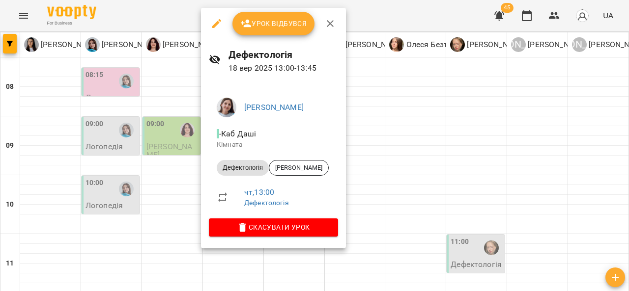
click at [394, 150] on div at bounding box center [314, 145] width 629 height 291
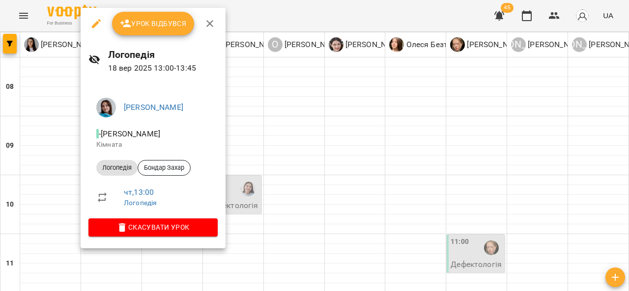
click at [321, 146] on div at bounding box center [314, 145] width 629 height 291
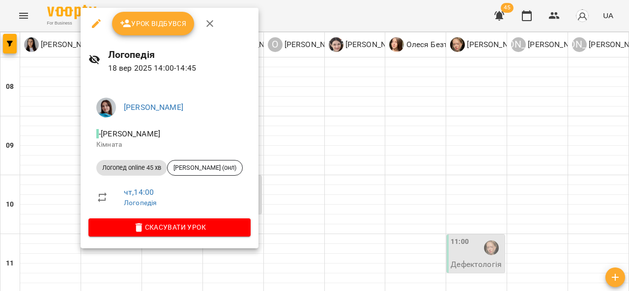
click at [322, 154] on div at bounding box center [314, 145] width 629 height 291
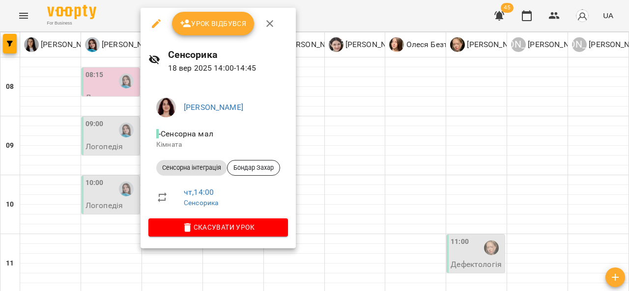
click at [375, 152] on div at bounding box center [314, 145] width 629 height 291
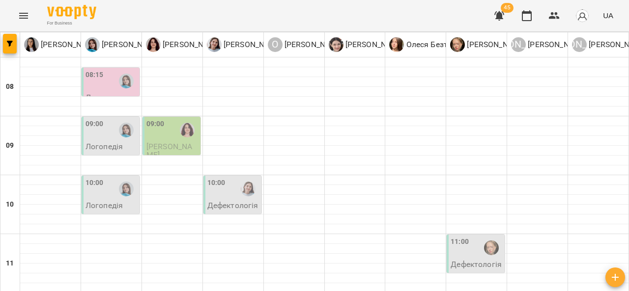
scroll to position [282, 0]
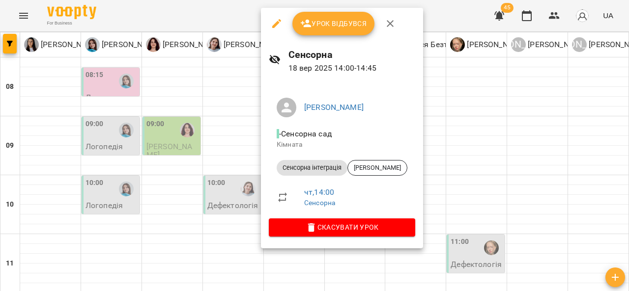
click at [457, 170] on div at bounding box center [314, 145] width 629 height 291
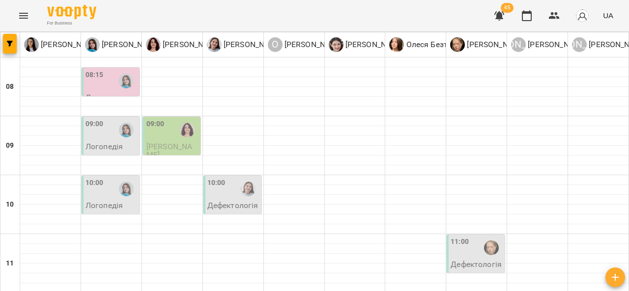
scroll to position [348, 0]
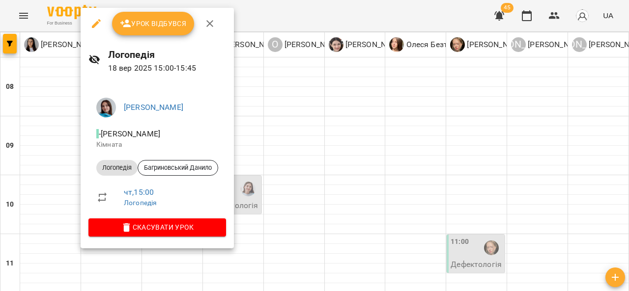
click at [387, 139] on div at bounding box center [314, 145] width 629 height 291
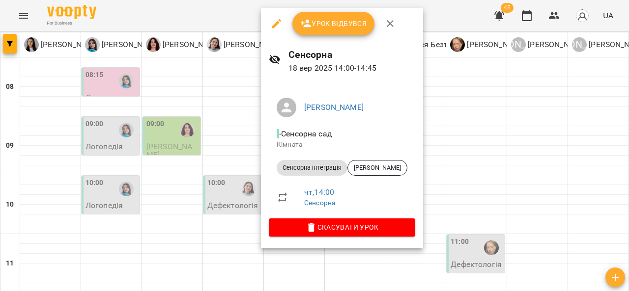
click at [273, 26] on icon "button" at bounding box center [276, 23] width 9 height 9
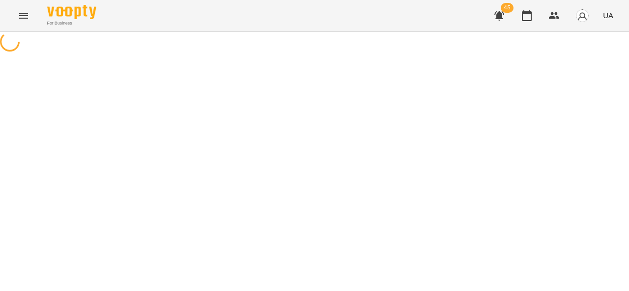
select select "**********"
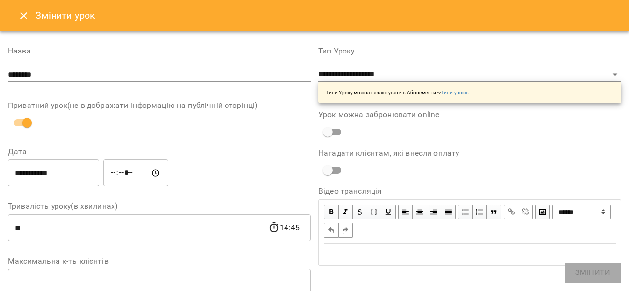
click at [131, 171] on input "*****" at bounding box center [135, 174] width 65 height 28
click at [121, 176] on input "*****" at bounding box center [135, 174] width 65 height 28
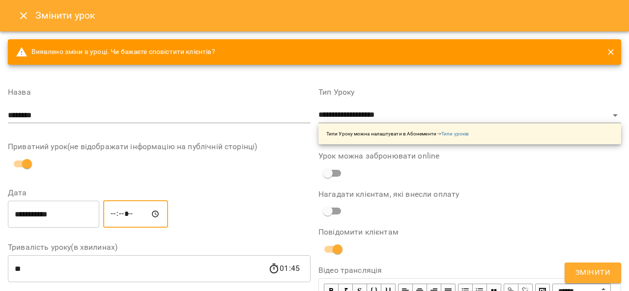
type input "*****"
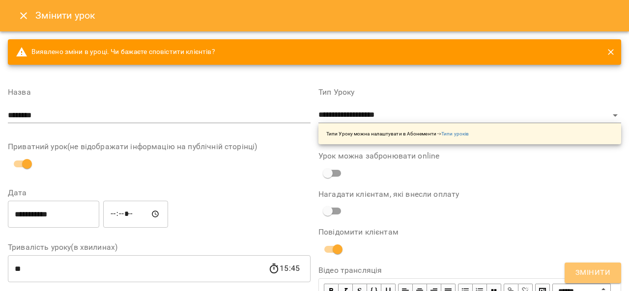
click at [590, 275] on span "Змінити" at bounding box center [592, 273] width 35 height 13
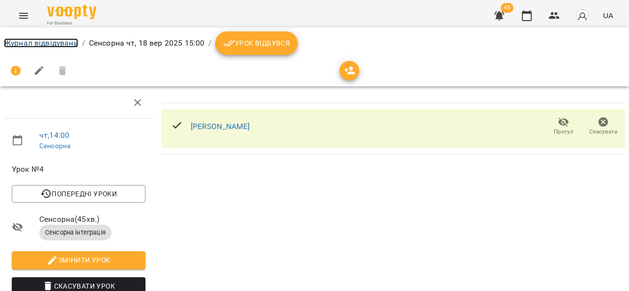
click at [59, 47] on link "Журнал відвідувань" at bounding box center [41, 42] width 74 height 9
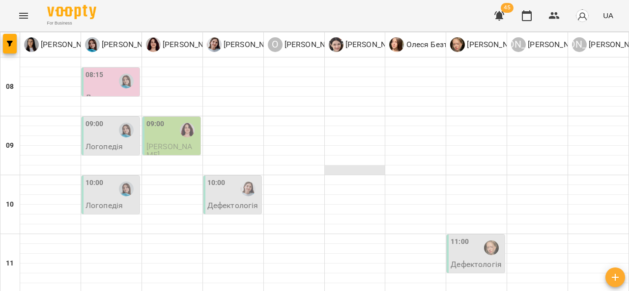
scroll to position [261, 0]
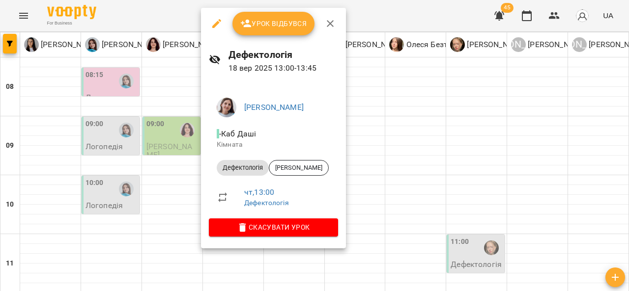
click at [217, 30] on button "button" at bounding box center [217, 24] width 24 height 24
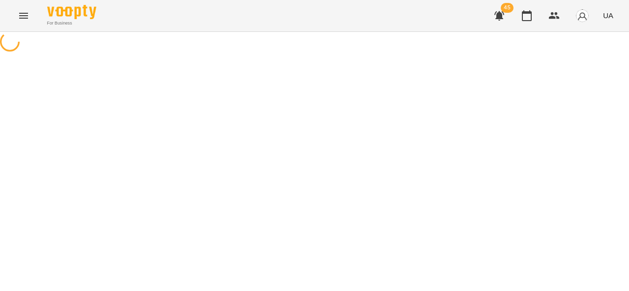
select select "**********"
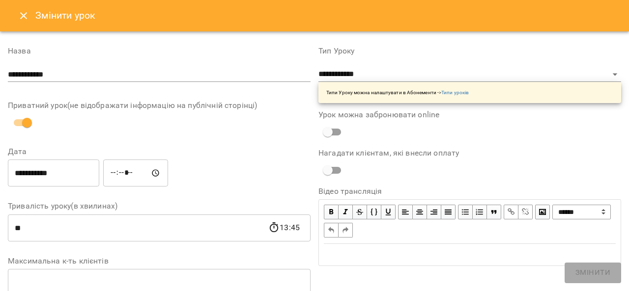
click at [123, 177] on input "*****" at bounding box center [135, 174] width 65 height 28
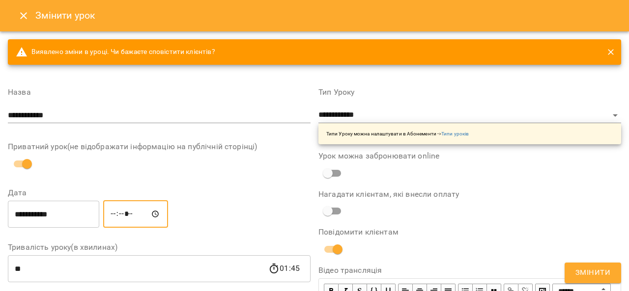
type input "*****"
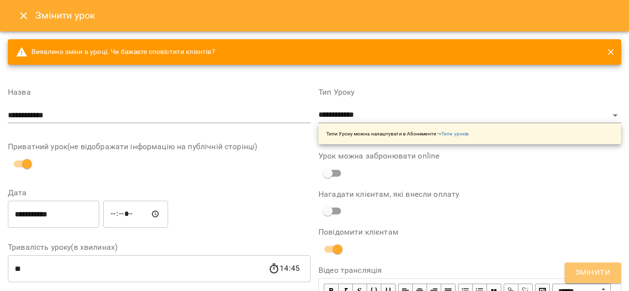
click at [583, 267] on span "Змінити" at bounding box center [592, 273] width 35 height 13
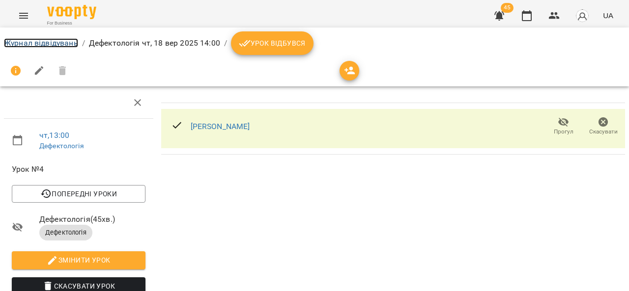
click at [67, 45] on link "Журнал відвідувань" at bounding box center [41, 42] width 74 height 9
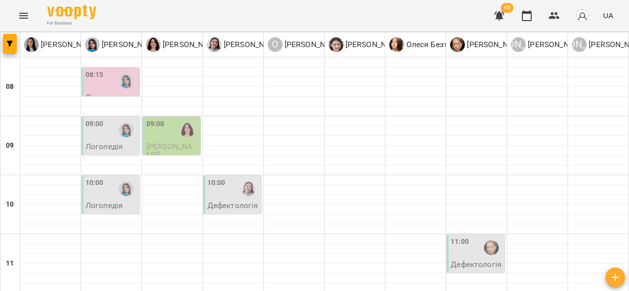
scroll to position [395, 0]
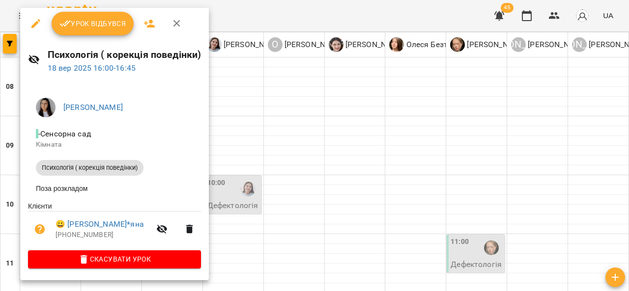
click at [361, 125] on div at bounding box center [314, 145] width 629 height 291
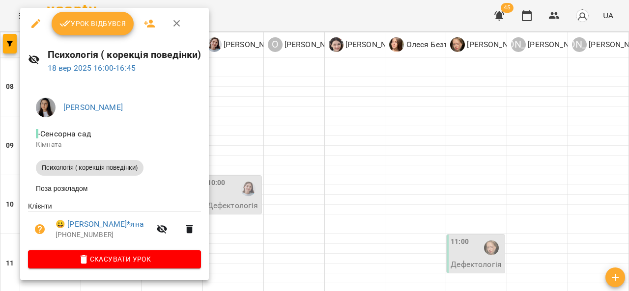
click at [365, 144] on div at bounding box center [314, 145] width 629 height 291
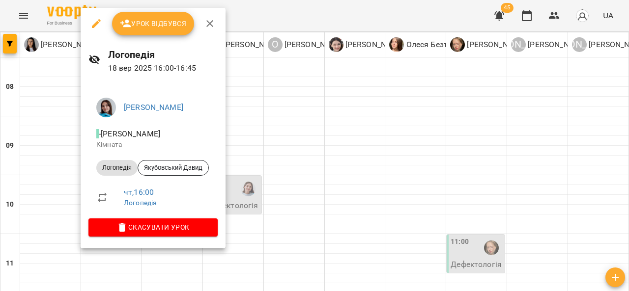
click at [377, 143] on div at bounding box center [314, 145] width 629 height 291
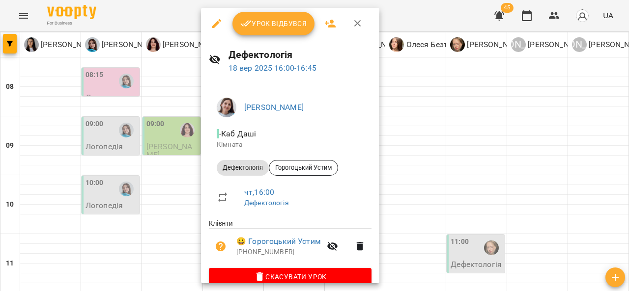
click at [418, 140] on div at bounding box center [314, 145] width 629 height 291
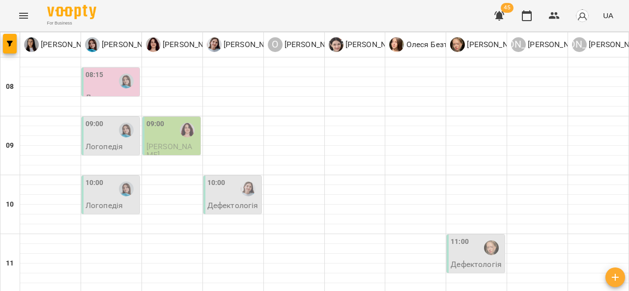
scroll to position [439, 0]
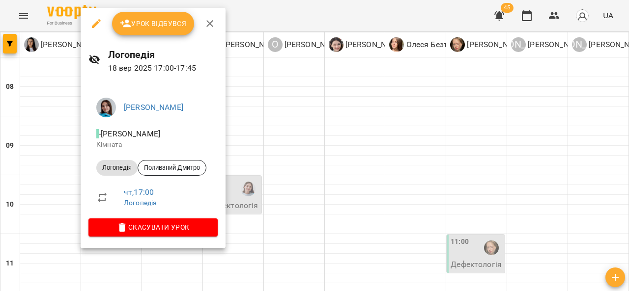
click at [348, 119] on div at bounding box center [314, 145] width 629 height 291
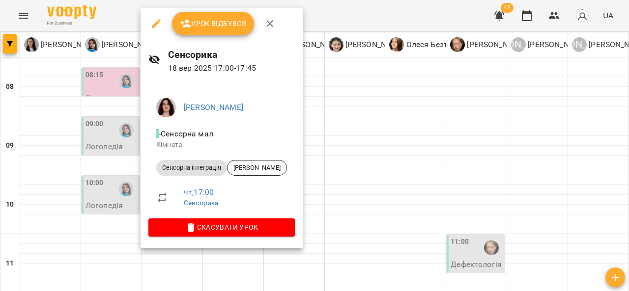
click at [388, 103] on div at bounding box center [314, 145] width 629 height 291
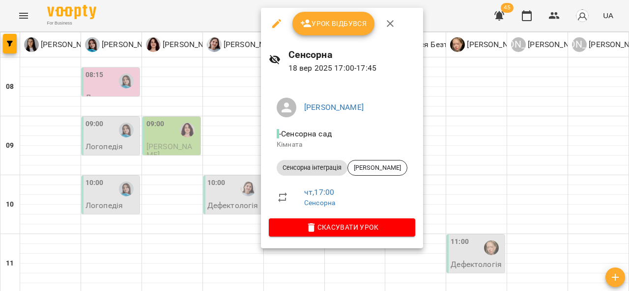
click at [448, 106] on div at bounding box center [314, 145] width 629 height 291
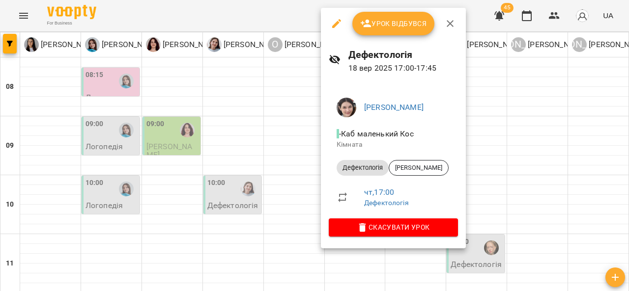
click at [534, 110] on div at bounding box center [314, 145] width 629 height 291
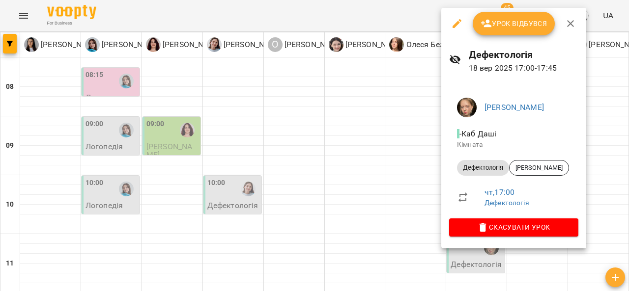
click at [96, 108] on div at bounding box center [314, 145] width 629 height 291
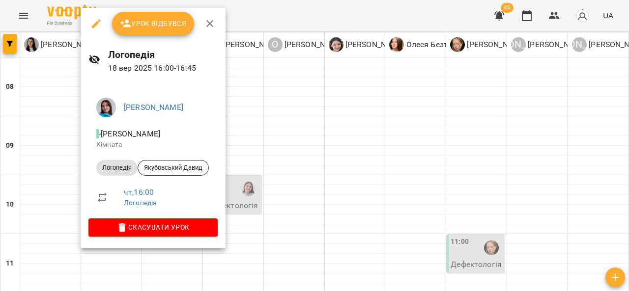
click at [302, 120] on div at bounding box center [314, 145] width 629 height 291
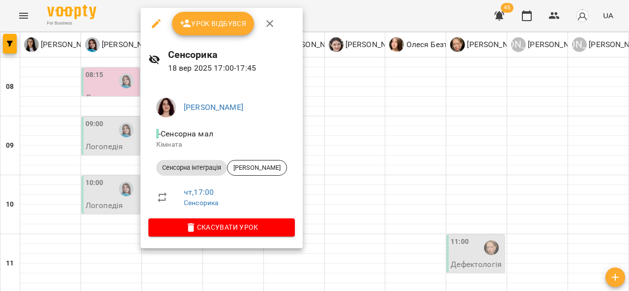
click at [348, 124] on div at bounding box center [314, 145] width 629 height 291
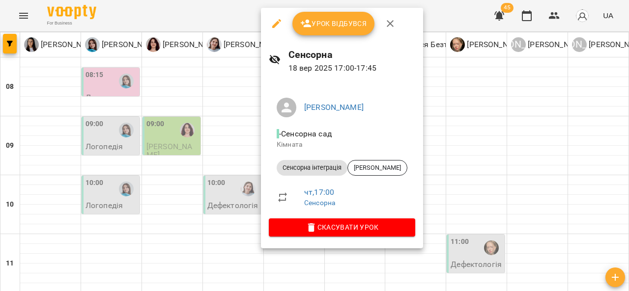
click at [482, 103] on div at bounding box center [314, 145] width 629 height 291
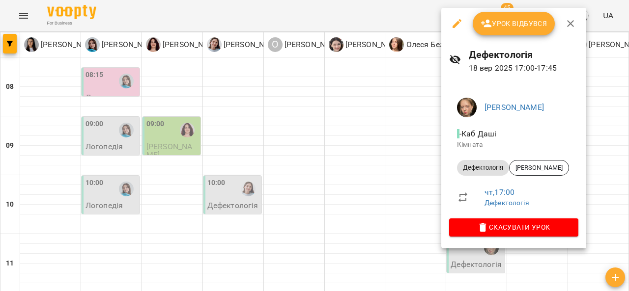
click at [392, 143] on div at bounding box center [314, 145] width 629 height 291
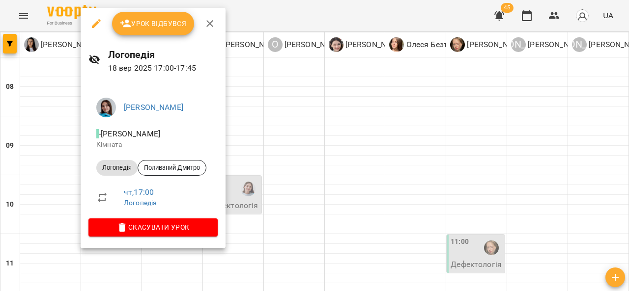
click at [358, 114] on div at bounding box center [314, 145] width 629 height 291
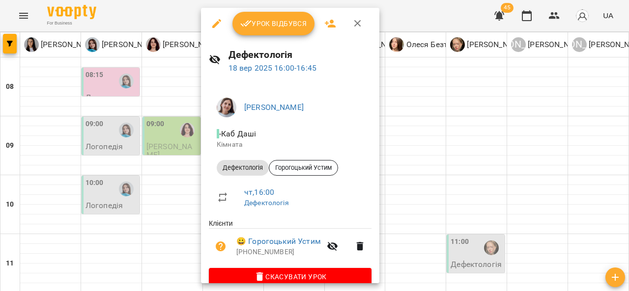
click at [438, 119] on div at bounding box center [314, 145] width 629 height 291
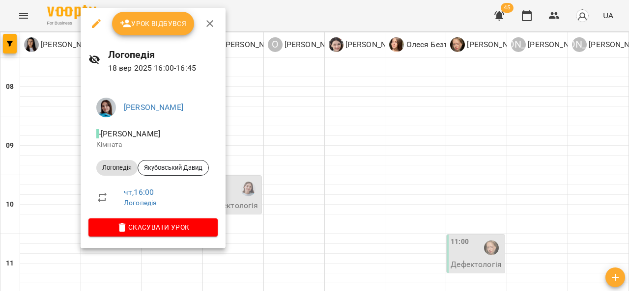
click at [41, 153] on div at bounding box center [314, 145] width 629 height 291
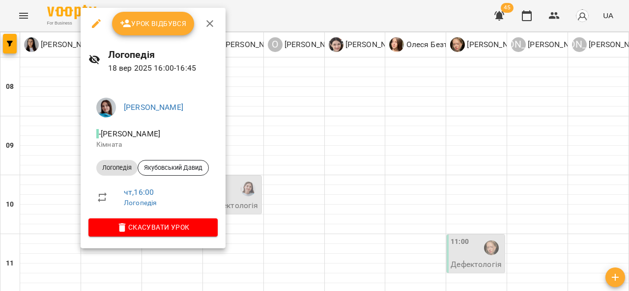
click at [333, 119] on div at bounding box center [314, 145] width 629 height 291
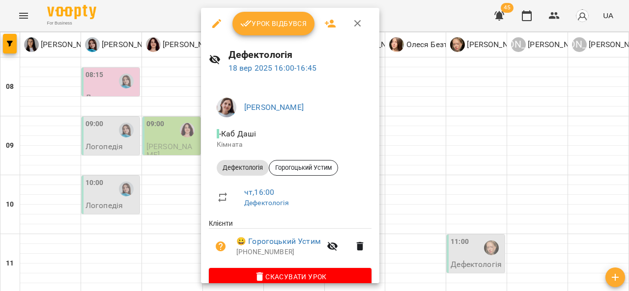
click at [435, 108] on div at bounding box center [314, 145] width 629 height 291
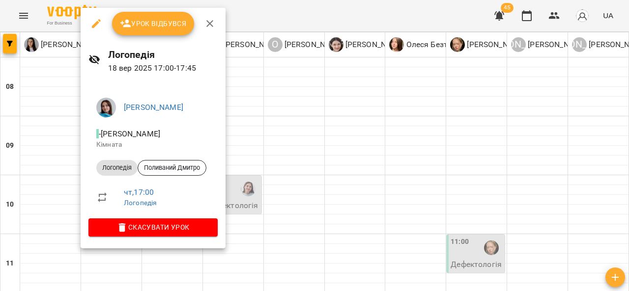
click at [349, 108] on div at bounding box center [314, 145] width 629 height 291
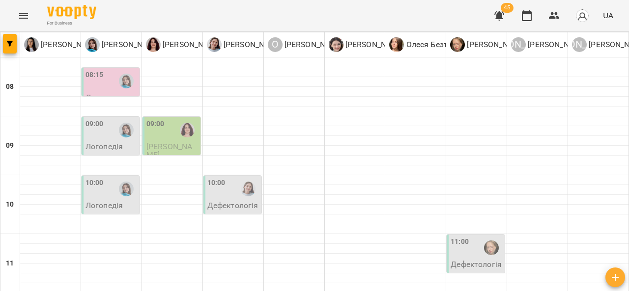
scroll to position [503, 0]
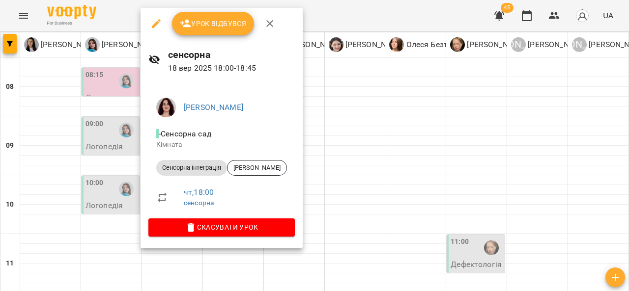
click at [367, 145] on div at bounding box center [314, 145] width 629 height 291
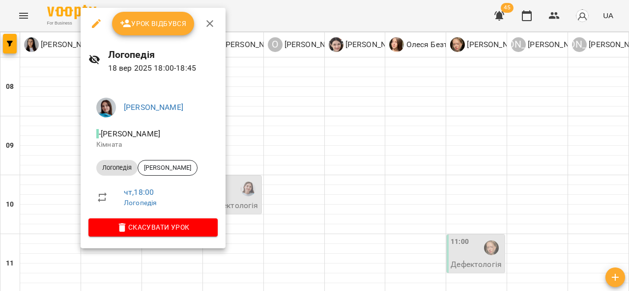
click at [369, 161] on div at bounding box center [314, 145] width 629 height 291
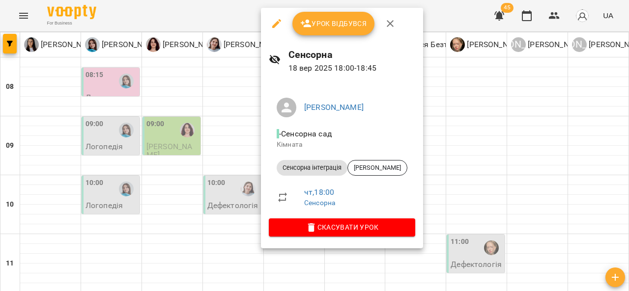
click at [439, 147] on div at bounding box center [314, 145] width 629 height 291
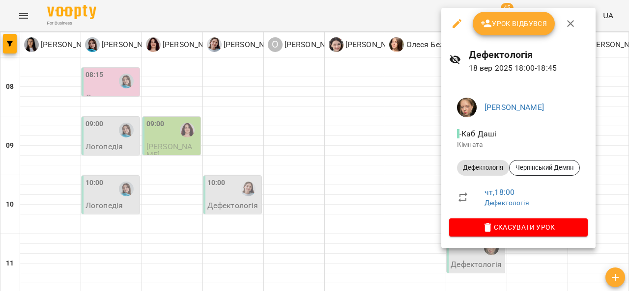
click at [238, 188] on div at bounding box center [314, 145] width 629 height 291
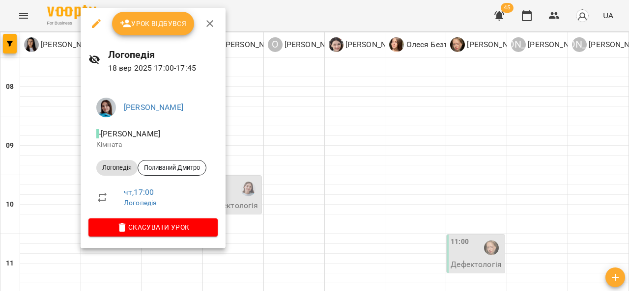
click at [256, 235] on div at bounding box center [314, 145] width 629 height 291
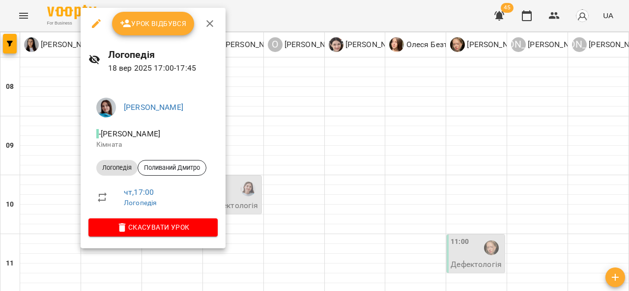
click at [253, 223] on div at bounding box center [314, 145] width 629 height 291
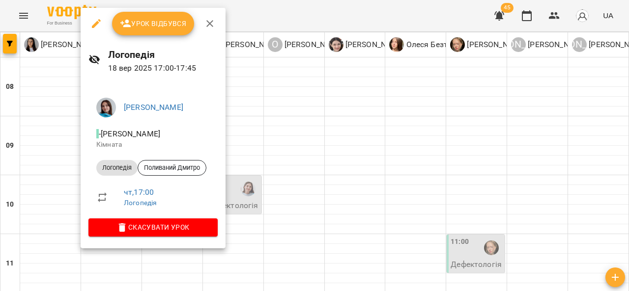
click at [260, 204] on div at bounding box center [314, 145] width 629 height 291
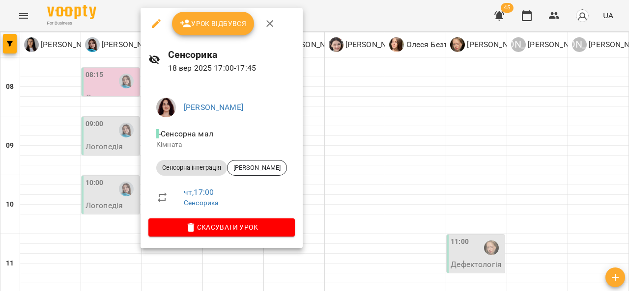
click at [346, 192] on div at bounding box center [314, 145] width 629 height 291
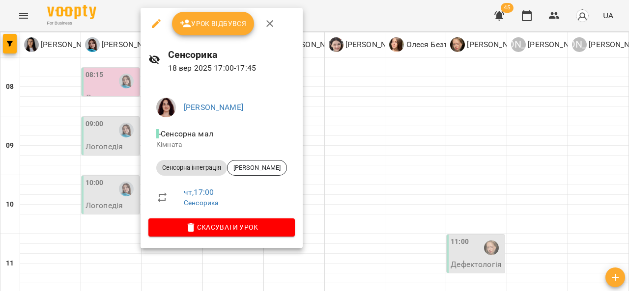
click at [339, 188] on div at bounding box center [314, 145] width 629 height 291
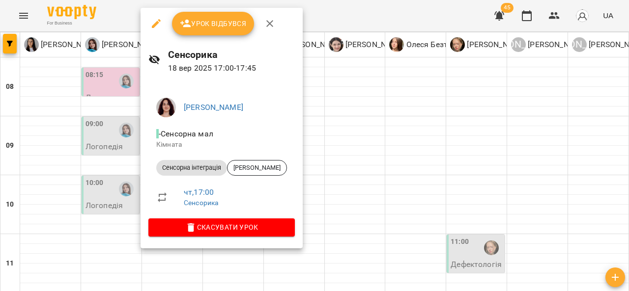
click at [367, 175] on div at bounding box center [314, 145] width 629 height 291
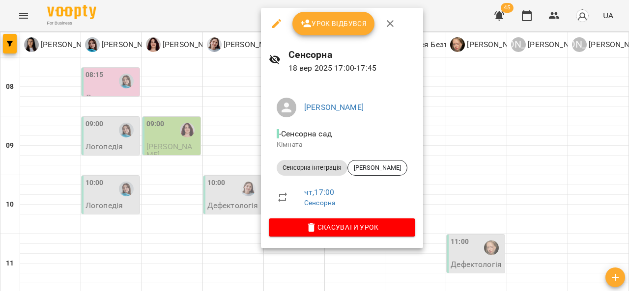
click at [466, 206] on div at bounding box center [314, 145] width 629 height 291
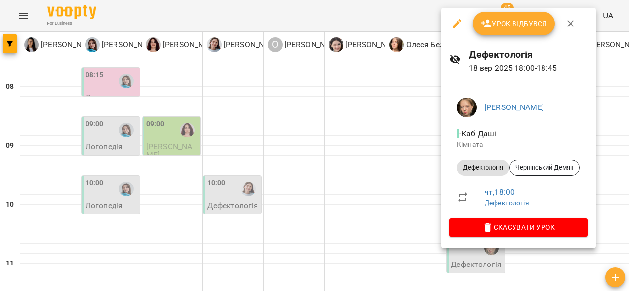
click at [368, 196] on div at bounding box center [314, 145] width 629 height 291
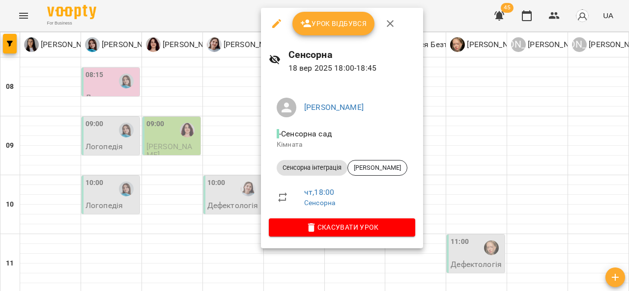
click at [440, 188] on div at bounding box center [314, 145] width 629 height 291
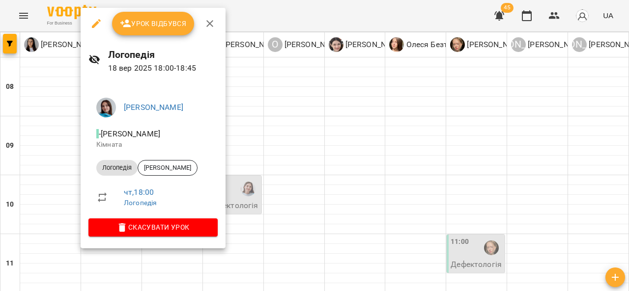
click at [265, 206] on div at bounding box center [314, 145] width 629 height 291
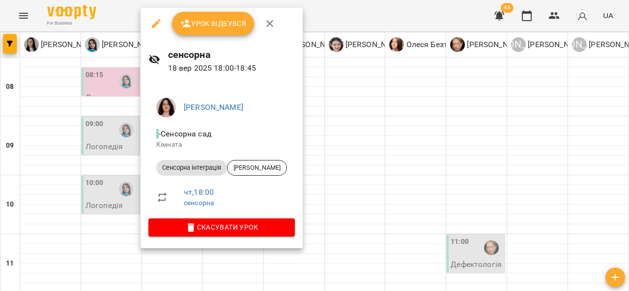
click at [359, 189] on div at bounding box center [314, 145] width 629 height 291
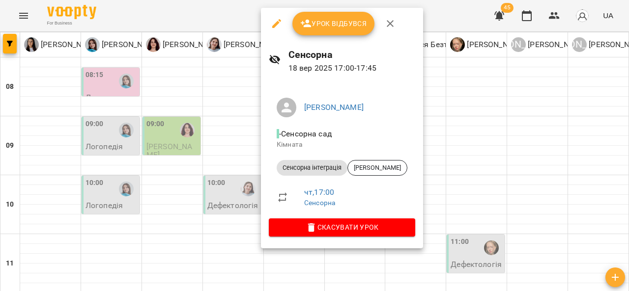
click at [236, 162] on div at bounding box center [314, 145] width 629 height 291
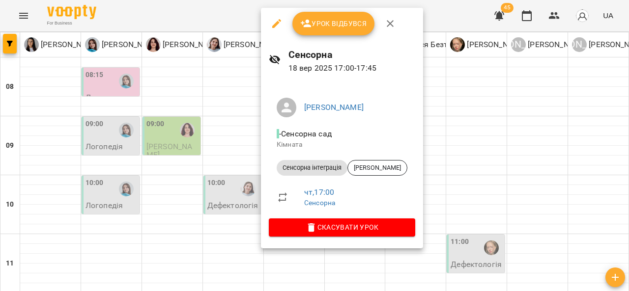
click at [494, 138] on div at bounding box center [314, 145] width 629 height 291
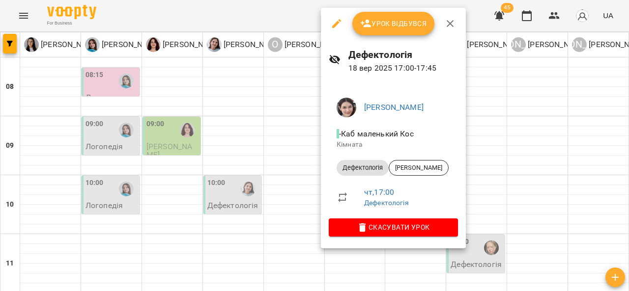
click at [535, 143] on div at bounding box center [314, 145] width 629 height 291
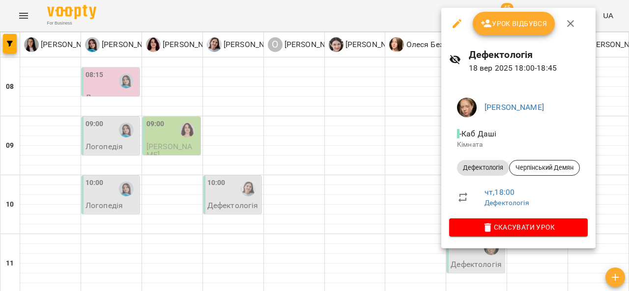
click at [386, 168] on div at bounding box center [314, 145] width 629 height 291
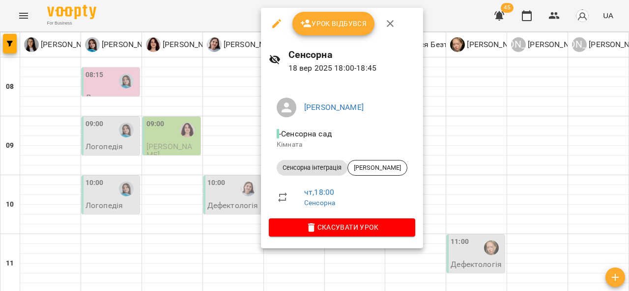
click at [243, 207] on div at bounding box center [314, 145] width 629 height 291
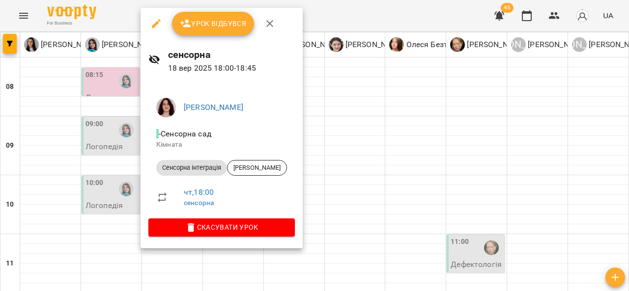
click at [349, 186] on div at bounding box center [314, 145] width 629 height 291
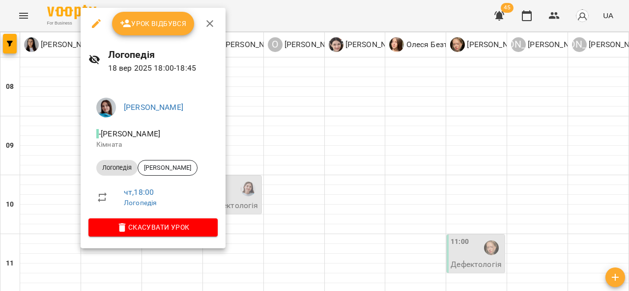
click at [369, 190] on div at bounding box center [314, 145] width 629 height 291
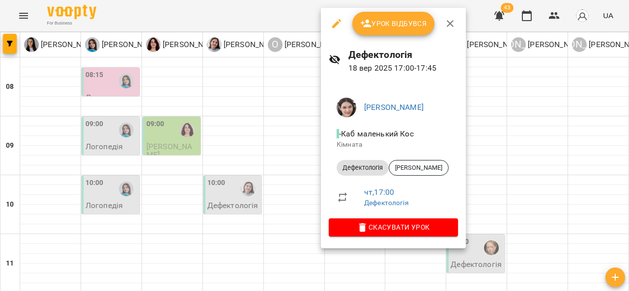
click at [542, 140] on div at bounding box center [314, 145] width 629 height 291
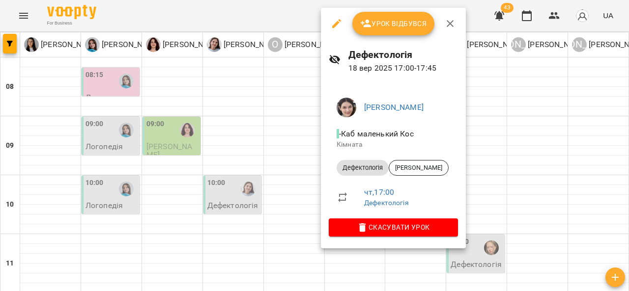
click at [547, 131] on div at bounding box center [314, 145] width 629 height 291
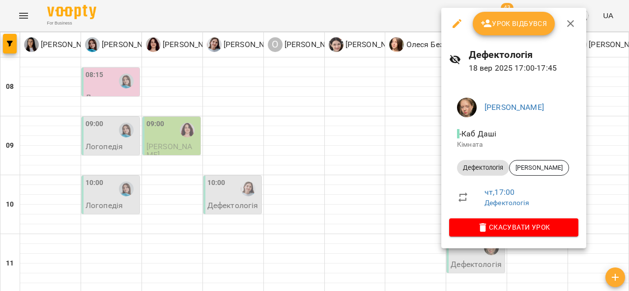
click at [391, 166] on div at bounding box center [314, 145] width 629 height 291
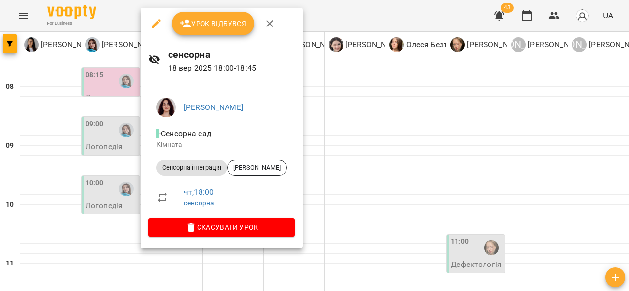
click at [366, 173] on div at bounding box center [314, 145] width 629 height 291
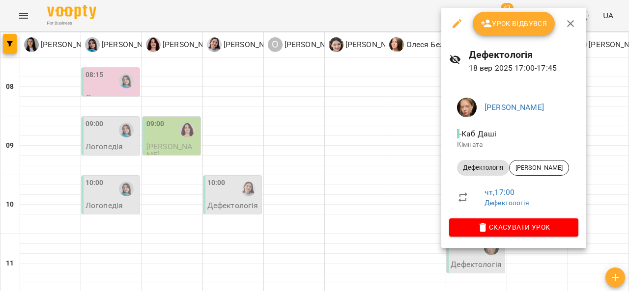
click at [95, 168] on div at bounding box center [314, 145] width 629 height 291
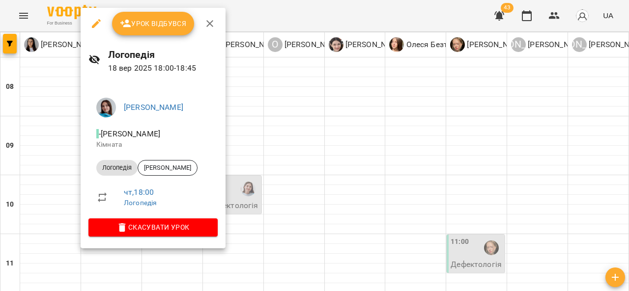
click at [277, 200] on div at bounding box center [314, 145] width 629 height 291
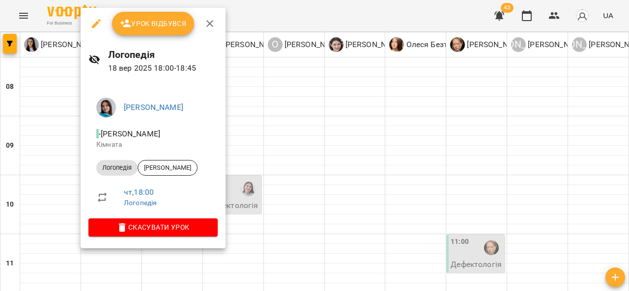
click at [237, 203] on div at bounding box center [314, 145] width 629 height 291
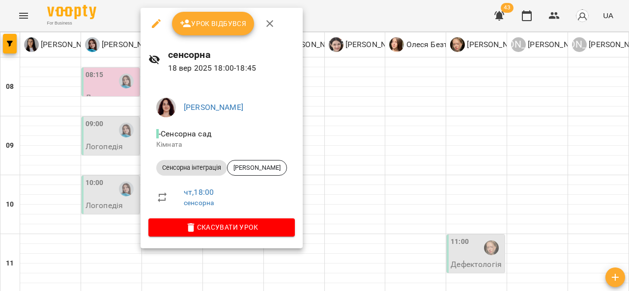
click at [356, 192] on div at bounding box center [314, 145] width 629 height 291
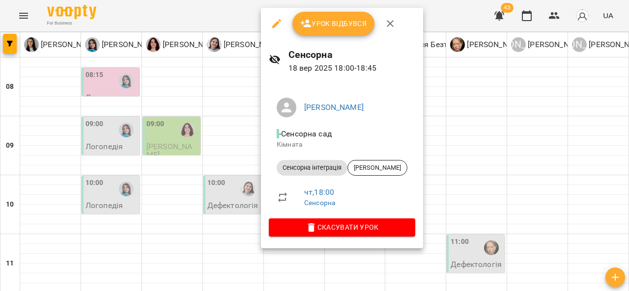
click at [441, 207] on div at bounding box center [314, 145] width 629 height 291
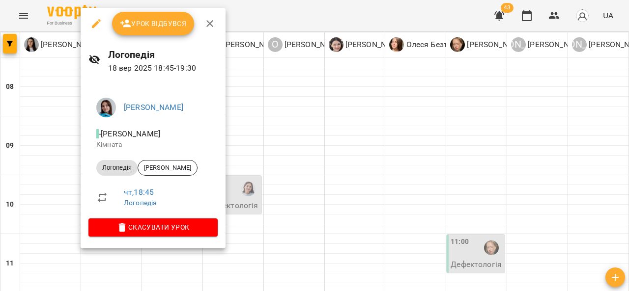
click at [250, 202] on div at bounding box center [314, 145] width 629 height 291
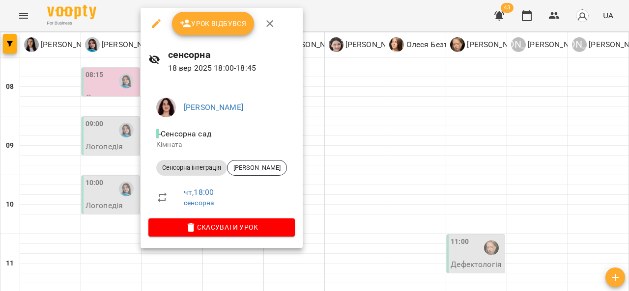
click at [380, 218] on div at bounding box center [314, 145] width 629 height 291
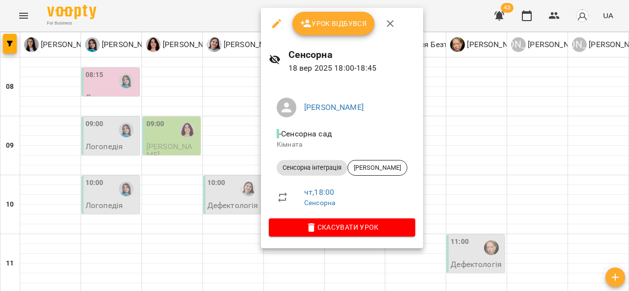
click at [430, 187] on div at bounding box center [314, 145] width 629 height 291
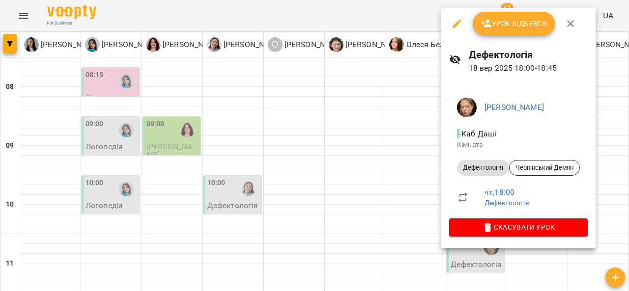
click at [399, 173] on div at bounding box center [314, 145] width 629 height 291
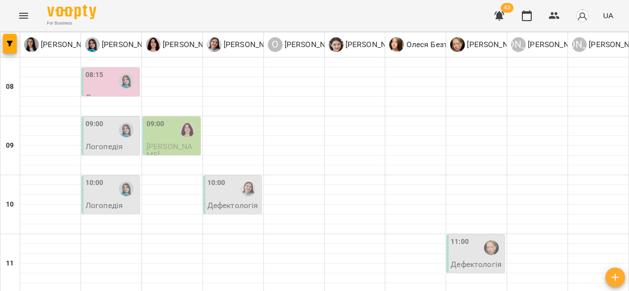
scroll to position [314, 0]
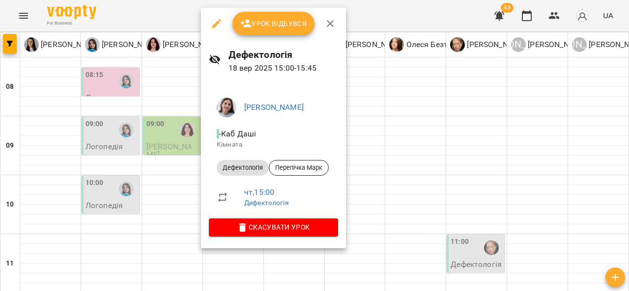
click at [179, 185] on div at bounding box center [314, 145] width 629 height 291
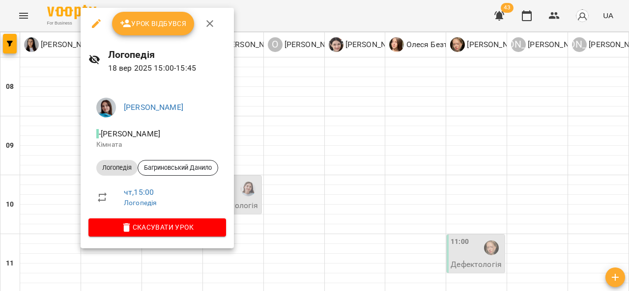
click at [72, 122] on div at bounding box center [314, 145] width 629 height 291
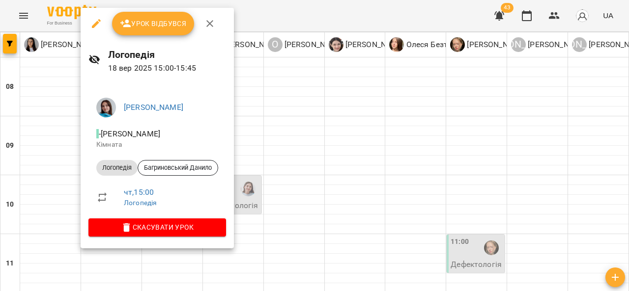
click at [39, 162] on div at bounding box center [314, 145] width 629 height 291
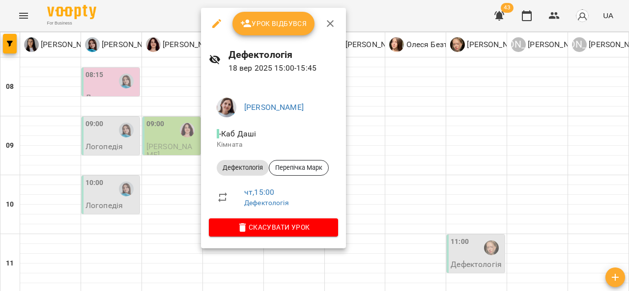
click at [258, 282] on div at bounding box center [314, 145] width 629 height 291
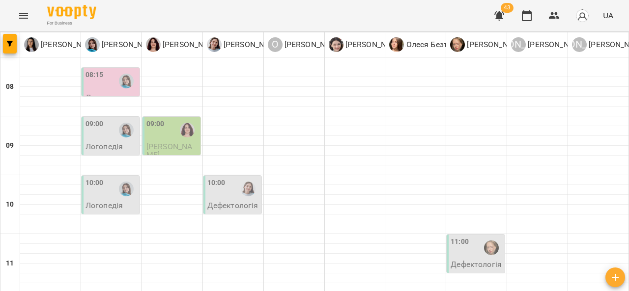
scroll to position [469, 0]
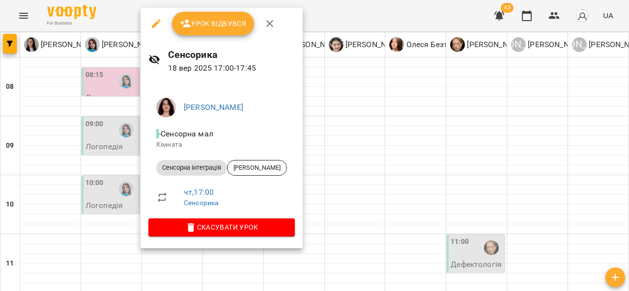
click at [628, 195] on div at bounding box center [314, 145] width 629 height 291
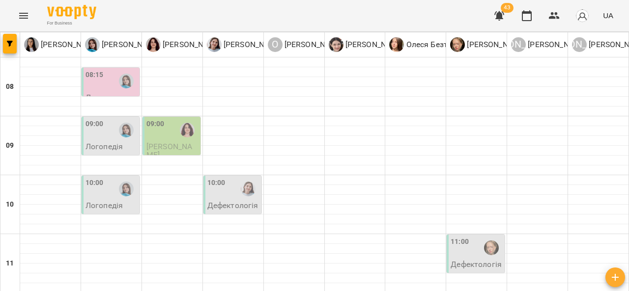
scroll to position [378, 0]
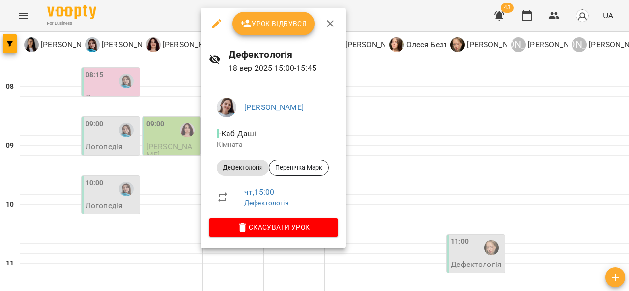
click at [175, 64] on div at bounding box center [314, 145] width 629 height 291
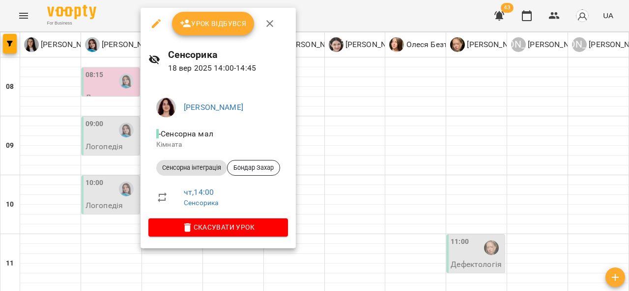
drag, startPoint x: 628, startPoint y: 163, endPoint x: 628, endPoint y: 146, distance: 16.7
click at [628, 146] on div at bounding box center [314, 145] width 629 height 291
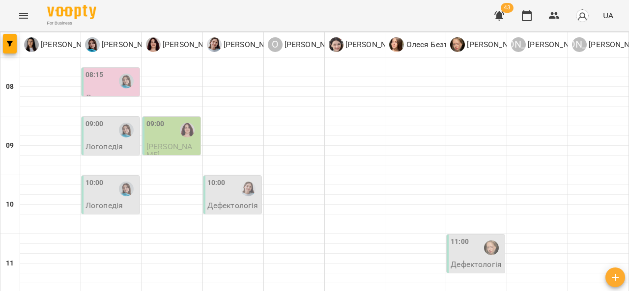
scroll to position [232, 0]
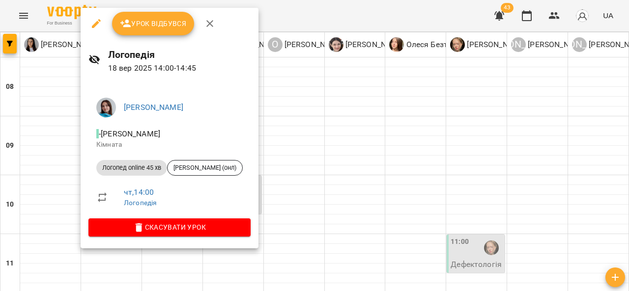
click at [286, 171] on div at bounding box center [314, 145] width 629 height 291
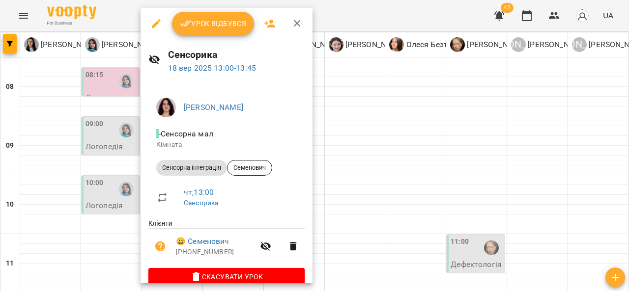
click at [343, 137] on div at bounding box center [314, 145] width 629 height 291
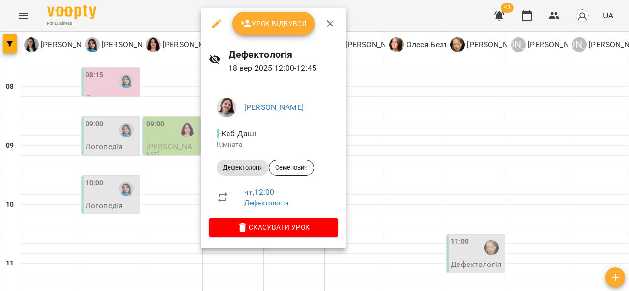
click at [412, 177] on div at bounding box center [314, 145] width 629 height 291
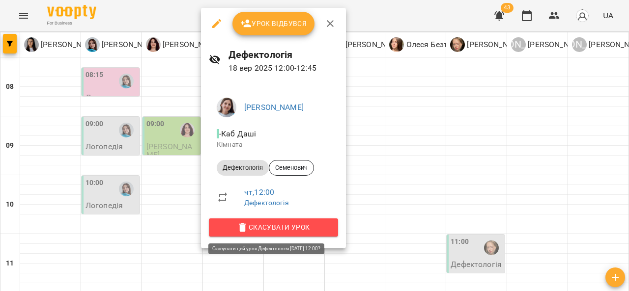
click at [283, 224] on span "Скасувати Урок" at bounding box center [274, 228] width 114 height 12
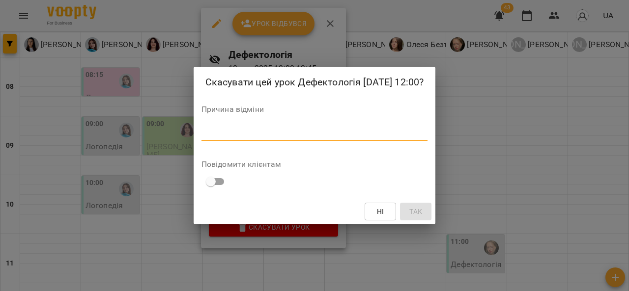
click at [261, 135] on textarea at bounding box center [314, 132] width 227 height 9
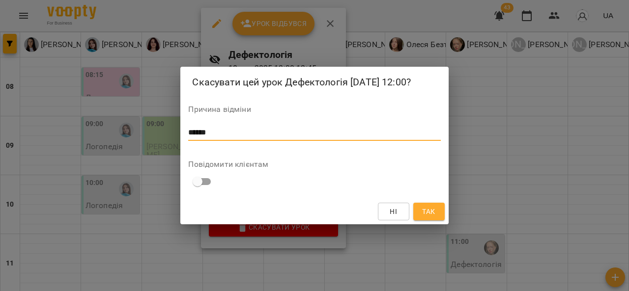
type textarea "******"
click at [420, 212] on button "Так" at bounding box center [428, 212] width 31 height 18
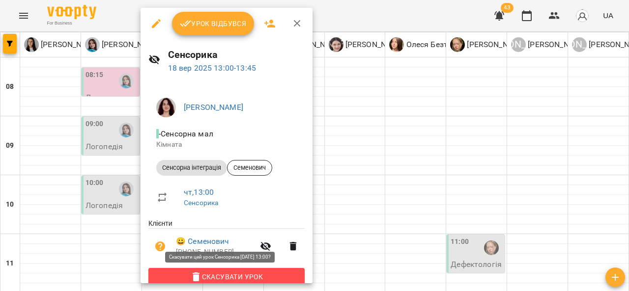
click at [239, 276] on span "Скасувати Урок" at bounding box center [226, 277] width 141 height 12
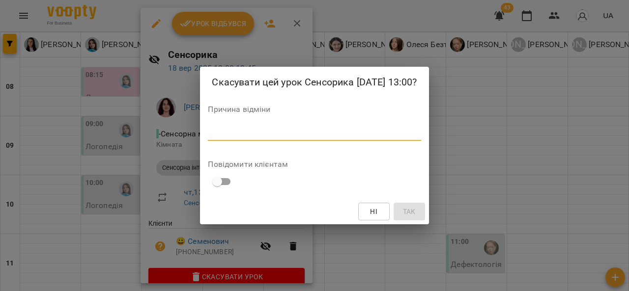
click at [256, 133] on textarea at bounding box center [314, 132] width 213 height 9
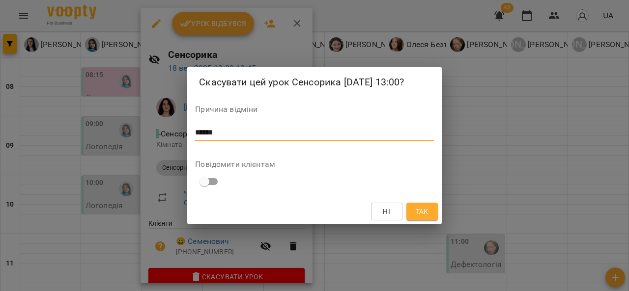
type textarea "******"
click at [418, 212] on span "Так" at bounding box center [422, 212] width 13 height 12
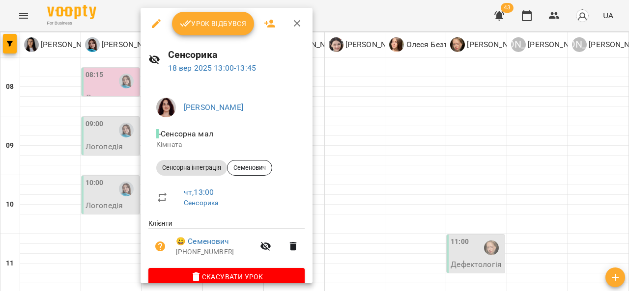
scroll to position [3, 0]
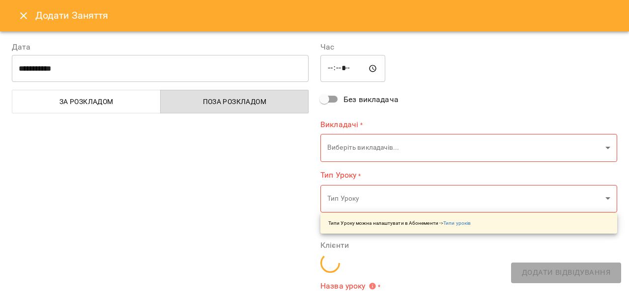
type input "**********"
click at [21, 17] on icon "Close" at bounding box center [23, 15] width 7 height 7
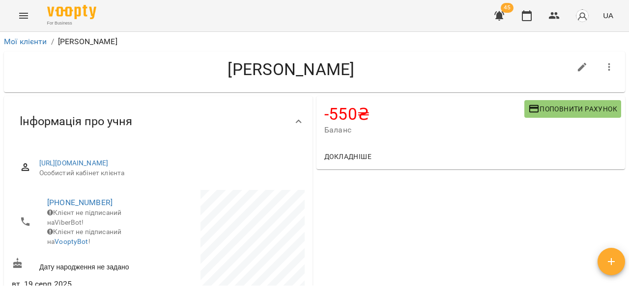
click at [560, 111] on span "Поповнити рахунок" at bounding box center [572, 109] width 89 height 12
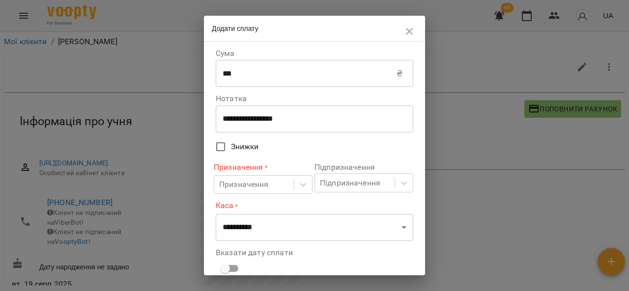
click at [275, 74] on input "***" at bounding box center [306, 74] width 181 height 28
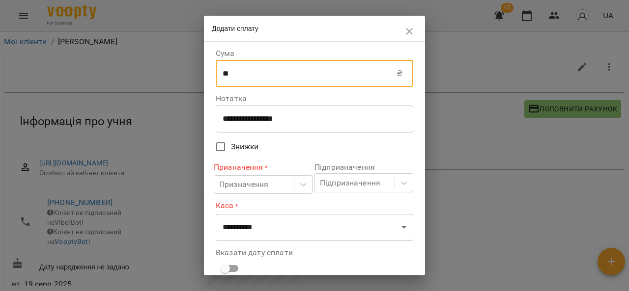
type input "*"
type input "****"
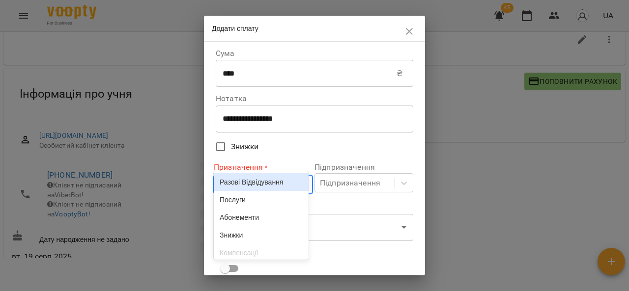
click at [302, 190] on body "For Business 45 UA Мої клієнти / [PERSON_NAME] [PERSON_NAME] -550 ₴ Баланс Попо…" at bounding box center [314, 133] width 629 height 323
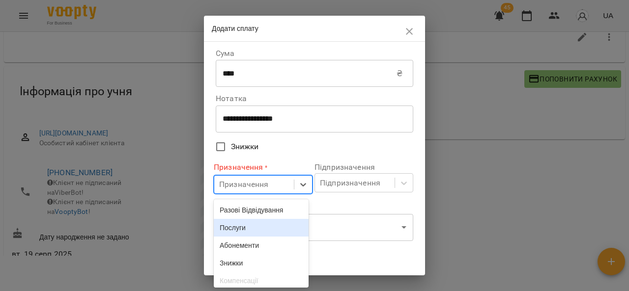
click at [253, 226] on div "Послуги" at bounding box center [261, 228] width 95 height 18
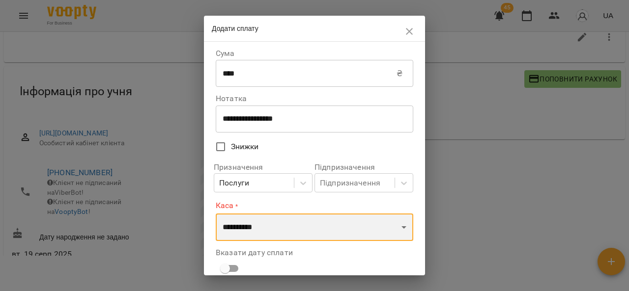
click at [264, 225] on select "**********" at bounding box center [315, 228] width 198 height 28
select select "****"
click at [216, 214] on select "**********" at bounding box center [315, 228] width 198 height 28
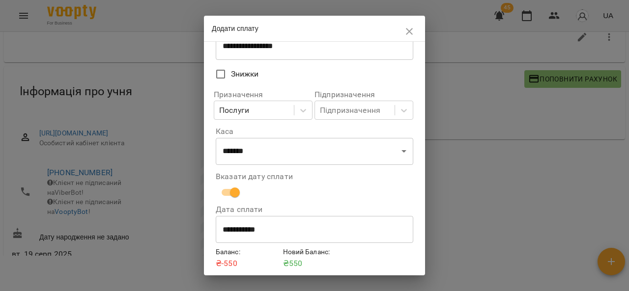
scroll to position [109, 0]
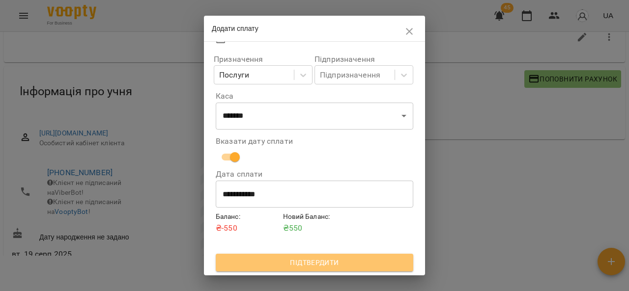
click at [337, 259] on span "Підтвердити" at bounding box center [315, 263] width 182 height 12
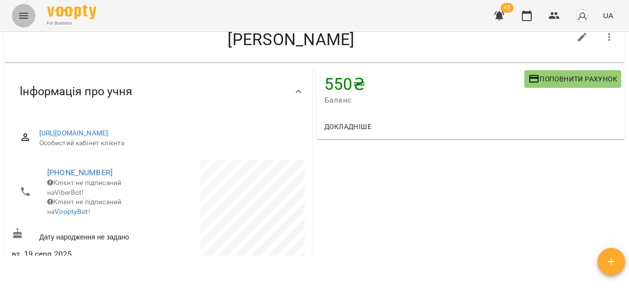
click at [26, 17] on icon "Menu" at bounding box center [24, 16] width 12 height 12
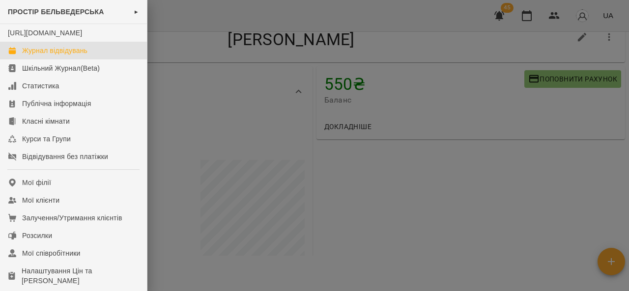
click at [48, 56] on div "Журнал відвідувань" at bounding box center [54, 51] width 65 height 10
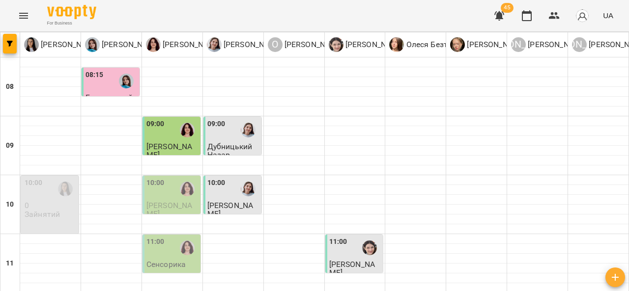
click at [168, 202] on span "[PERSON_NAME]" at bounding box center [169, 210] width 46 height 18
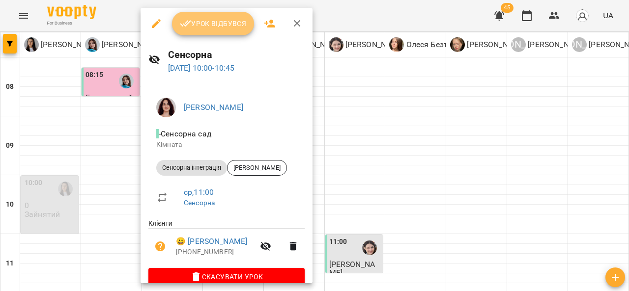
click at [225, 30] on button "Урок відбувся" at bounding box center [213, 24] width 83 height 24
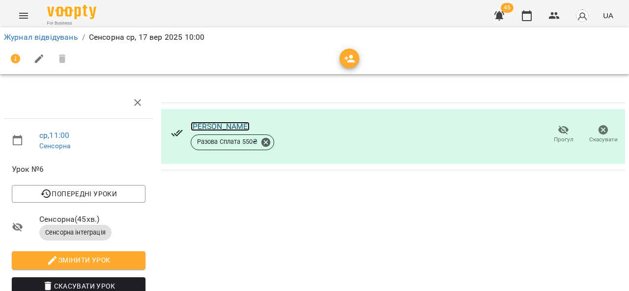
click at [213, 122] on link "[PERSON_NAME]" at bounding box center [220, 126] width 59 height 9
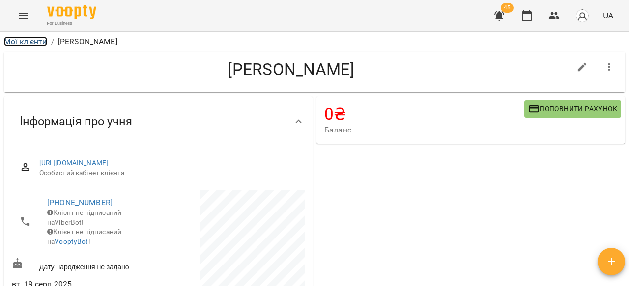
click at [17, 45] on link "Мої клієнти" at bounding box center [25, 41] width 43 height 9
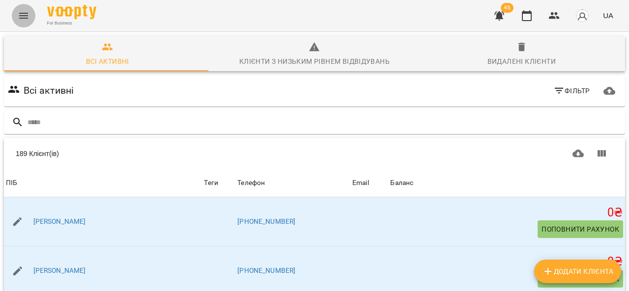
click at [30, 19] on button "Menu" at bounding box center [24, 16] width 24 height 24
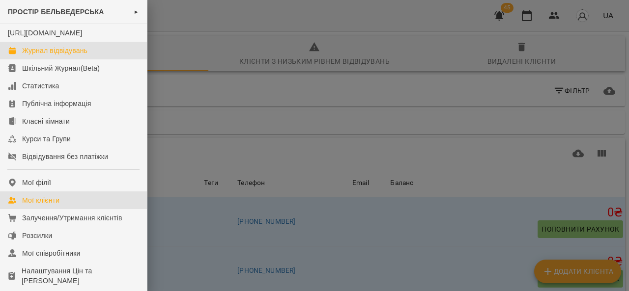
click at [48, 56] on div "Журнал відвідувань" at bounding box center [54, 51] width 65 height 10
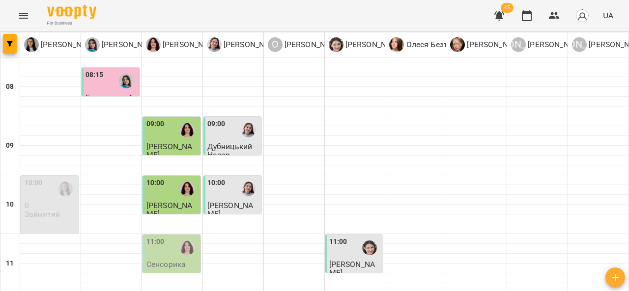
scroll to position [121, 0]
click at [161, 237] on div "11:00" at bounding box center [155, 248] width 18 height 23
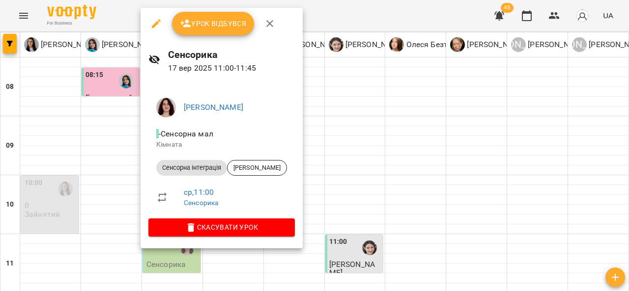
click at [460, 168] on div at bounding box center [314, 145] width 629 height 291
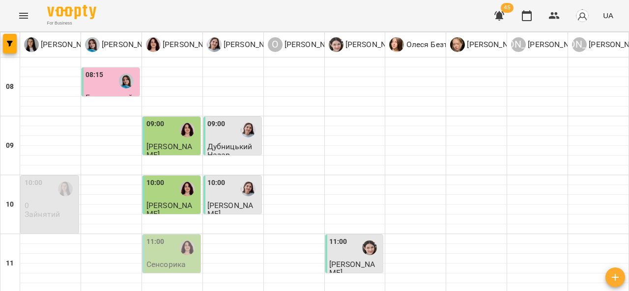
scroll to position [213, 0]
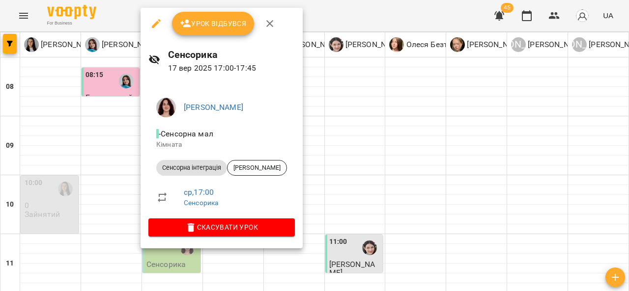
click at [316, 206] on div at bounding box center [314, 145] width 629 height 291
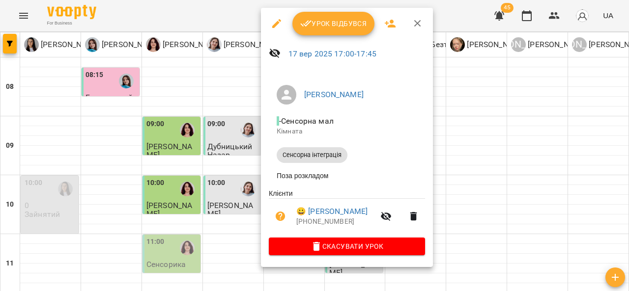
click at [475, 211] on div at bounding box center [314, 145] width 629 height 291
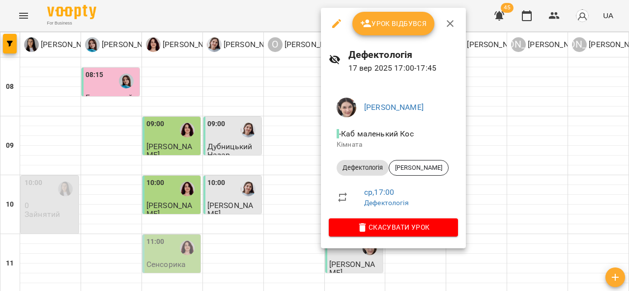
click at [499, 209] on div at bounding box center [314, 145] width 629 height 291
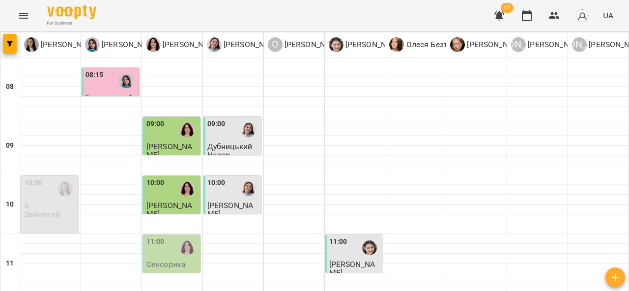
scroll to position [101, 0]
click at [169, 237] on div "11:00" at bounding box center [172, 248] width 52 height 23
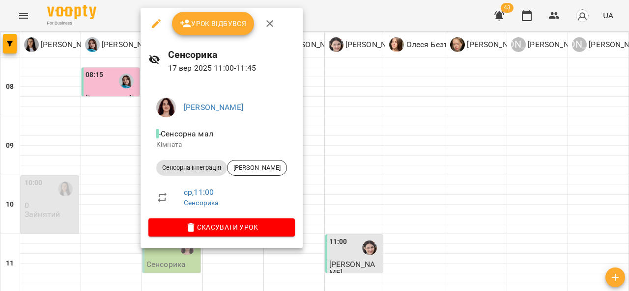
click at [347, 196] on div at bounding box center [314, 145] width 629 height 291
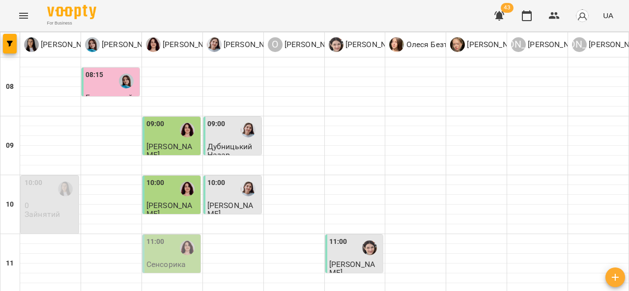
click at [329, 237] on div "11:00" at bounding box center [338, 248] width 18 height 23
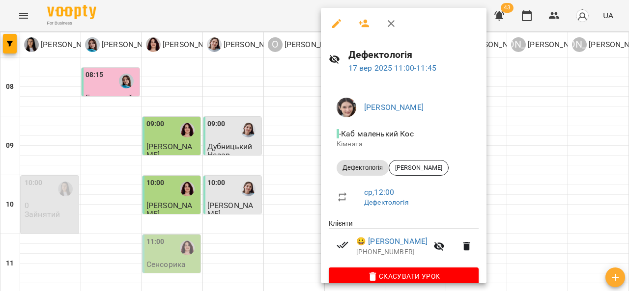
click at [173, 156] on div at bounding box center [314, 145] width 629 height 291
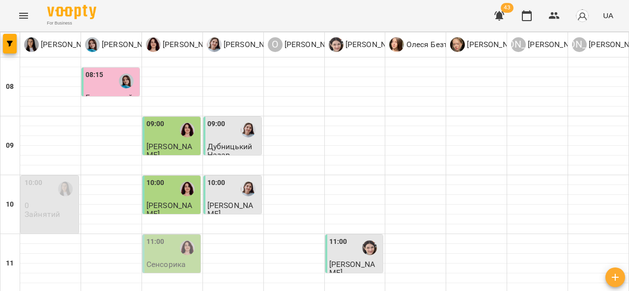
click at [173, 237] on div "11:00" at bounding box center [172, 248] width 52 height 23
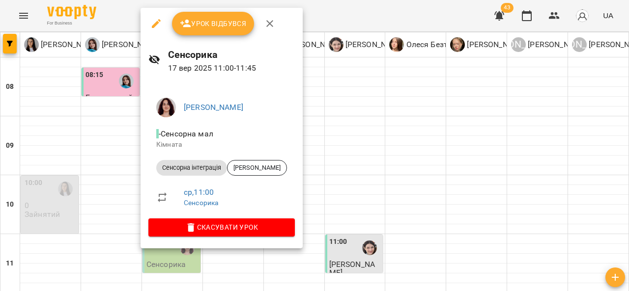
click at [481, 157] on div at bounding box center [314, 145] width 629 height 291
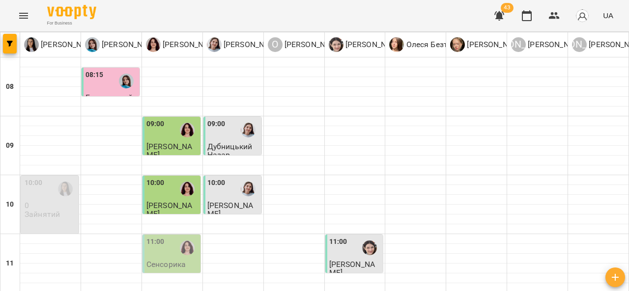
click at [155, 237] on div "11:00" at bounding box center [155, 248] width 18 height 23
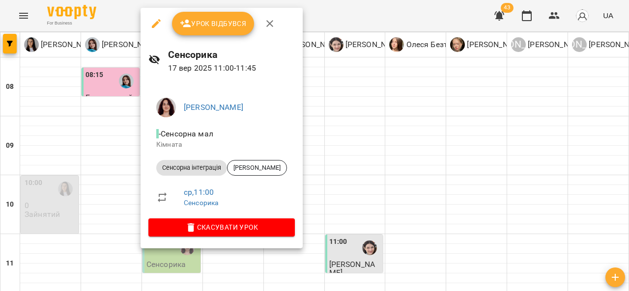
click at [370, 190] on div at bounding box center [314, 145] width 629 height 291
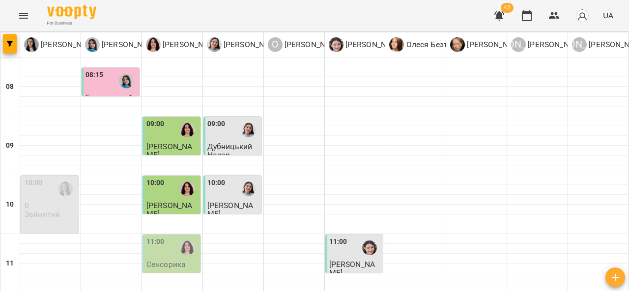
click at [170, 237] on div "11:00" at bounding box center [172, 248] width 52 height 23
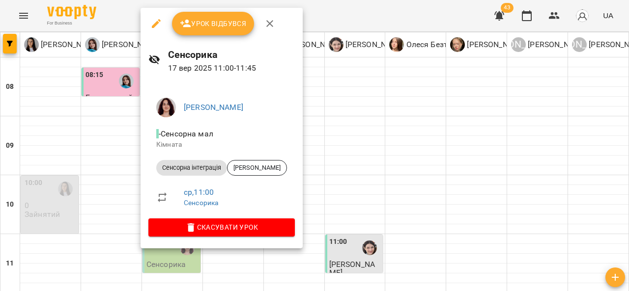
click at [214, 34] on button "Урок відбувся" at bounding box center [213, 24] width 83 height 24
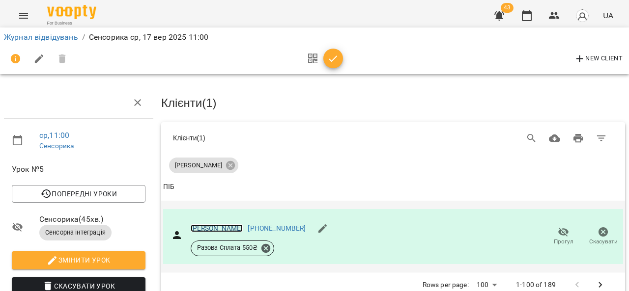
click at [226, 231] on link "Моголівський Андрій" at bounding box center [217, 229] width 53 height 8
click at [67, 34] on link "Журнал відвідувань" at bounding box center [41, 36] width 74 height 9
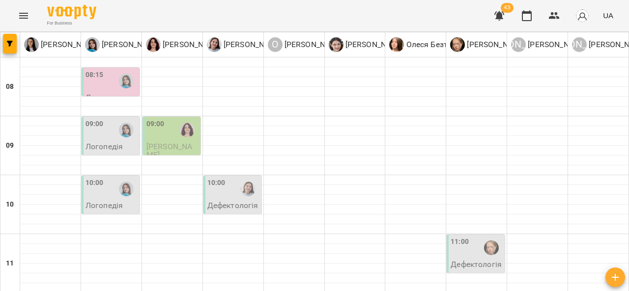
scroll to position [107, 0]
click at [21, 20] on icon "Menu" at bounding box center [24, 16] width 12 height 12
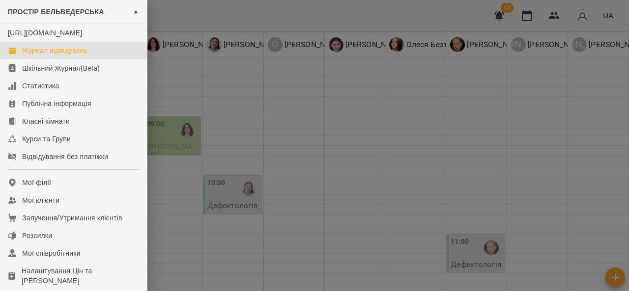
click at [282, 180] on div at bounding box center [314, 145] width 629 height 291
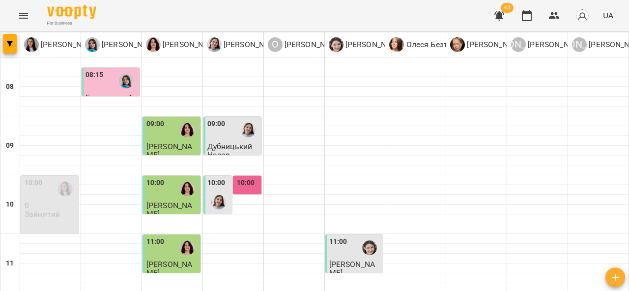
scroll to position [152, 0]
click at [176, 237] on div at bounding box center [187, 248] width 23 height 23
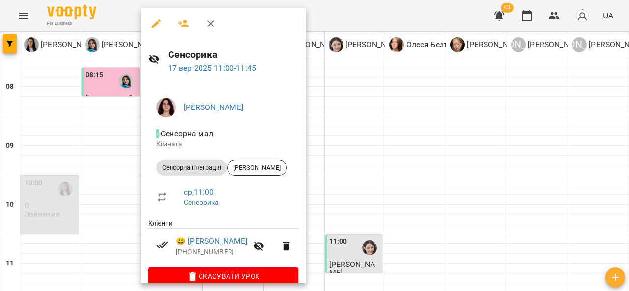
click at [361, 177] on div at bounding box center [314, 145] width 629 height 291
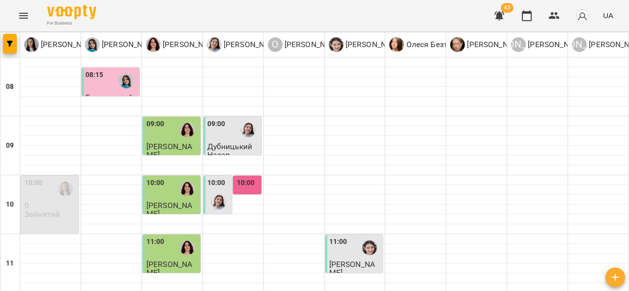
click at [349, 260] on span "[PERSON_NAME]" at bounding box center [352, 269] width 46 height 18
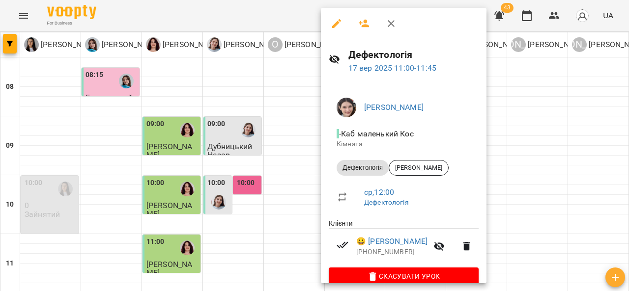
click at [271, 136] on div at bounding box center [314, 145] width 629 height 291
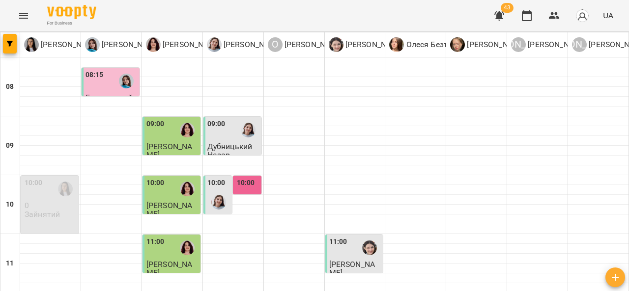
scroll to position [43, 0]
click at [214, 191] on div at bounding box center [218, 202] width 23 height 23
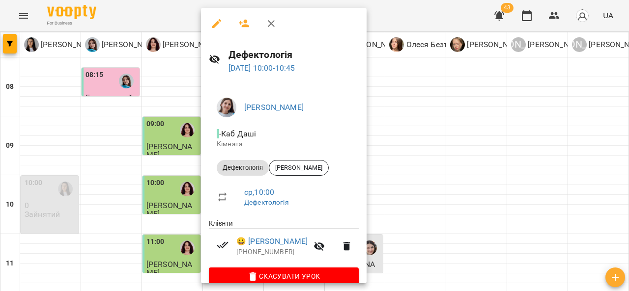
click at [404, 103] on div at bounding box center [314, 145] width 629 height 291
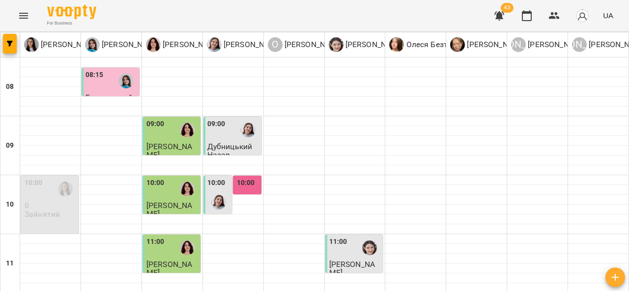
click at [250, 178] on label "10:00" at bounding box center [246, 183] width 18 height 11
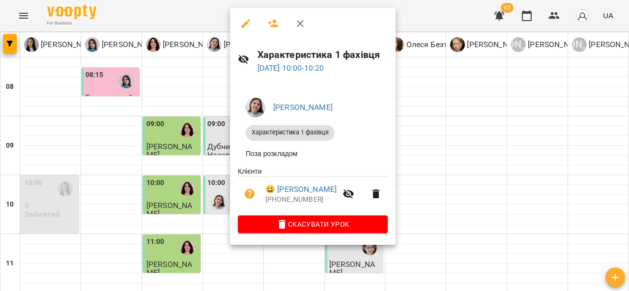
click at [438, 118] on div at bounding box center [314, 145] width 629 height 291
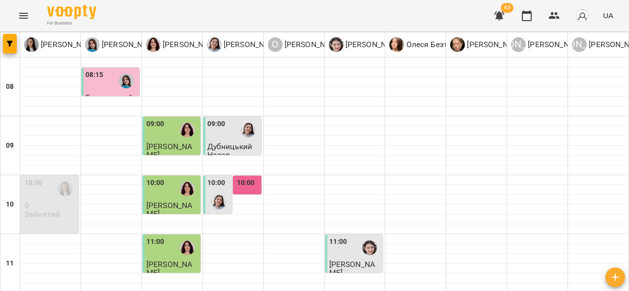
click at [176, 178] on div at bounding box center [187, 189] width 23 height 23
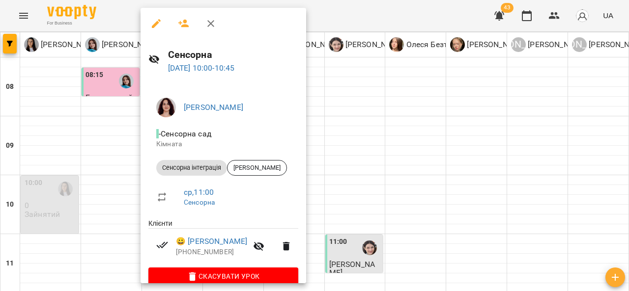
click at [407, 132] on div at bounding box center [314, 145] width 629 height 291
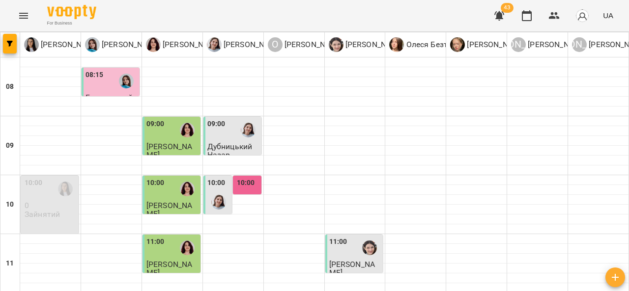
click at [181, 142] on span "[PERSON_NAME]" at bounding box center [169, 151] width 46 height 18
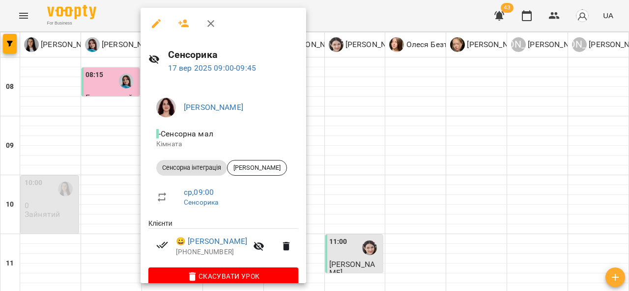
click at [386, 119] on div at bounding box center [314, 145] width 629 height 291
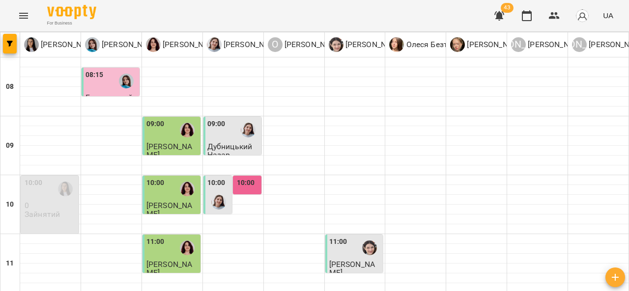
click at [231, 119] on div "09:00" at bounding box center [233, 130] width 52 height 23
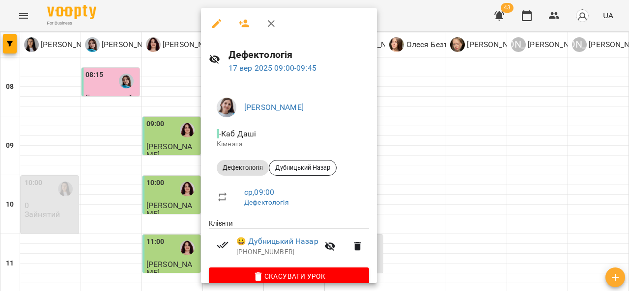
click at [427, 82] on div at bounding box center [314, 145] width 629 height 291
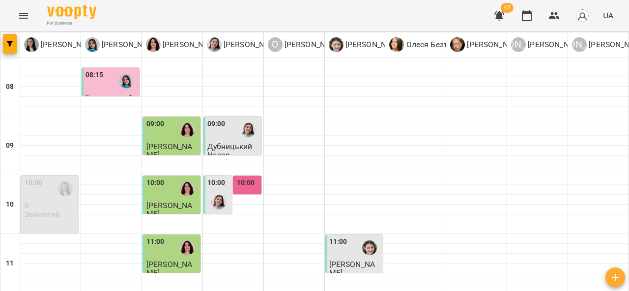
scroll to position [0, 0]
click at [116, 85] on div at bounding box center [126, 81] width 23 height 23
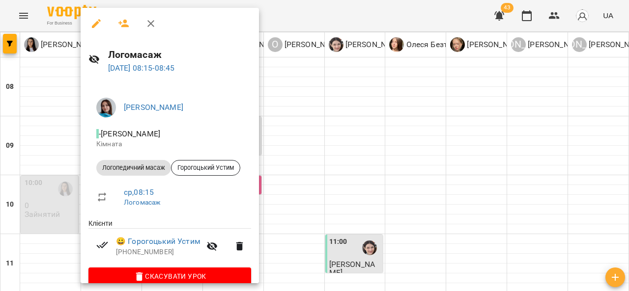
click at [388, 115] on div at bounding box center [314, 145] width 629 height 291
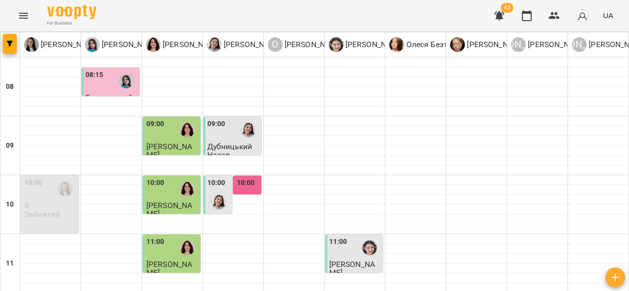
scroll to position [178, 0]
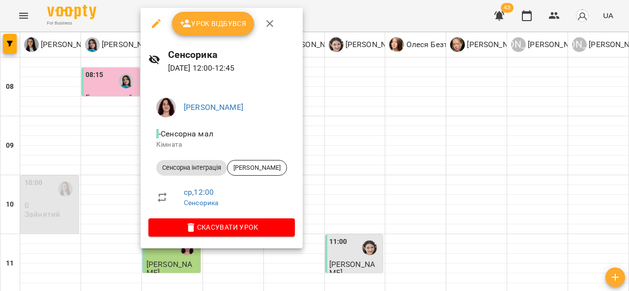
click at [367, 167] on div at bounding box center [314, 145] width 629 height 291
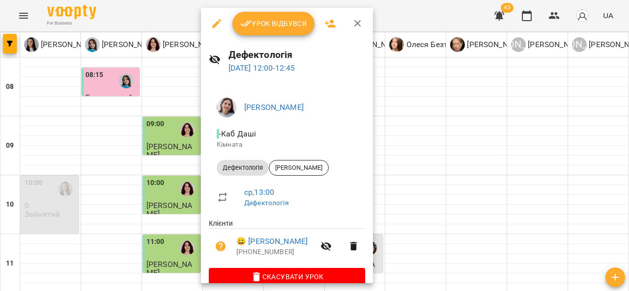
click at [409, 152] on div at bounding box center [314, 145] width 629 height 291
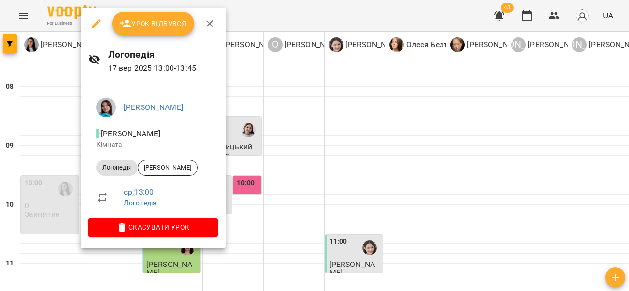
click at [316, 183] on div at bounding box center [314, 145] width 629 height 291
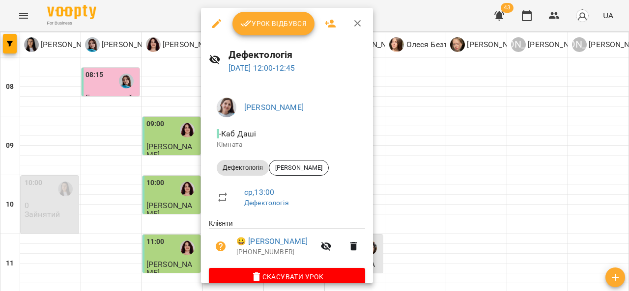
click at [416, 148] on div at bounding box center [314, 145] width 629 height 291
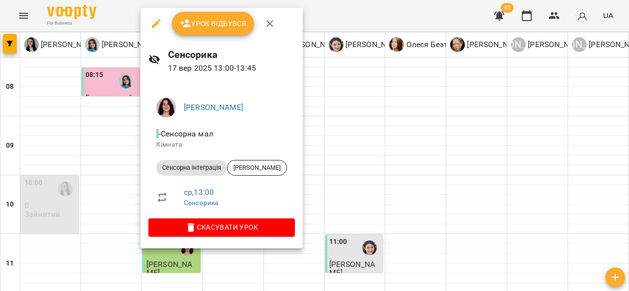
click at [386, 176] on div at bounding box center [314, 145] width 629 height 291
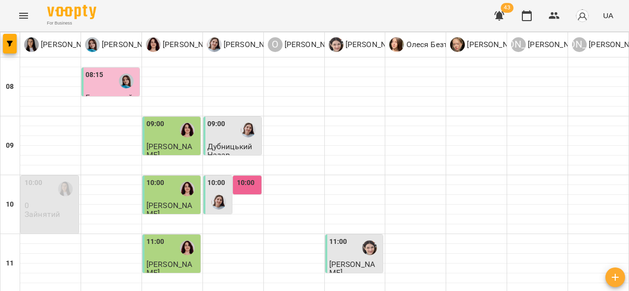
scroll to position [218, 0]
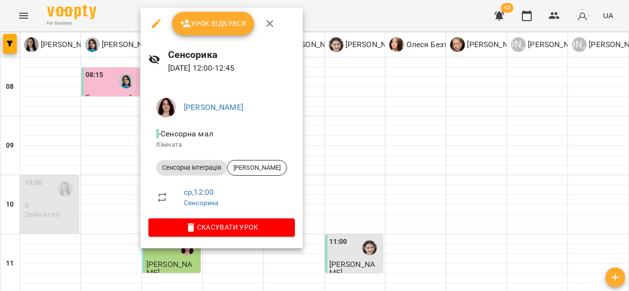
click at [417, 166] on div at bounding box center [314, 145] width 629 height 291
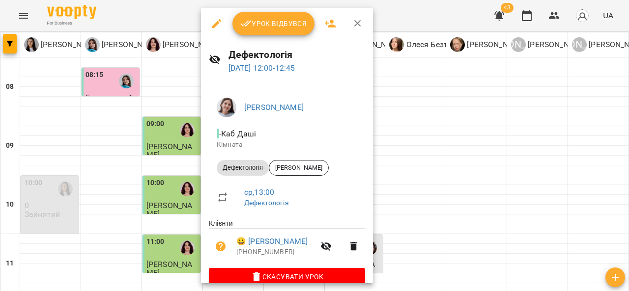
click at [271, 19] on span "Урок відбувся" at bounding box center [273, 24] width 67 height 12
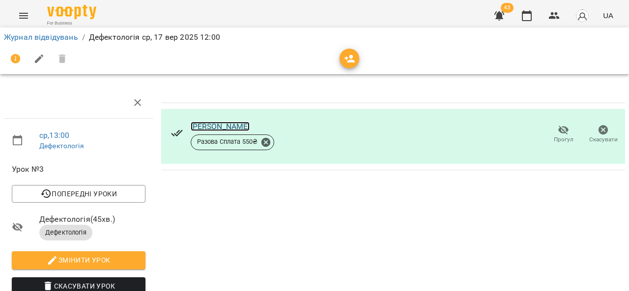
click at [212, 125] on link "[PERSON_NAME]" at bounding box center [220, 126] width 59 height 9
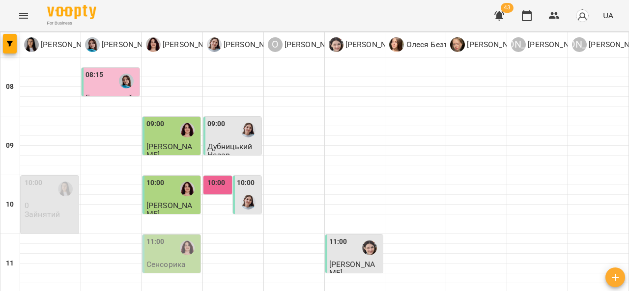
scroll to position [69, 0]
click at [220, 191] on div at bounding box center [218, 202] width 23 height 23
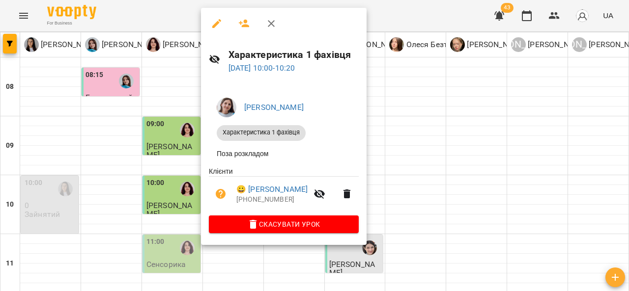
click at [416, 123] on div at bounding box center [314, 145] width 629 height 291
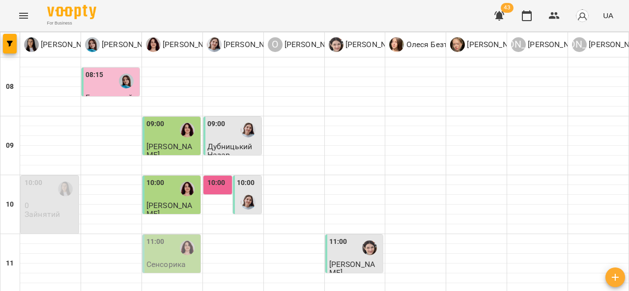
scroll to position [539, 0]
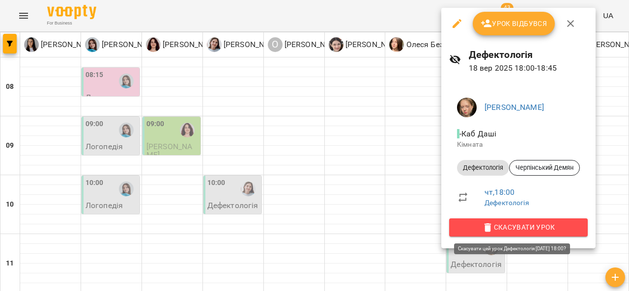
click at [513, 230] on span "Скасувати Урок" at bounding box center [518, 228] width 123 height 12
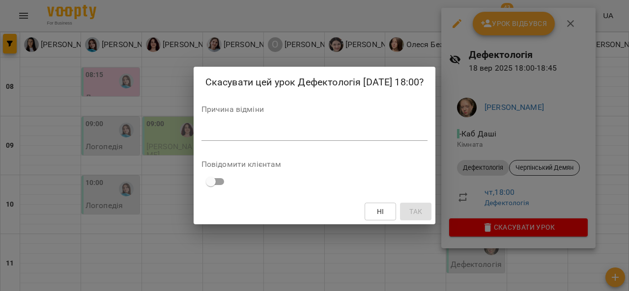
click at [279, 138] on div "*" at bounding box center [314, 133] width 227 height 16
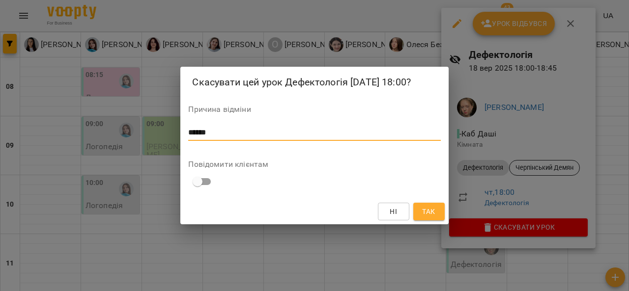
type textarea "******"
click at [427, 208] on span "Так" at bounding box center [428, 212] width 13 height 12
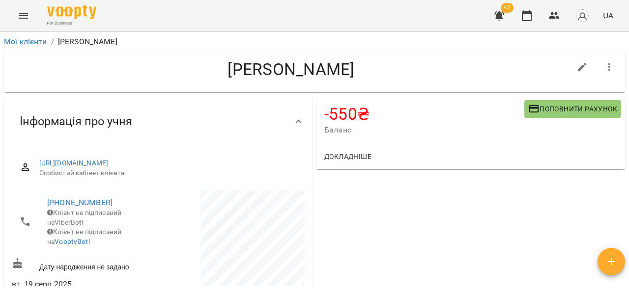
click at [548, 112] on span "Поповнити рахунок" at bounding box center [572, 109] width 89 height 12
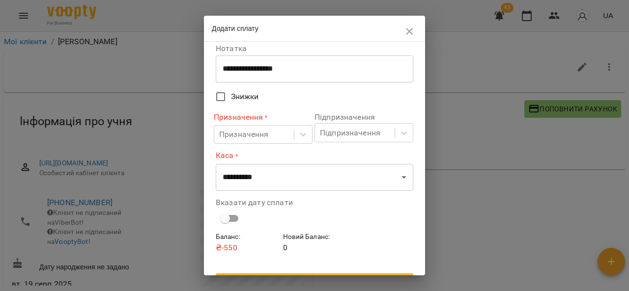
scroll to position [70, 0]
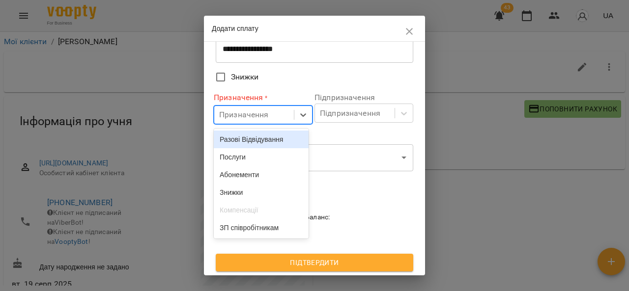
click at [256, 161] on div "Послуги" at bounding box center [261, 157] width 95 height 18
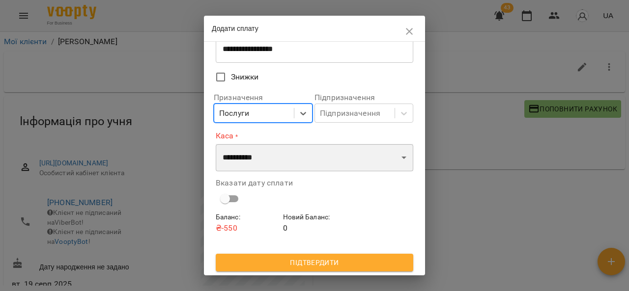
click at [275, 160] on select "**********" at bounding box center [315, 158] width 198 height 28
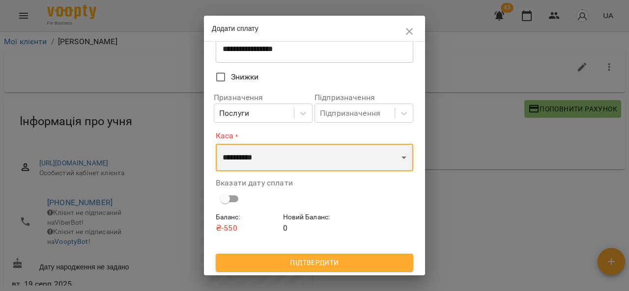
select select "****"
click at [216, 144] on select "**********" at bounding box center [315, 158] width 198 height 28
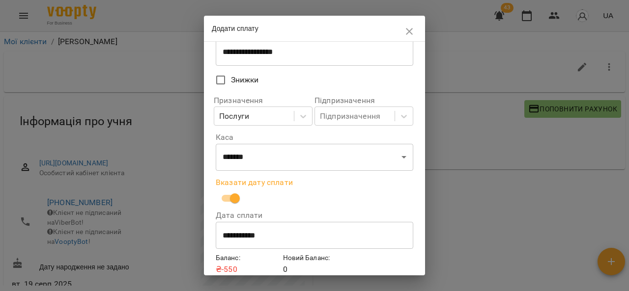
scroll to position [109, 0]
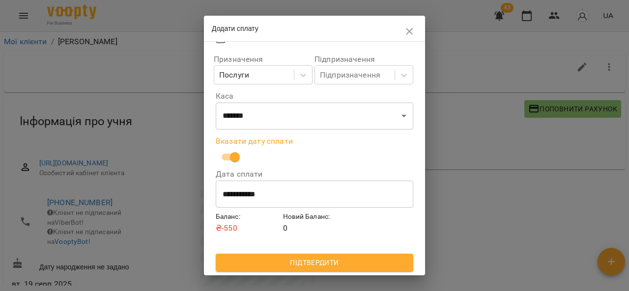
click at [299, 270] on button "Підтвердити" at bounding box center [315, 263] width 198 height 18
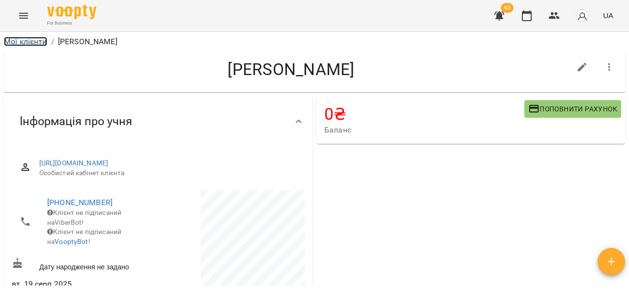
click at [33, 41] on link "Мої клієнти" at bounding box center [25, 41] width 43 height 9
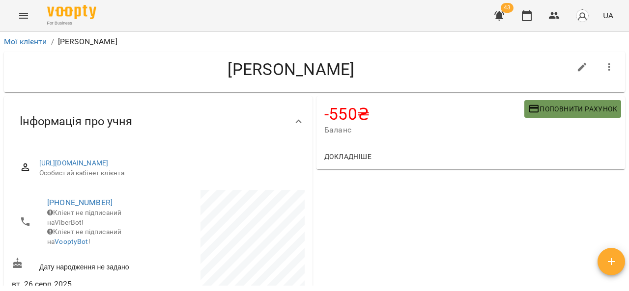
click at [545, 104] on span "Поповнити рахунок" at bounding box center [572, 109] width 89 height 12
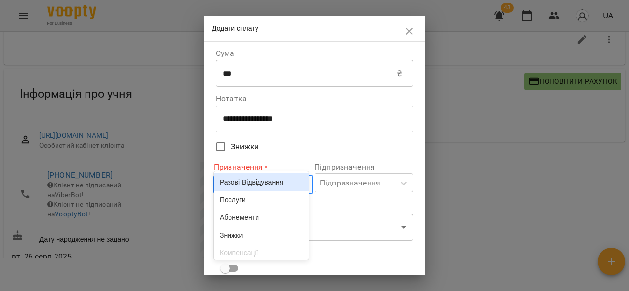
scroll to position [30, 0]
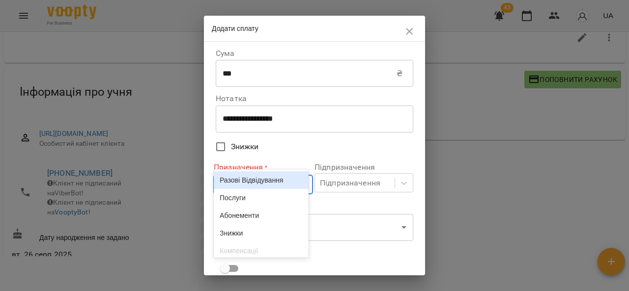
click at [294, 180] on body "For Business 43 UA Мої клієнти / Савчин Захар Савчин Захар -550 ₴ Баланс Поповн…" at bounding box center [314, 132] width 629 height 323
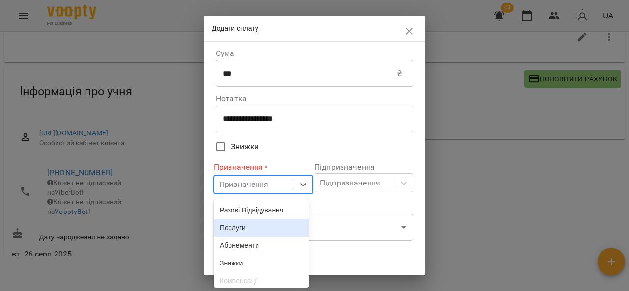
click at [264, 227] on div "Послуги" at bounding box center [261, 228] width 95 height 18
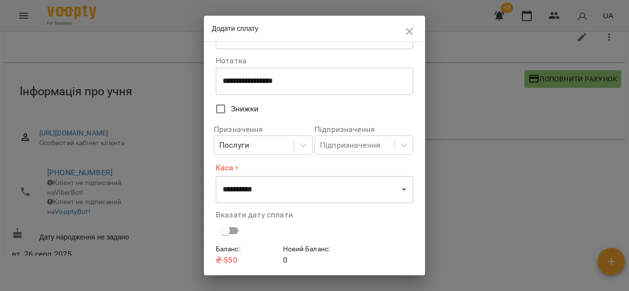
scroll to position [38, 0]
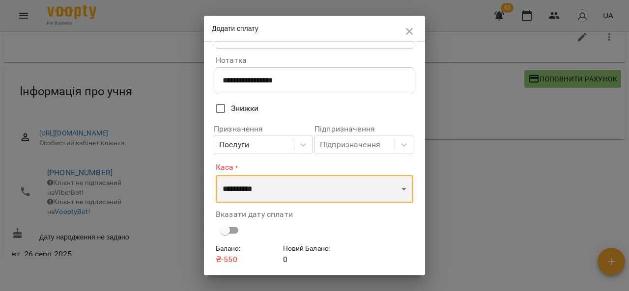
click at [335, 200] on select "**********" at bounding box center [315, 189] width 198 height 28
select select "****"
click at [216, 175] on select "**********" at bounding box center [315, 189] width 198 height 28
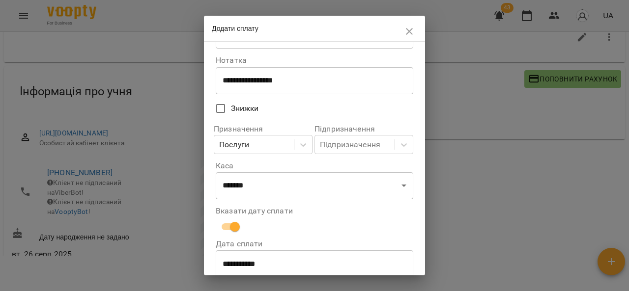
scroll to position [109, 0]
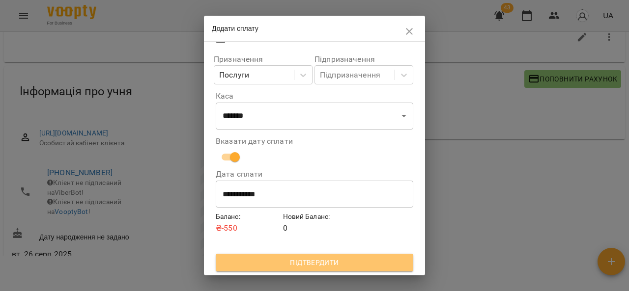
click at [374, 266] on span "Підтвердити" at bounding box center [315, 263] width 182 height 12
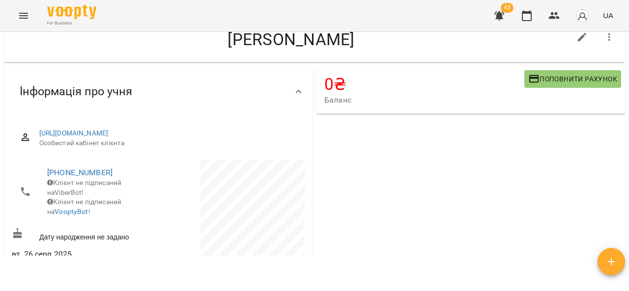
click at [28, 15] on icon "Menu" at bounding box center [24, 16] width 12 height 12
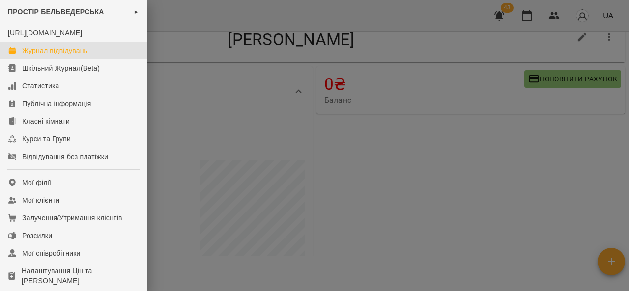
click at [69, 56] on div "Журнал відвідувань" at bounding box center [54, 51] width 65 height 10
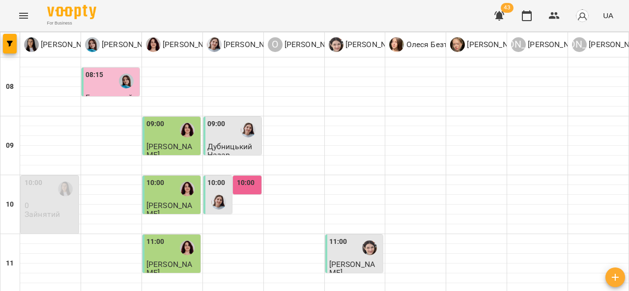
scroll to position [178, 0]
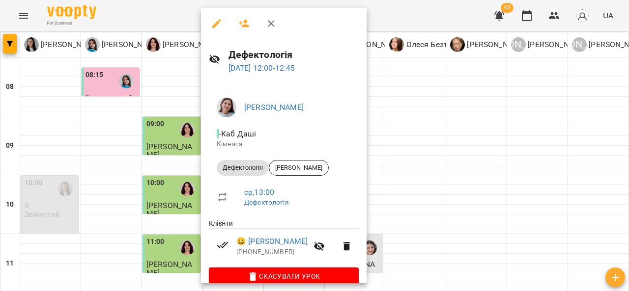
click at [595, 191] on div at bounding box center [314, 145] width 629 height 291
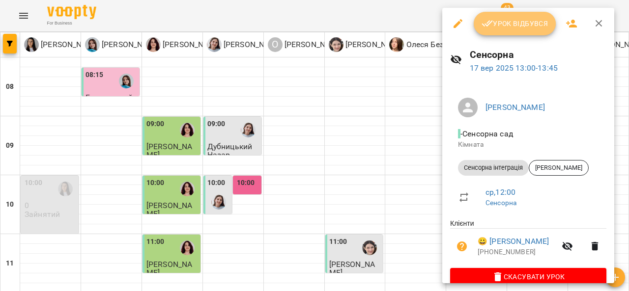
click at [523, 30] on button "Урок відбувся" at bounding box center [515, 24] width 83 height 24
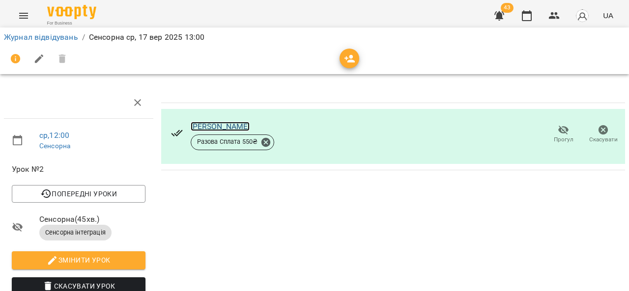
click at [232, 126] on link "[PERSON_NAME]" at bounding box center [220, 126] width 59 height 9
click at [25, 41] on link "Журнал відвідувань" at bounding box center [41, 36] width 74 height 9
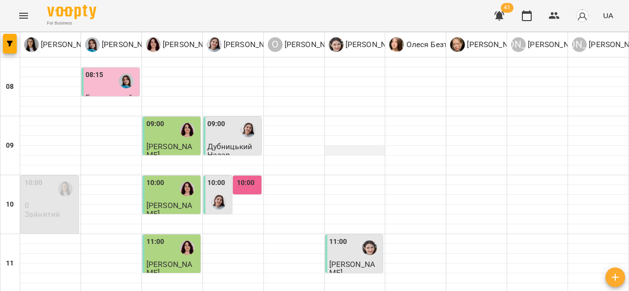
scroll to position [177, 0]
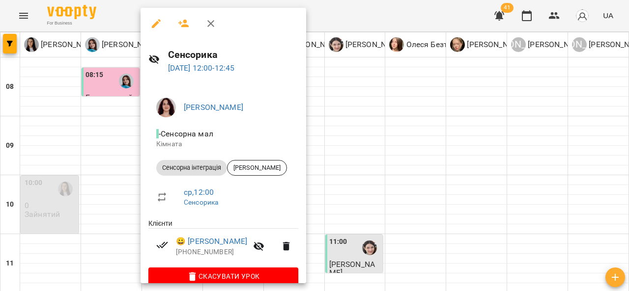
click at [364, 143] on div at bounding box center [314, 145] width 629 height 291
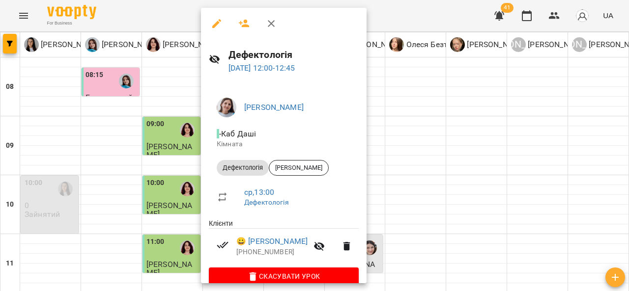
click at [424, 137] on div at bounding box center [314, 145] width 629 height 291
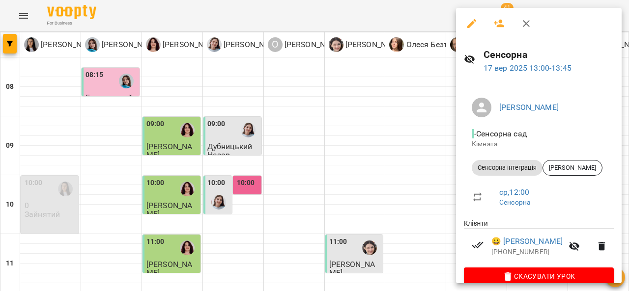
click at [378, 174] on div at bounding box center [314, 145] width 629 height 291
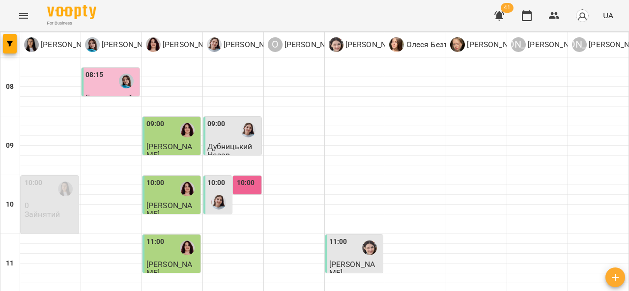
scroll to position [240, 0]
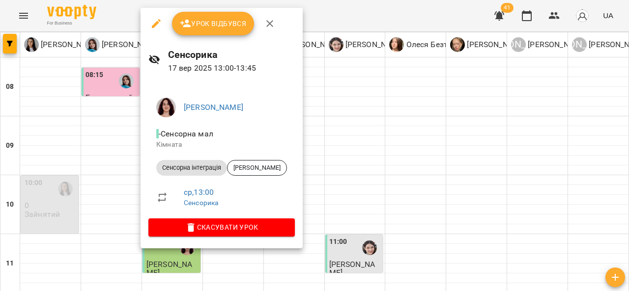
click at [339, 143] on div at bounding box center [314, 145] width 629 height 291
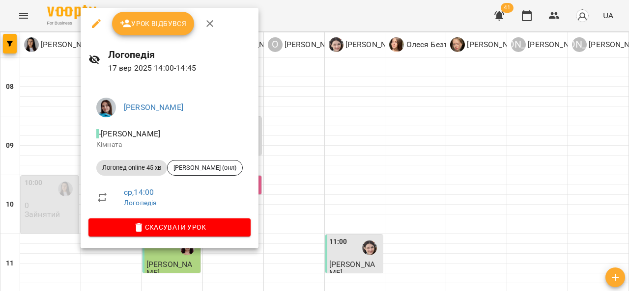
click at [313, 138] on div at bounding box center [314, 145] width 629 height 291
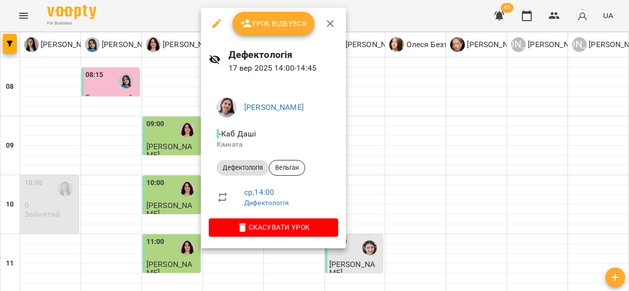
click at [376, 127] on div at bounding box center [314, 145] width 629 height 291
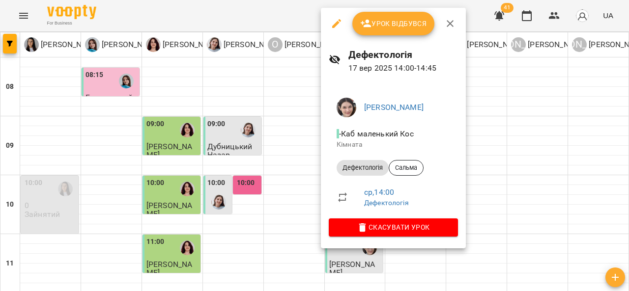
click at [495, 145] on div at bounding box center [314, 145] width 629 height 291
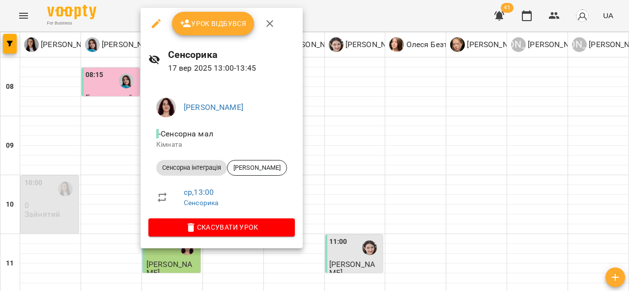
click at [378, 127] on div at bounding box center [314, 145] width 629 height 291
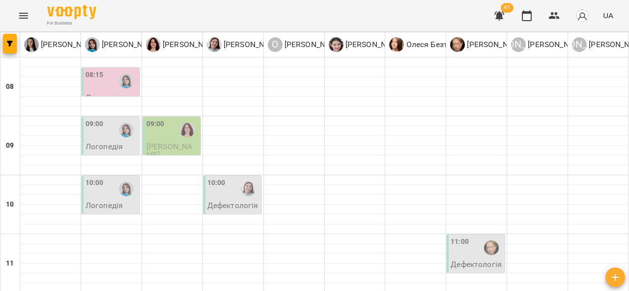
scroll to position [94, 0]
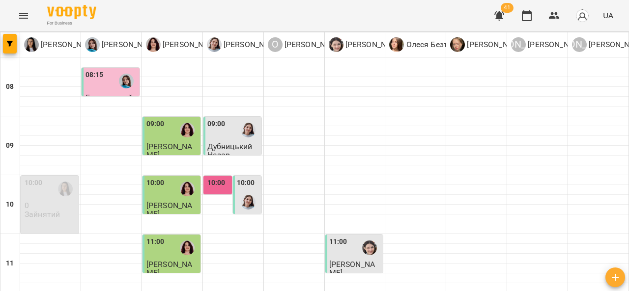
scroll to position [225, 0]
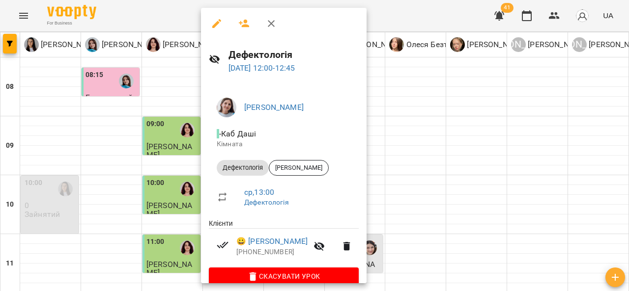
click at [596, 158] on div at bounding box center [314, 145] width 629 height 291
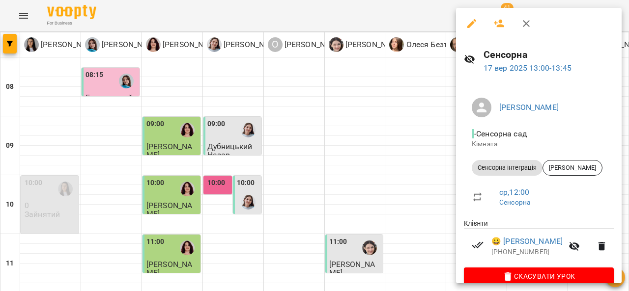
click at [628, 116] on div at bounding box center [314, 145] width 629 height 291
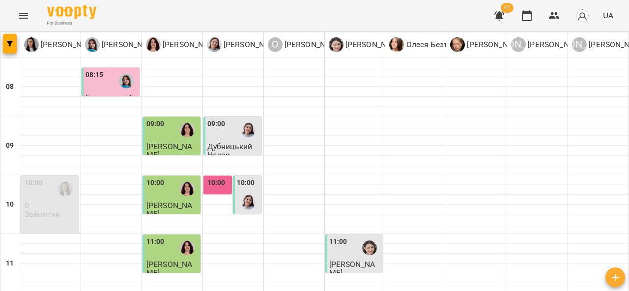
scroll to position [259, 0]
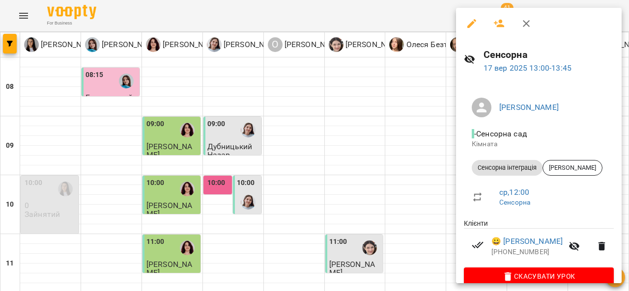
click at [178, 114] on div at bounding box center [314, 145] width 629 height 291
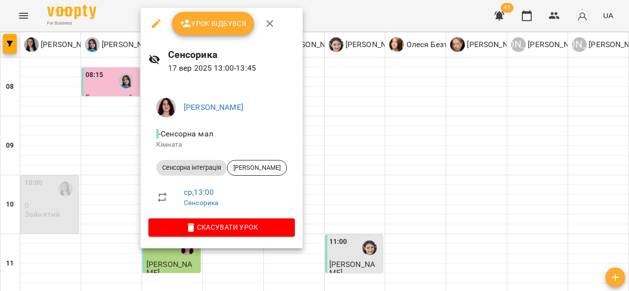
click at [102, 117] on div at bounding box center [314, 145] width 629 height 291
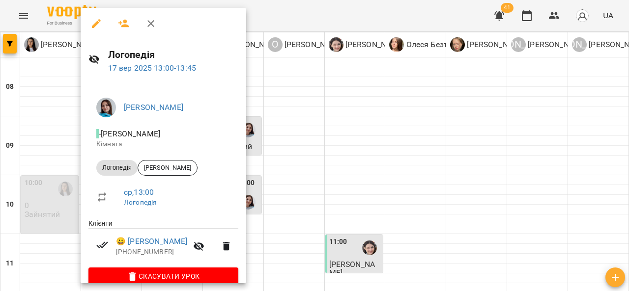
click at [316, 90] on div at bounding box center [314, 145] width 629 height 291
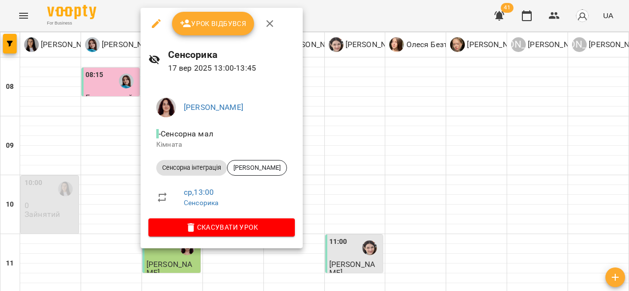
click at [368, 100] on div at bounding box center [314, 145] width 629 height 291
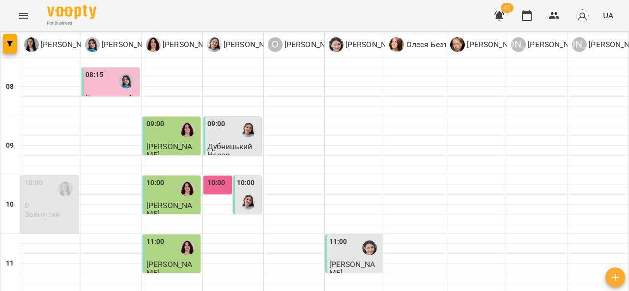
scroll to position [298, 0]
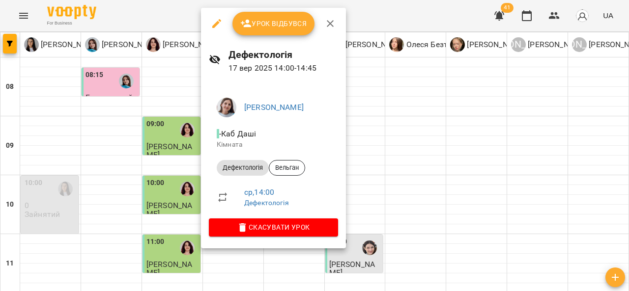
click at [428, 188] on div at bounding box center [314, 145] width 629 height 291
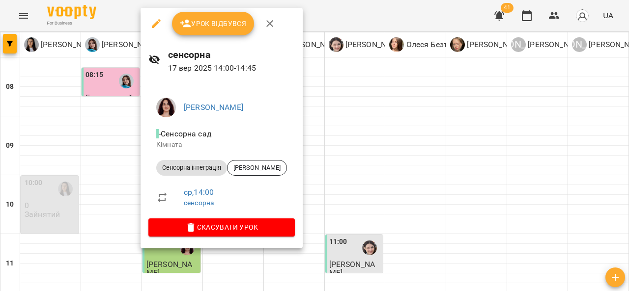
click at [386, 206] on div at bounding box center [314, 145] width 629 height 291
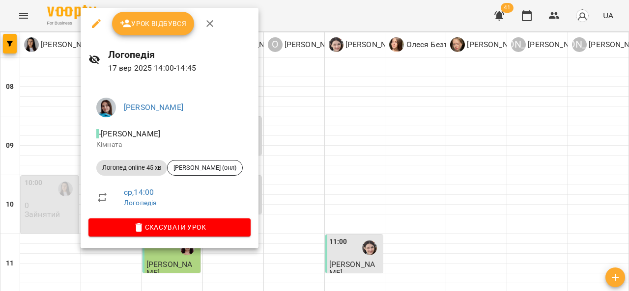
click at [366, 193] on div at bounding box center [314, 145] width 629 height 291
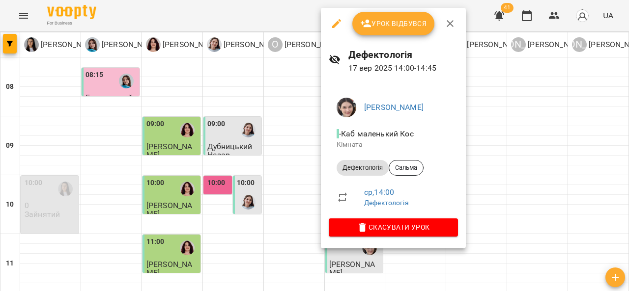
click at [482, 156] on div at bounding box center [314, 145] width 629 height 291
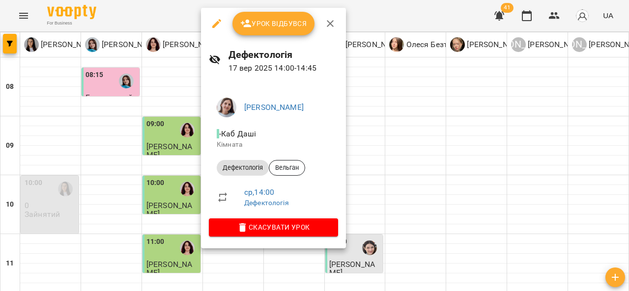
click at [406, 199] on div at bounding box center [314, 145] width 629 height 291
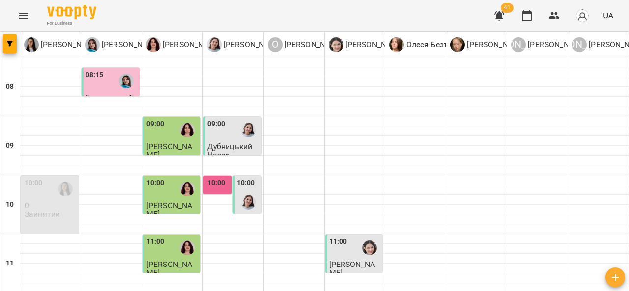
scroll to position [281, 0]
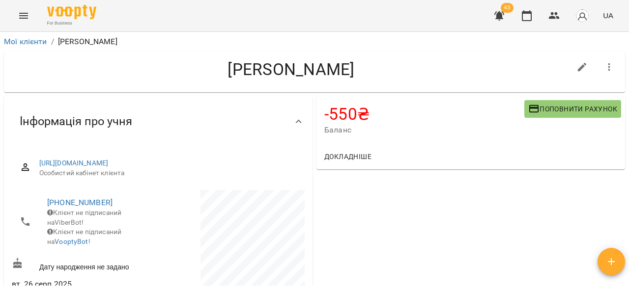
click at [554, 113] on span "Поповнити рахунок" at bounding box center [572, 109] width 89 height 12
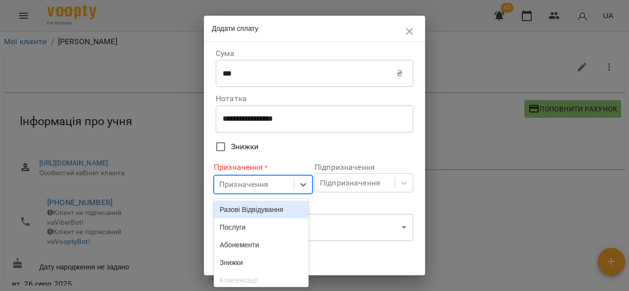
scroll to position [30, 0]
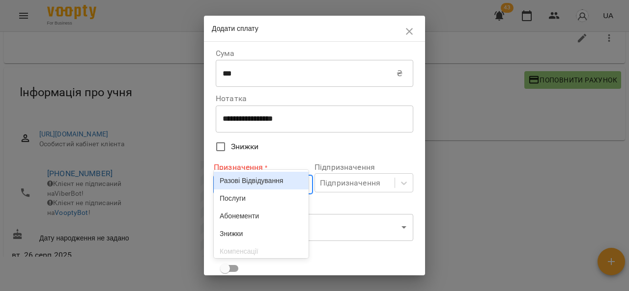
click at [286, 184] on body "For Business 43 UA Мої клієнти / [PERSON_NAME] [PERSON_NAME] -550 ₴ Баланс Попо…" at bounding box center [314, 132] width 629 height 323
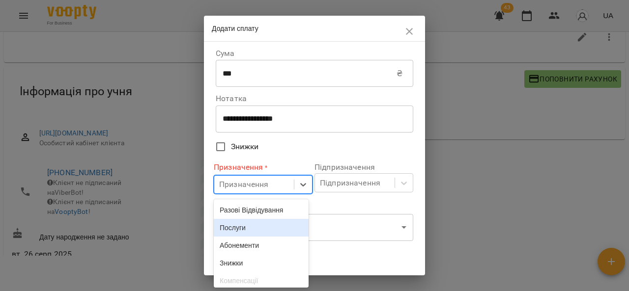
click at [266, 230] on div "Послуги" at bounding box center [261, 228] width 95 height 18
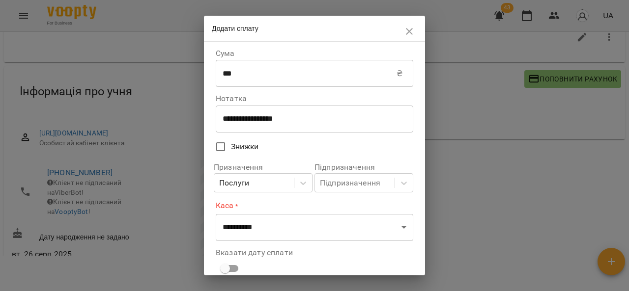
scroll to position [70, 0]
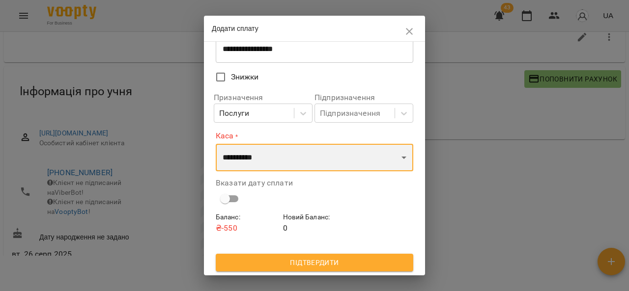
click at [280, 167] on select "**********" at bounding box center [315, 158] width 198 height 28
select select "****"
click at [216, 144] on select "**********" at bounding box center [315, 158] width 198 height 28
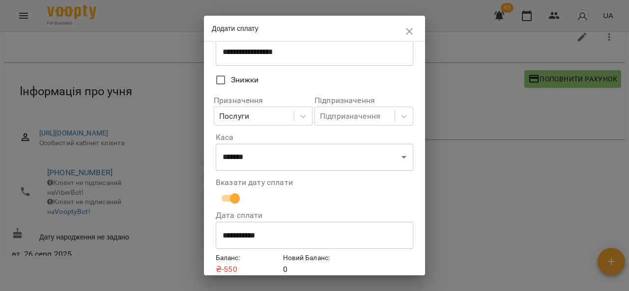
scroll to position [109, 0]
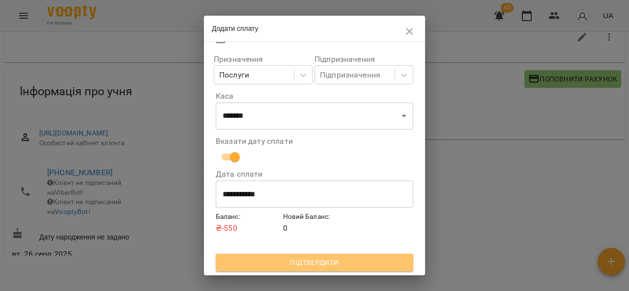
click at [371, 259] on span "Підтвердити" at bounding box center [315, 263] width 182 height 12
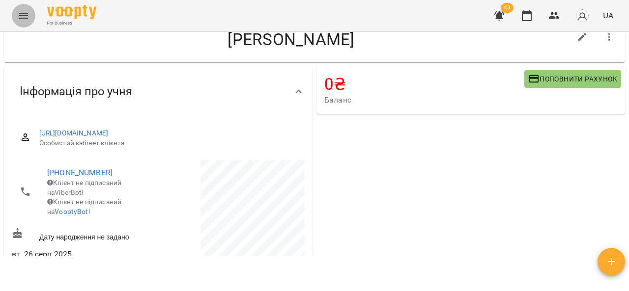
click at [24, 16] on icon "Menu" at bounding box center [24, 16] width 12 height 12
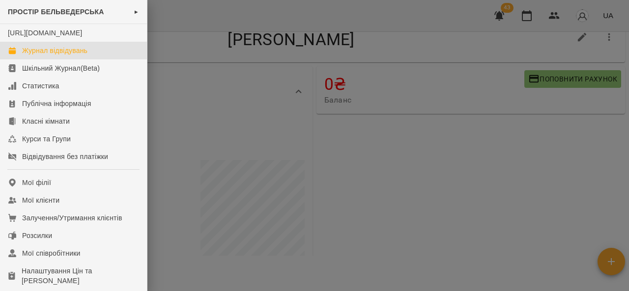
click at [55, 56] on div "Журнал відвідувань" at bounding box center [54, 51] width 65 height 10
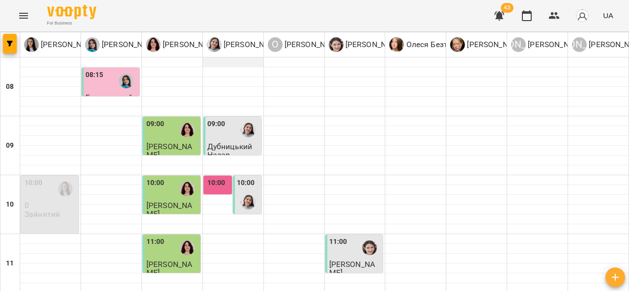
scroll to position [194, 0]
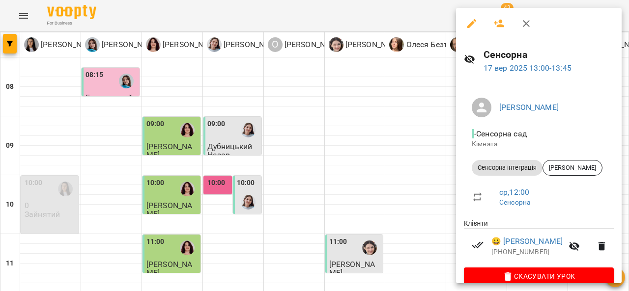
click at [412, 174] on div at bounding box center [314, 145] width 629 height 291
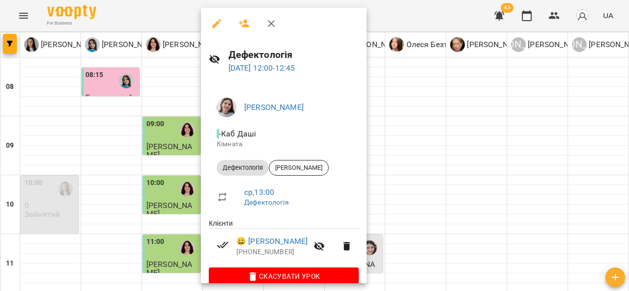
click at [424, 157] on div at bounding box center [314, 145] width 629 height 291
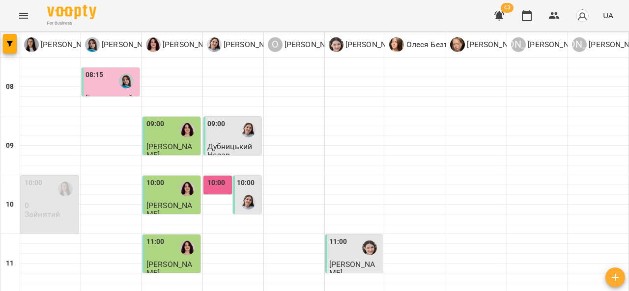
scroll to position [234, 0]
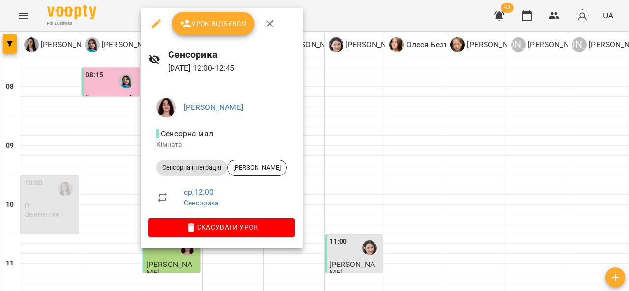
click at [356, 129] on div at bounding box center [314, 145] width 629 height 291
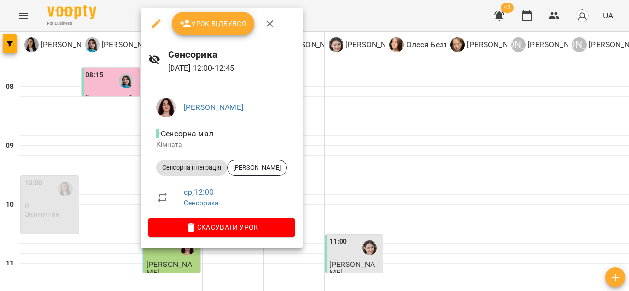
click at [354, 141] on div at bounding box center [314, 145] width 629 height 291
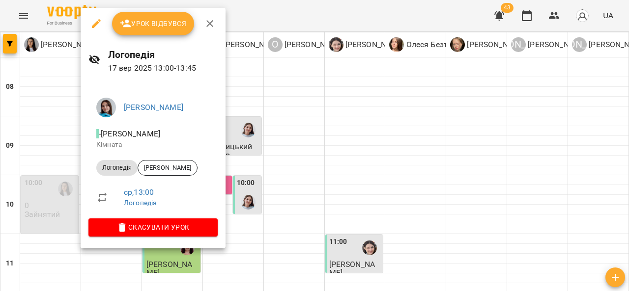
click at [308, 136] on div at bounding box center [314, 145] width 629 height 291
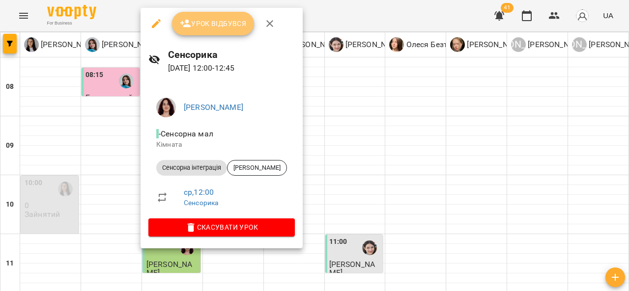
click at [225, 28] on span "Урок відбувся" at bounding box center [213, 24] width 67 height 12
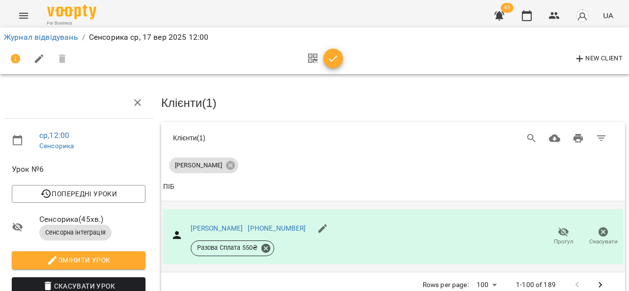
click at [237, 224] on div "[PERSON_NAME]" at bounding box center [217, 229] width 53 height 10
click at [233, 225] on link "[PERSON_NAME]" at bounding box center [217, 229] width 53 height 8
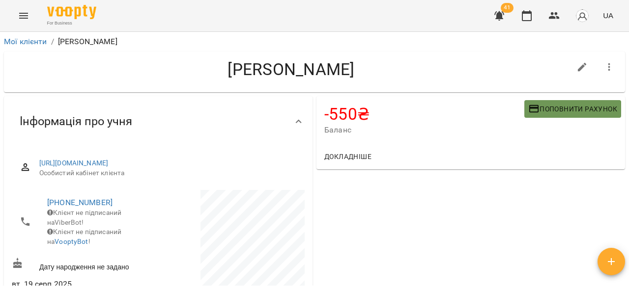
click at [541, 117] on button "Поповнити рахунок" at bounding box center [572, 109] width 97 height 18
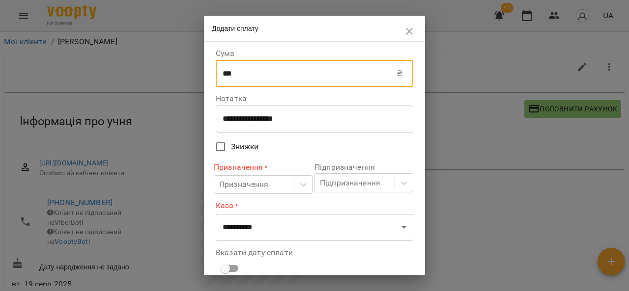
click at [270, 76] on input "***" at bounding box center [306, 74] width 181 height 28
type input "*"
type input "****"
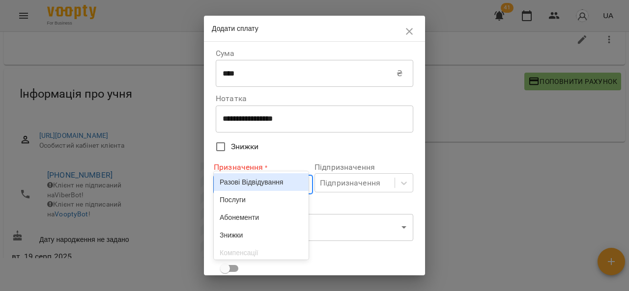
click at [258, 183] on body "For Business 41 UA Мої клієнти / [PERSON_NAME] [PERSON_NAME] -550 ₴ Баланс Попо…" at bounding box center [314, 133] width 629 height 323
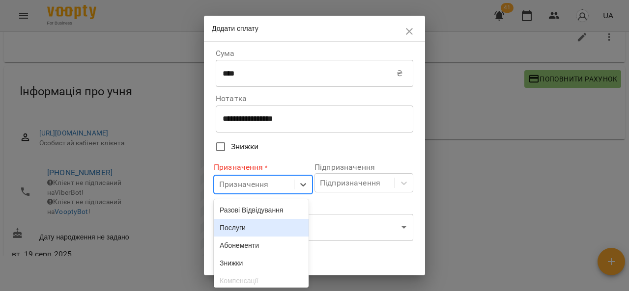
click at [251, 230] on div "Послуги" at bounding box center [261, 228] width 95 height 18
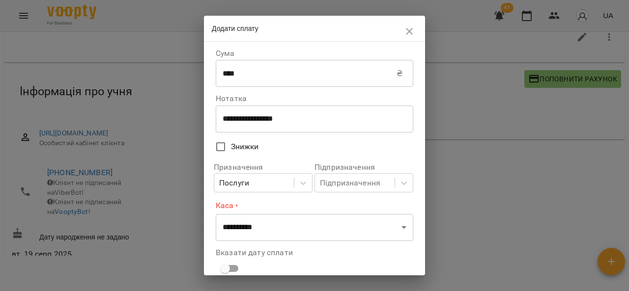
scroll to position [70, 0]
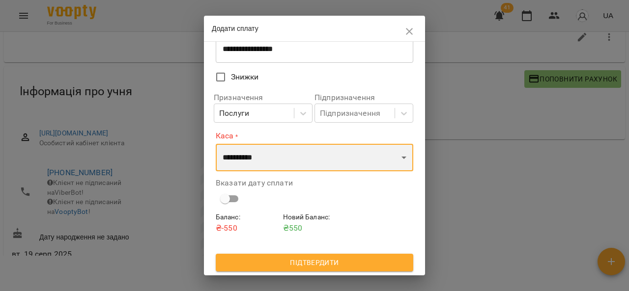
click at [320, 160] on select "**********" at bounding box center [315, 158] width 198 height 28
select select "****"
click at [216, 144] on select "**********" at bounding box center [315, 158] width 198 height 28
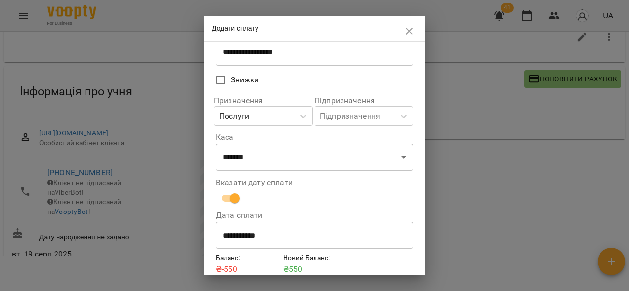
scroll to position [109, 0]
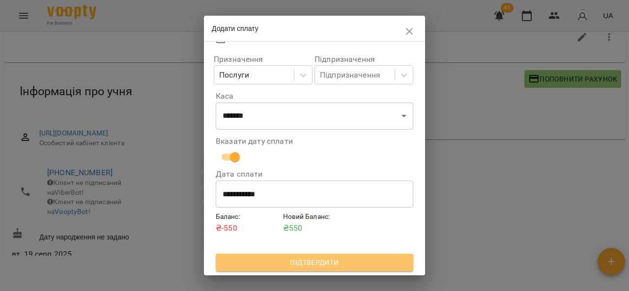
click at [328, 264] on span "Підтвердити" at bounding box center [315, 263] width 182 height 12
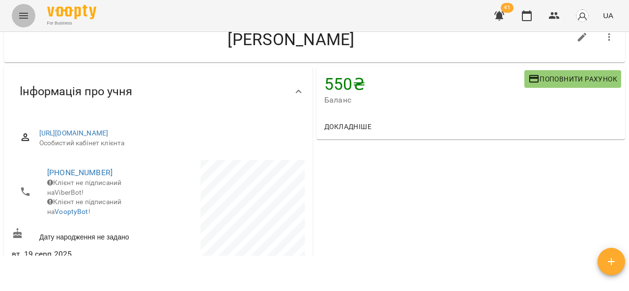
click at [21, 25] on button "Menu" at bounding box center [24, 16] width 24 height 24
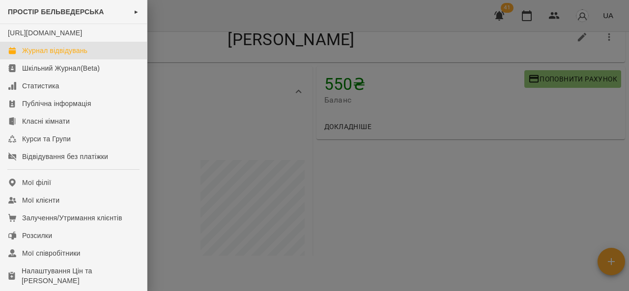
click at [39, 56] on div "Журнал відвідувань" at bounding box center [54, 51] width 65 height 10
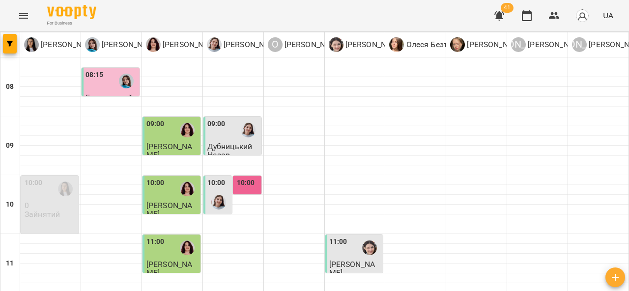
scroll to position [187, 0]
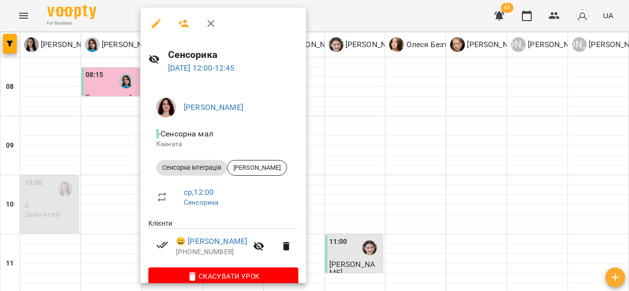
click at [360, 157] on div at bounding box center [314, 145] width 629 height 291
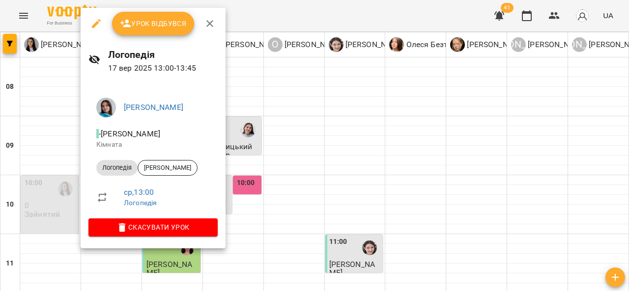
click at [300, 179] on div at bounding box center [314, 145] width 629 height 291
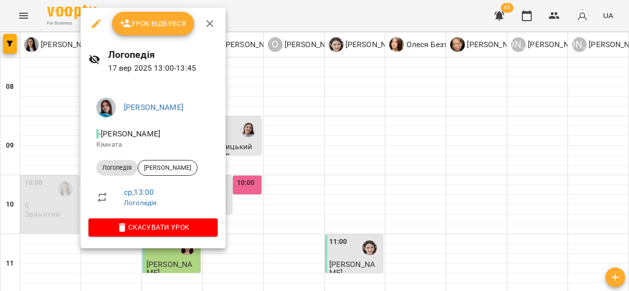
click at [158, 27] on span "Урок відбувся" at bounding box center [153, 24] width 67 height 12
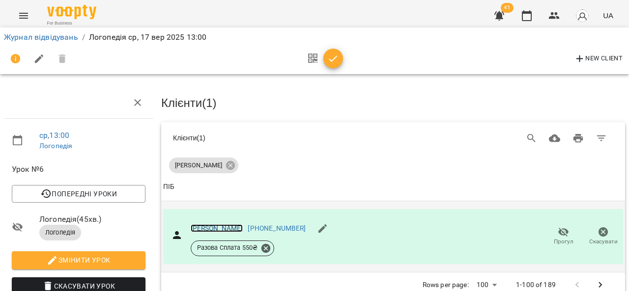
click at [228, 228] on link "[PERSON_NAME]" at bounding box center [217, 229] width 53 height 8
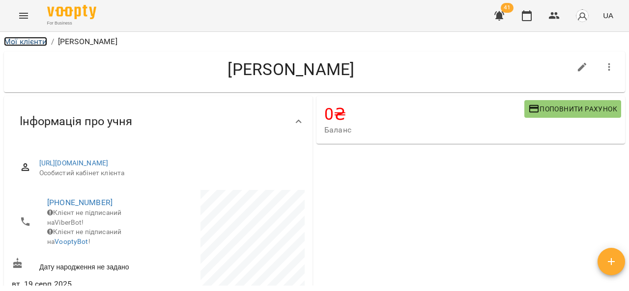
click at [35, 45] on link "Мої клієнти" at bounding box center [25, 41] width 43 height 9
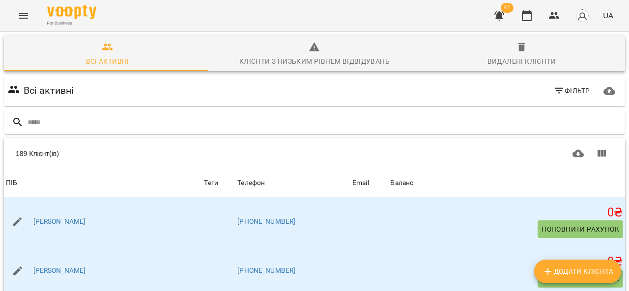
click at [22, 17] on icon "Menu" at bounding box center [24, 16] width 12 height 12
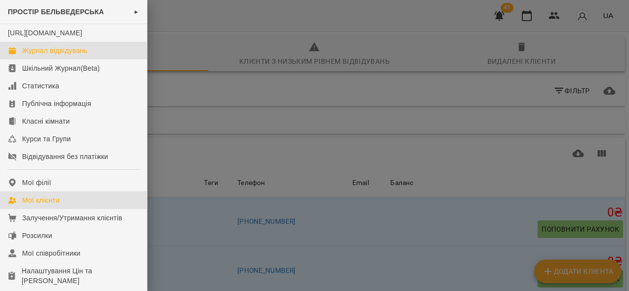
click at [65, 56] on div "Журнал відвідувань" at bounding box center [54, 51] width 65 height 10
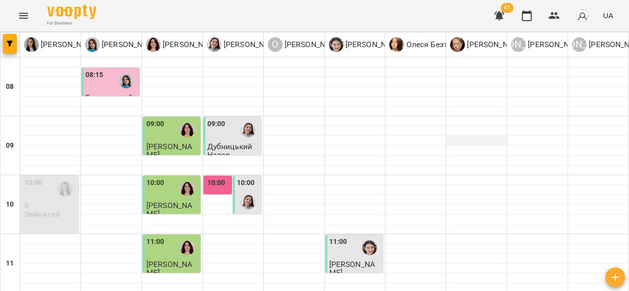
scroll to position [136, 0]
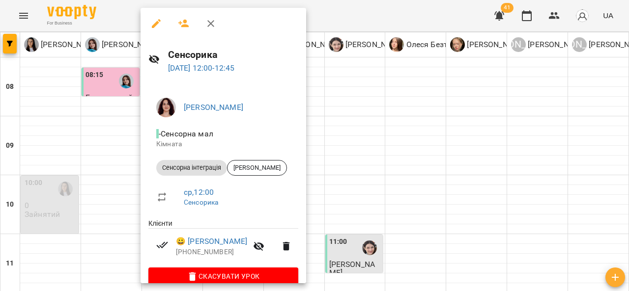
click at [371, 183] on div at bounding box center [314, 145] width 629 height 291
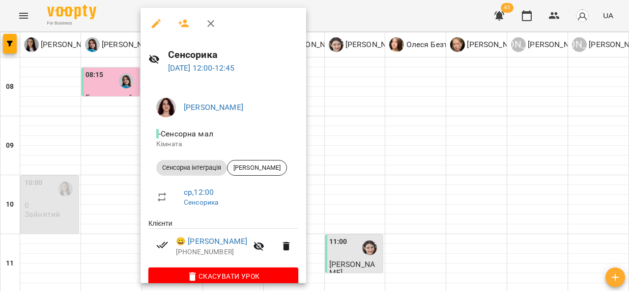
click at [370, 191] on div at bounding box center [314, 145] width 629 height 291
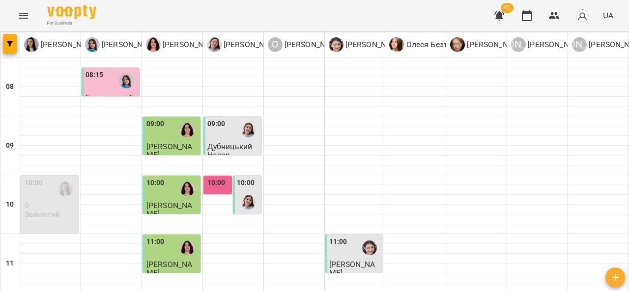
scroll to position [180, 0]
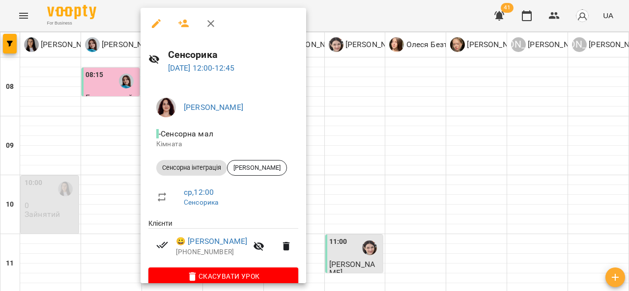
click at [371, 145] on div at bounding box center [314, 145] width 629 height 291
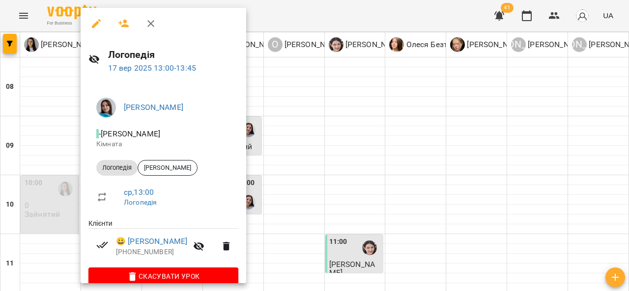
click at [324, 147] on div at bounding box center [314, 145] width 629 height 291
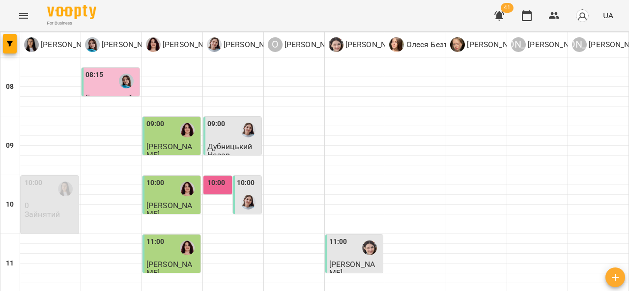
scroll to position [234, 0]
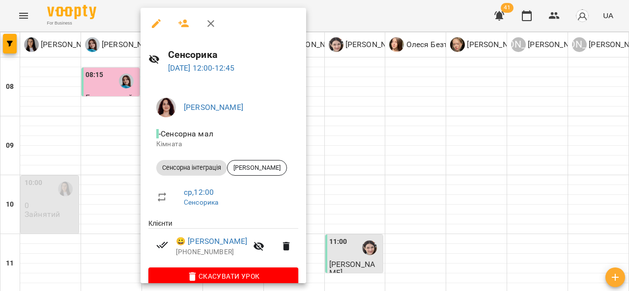
click at [365, 145] on div at bounding box center [314, 145] width 629 height 291
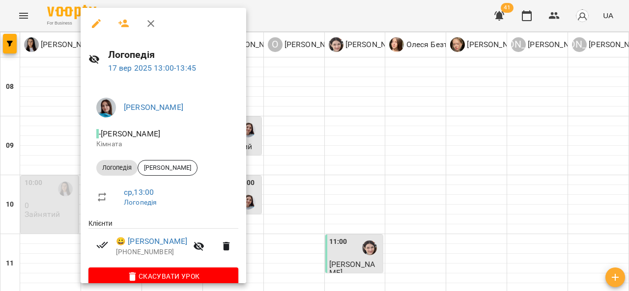
click at [359, 133] on div at bounding box center [314, 145] width 629 height 291
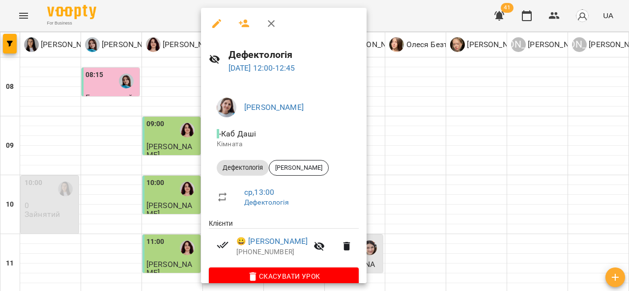
click at [464, 147] on div at bounding box center [314, 145] width 629 height 291
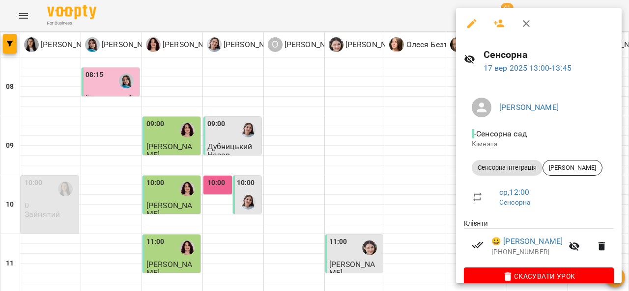
click at [357, 128] on div at bounding box center [314, 145] width 629 height 291
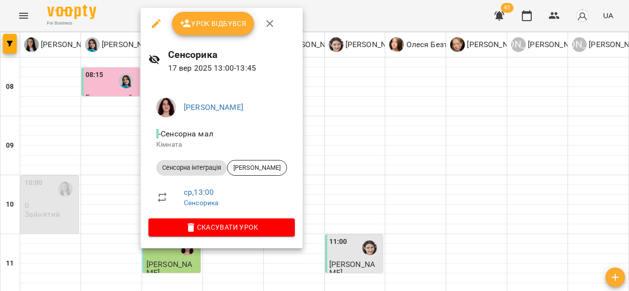
click at [23, 17] on div at bounding box center [314, 145] width 629 height 291
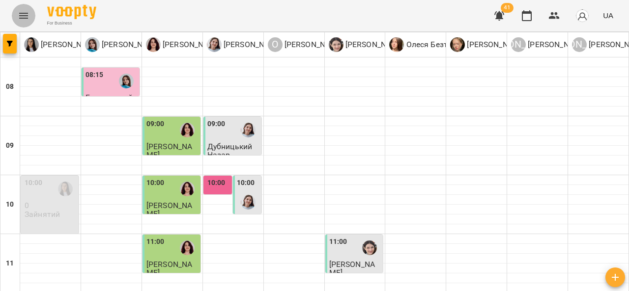
click at [23, 17] on icon "Menu" at bounding box center [24, 16] width 12 height 12
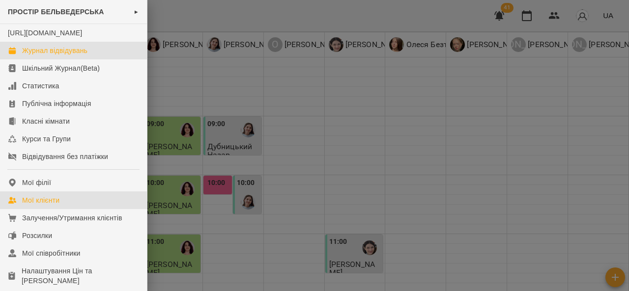
click at [63, 205] on link "Мої клієнти" at bounding box center [73, 201] width 147 height 18
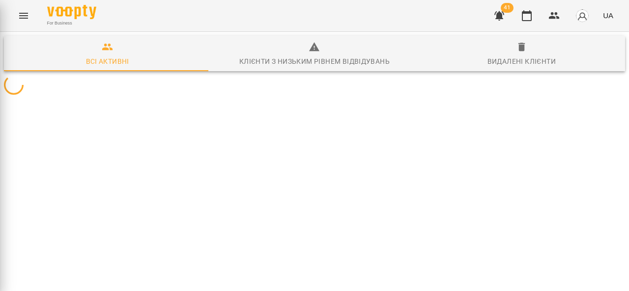
click at [63, 205] on div "ПРОСТІР БЕЛЬВЕДЕРСЬКА ► https://www.voopty.com.ua/studio/689f2d77d23b282ffe408f…" at bounding box center [314, 145] width 629 height 291
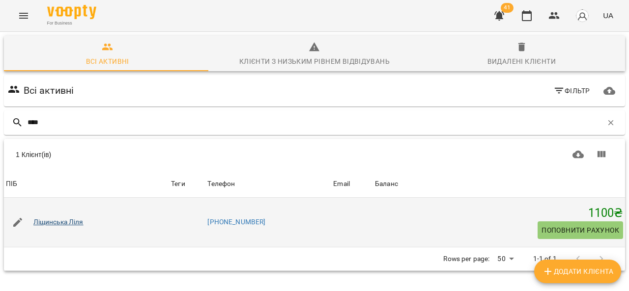
type input "****"
click at [68, 220] on link "Ліщинська Ліля" at bounding box center [58, 223] width 50 height 10
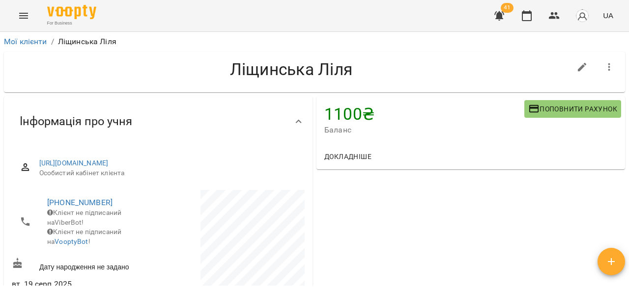
drag, startPoint x: 627, startPoint y: 60, endPoint x: 628, endPoint y: 87, distance: 27.1
click at [628, 87] on div "**********" at bounding box center [314, 177] width 629 height 291
drag, startPoint x: 628, startPoint y: 87, endPoint x: 628, endPoint y: 104, distance: 16.2
click at [628, 104] on div "**********" at bounding box center [314, 177] width 629 height 291
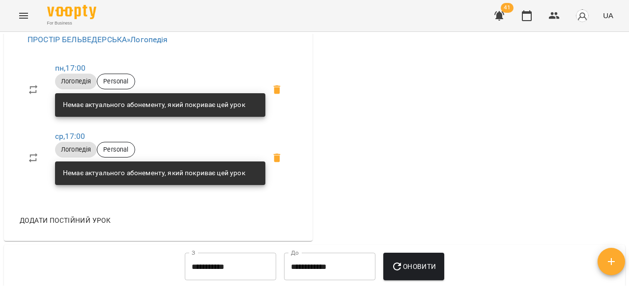
scroll to position [378, 0]
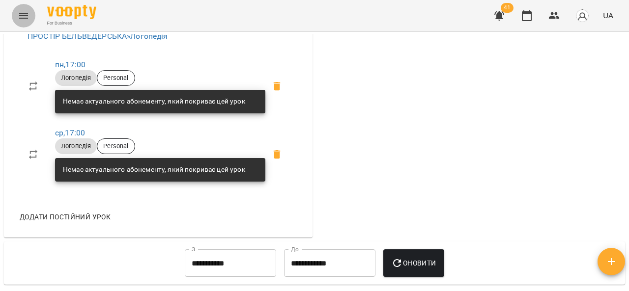
click at [23, 12] on icon "Menu" at bounding box center [24, 16] width 12 height 12
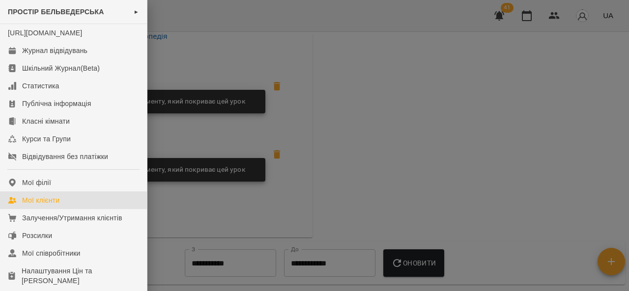
click at [52, 205] on div "Мої клієнти" at bounding box center [40, 201] width 37 height 10
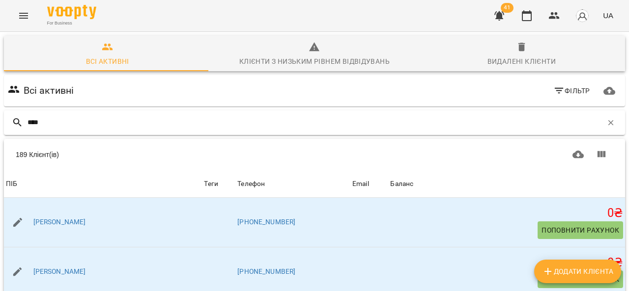
type input "*****"
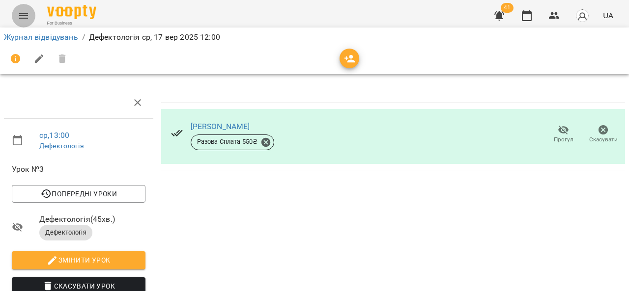
click at [28, 12] on icon "Menu" at bounding box center [24, 16] width 12 height 12
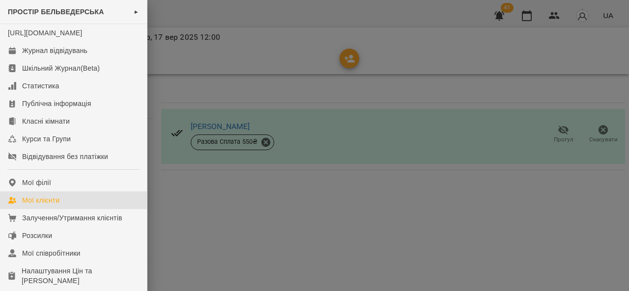
click at [70, 209] on link "Мої клієнти" at bounding box center [73, 201] width 147 height 18
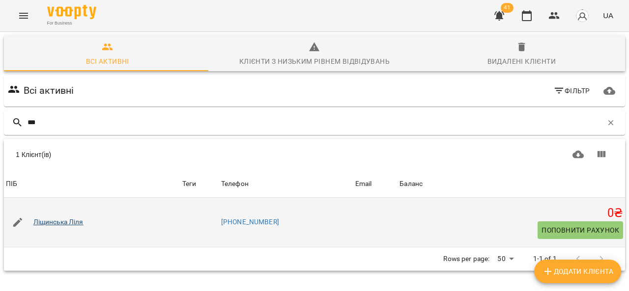
type input "***"
click at [67, 225] on link "Ліщинська Ліля" at bounding box center [58, 223] width 50 height 10
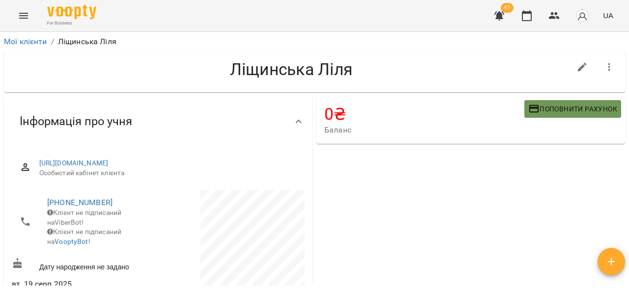
click at [556, 113] on span "Поповнити рахунок" at bounding box center [572, 109] width 89 height 12
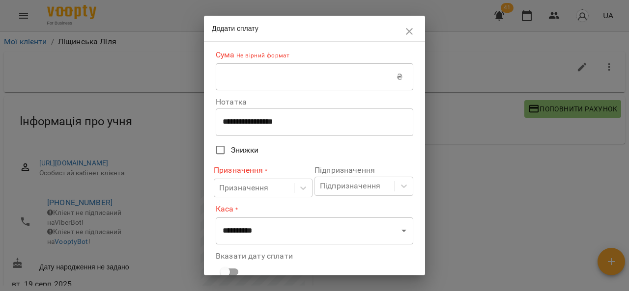
click at [270, 76] on input "text" at bounding box center [306, 77] width 181 height 28
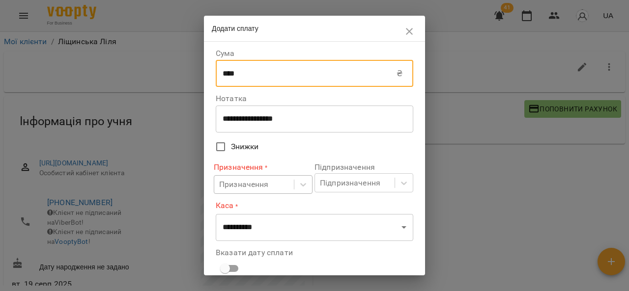
type input "****"
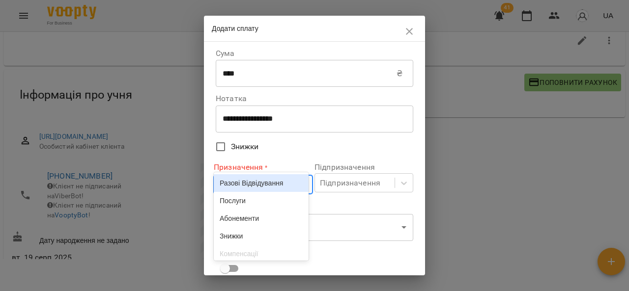
click at [264, 186] on body "For Business 41 UA Мої клієнти / [PERSON_NAME] [PERSON_NAME] 0 ₴ Баланс Поповни…" at bounding box center [314, 134] width 629 height 323
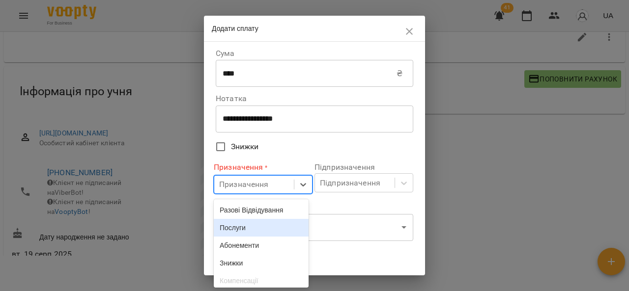
click at [269, 230] on div "Послуги" at bounding box center [261, 228] width 95 height 18
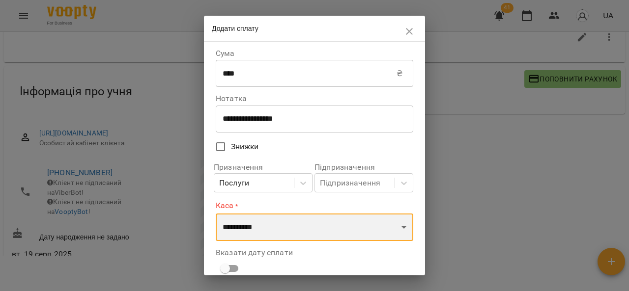
click at [270, 227] on select "**********" at bounding box center [315, 228] width 198 height 28
select select "****"
click at [216, 214] on select "**********" at bounding box center [315, 228] width 198 height 28
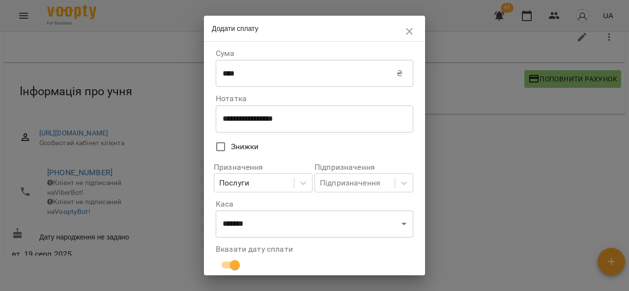
scroll to position [109, 0]
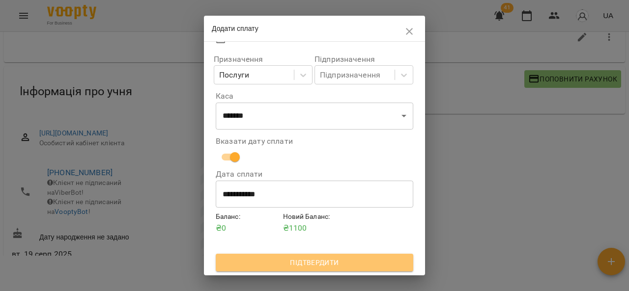
click at [325, 266] on span "Підтвердити" at bounding box center [315, 263] width 182 height 12
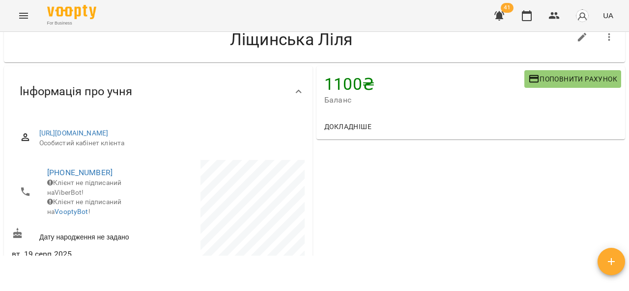
click at [24, 5] on button "Menu" at bounding box center [24, 16] width 24 height 24
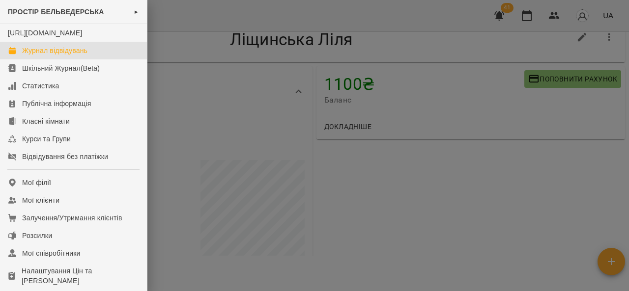
click at [71, 56] on div "Журнал відвідувань" at bounding box center [54, 51] width 65 height 10
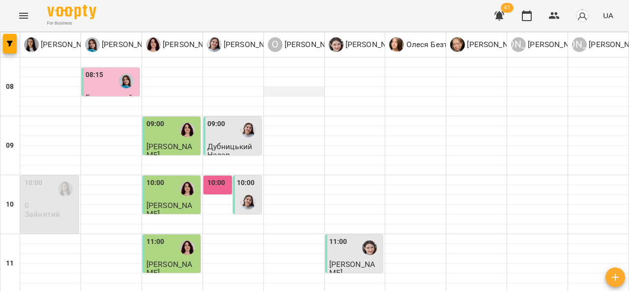
scroll to position [500, 0]
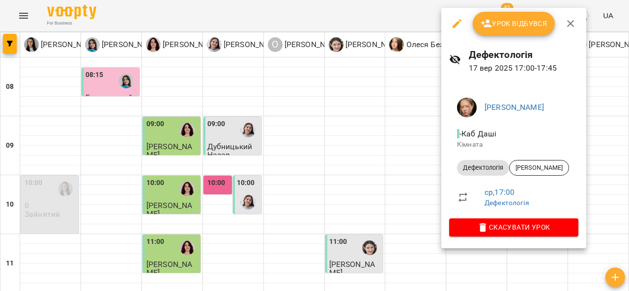
click at [350, 116] on div at bounding box center [314, 145] width 629 height 291
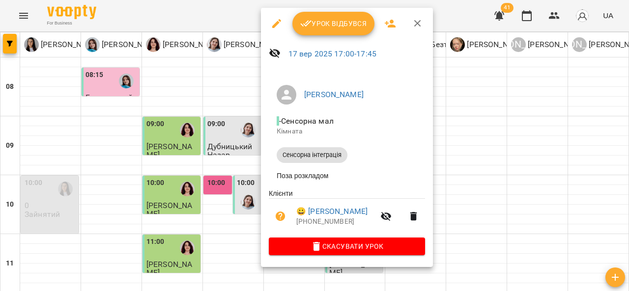
click at [241, 183] on div at bounding box center [314, 145] width 629 height 291
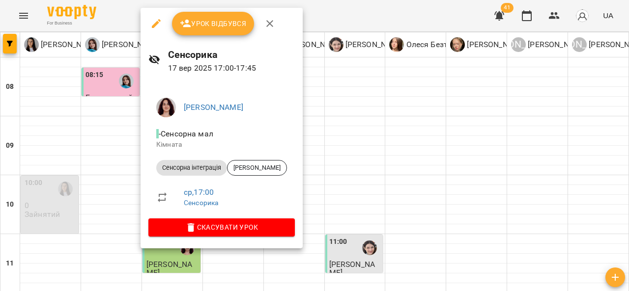
click at [76, 177] on div at bounding box center [314, 145] width 629 height 291
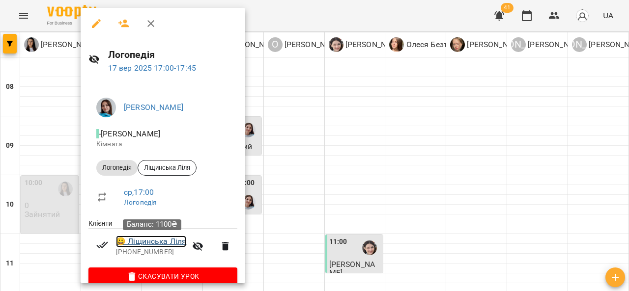
click at [171, 245] on link "😀 [PERSON_NAME]" at bounding box center [151, 242] width 70 height 12
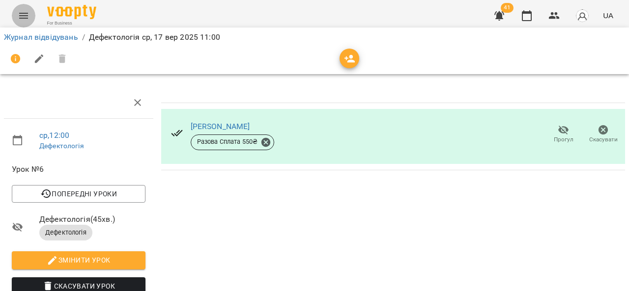
click at [17, 21] on button "Menu" at bounding box center [24, 16] width 24 height 24
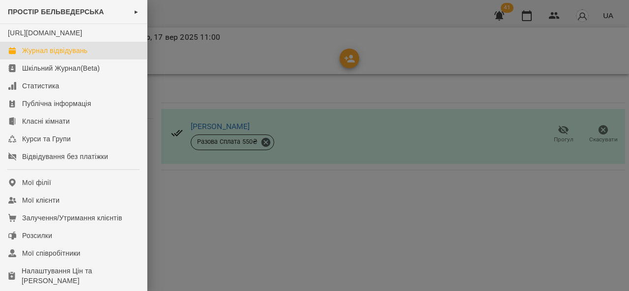
click at [67, 56] on div "Журнал відвідувань" at bounding box center [54, 51] width 65 height 10
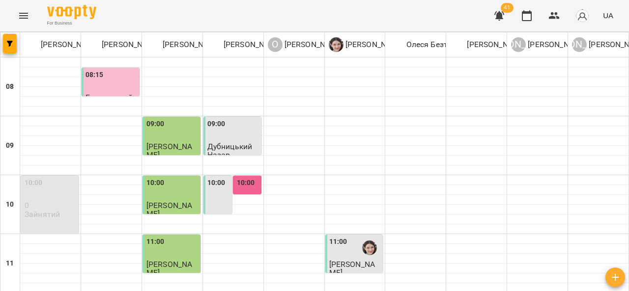
scroll to position [230, 0]
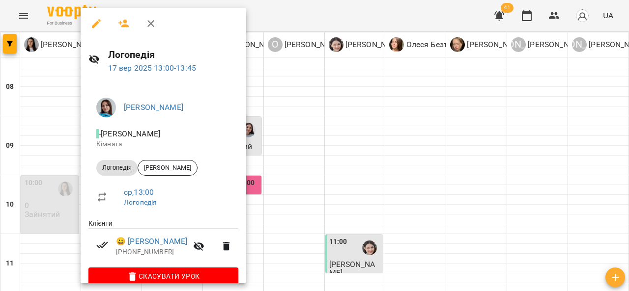
click at [294, 109] on div at bounding box center [314, 145] width 629 height 291
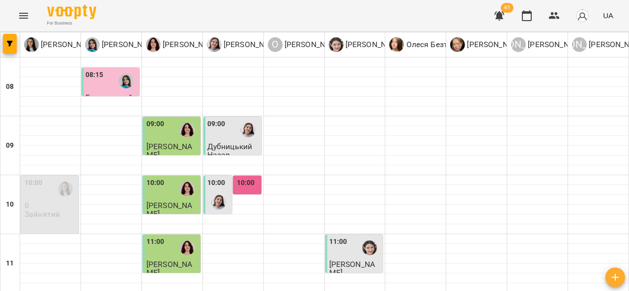
scroll to position [295, 0]
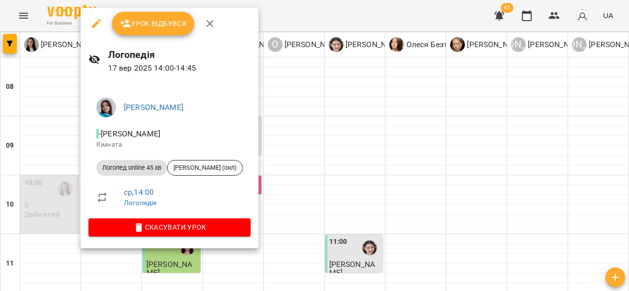
click at [279, 110] on div at bounding box center [314, 145] width 629 height 291
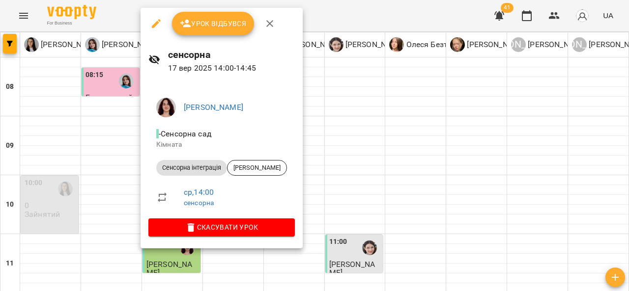
click at [370, 175] on div at bounding box center [314, 145] width 629 height 291
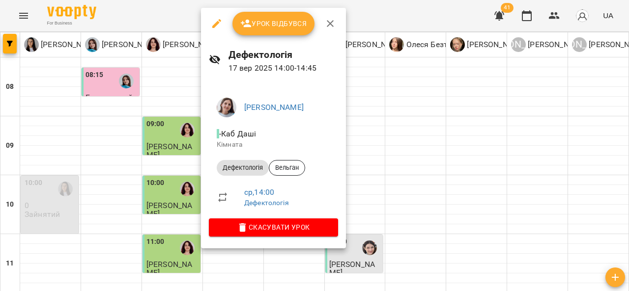
click at [437, 146] on div at bounding box center [314, 145] width 629 height 291
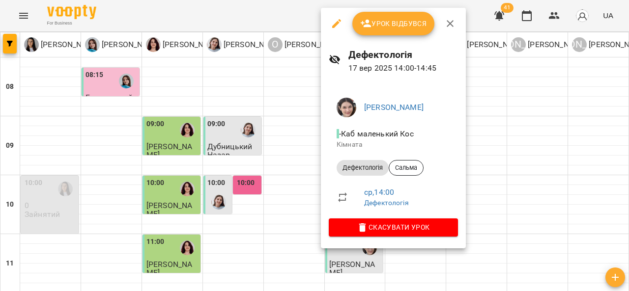
click at [495, 130] on div at bounding box center [314, 145] width 629 height 291
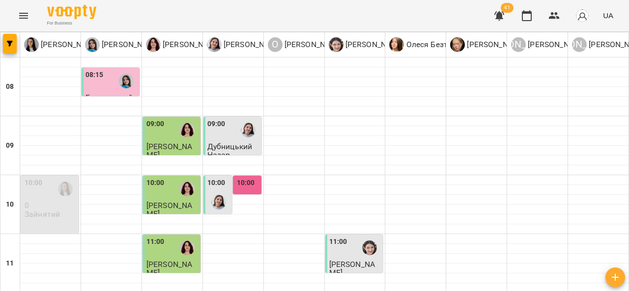
scroll to position [351, 0]
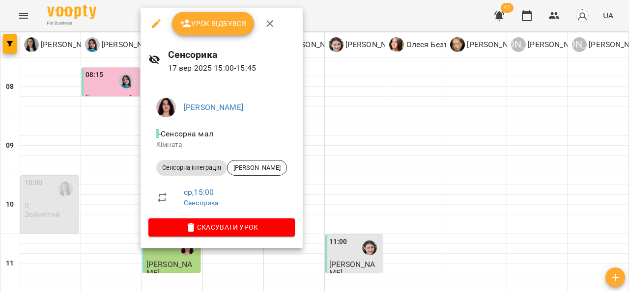
click at [373, 150] on div at bounding box center [314, 145] width 629 height 291
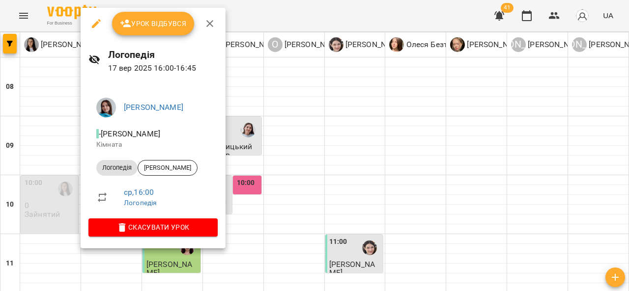
click at [261, 160] on div at bounding box center [314, 145] width 629 height 291
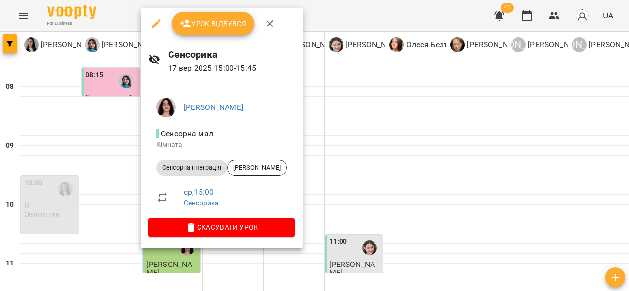
click at [365, 136] on div at bounding box center [314, 145] width 629 height 291
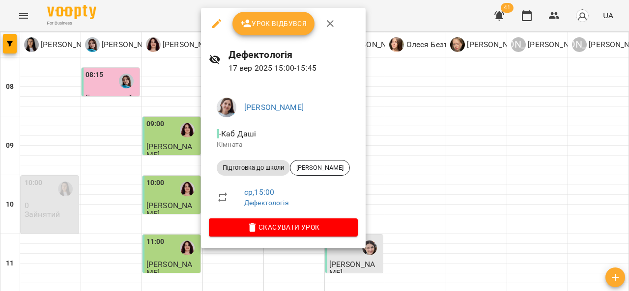
click at [373, 140] on div at bounding box center [314, 145] width 629 height 291
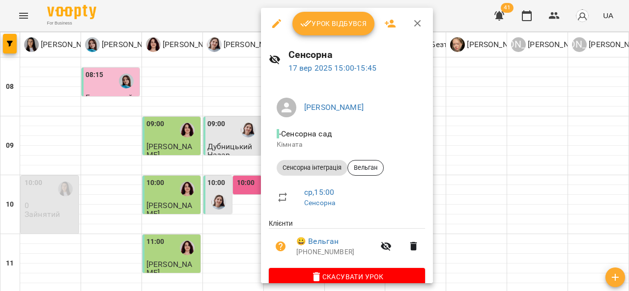
click at [477, 142] on div at bounding box center [314, 145] width 629 height 291
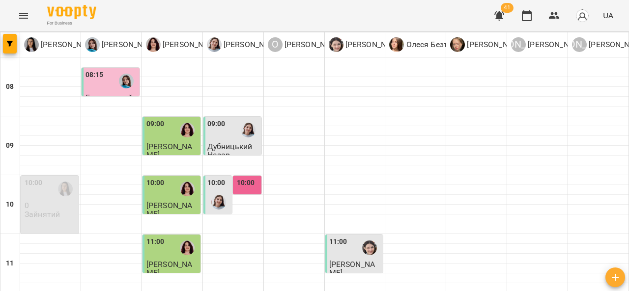
scroll to position [402, 0]
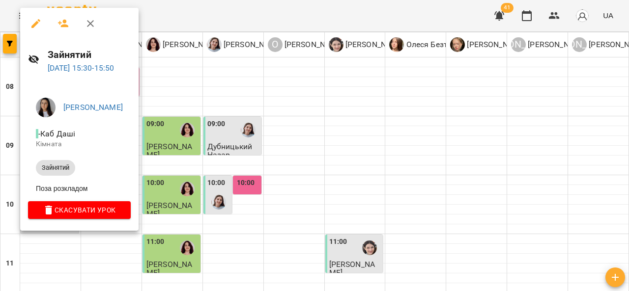
click at [379, 90] on div at bounding box center [314, 145] width 629 height 291
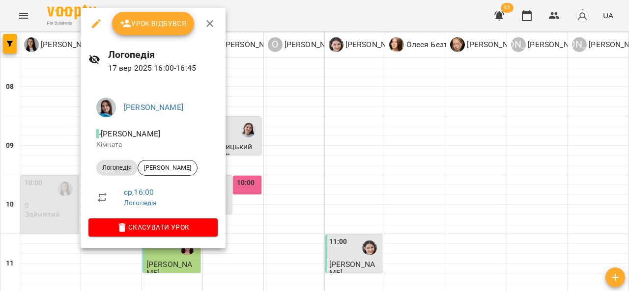
click at [393, 101] on div at bounding box center [314, 145] width 629 height 291
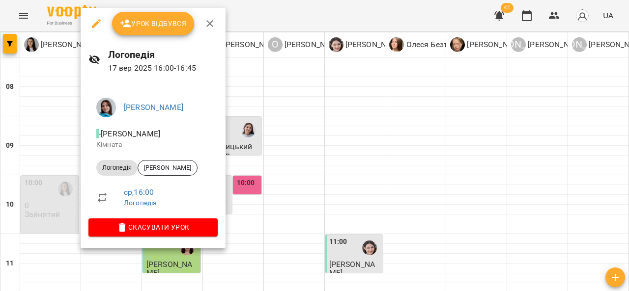
click at [349, 99] on div at bounding box center [314, 145] width 629 height 291
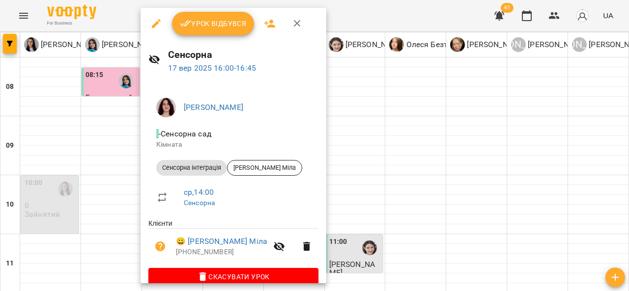
click at [421, 136] on div at bounding box center [314, 145] width 629 height 291
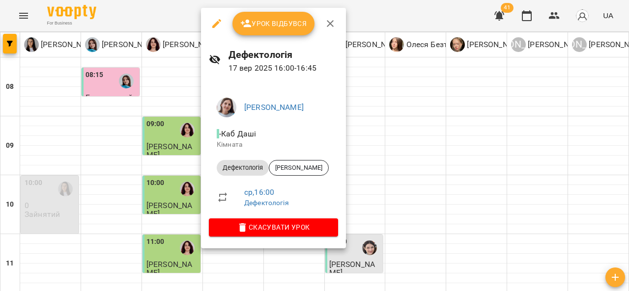
click at [427, 114] on div at bounding box center [314, 145] width 629 height 291
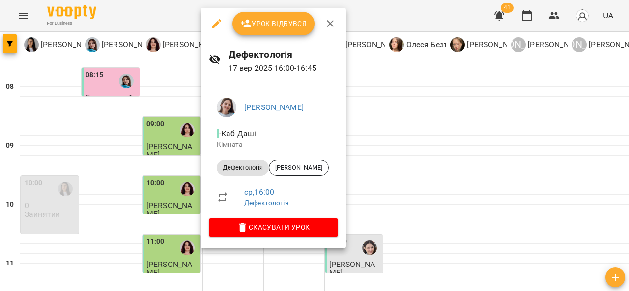
click at [402, 123] on div at bounding box center [314, 145] width 629 height 291
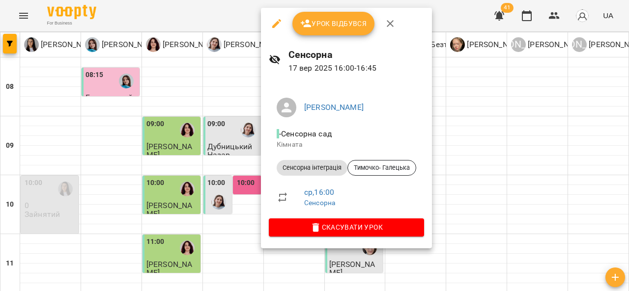
click at [483, 132] on div at bounding box center [314, 145] width 629 height 291
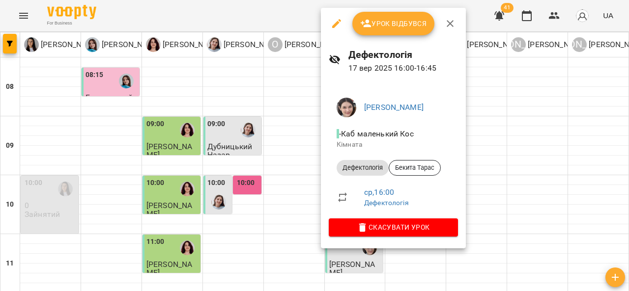
click at [505, 134] on div at bounding box center [314, 145] width 629 height 291
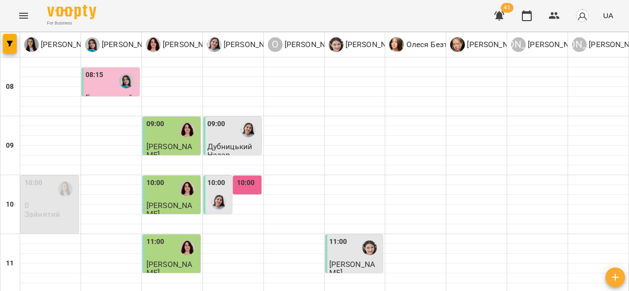
scroll to position [459, 0]
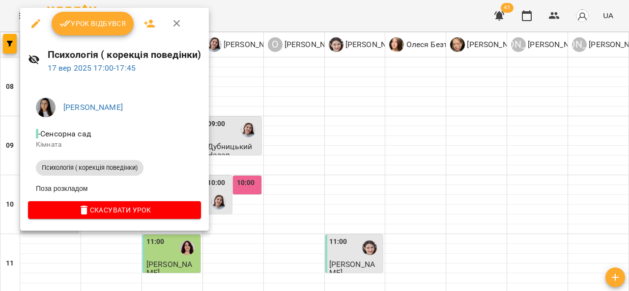
click at [237, 168] on div at bounding box center [314, 145] width 629 height 291
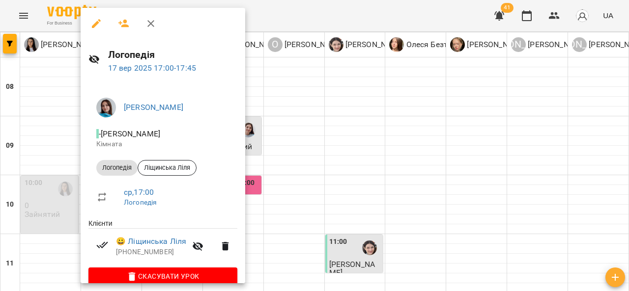
click at [393, 171] on div at bounding box center [314, 145] width 629 height 291
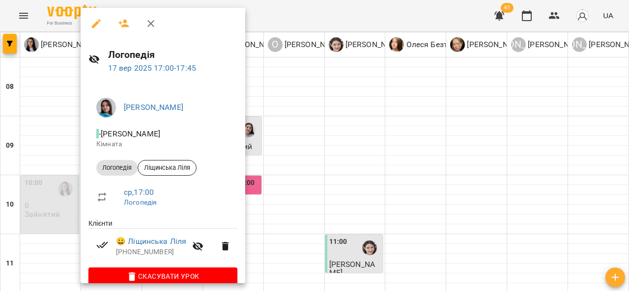
click at [279, 189] on div at bounding box center [314, 145] width 629 height 291
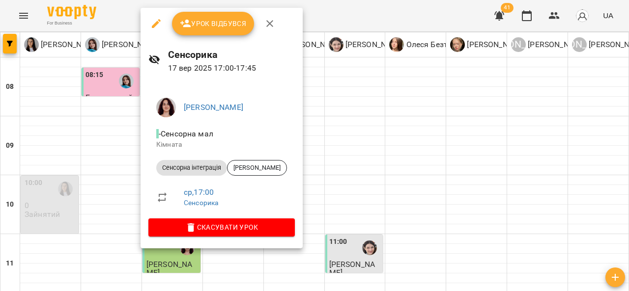
click at [401, 129] on div at bounding box center [314, 145] width 629 height 291
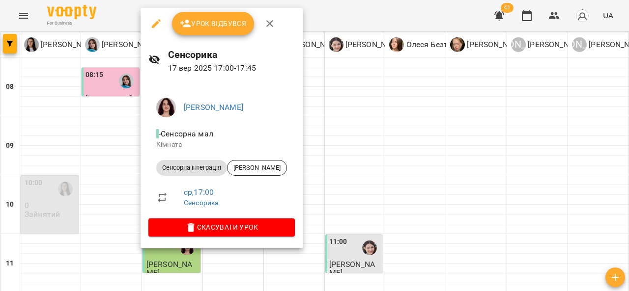
click at [360, 148] on div at bounding box center [314, 145] width 629 height 291
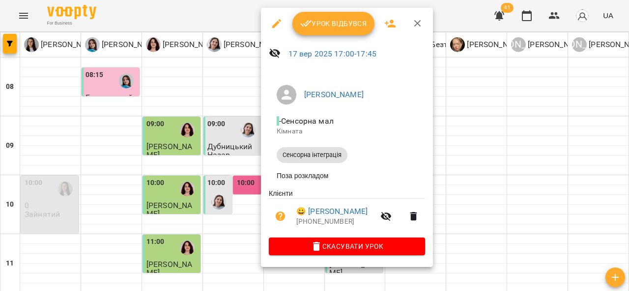
click at [237, 179] on div at bounding box center [314, 145] width 629 height 291
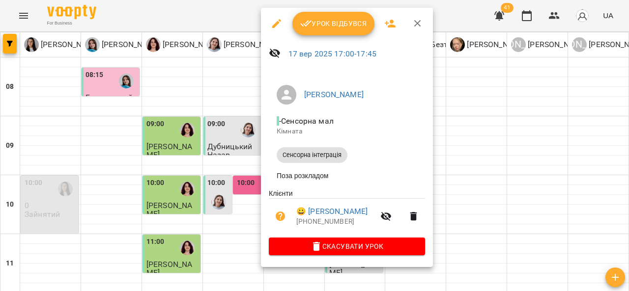
click at [468, 109] on div at bounding box center [314, 145] width 629 height 291
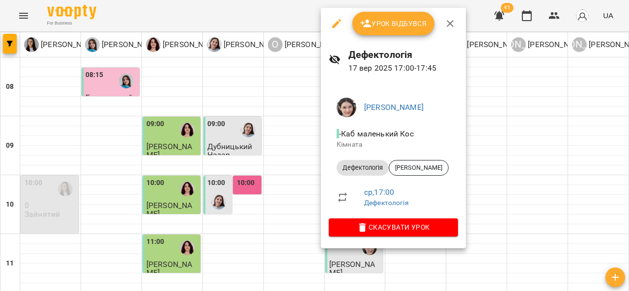
click at [488, 82] on div at bounding box center [314, 145] width 629 height 291
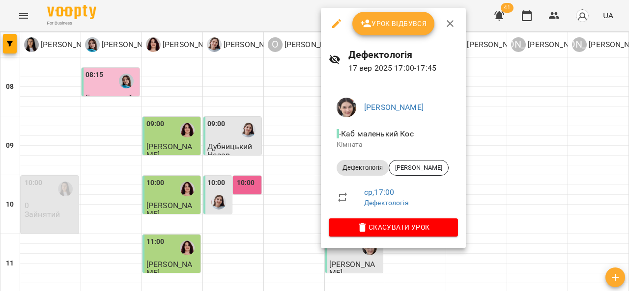
click at [509, 104] on div at bounding box center [314, 145] width 629 height 291
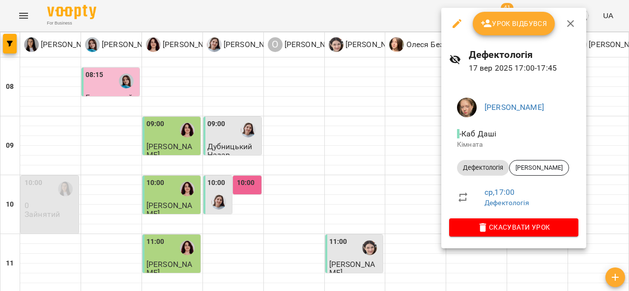
click at [428, 138] on div at bounding box center [314, 145] width 629 height 291
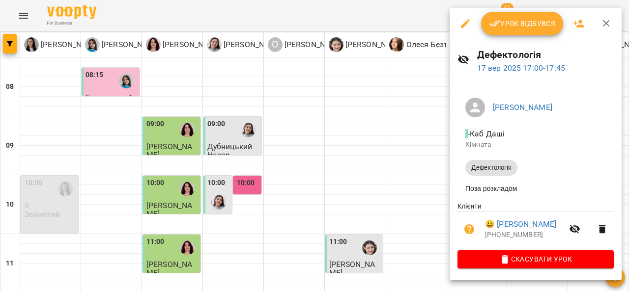
click at [408, 151] on div at bounding box center [314, 145] width 629 height 291
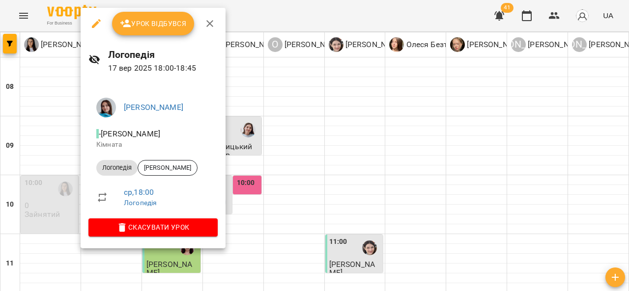
click at [248, 198] on div at bounding box center [314, 145] width 629 height 291
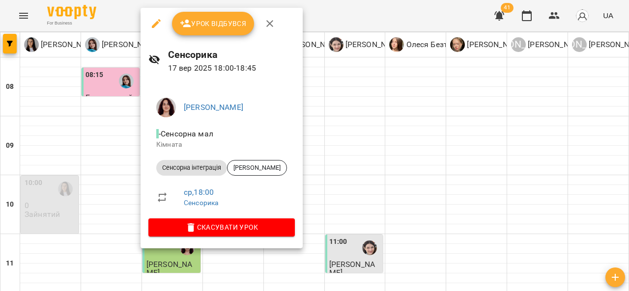
click at [423, 139] on div at bounding box center [314, 145] width 629 height 291
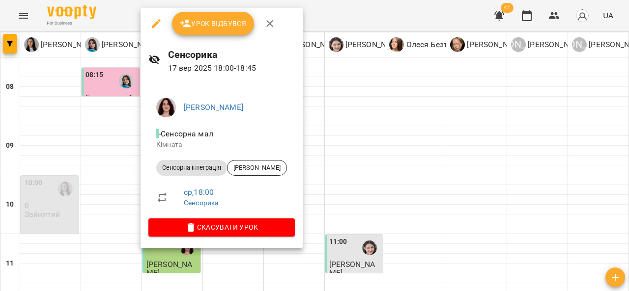
click at [368, 170] on div at bounding box center [314, 145] width 629 height 291
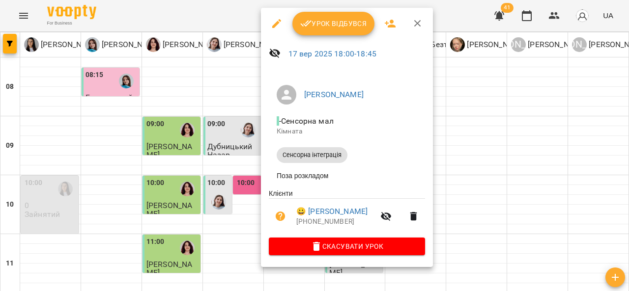
click at [484, 113] on div at bounding box center [314, 145] width 629 height 291
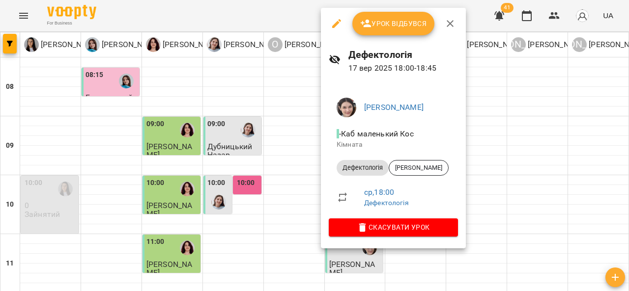
click at [499, 175] on div at bounding box center [314, 145] width 629 height 291
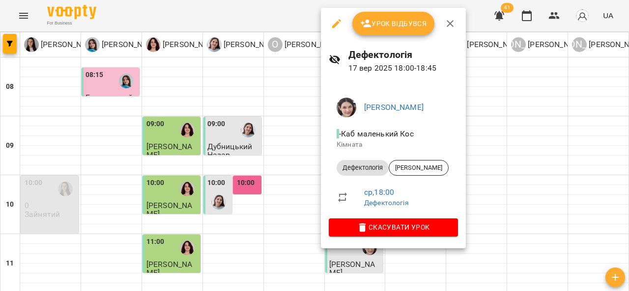
click at [519, 99] on div at bounding box center [314, 145] width 629 height 291
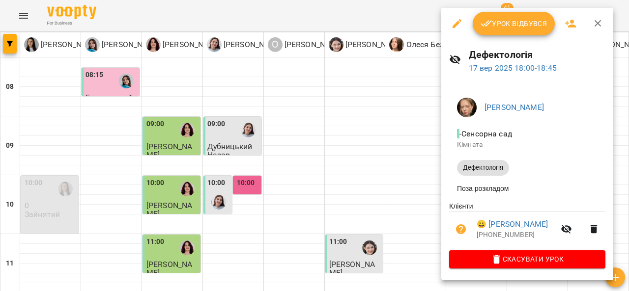
click at [425, 168] on div at bounding box center [314, 145] width 629 height 291
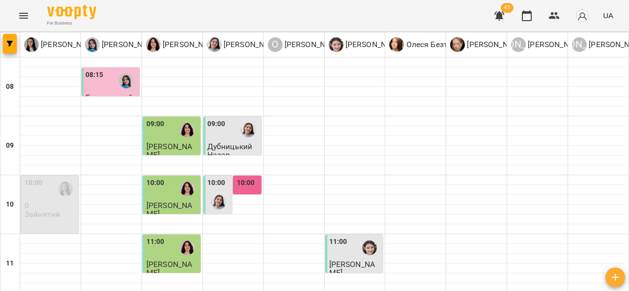
scroll to position [516, 0]
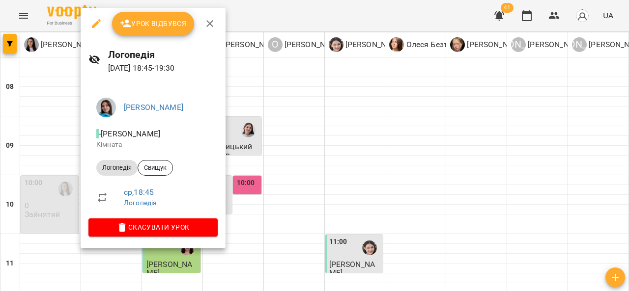
click at [415, 246] on div at bounding box center [314, 145] width 629 height 291
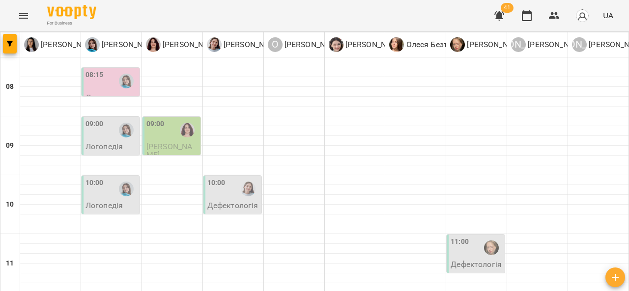
click at [244, 199] on div at bounding box center [248, 189] width 23 height 23
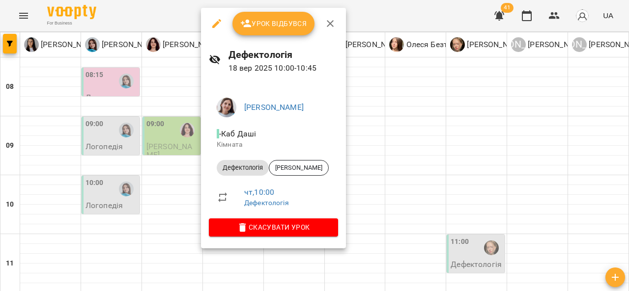
click at [418, 182] on div at bounding box center [314, 145] width 629 height 291
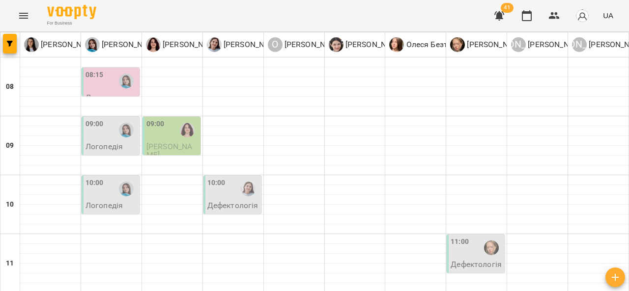
scroll to position [61, 0]
click at [238, 178] on div at bounding box center [248, 189] width 23 height 23
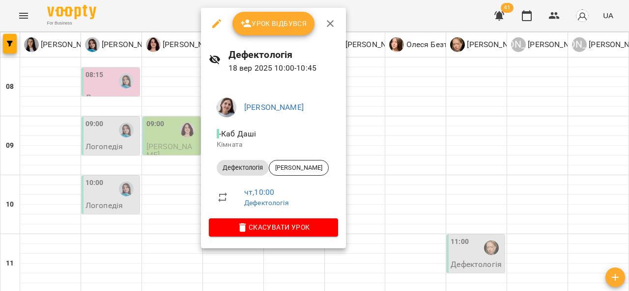
click at [397, 240] on div at bounding box center [314, 145] width 629 height 291
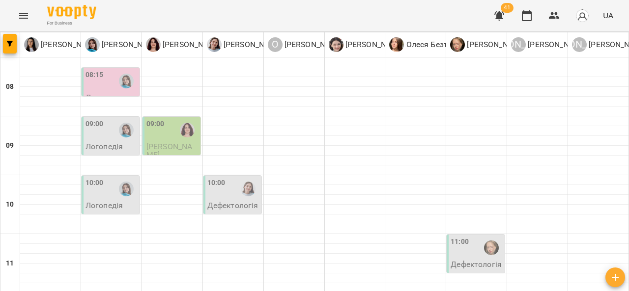
scroll to position [0, 0]
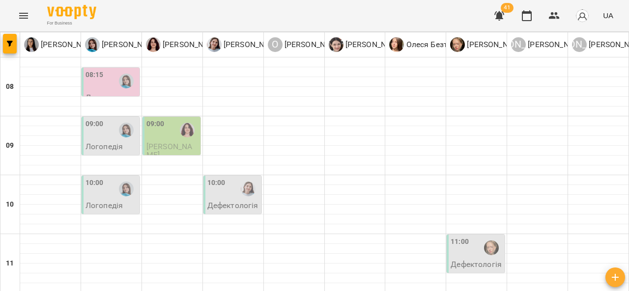
scroll to position [90, 0]
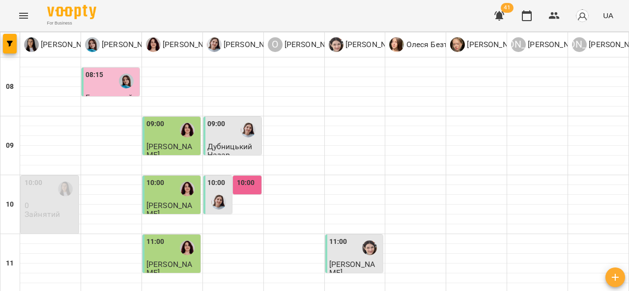
scroll to position [236, 0]
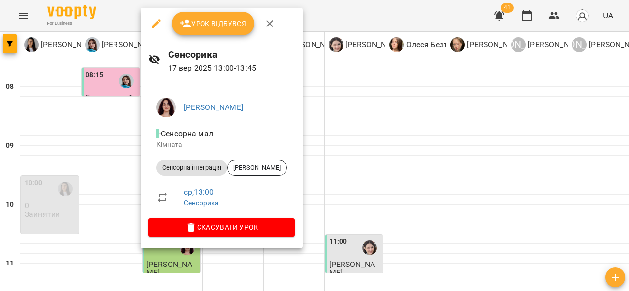
click at [350, 137] on div at bounding box center [314, 145] width 629 height 291
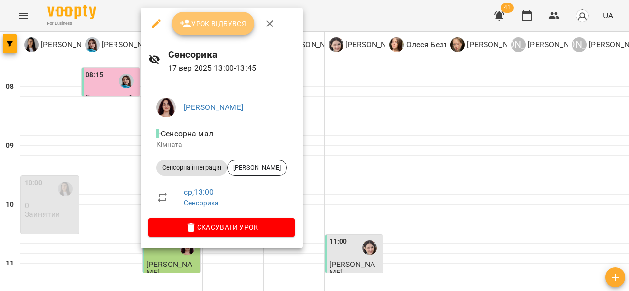
click at [228, 29] on span "Урок відбувся" at bounding box center [213, 24] width 67 height 12
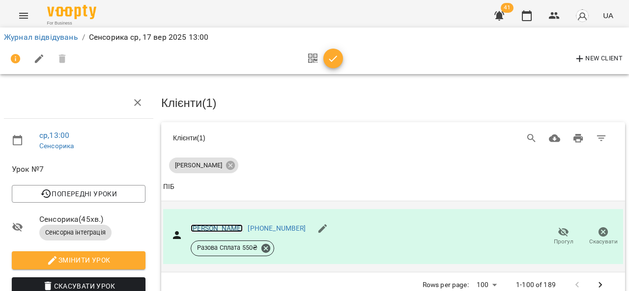
click at [235, 226] on link "[PERSON_NAME]" at bounding box center [217, 229] width 53 height 8
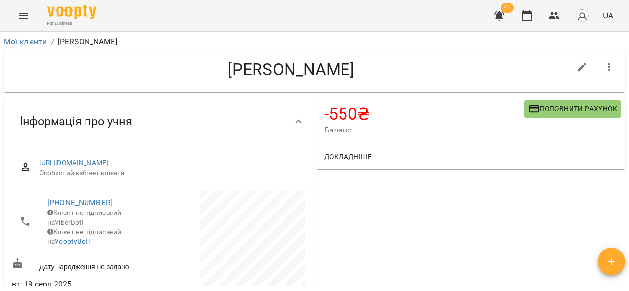
click at [540, 114] on span "Поповнити рахунок" at bounding box center [572, 109] width 89 height 12
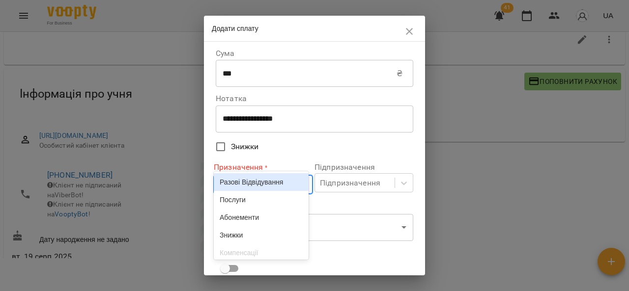
scroll to position [30, 0]
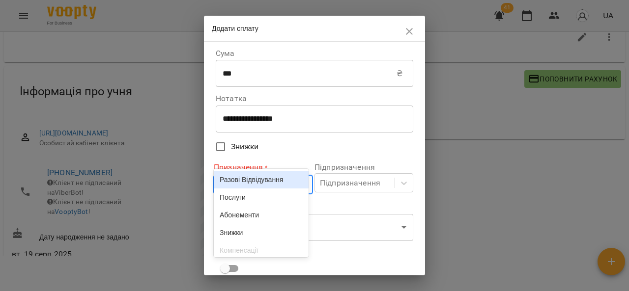
click at [275, 180] on body "For Business 41 UA Мої клієнти / [PERSON_NAME] [PERSON_NAME] -550 ₴ Баланс Попо…" at bounding box center [314, 131] width 629 height 323
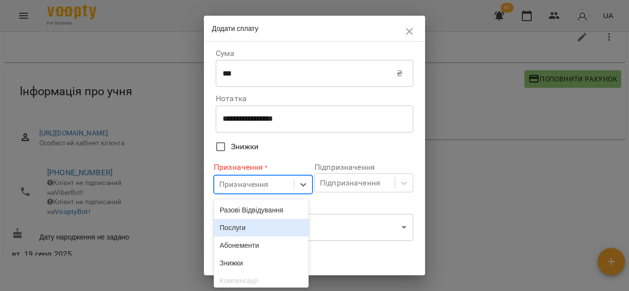
click at [264, 231] on div "Послуги" at bounding box center [261, 228] width 95 height 18
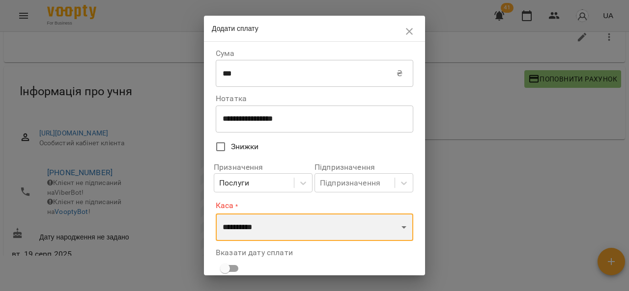
click at [284, 231] on select "**********" at bounding box center [315, 228] width 198 height 28
select select "****"
click at [216, 214] on select "**********" at bounding box center [315, 228] width 198 height 28
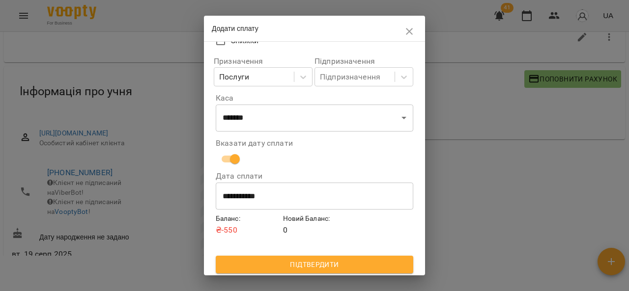
scroll to position [109, 0]
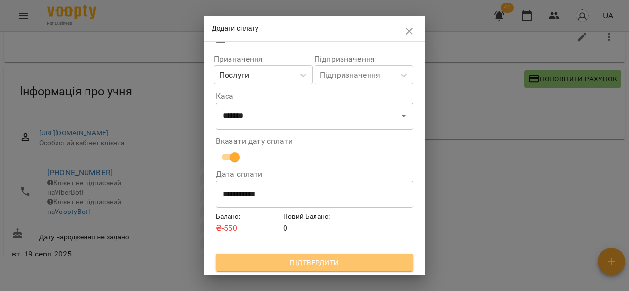
click at [353, 266] on span "Підтвердити" at bounding box center [315, 263] width 182 height 12
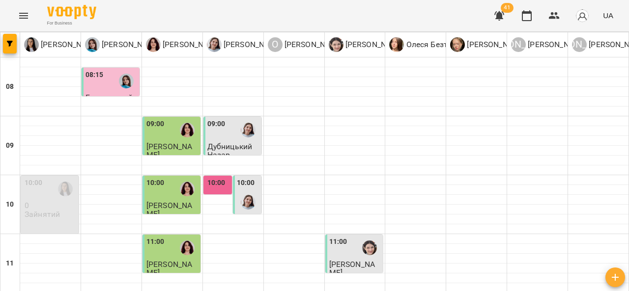
scroll to position [229, 0]
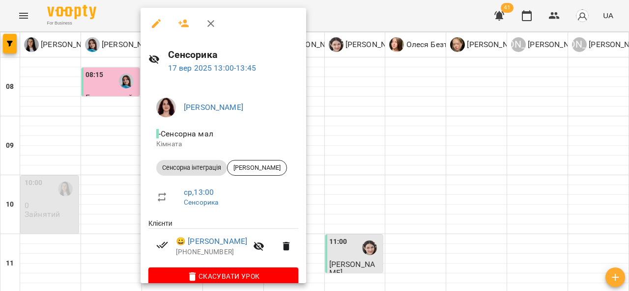
click at [361, 131] on div at bounding box center [314, 145] width 629 height 291
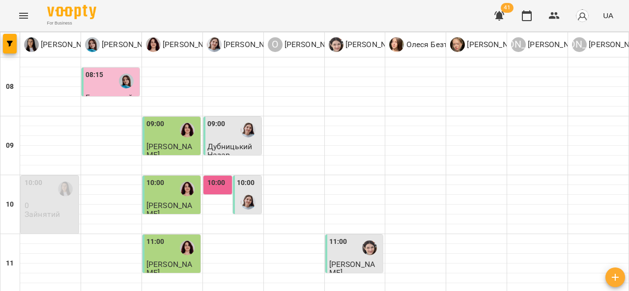
scroll to position [253, 0]
